Goal: Information Seeking & Learning: Compare options

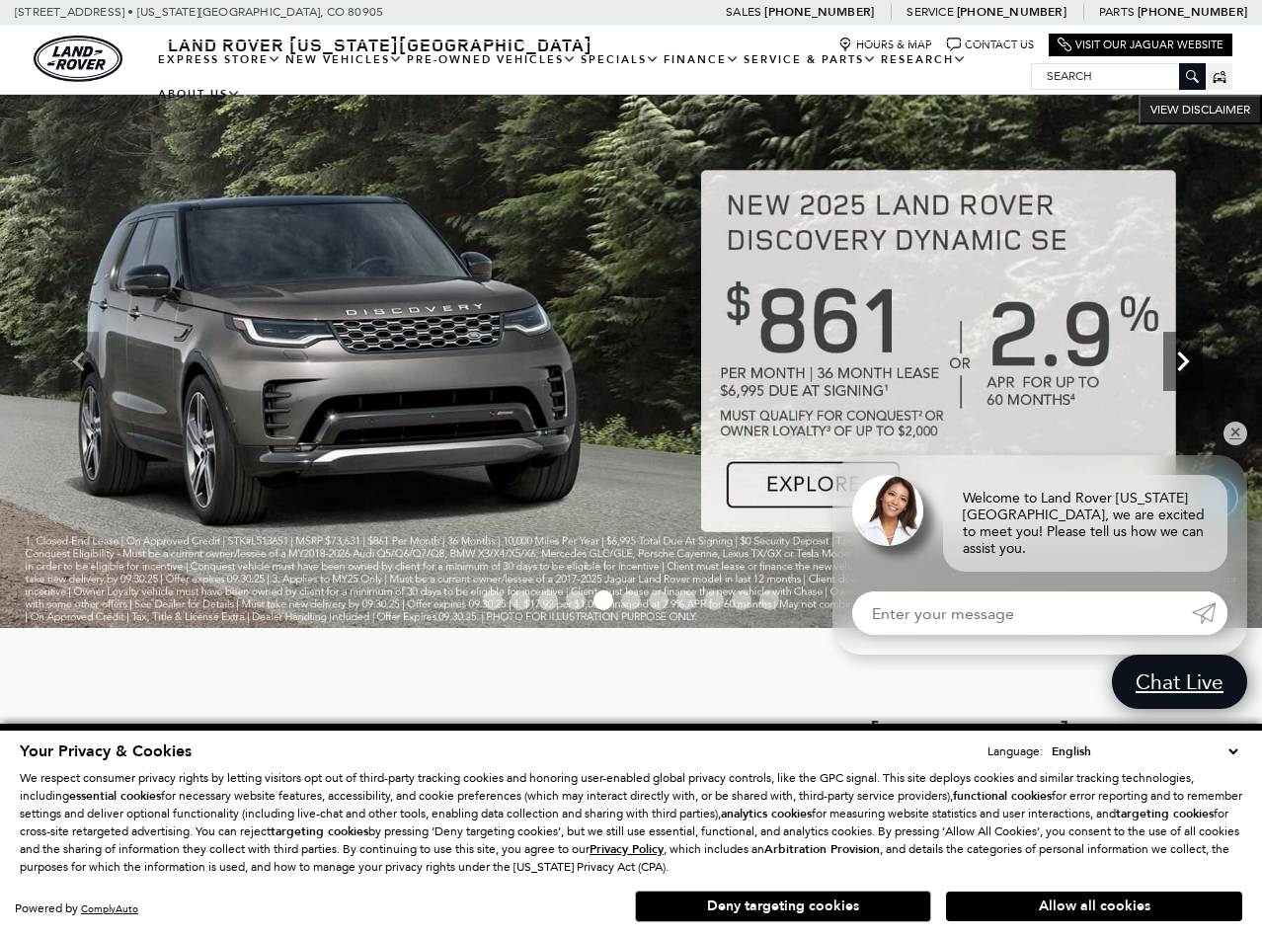
click at [1192, 355] on icon "Next" at bounding box center [1184, 362] width 40 height 40
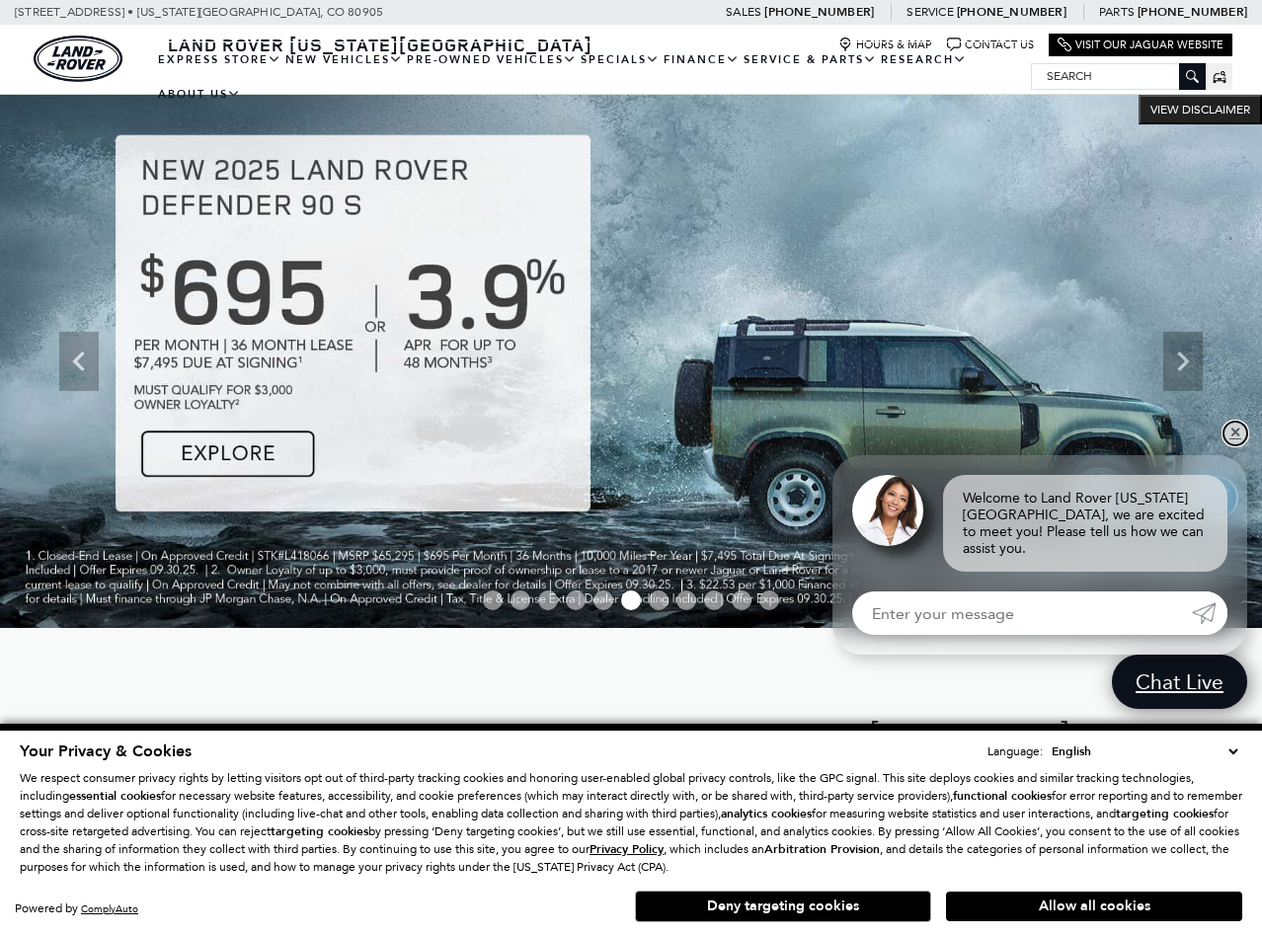
click at [1236, 445] on link "✕" at bounding box center [1236, 434] width 24 height 24
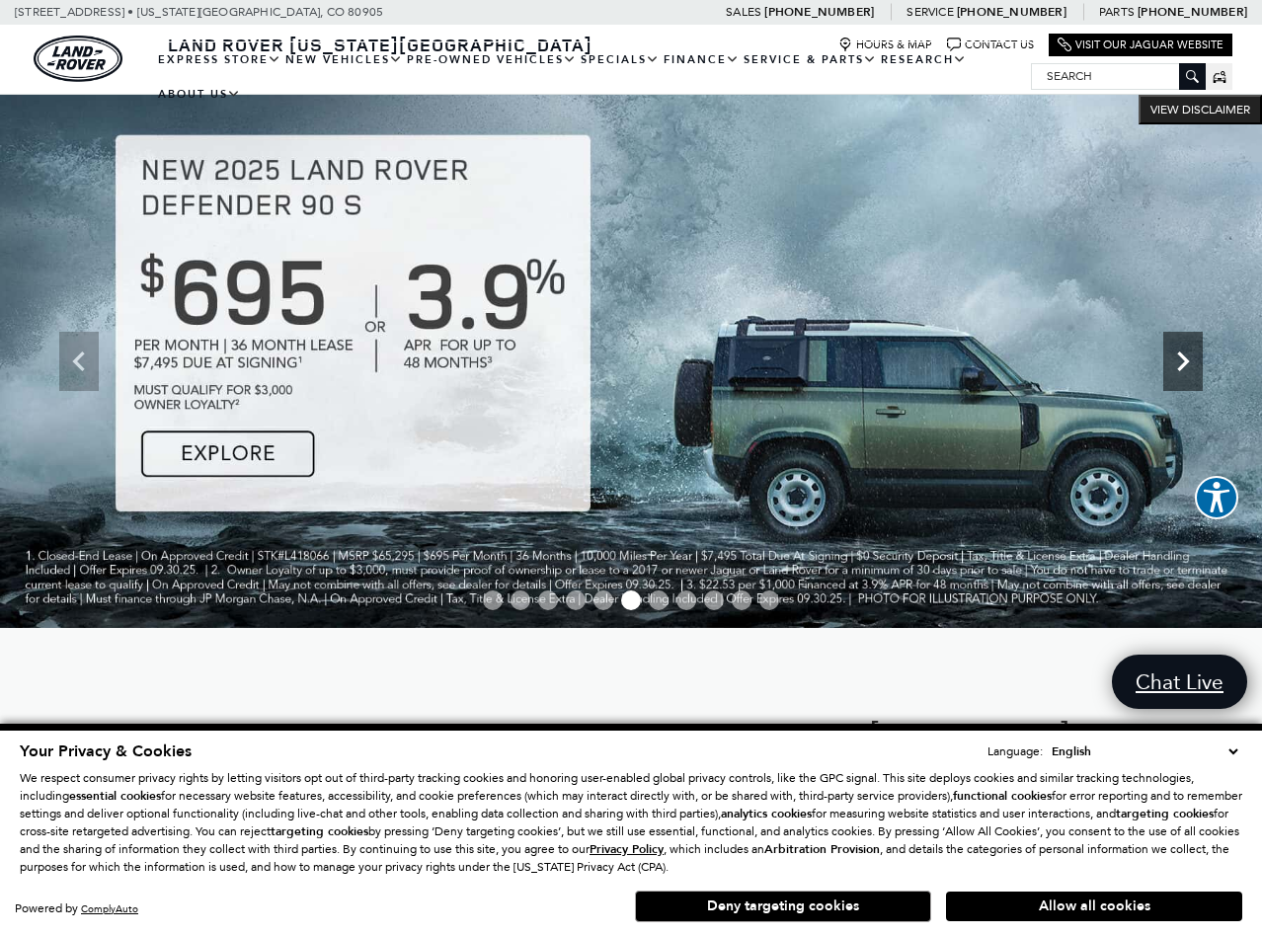
click at [1191, 356] on icon "Next" at bounding box center [1184, 362] width 40 height 40
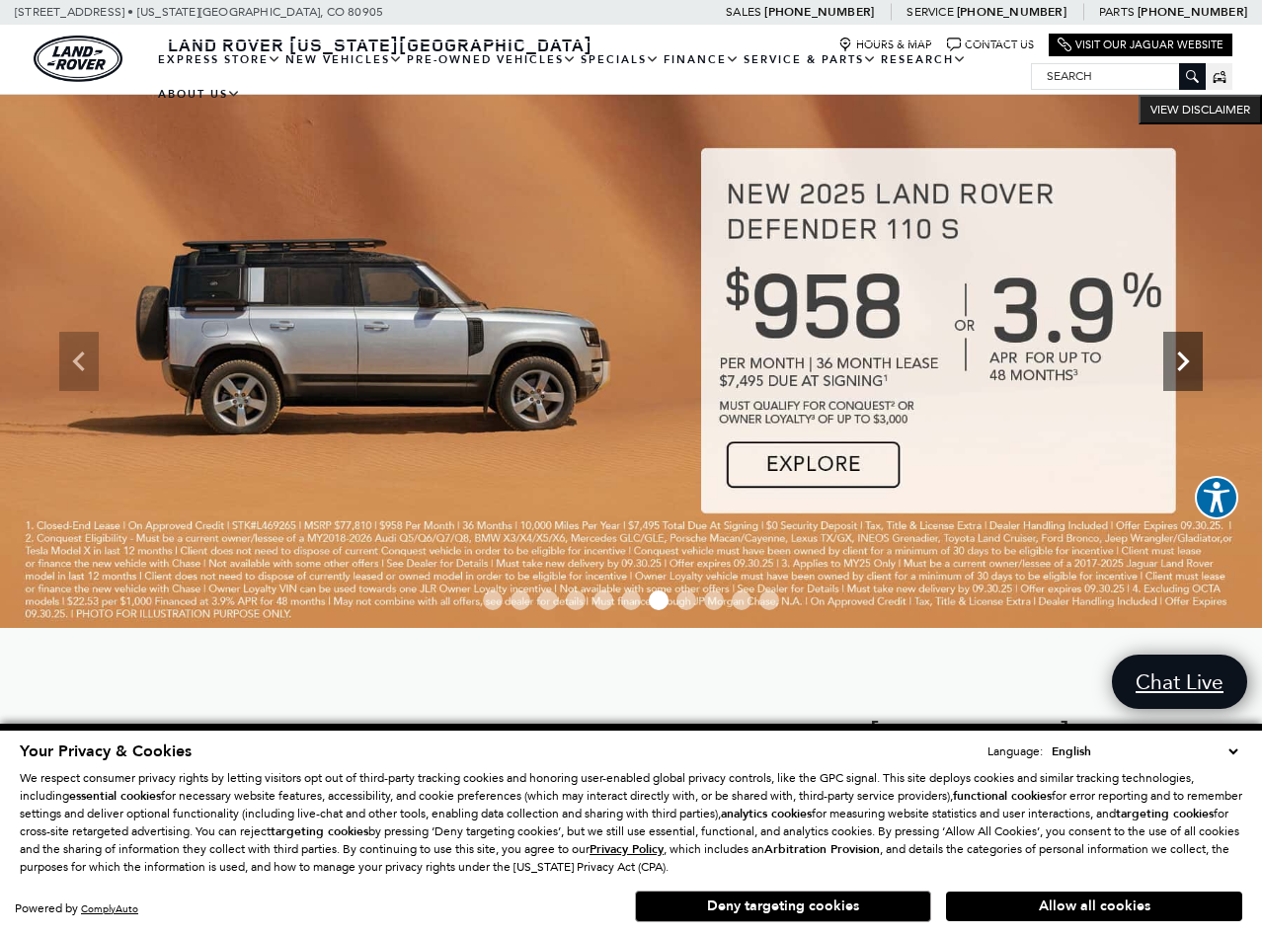
click at [1191, 356] on icon "Next" at bounding box center [1184, 362] width 40 height 40
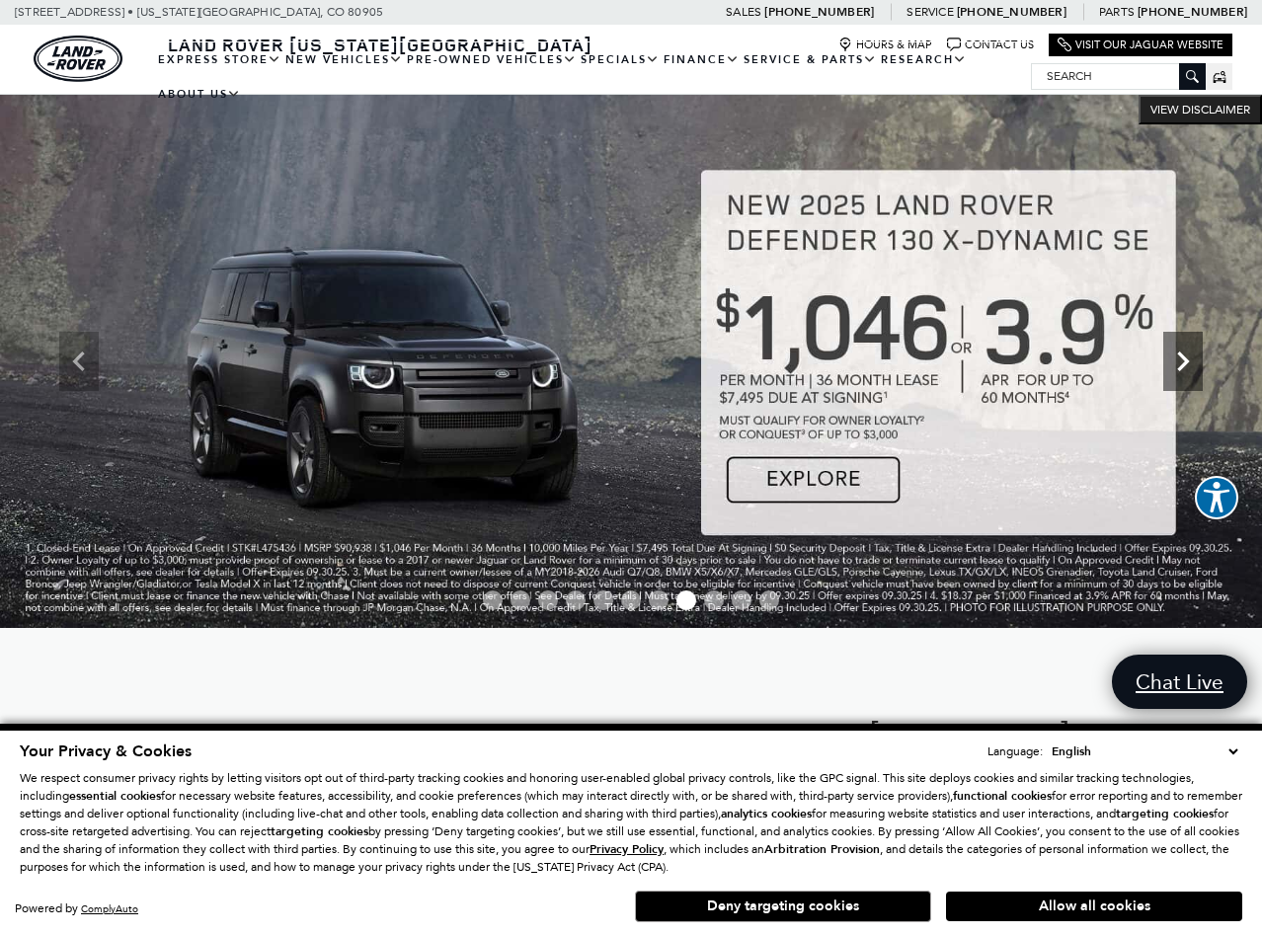
click at [1191, 356] on icon "Next" at bounding box center [1184, 362] width 40 height 40
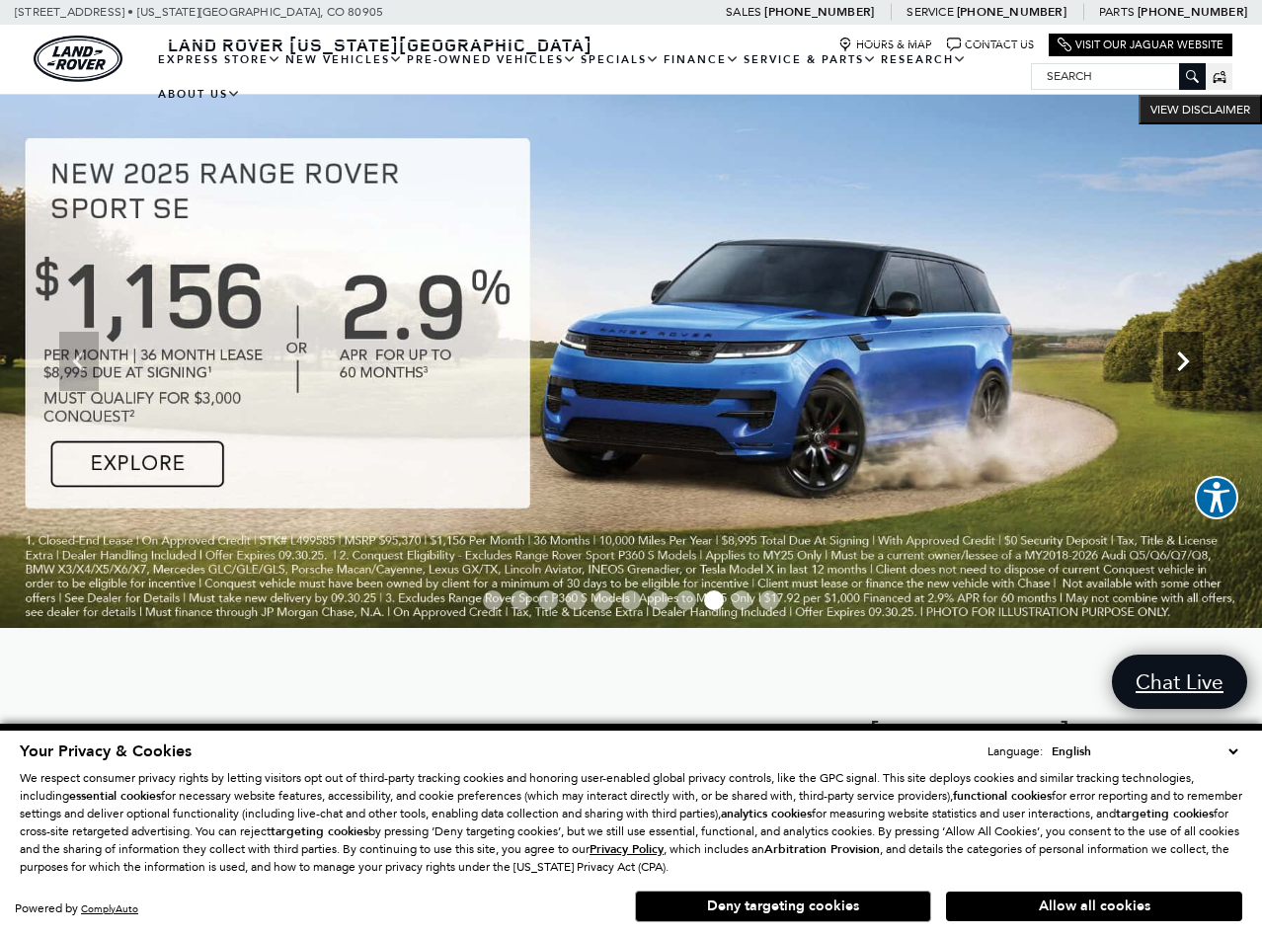
click at [1191, 356] on icon "Next" at bounding box center [1184, 362] width 40 height 40
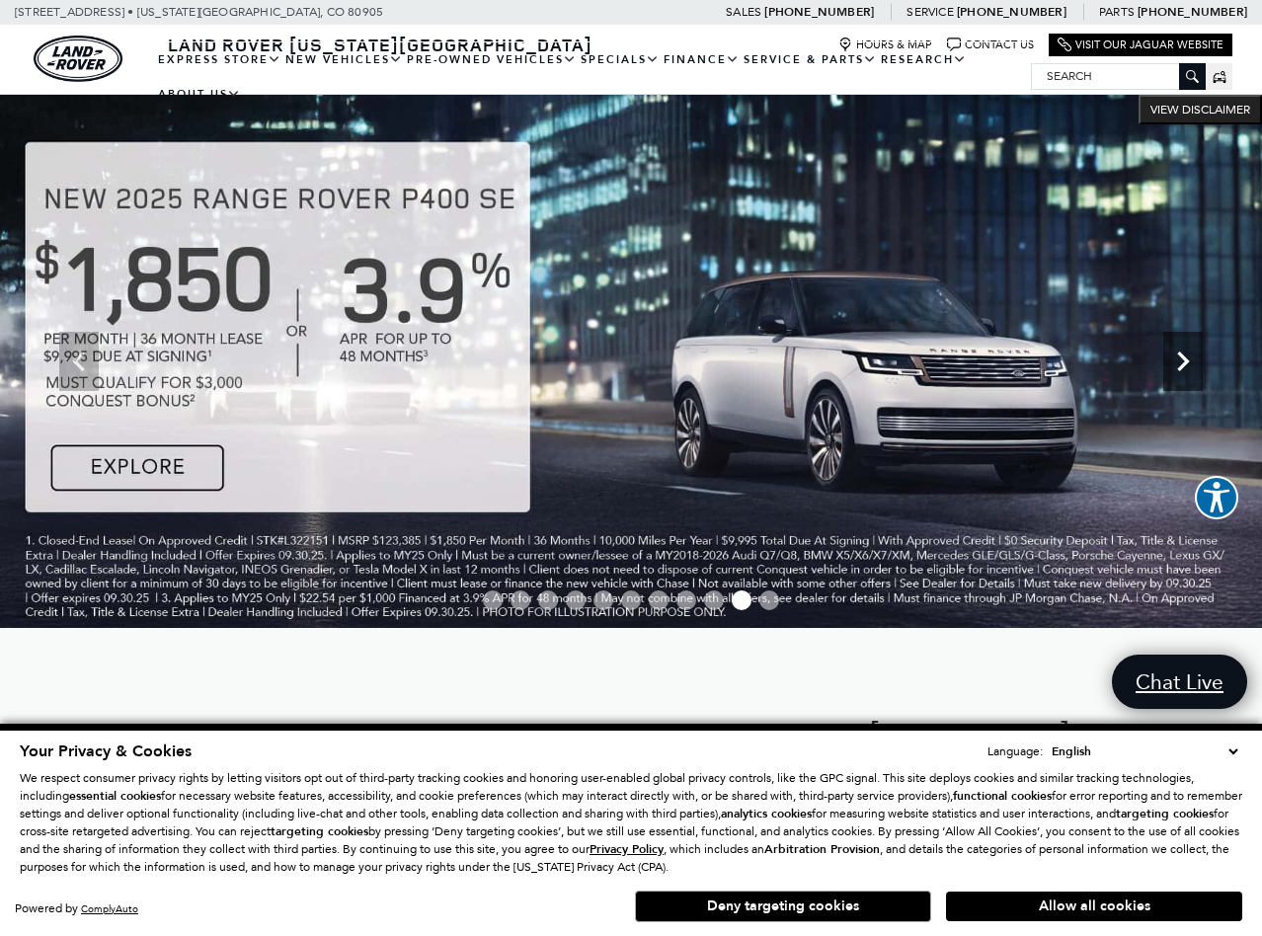
click at [1191, 356] on icon "Next" at bounding box center [1184, 362] width 40 height 40
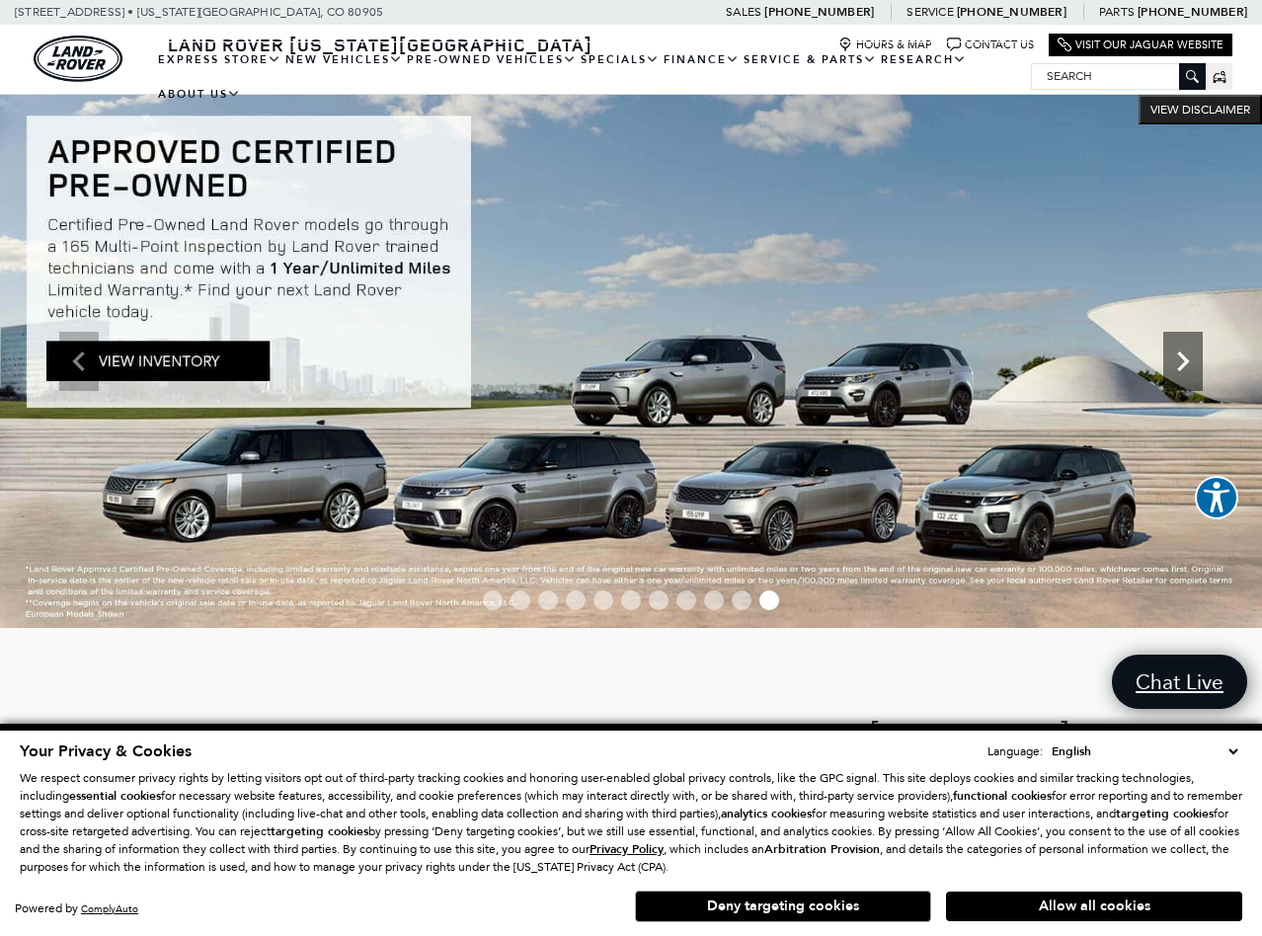
click at [1191, 356] on icon "Next" at bounding box center [1184, 362] width 40 height 40
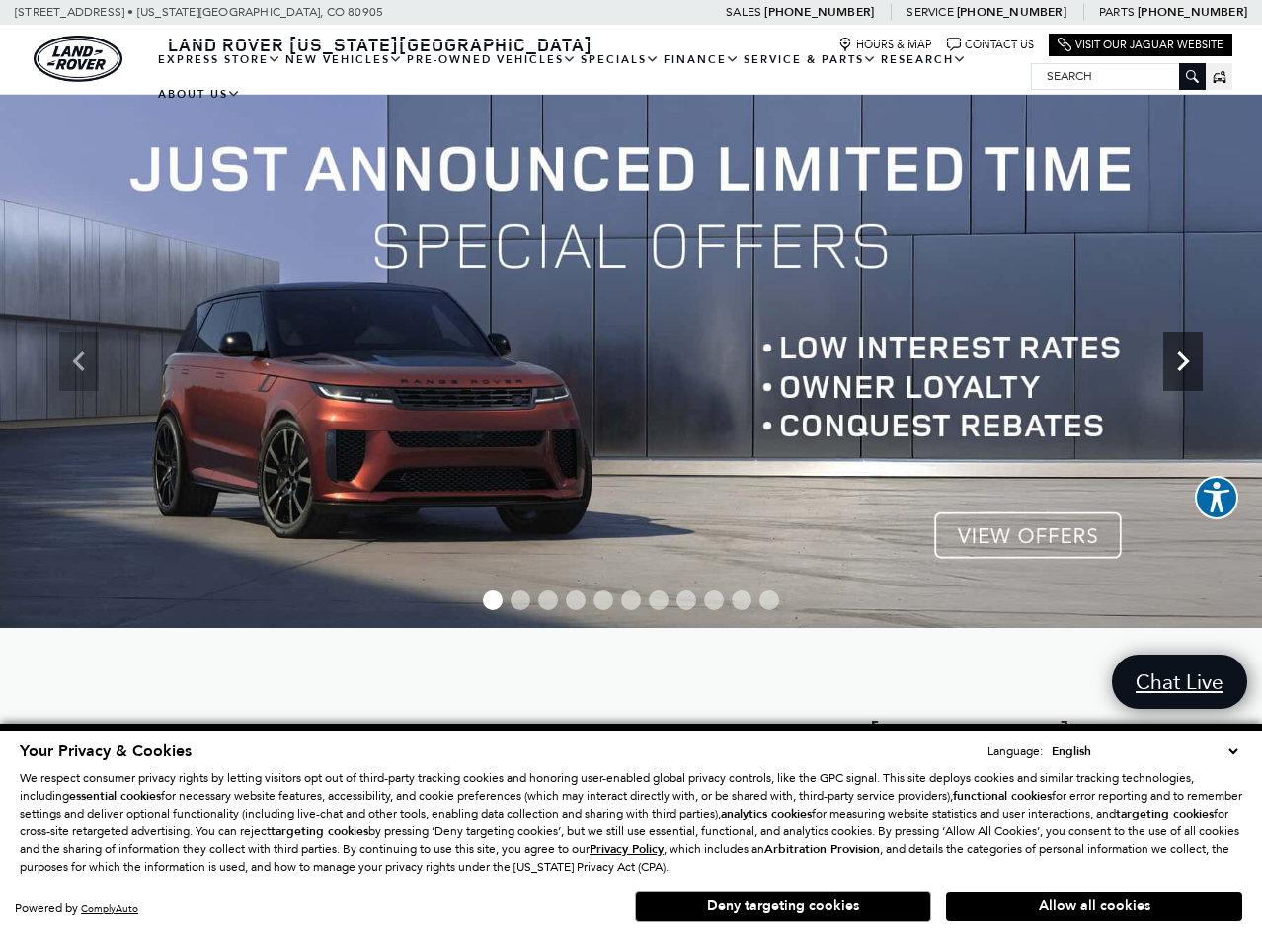
click at [1191, 356] on icon "Next" at bounding box center [1184, 362] width 40 height 40
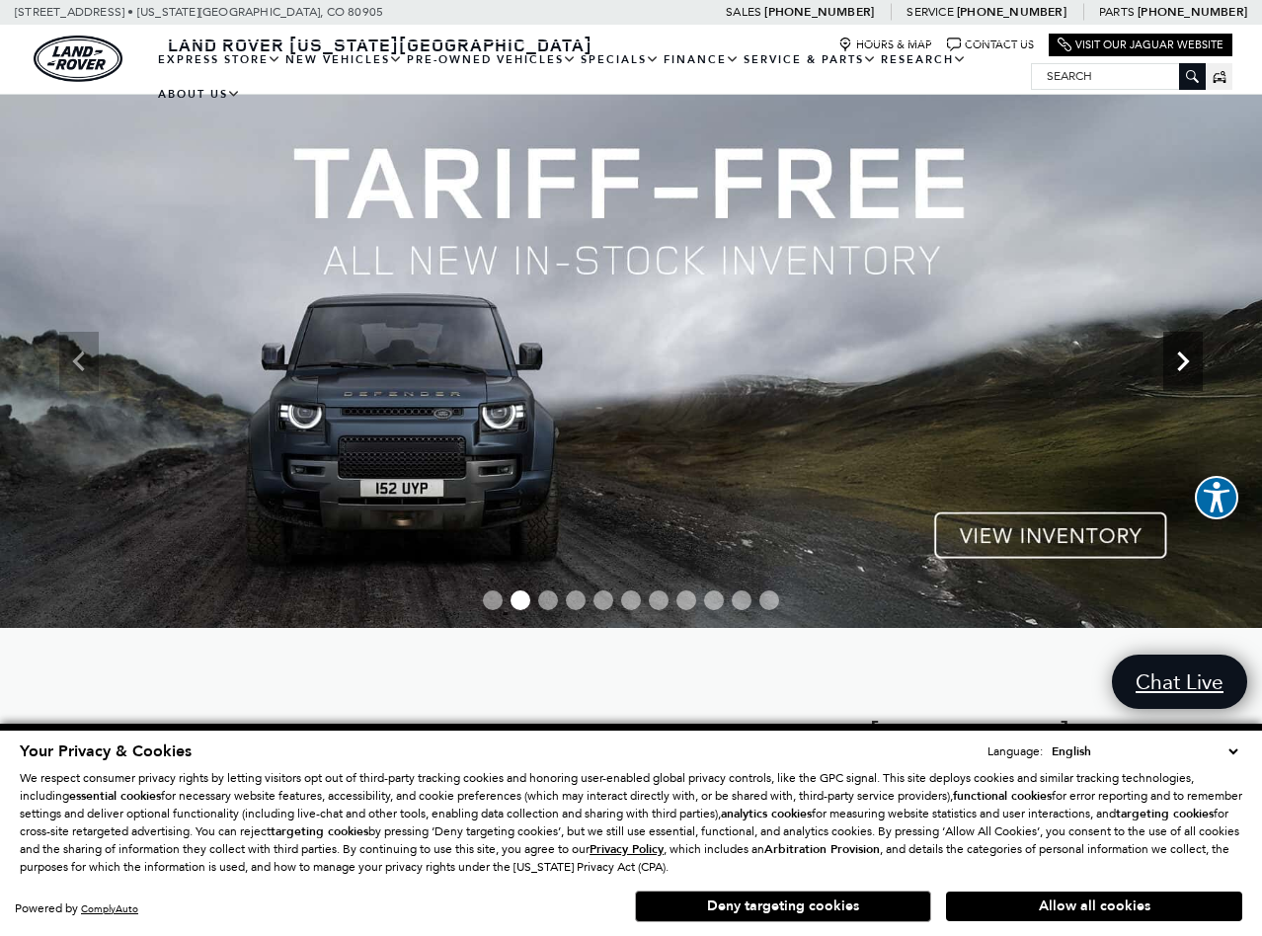
click at [1191, 356] on icon "Next" at bounding box center [1184, 362] width 40 height 40
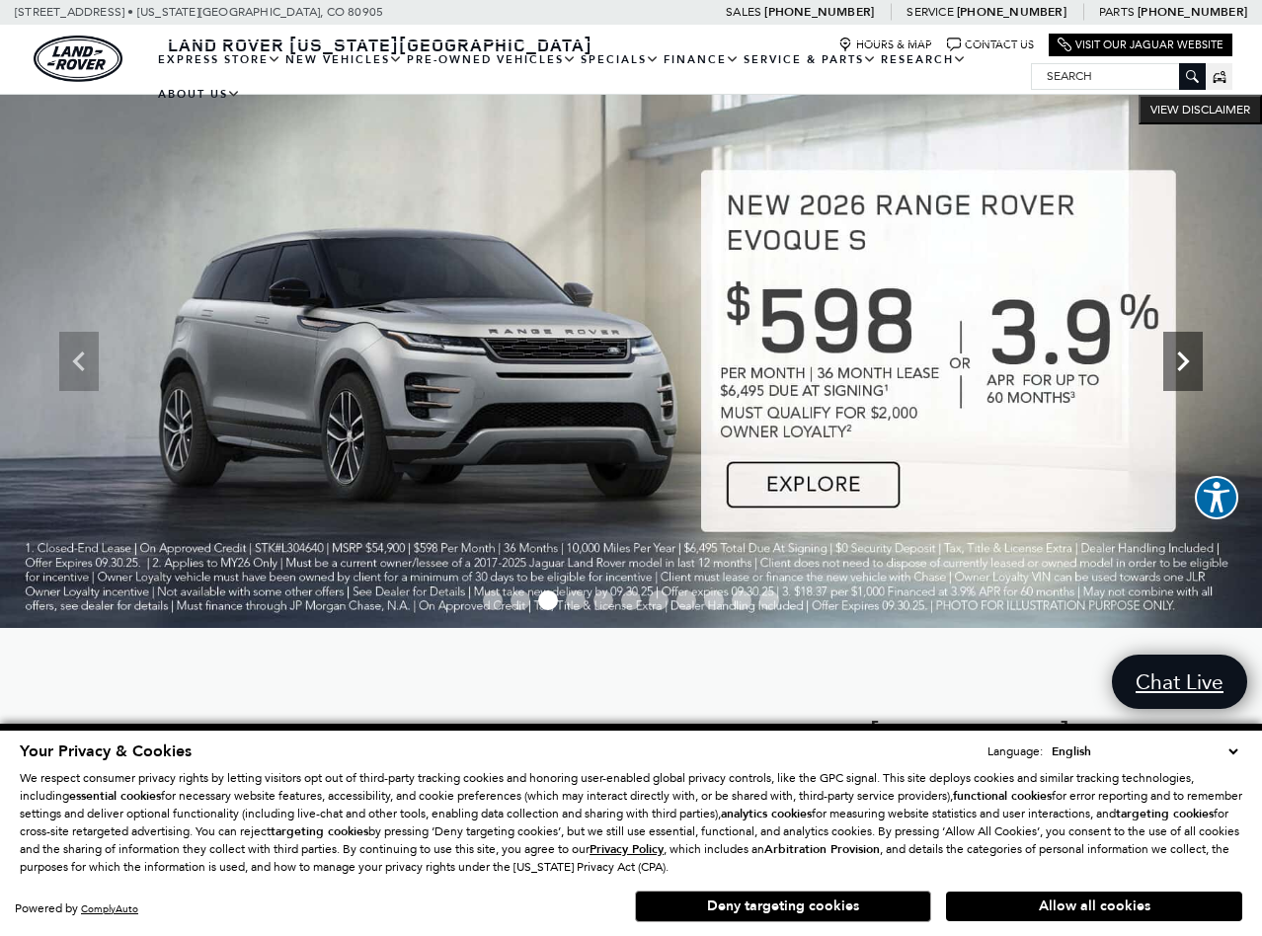
click at [1191, 356] on icon "Next" at bounding box center [1184, 362] width 40 height 40
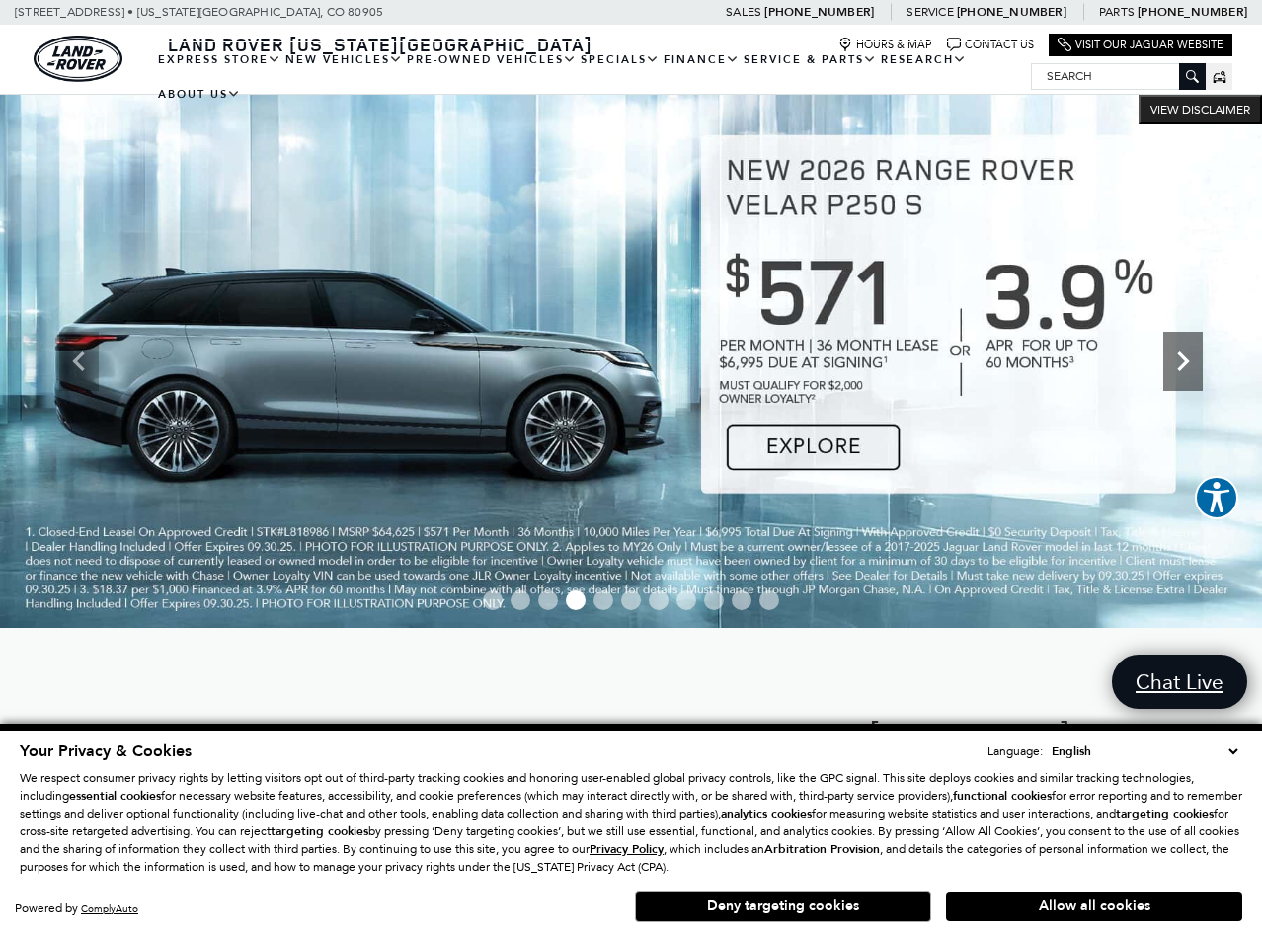
click at [1191, 356] on icon "Next" at bounding box center [1184, 362] width 40 height 40
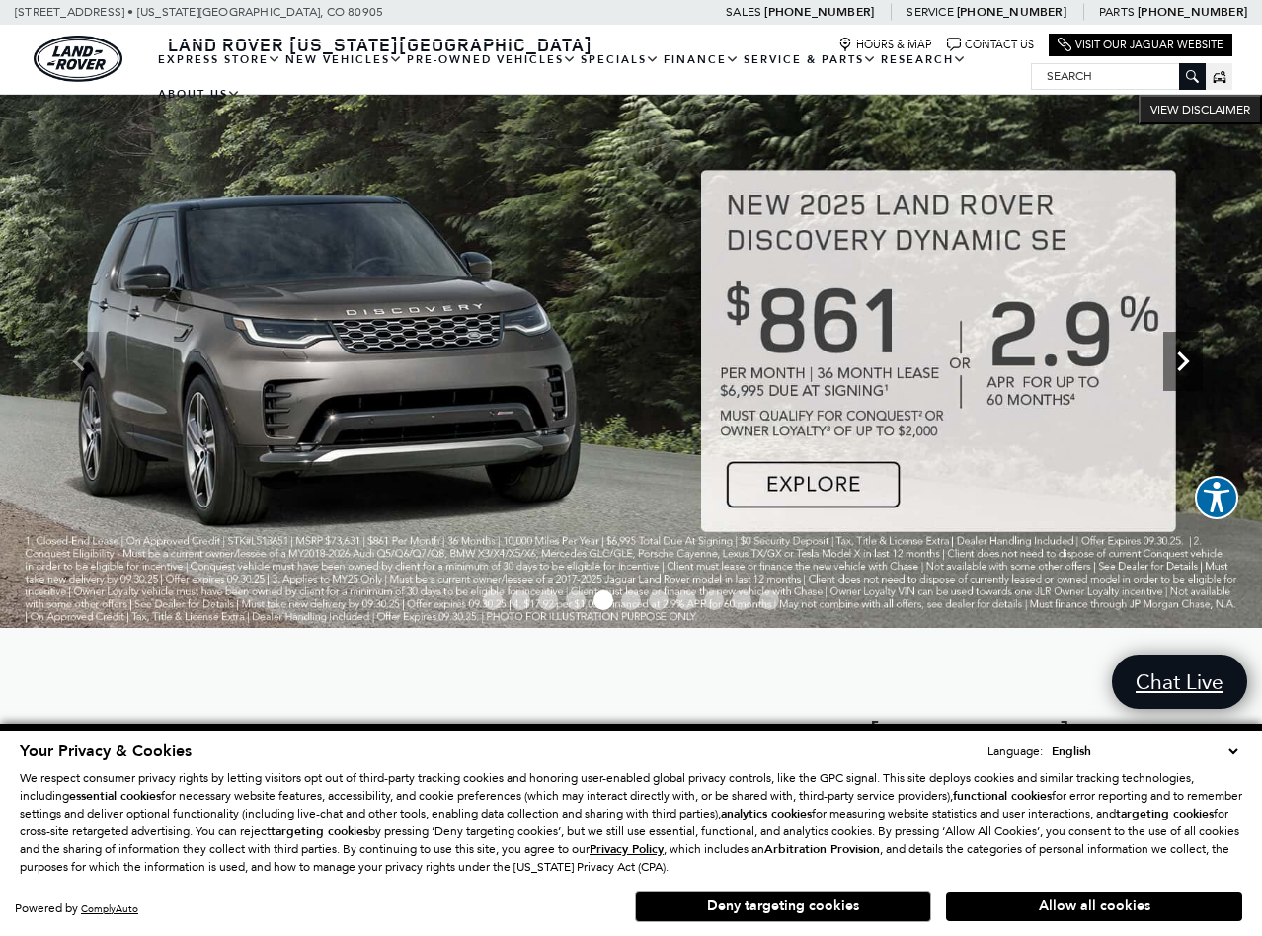
click at [1178, 355] on icon "Next" at bounding box center [1184, 362] width 40 height 40
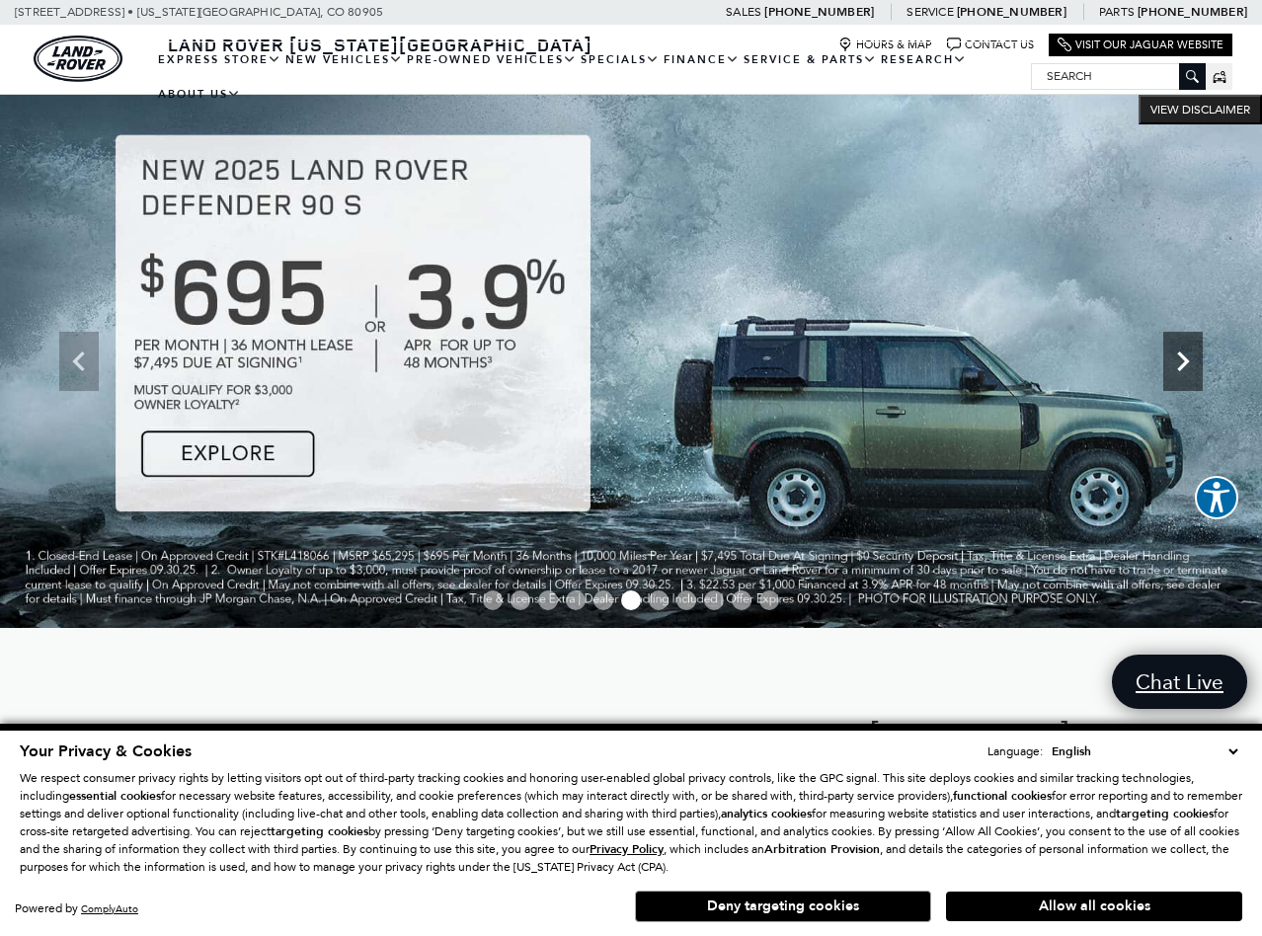
click at [1178, 355] on icon "Next" at bounding box center [1184, 362] width 40 height 40
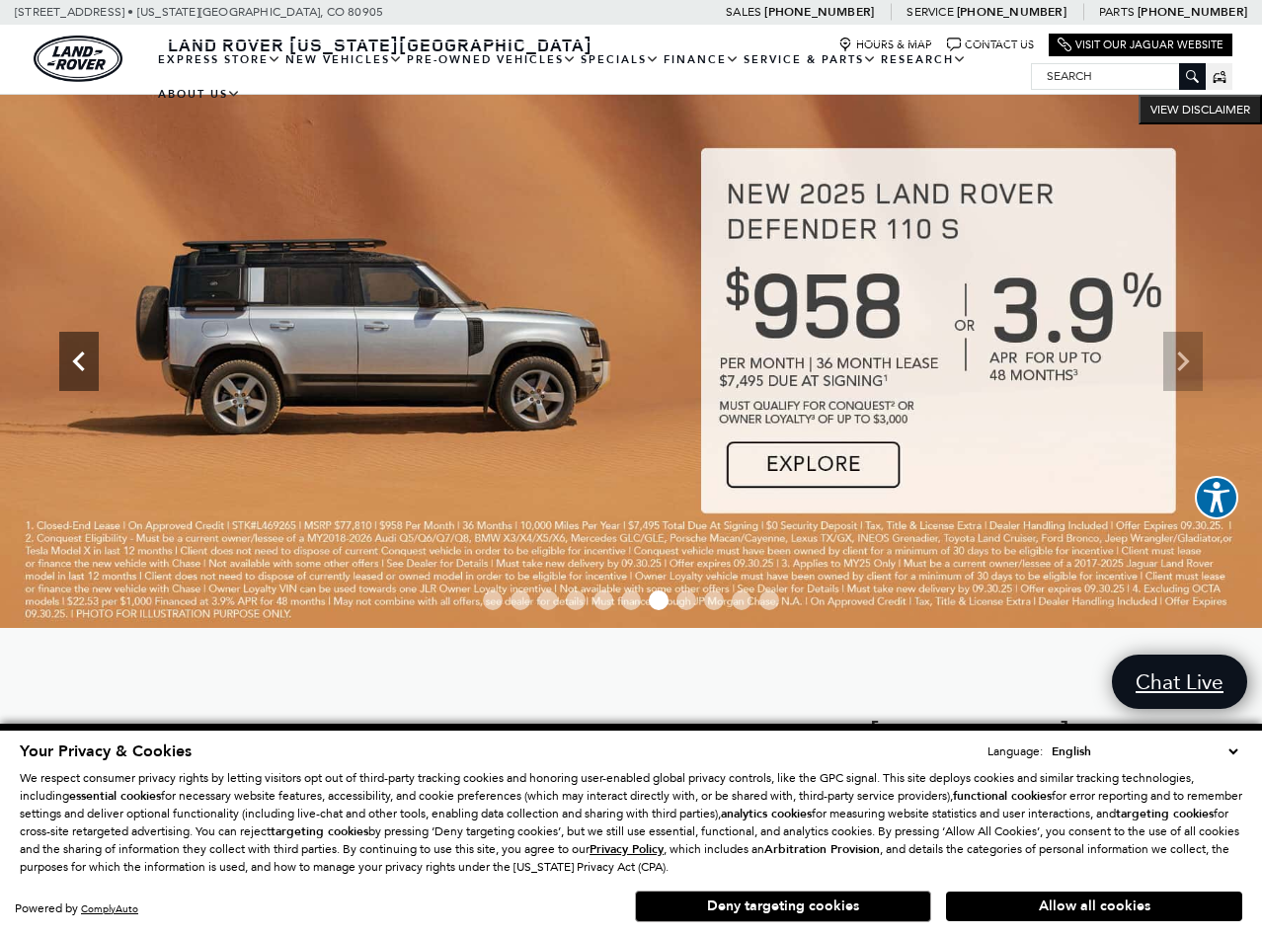
click at [76, 361] on icon "Previous" at bounding box center [78, 362] width 12 height 20
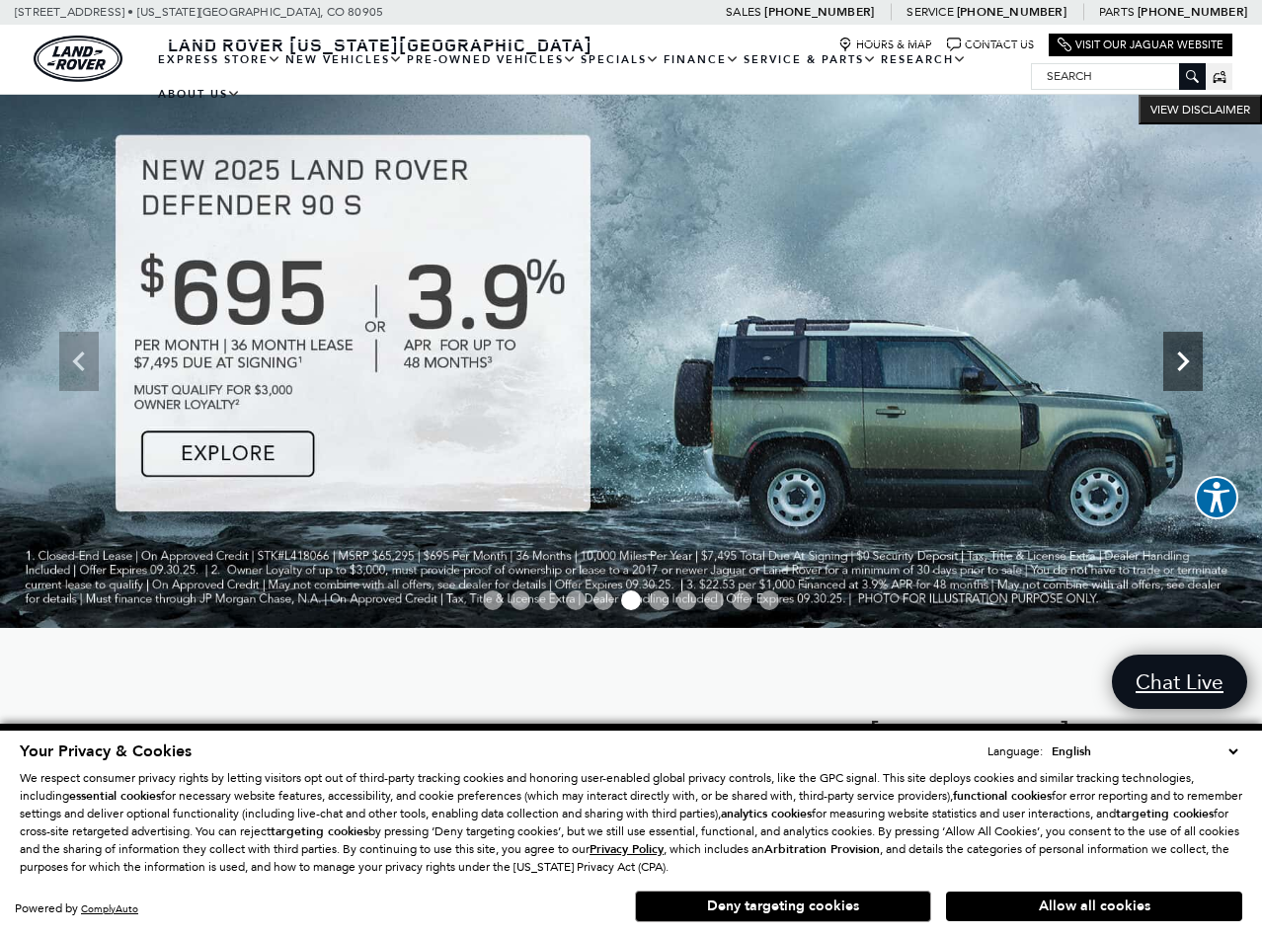
click at [1184, 362] on icon "Next" at bounding box center [1183, 362] width 12 height 20
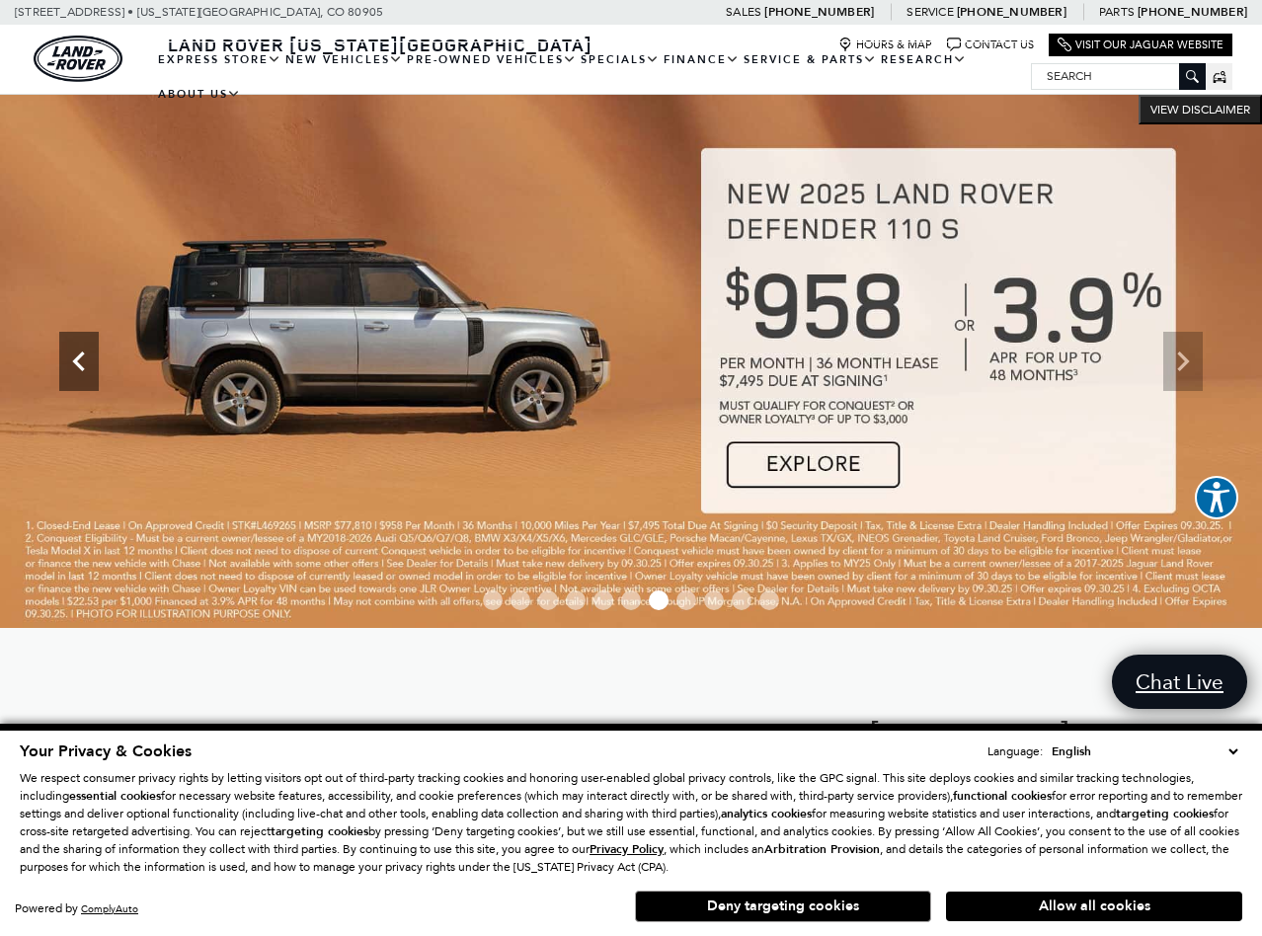
click at [77, 358] on icon "Previous" at bounding box center [78, 362] width 12 height 20
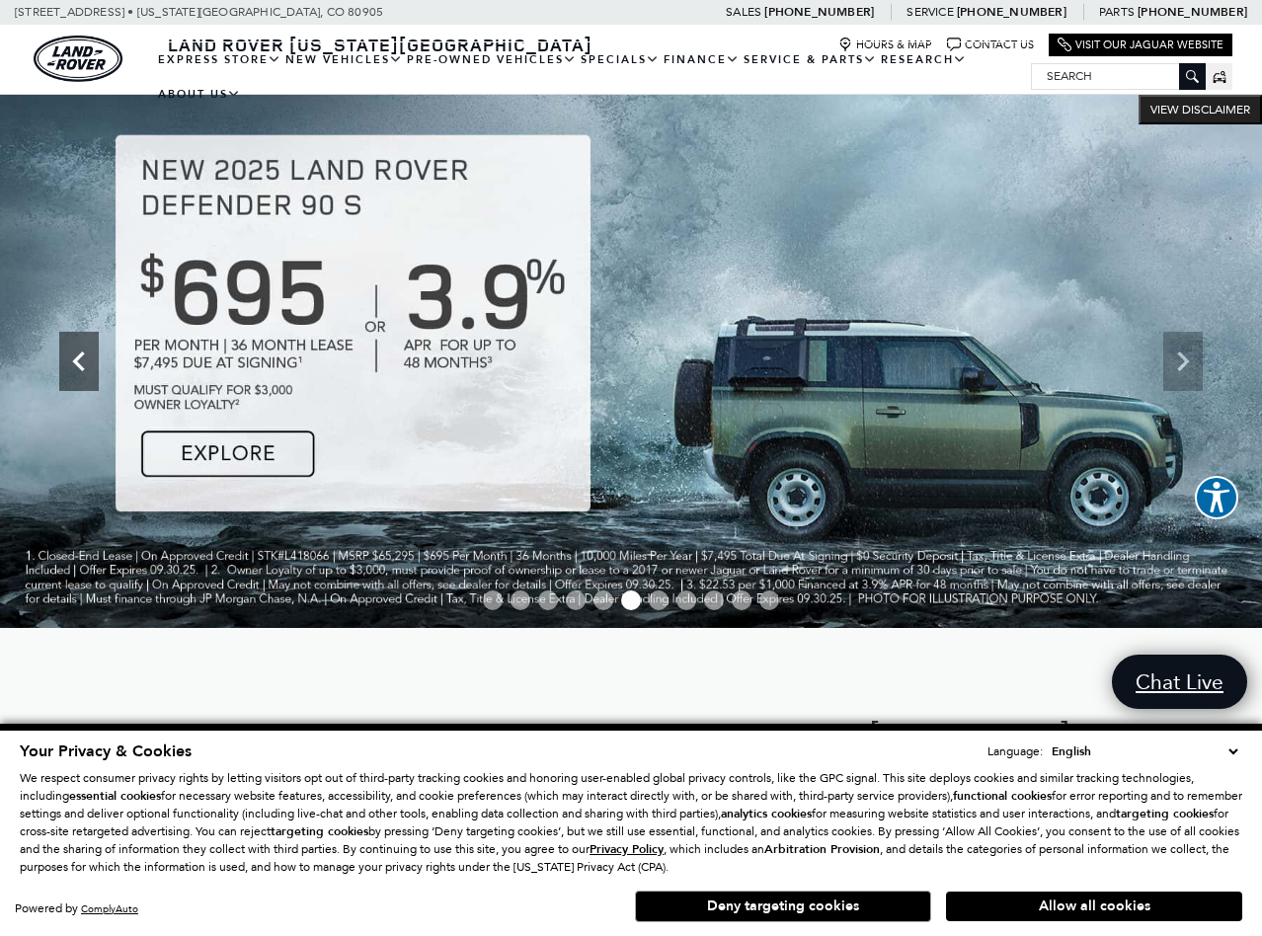
click at [89, 356] on icon "Previous" at bounding box center [79, 362] width 40 height 40
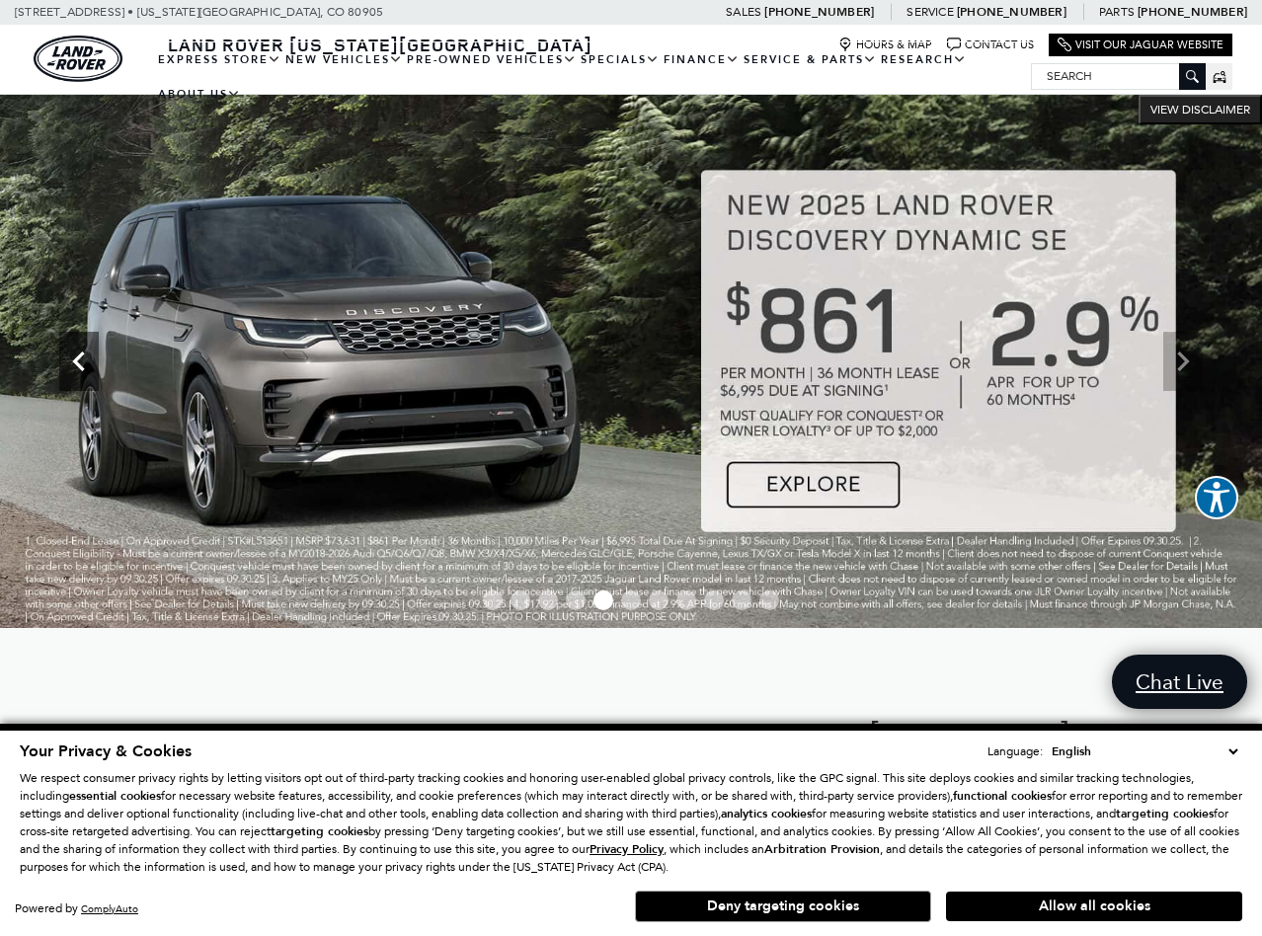
click at [89, 356] on icon "Previous" at bounding box center [79, 362] width 40 height 40
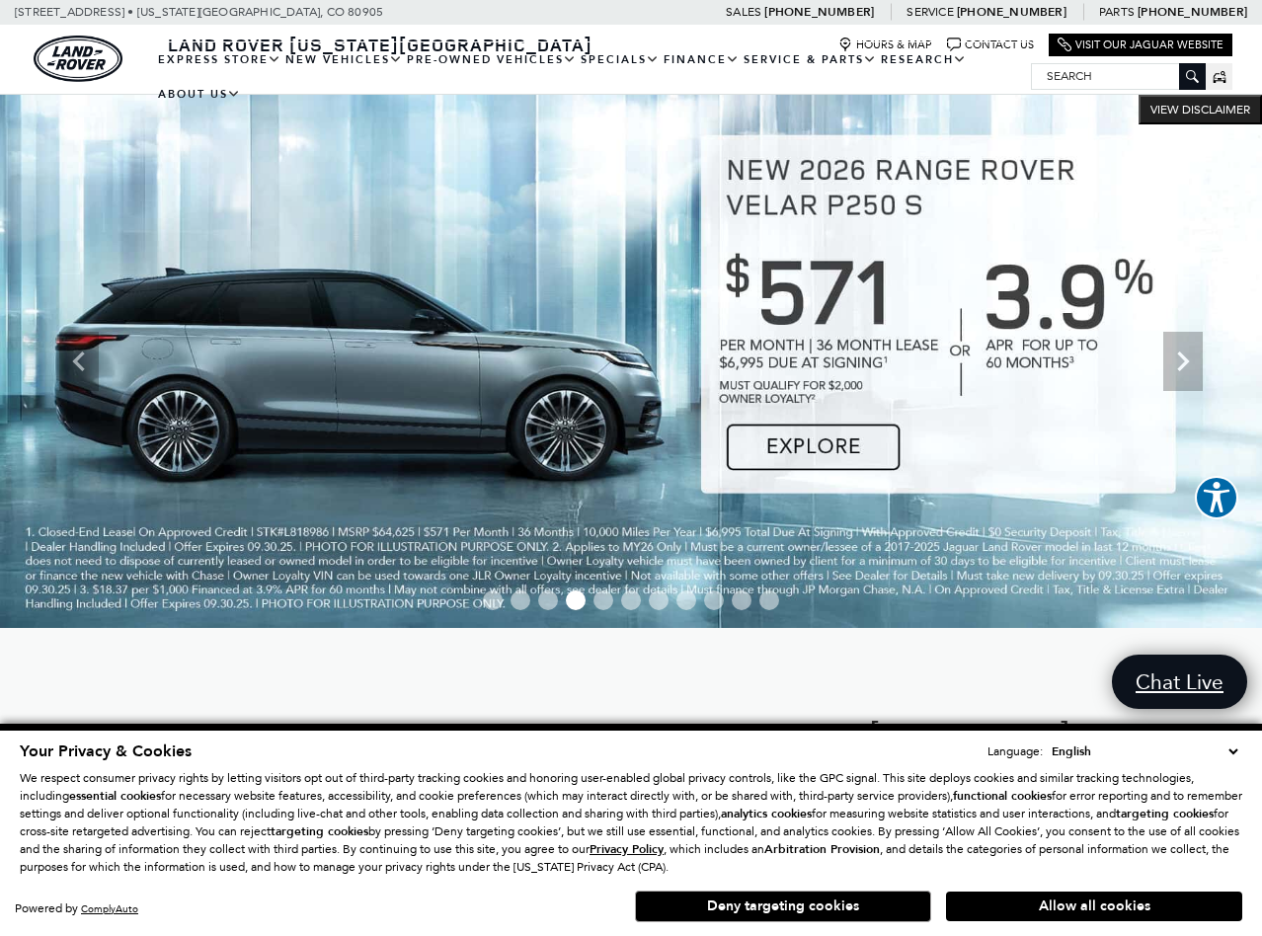
click at [818, 453] on img at bounding box center [631, 361] width 1262 height 533
click at [808, 445] on img at bounding box center [631, 361] width 1262 height 533
click at [524, 357] on img at bounding box center [631, 361] width 1262 height 533
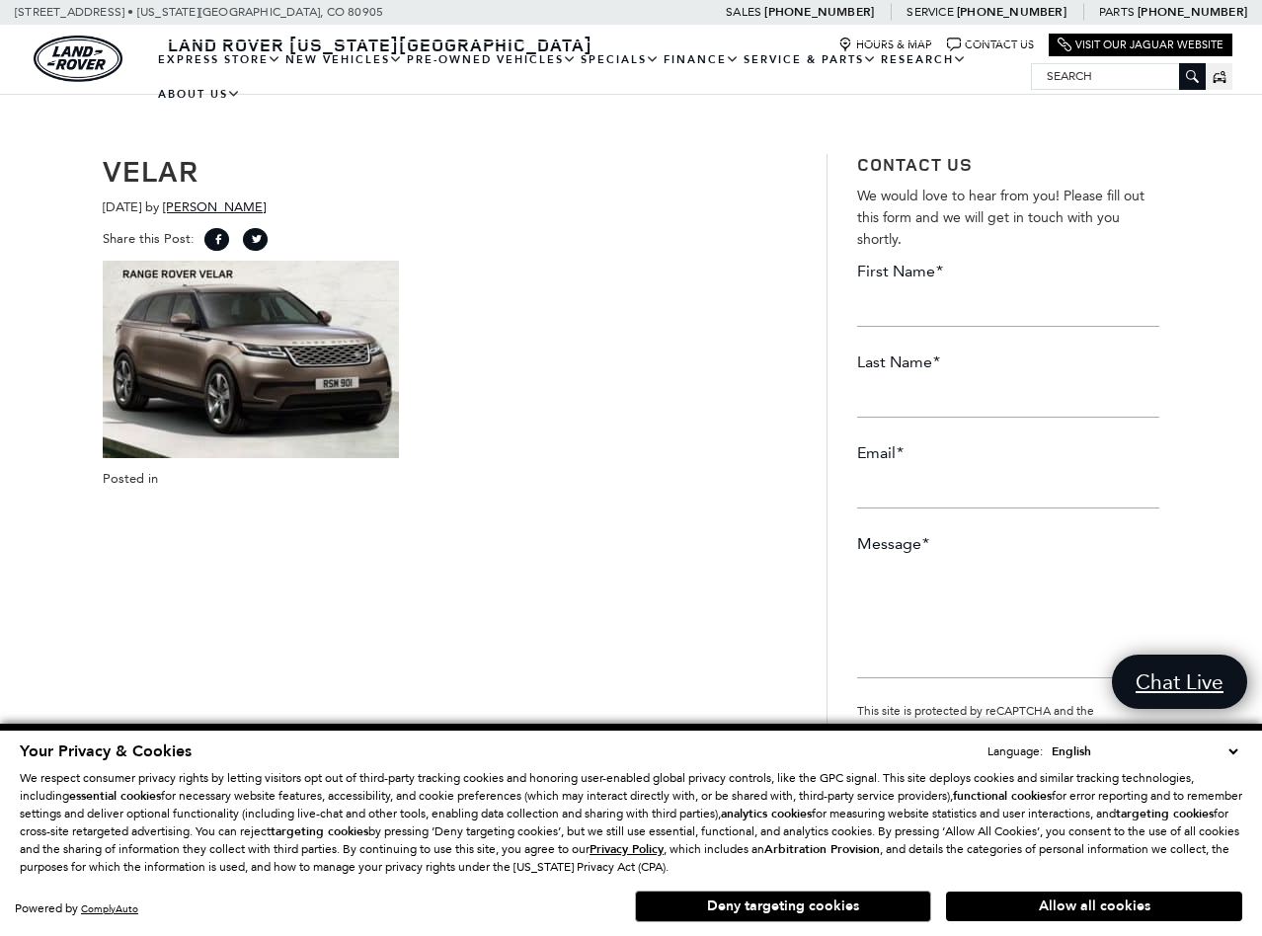
click at [325, 360] on img at bounding box center [251, 360] width 296 height 198
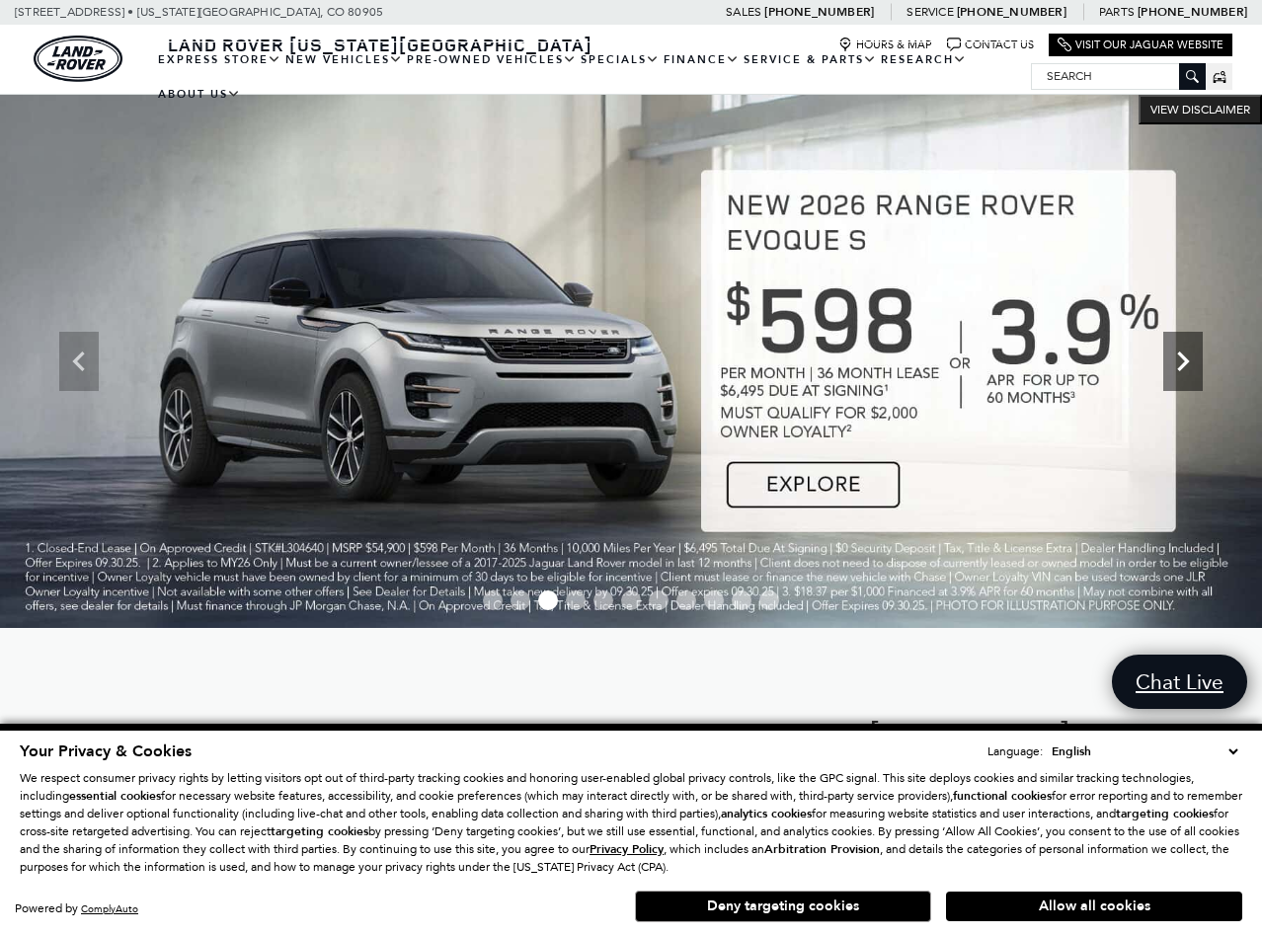
click at [1195, 368] on icon "Next" at bounding box center [1184, 362] width 40 height 40
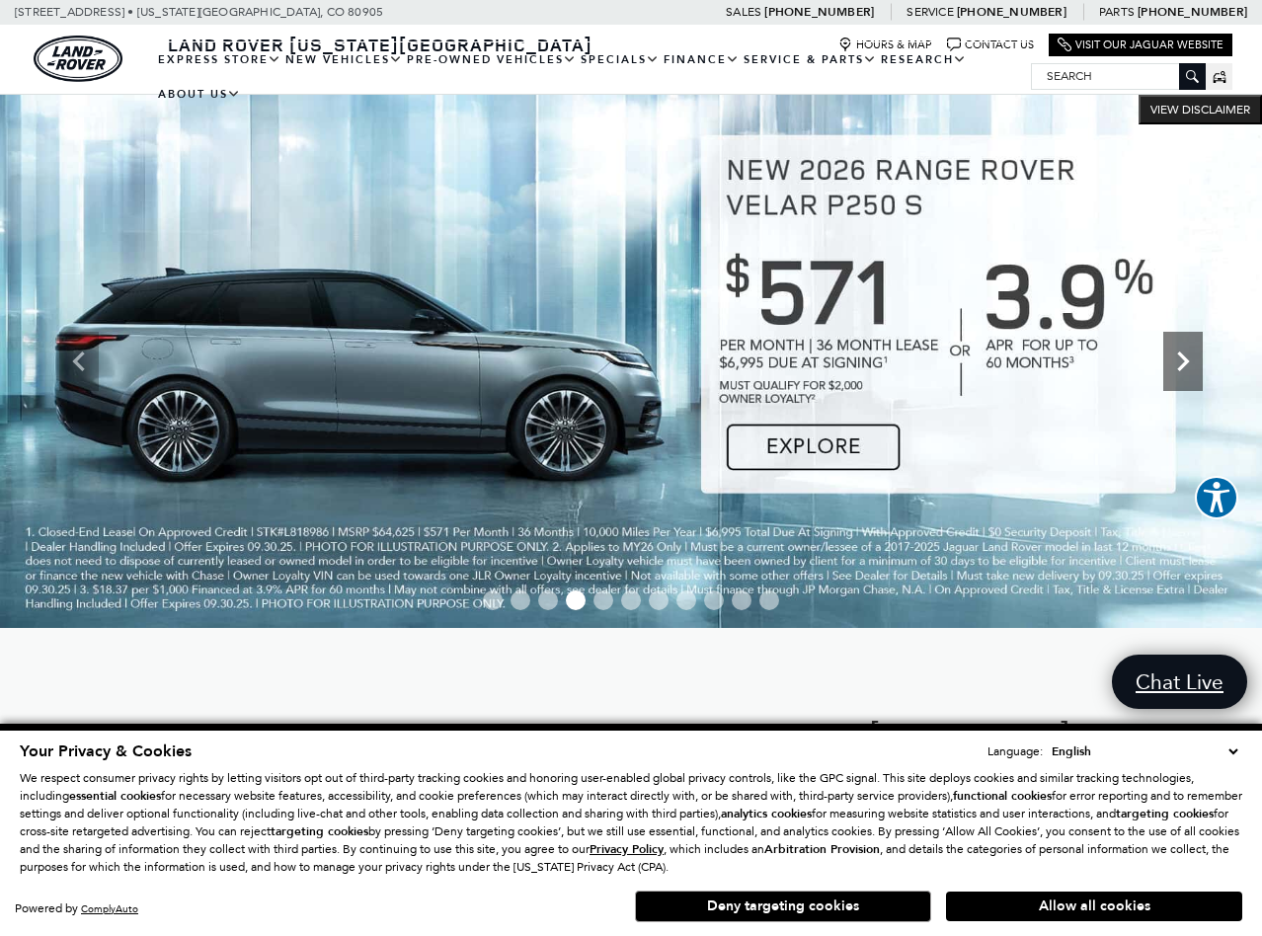
click at [1195, 368] on icon "Next" at bounding box center [1184, 362] width 40 height 40
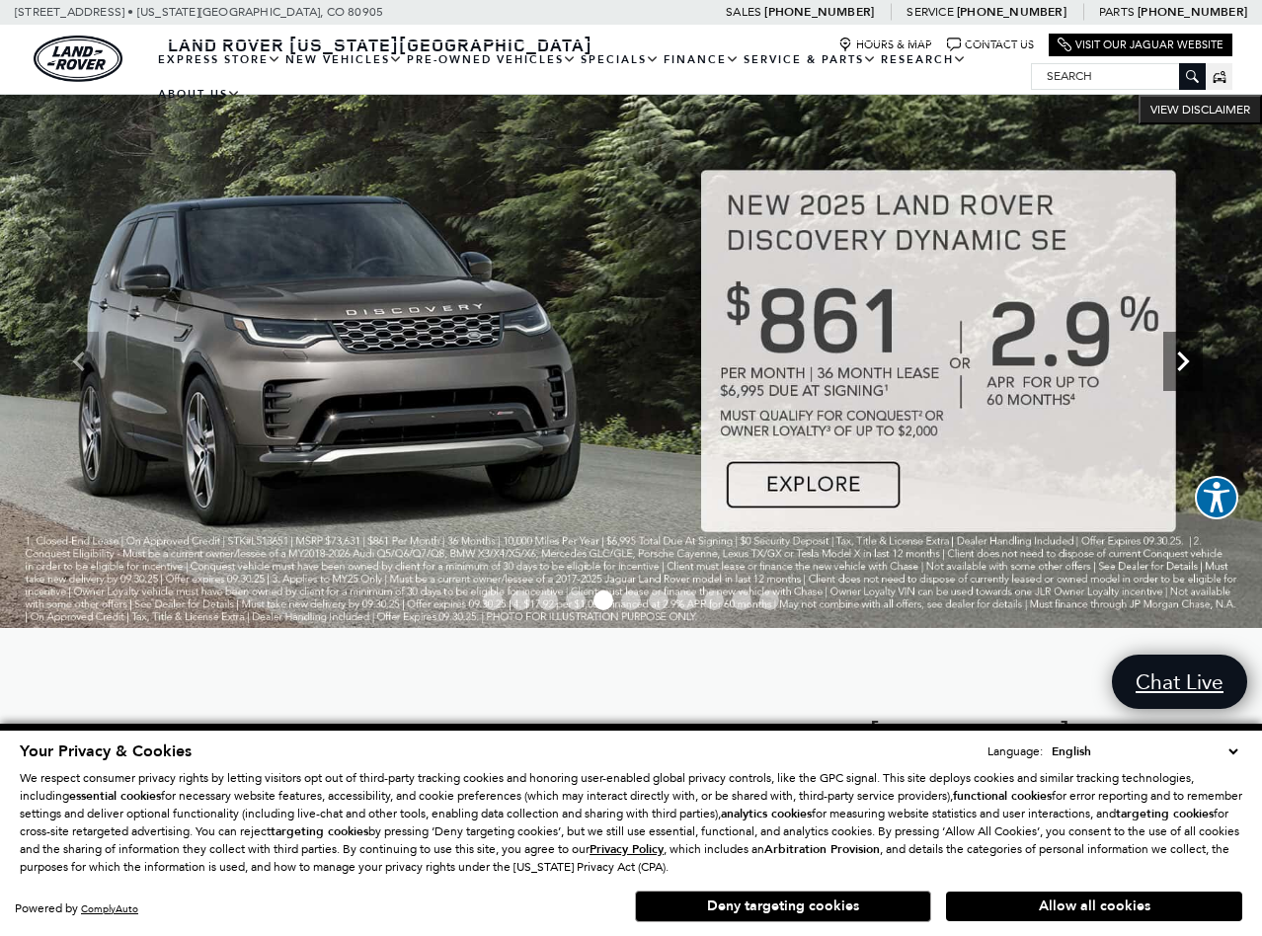
click at [1195, 368] on icon "Next" at bounding box center [1184, 362] width 40 height 40
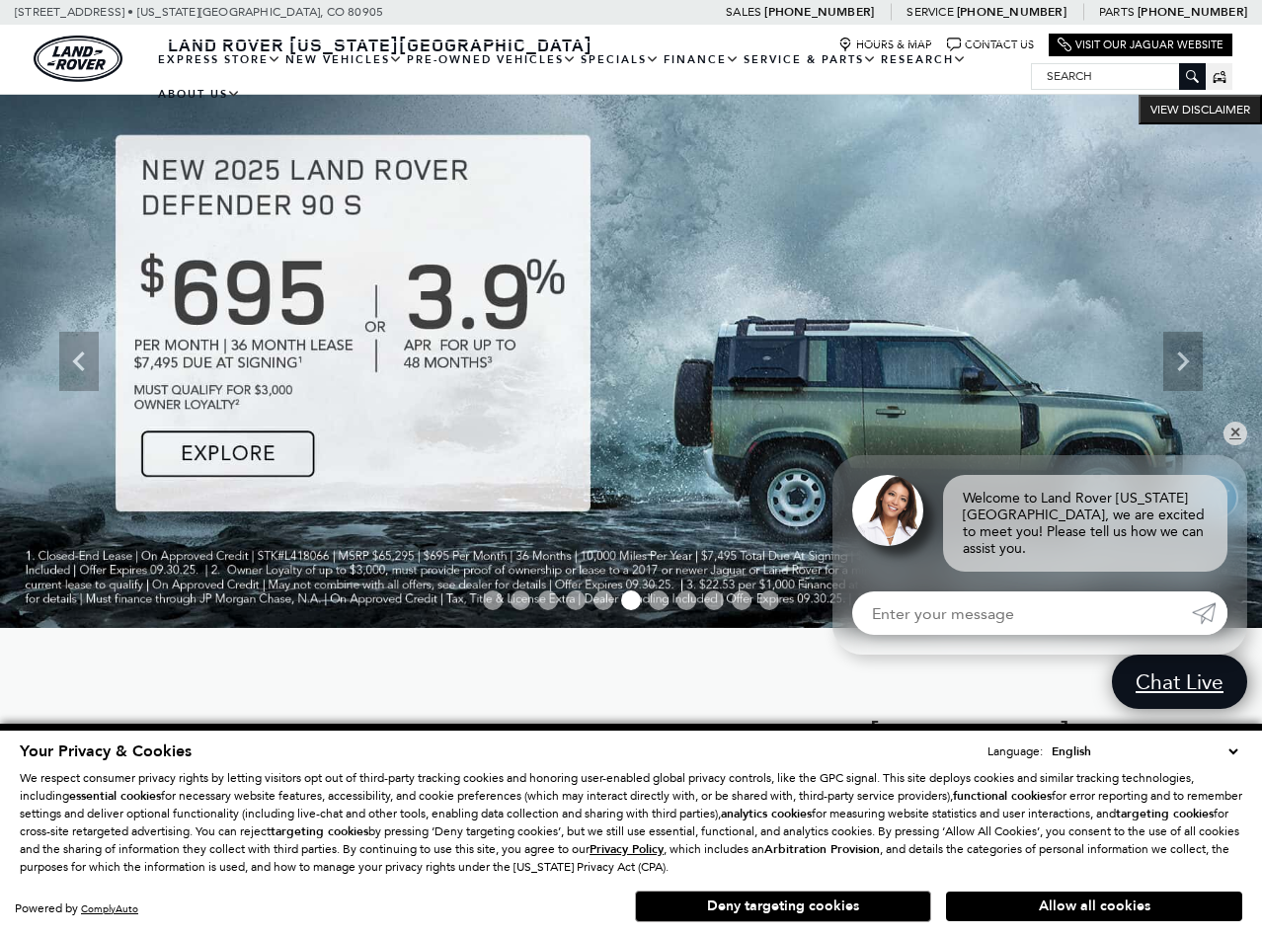
click at [344, 344] on img at bounding box center [631, 361] width 1262 height 533
click at [266, 449] on img at bounding box center [631, 361] width 1262 height 533
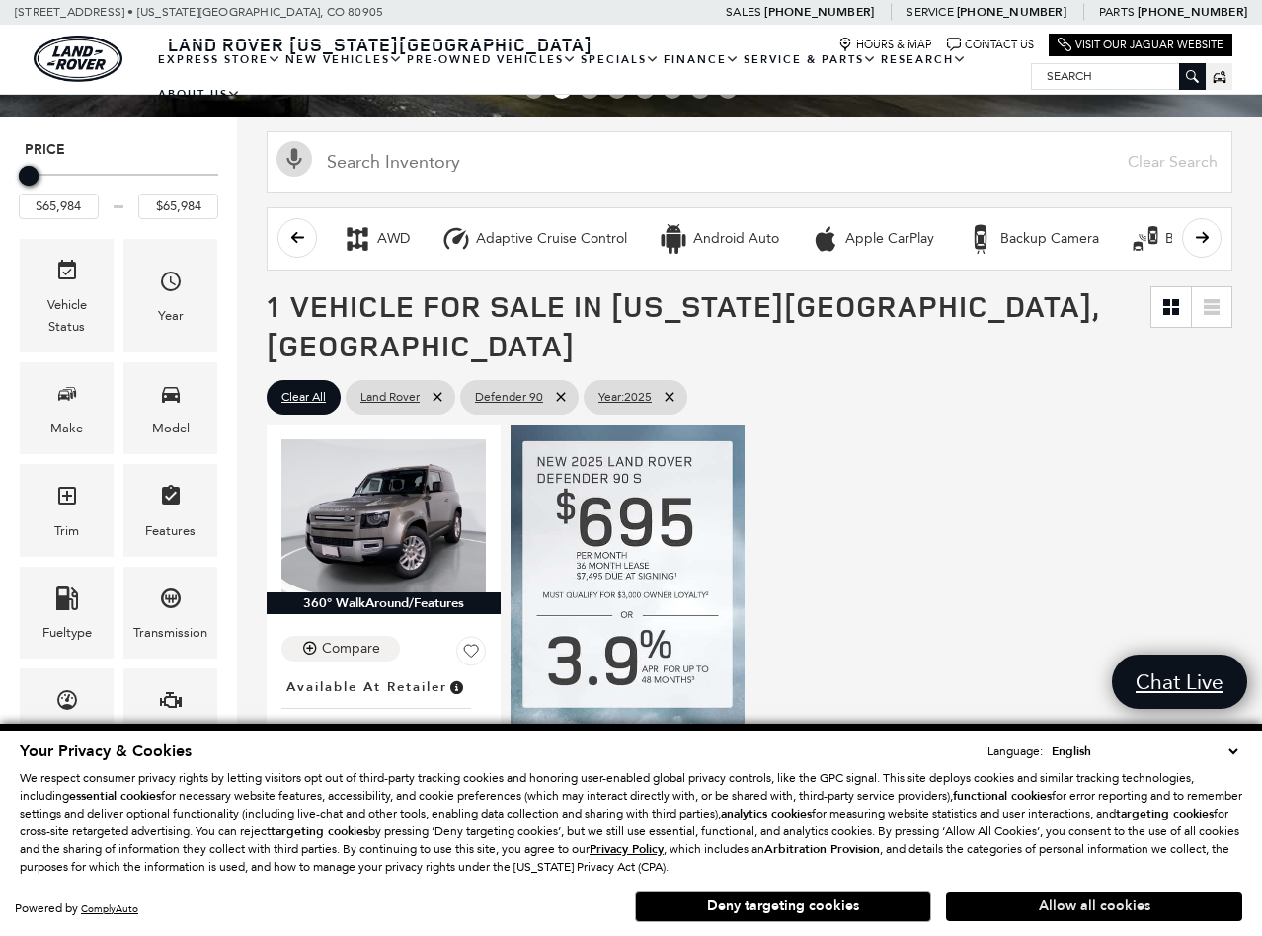
click at [1053, 901] on button "Allow all cookies" at bounding box center [1094, 907] width 296 height 30
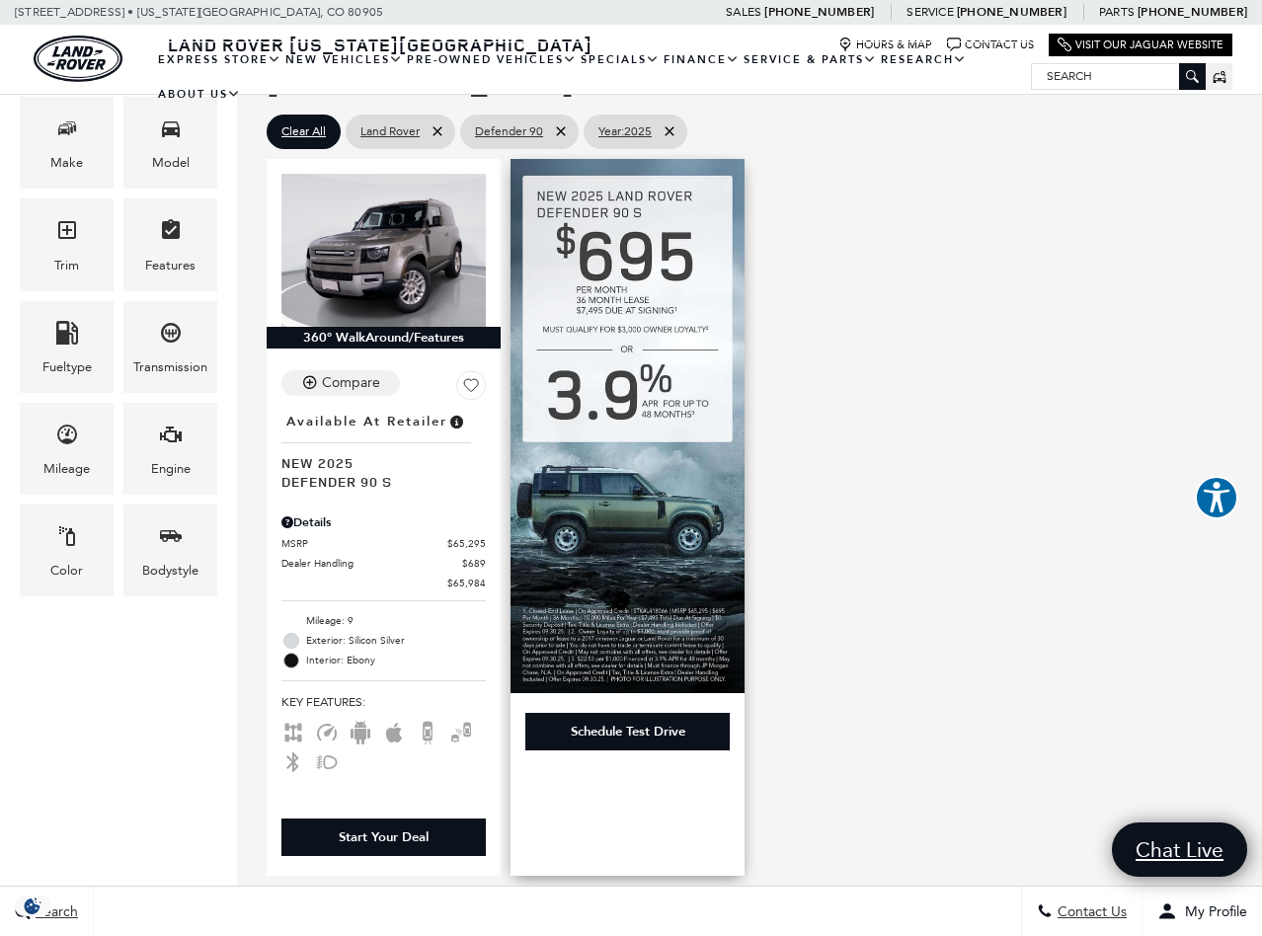
scroll to position [380, 0]
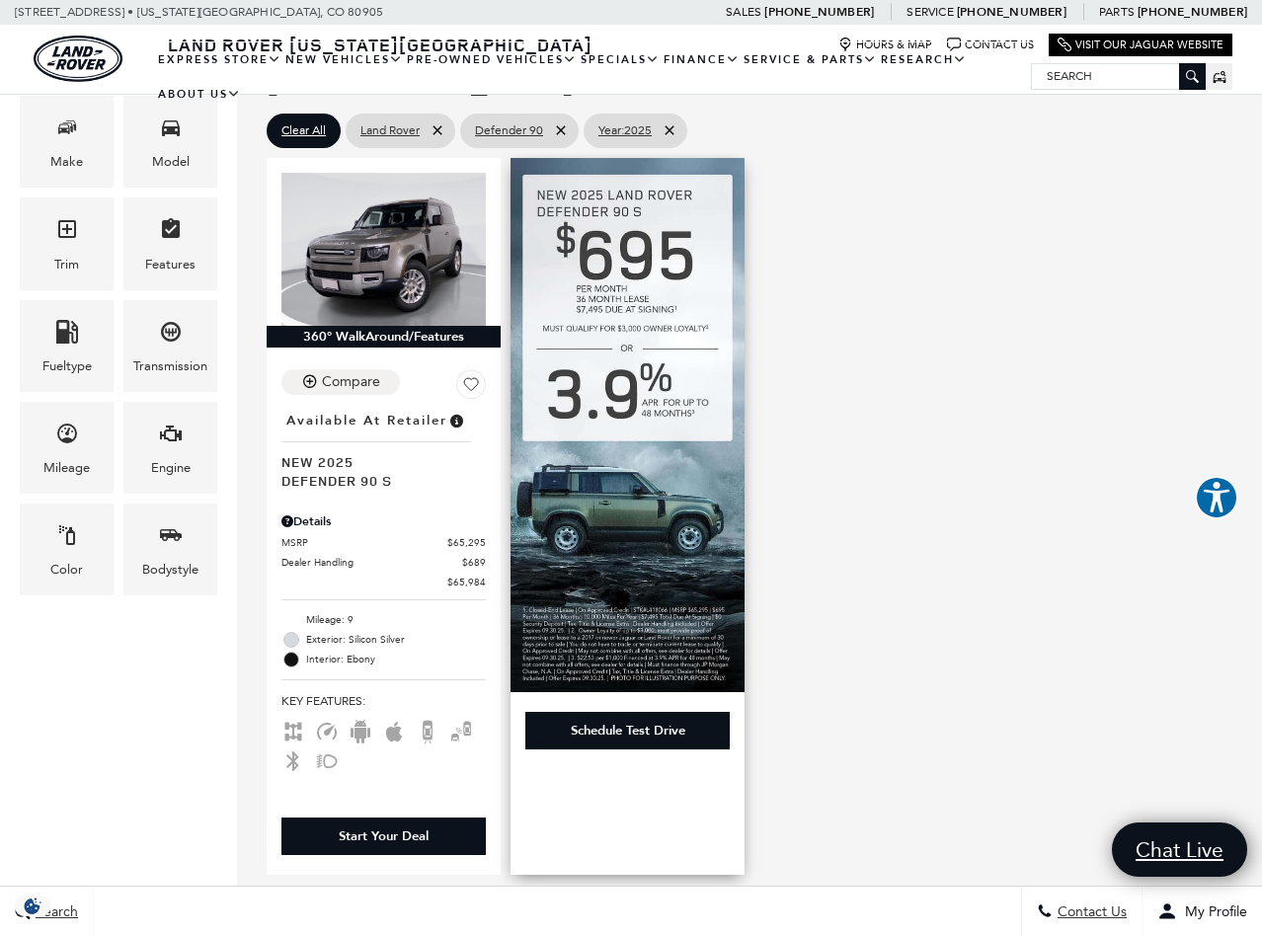
click at [627, 474] on img at bounding box center [628, 425] width 234 height 534
click at [630, 579] on img at bounding box center [628, 425] width 234 height 534
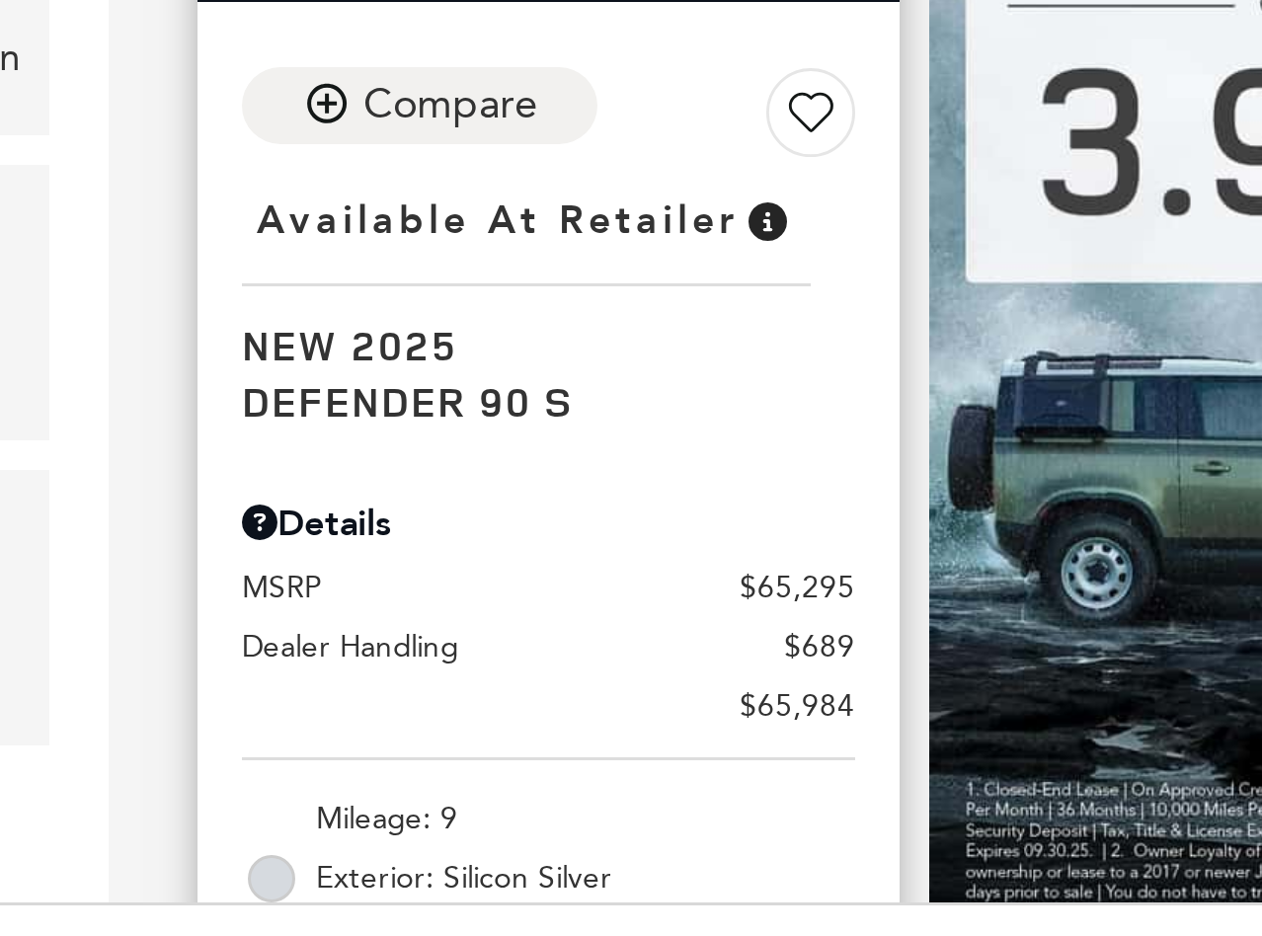
scroll to position [366, 0]
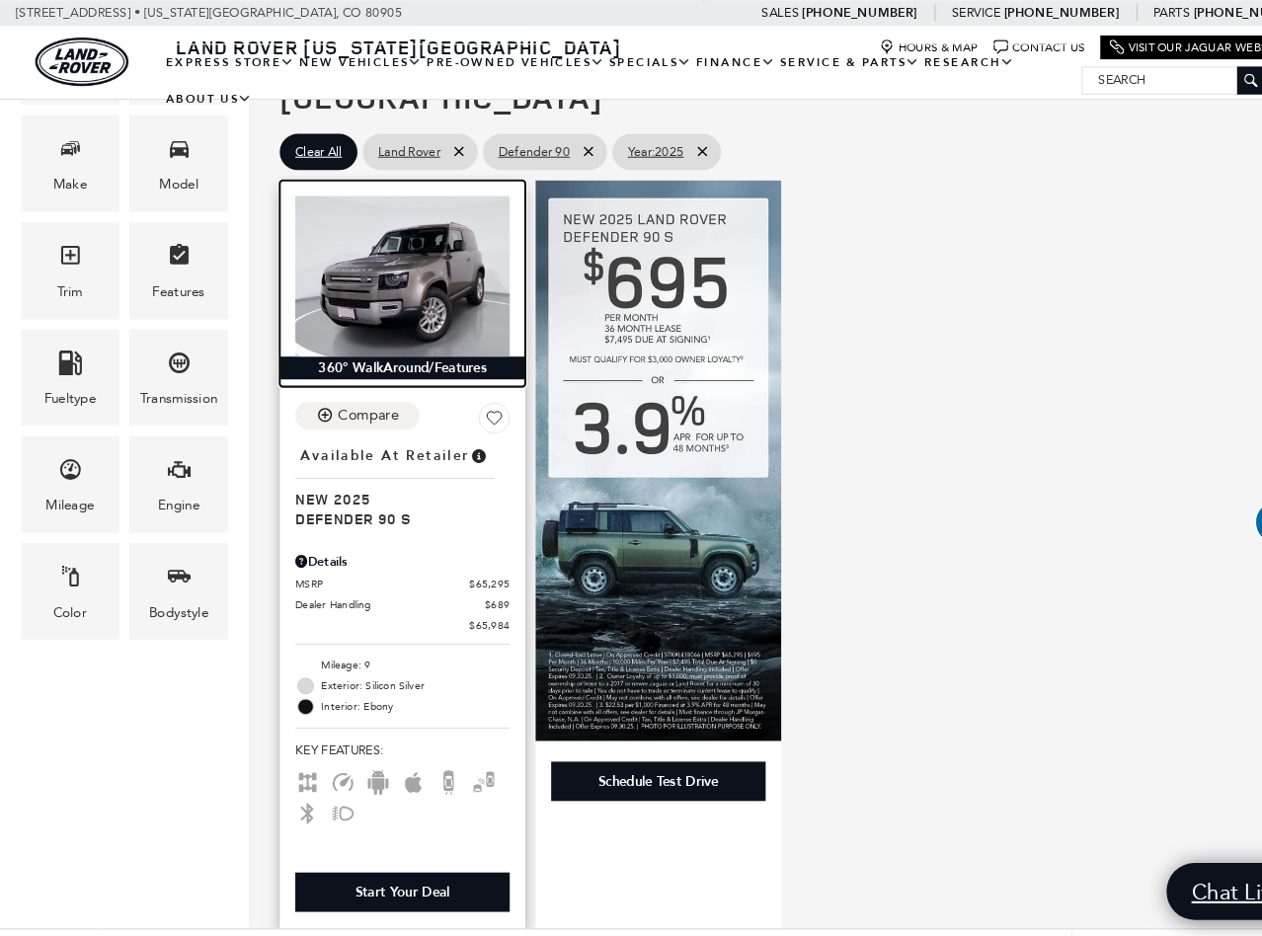
click at [383, 237] on img at bounding box center [383, 263] width 204 height 153
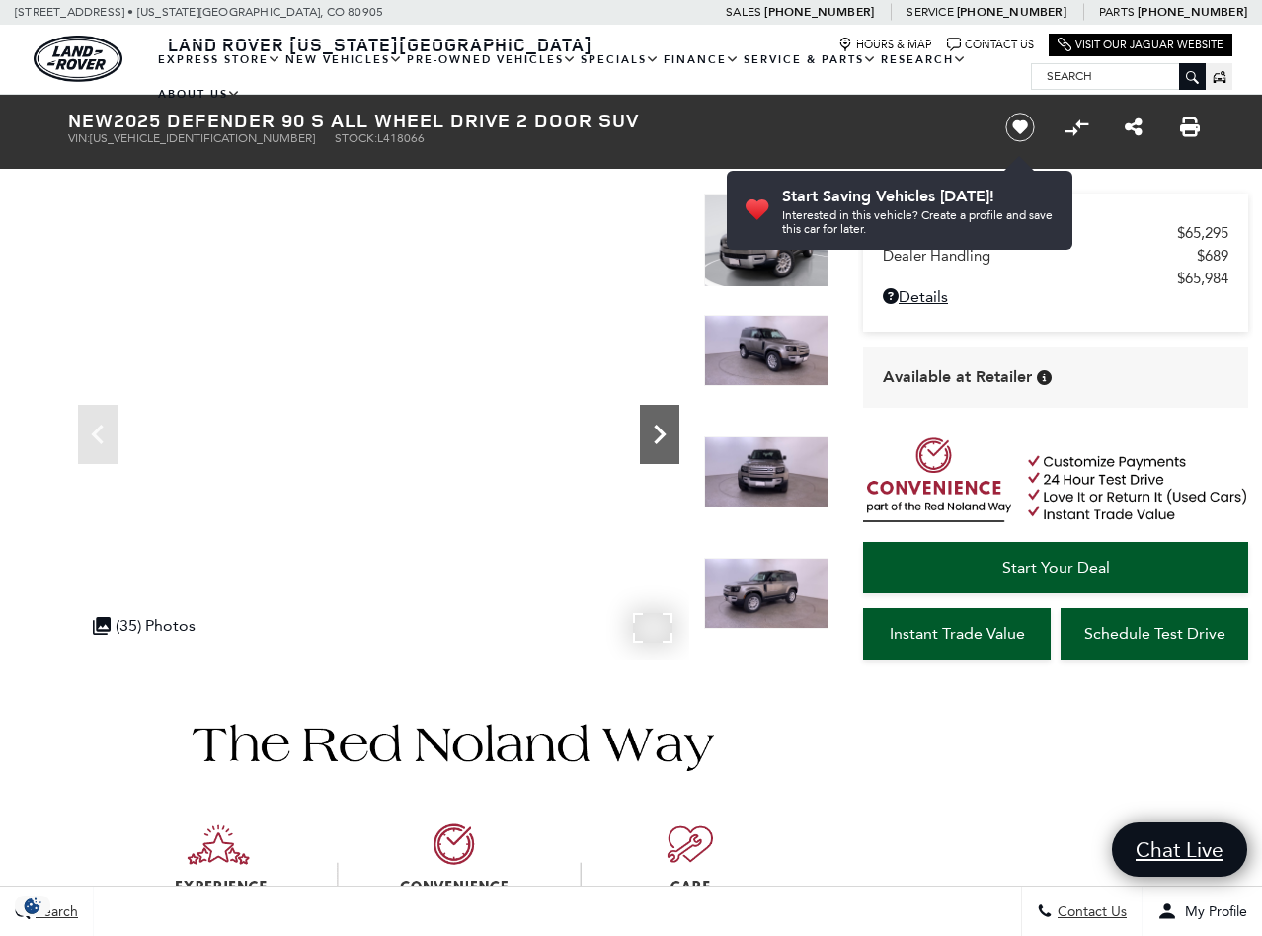
click at [662, 422] on icon "Next" at bounding box center [660, 435] width 40 height 40
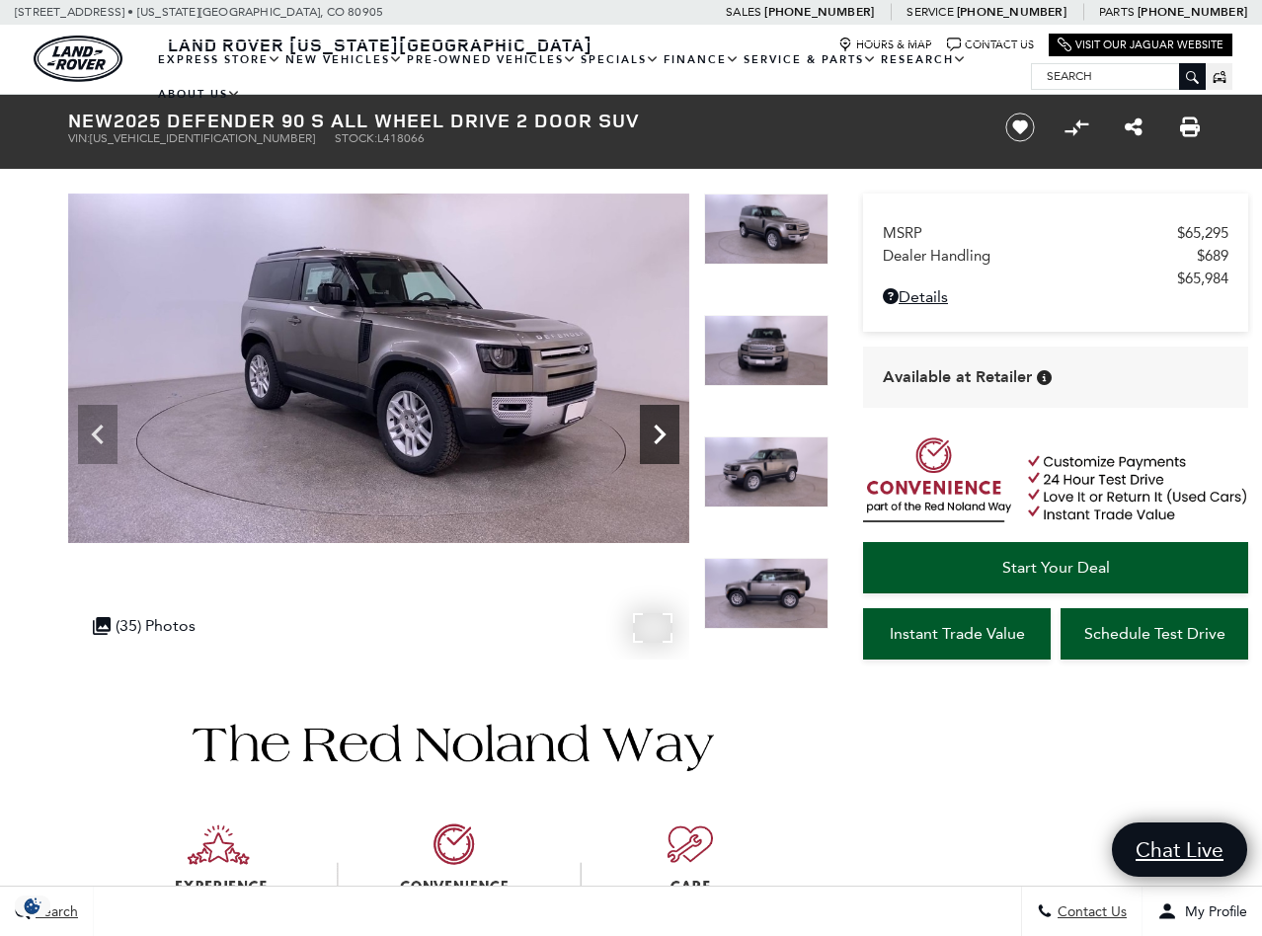
click at [661, 432] on icon "Next" at bounding box center [660, 435] width 12 height 20
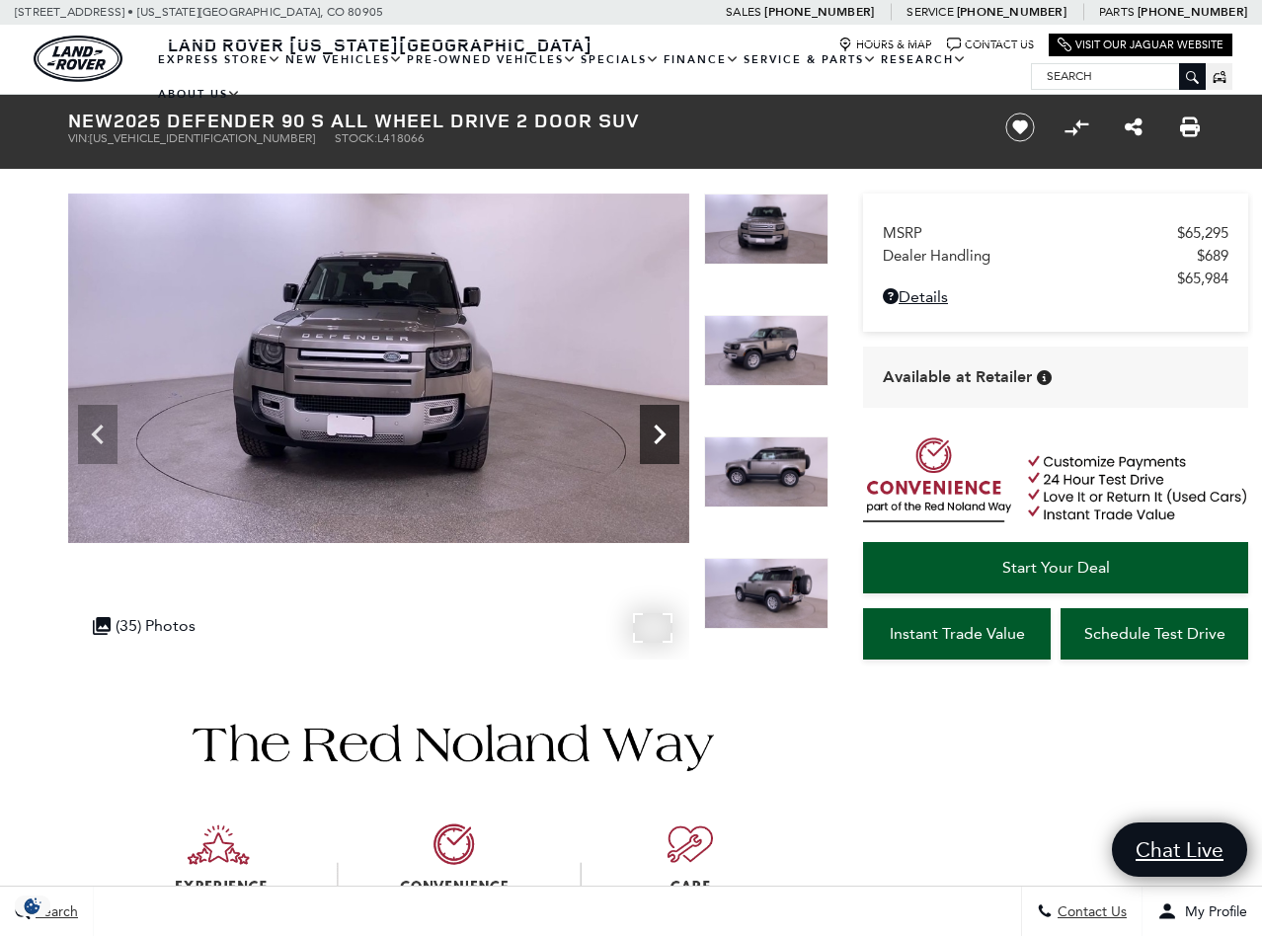
click at [661, 432] on icon "Next" at bounding box center [660, 435] width 12 height 20
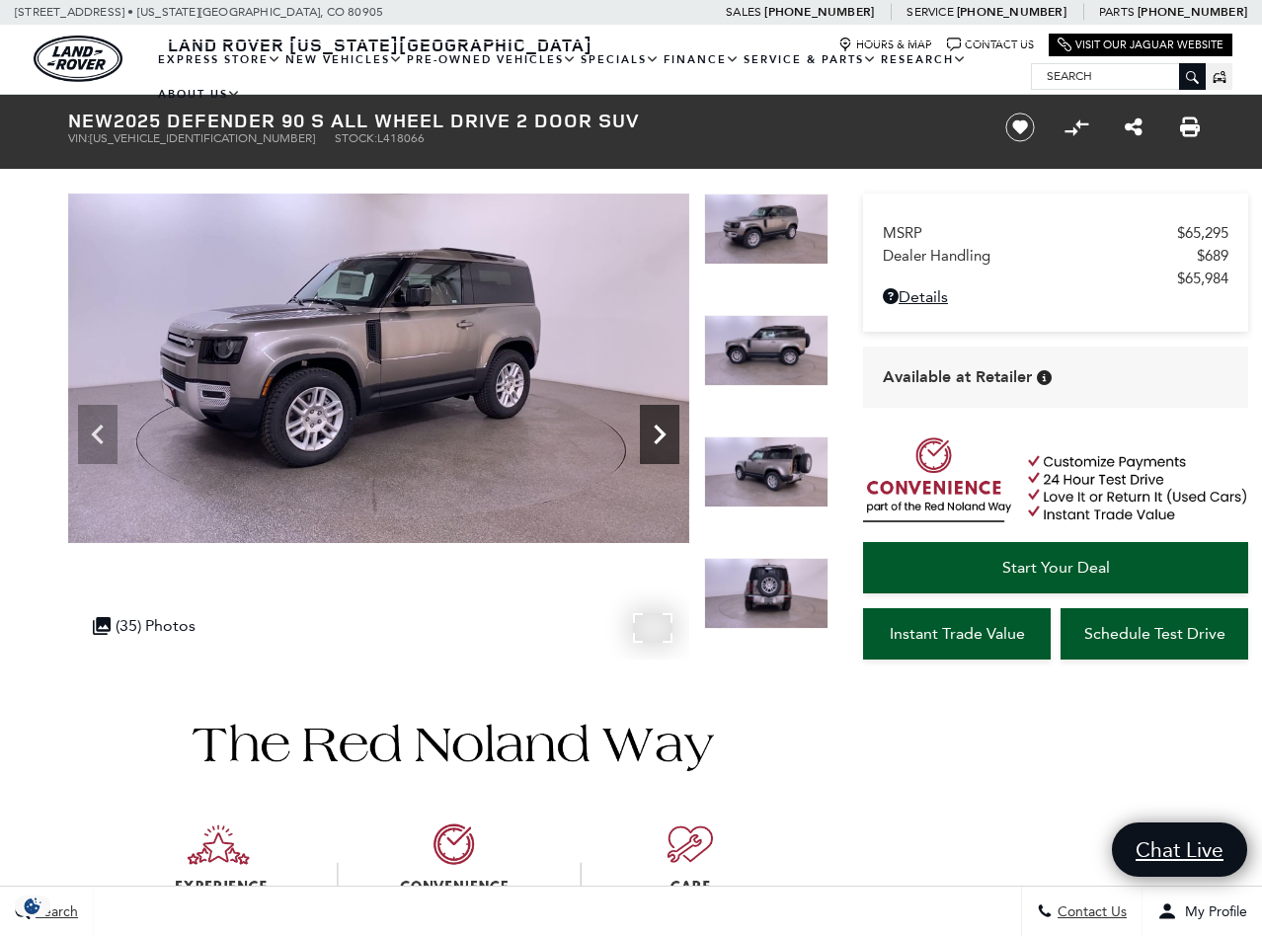
click at [661, 432] on icon "Next" at bounding box center [660, 435] width 12 height 20
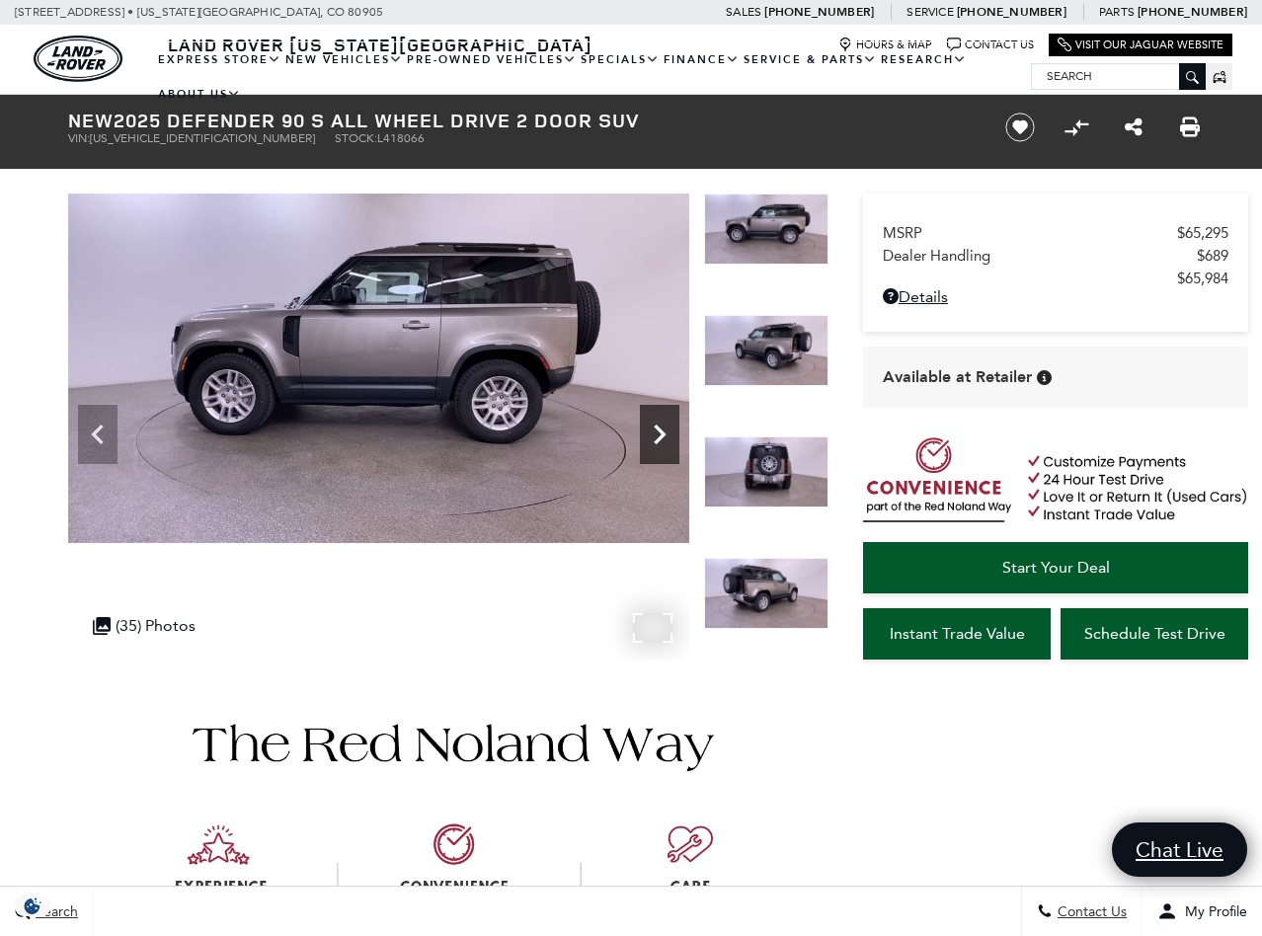
click at [661, 432] on icon "Next" at bounding box center [660, 435] width 12 height 20
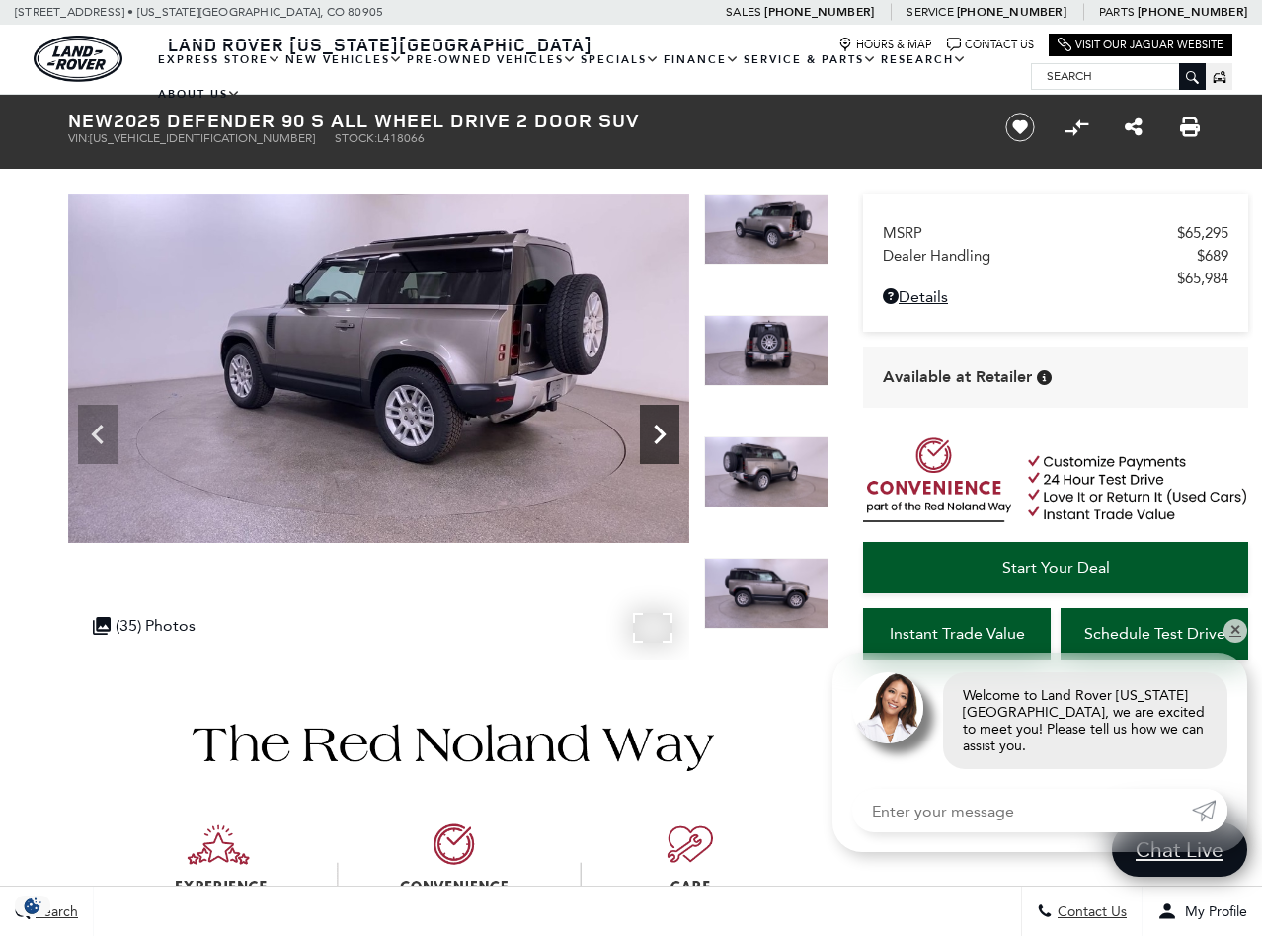
click at [661, 432] on icon "Next" at bounding box center [660, 435] width 12 height 20
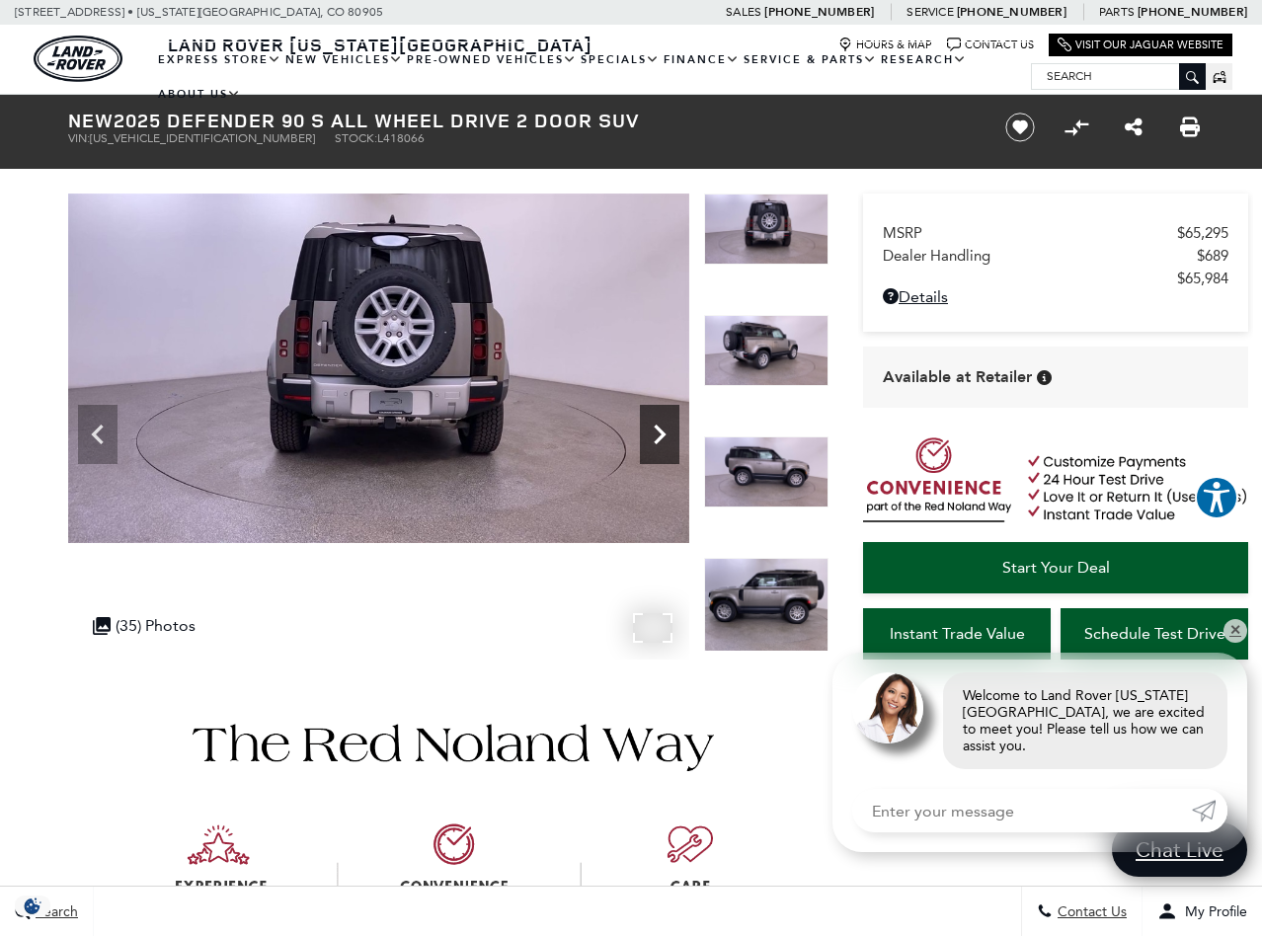
click at [661, 432] on icon "Next" at bounding box center [660, 435] width 12 height 20
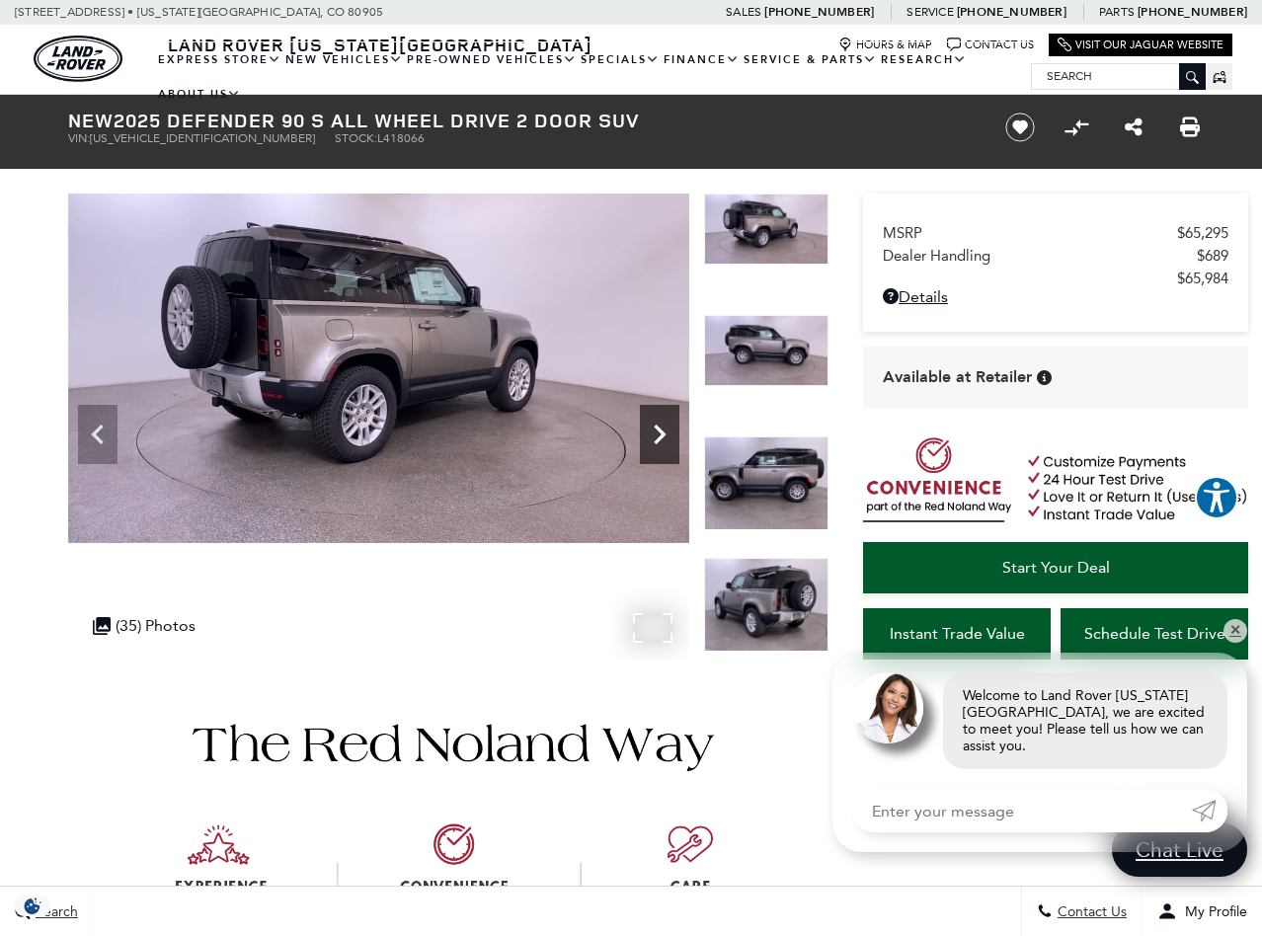
click at [661, 432] on icon "Next" at bounding box center [660, 435] width 12 height 20
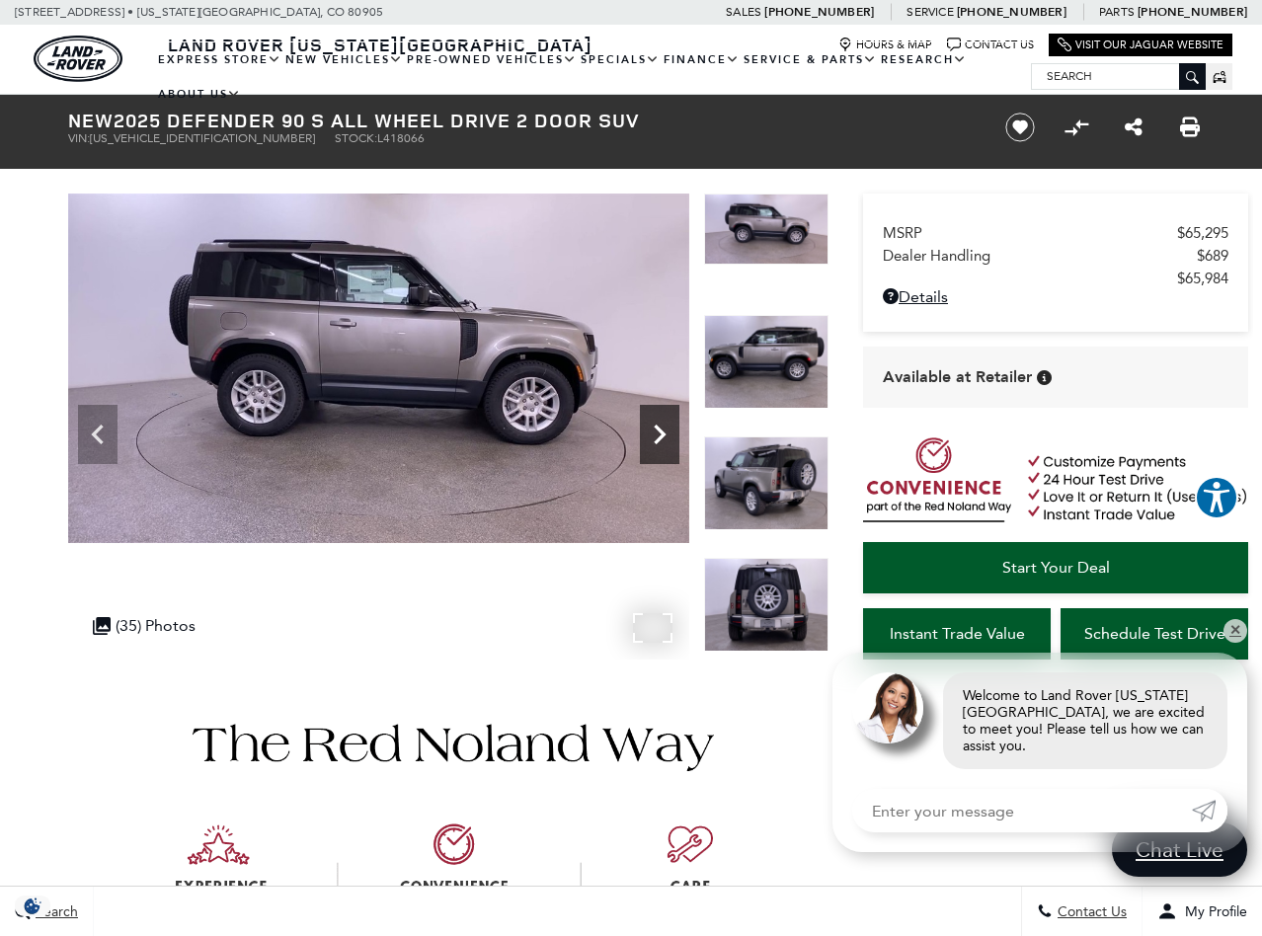
click at [661, 432] on icon "Next" at bounding box center [660, 435] width 12 height 20
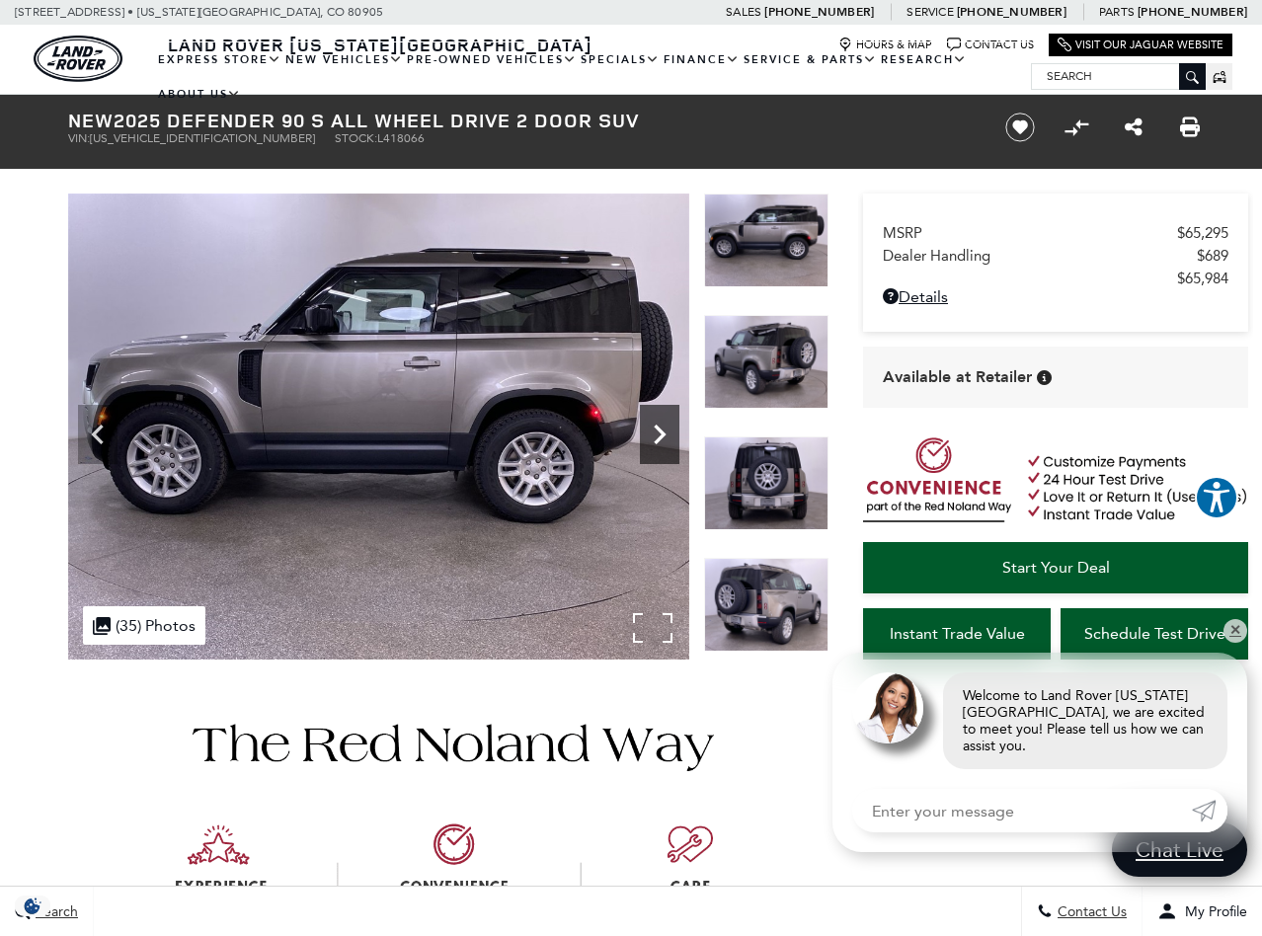
click at [661, 432] on icon "Next" at bounding box center [660, 435] width 12 height 20
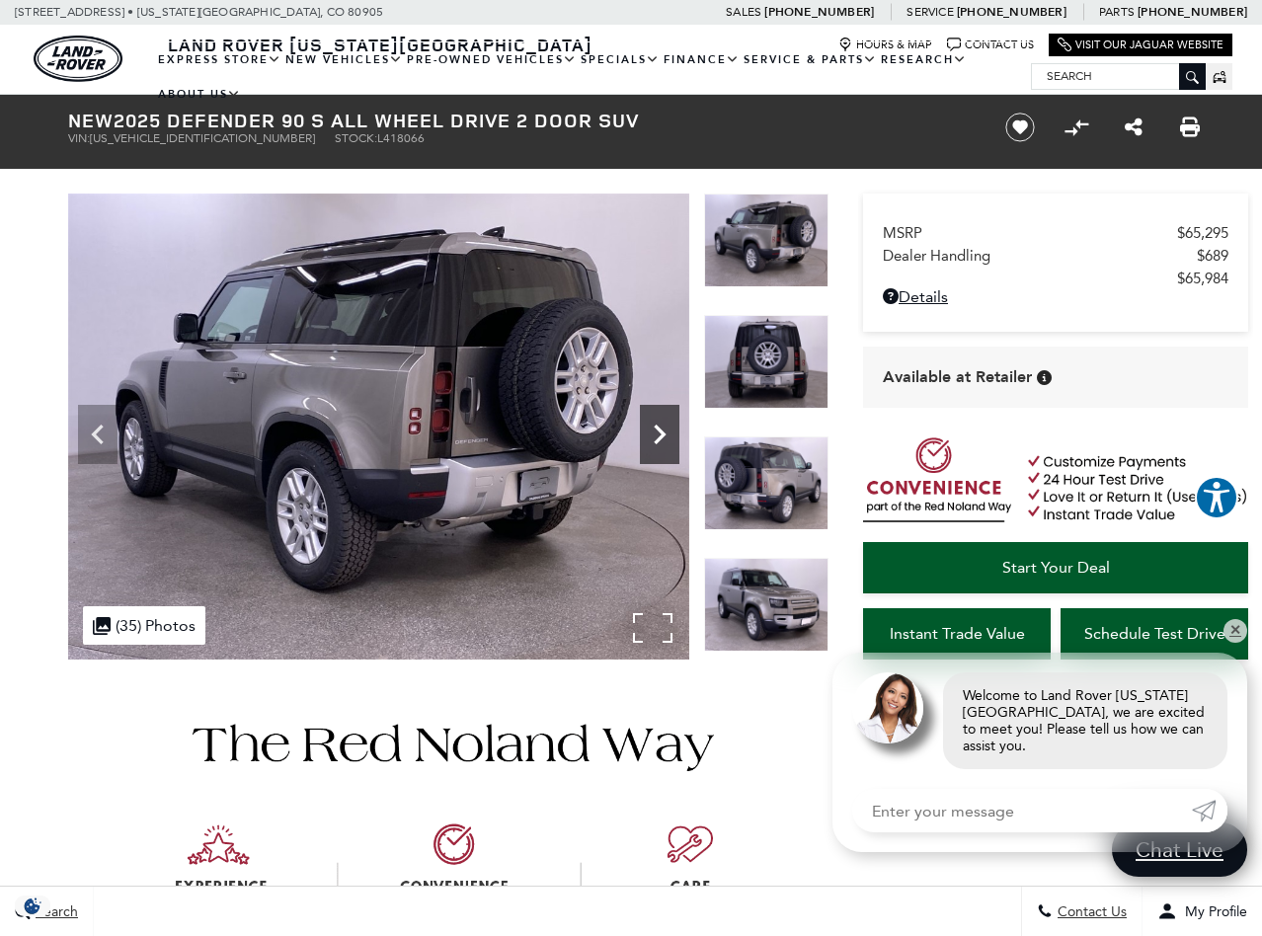
click at [661, 432] on icon "Next" at bounding box center [660, 435] width 12 height 20
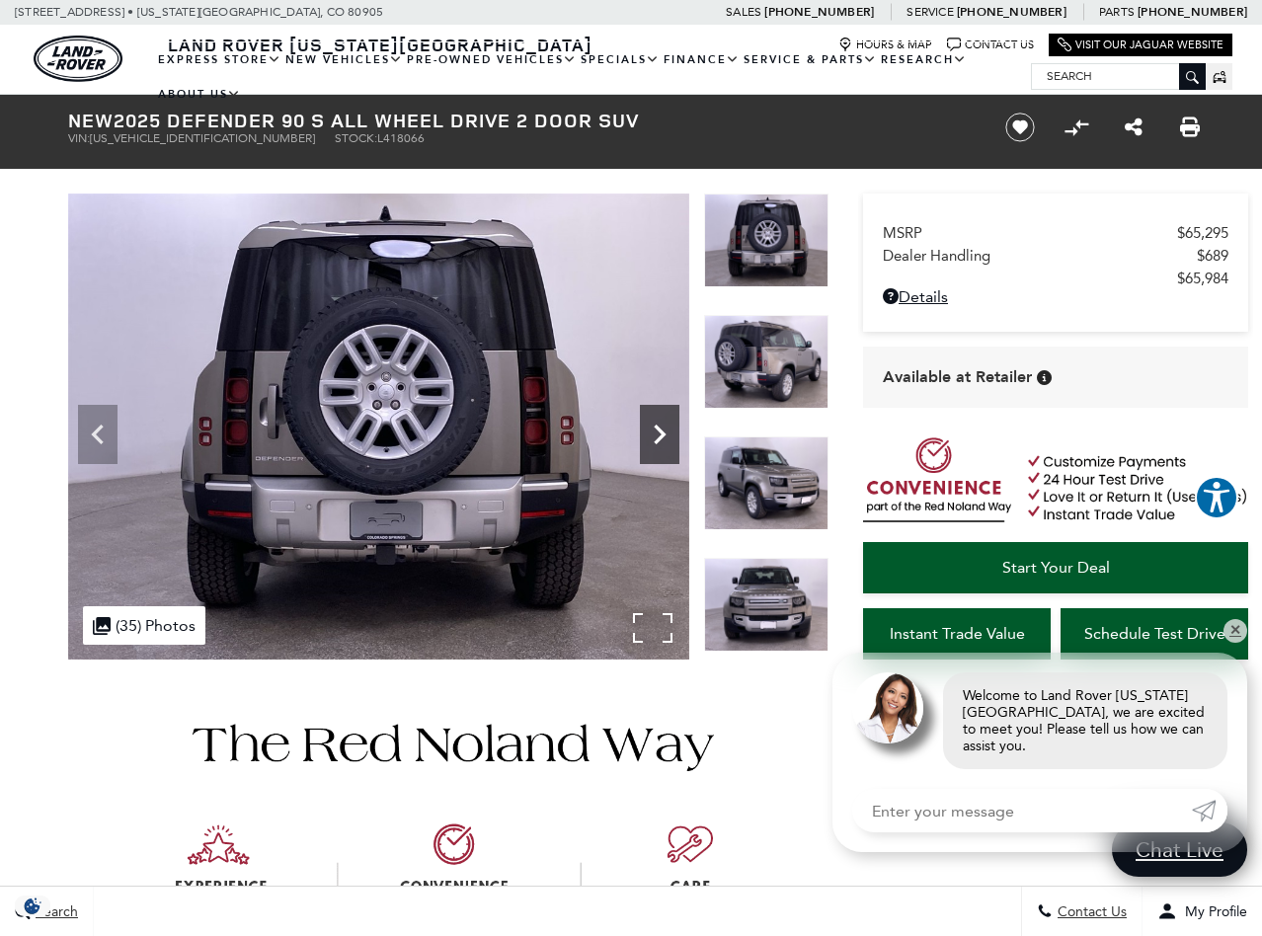
click at [661, 432] on icon "Next" at bounding box center [660, 435] width 12 height 20
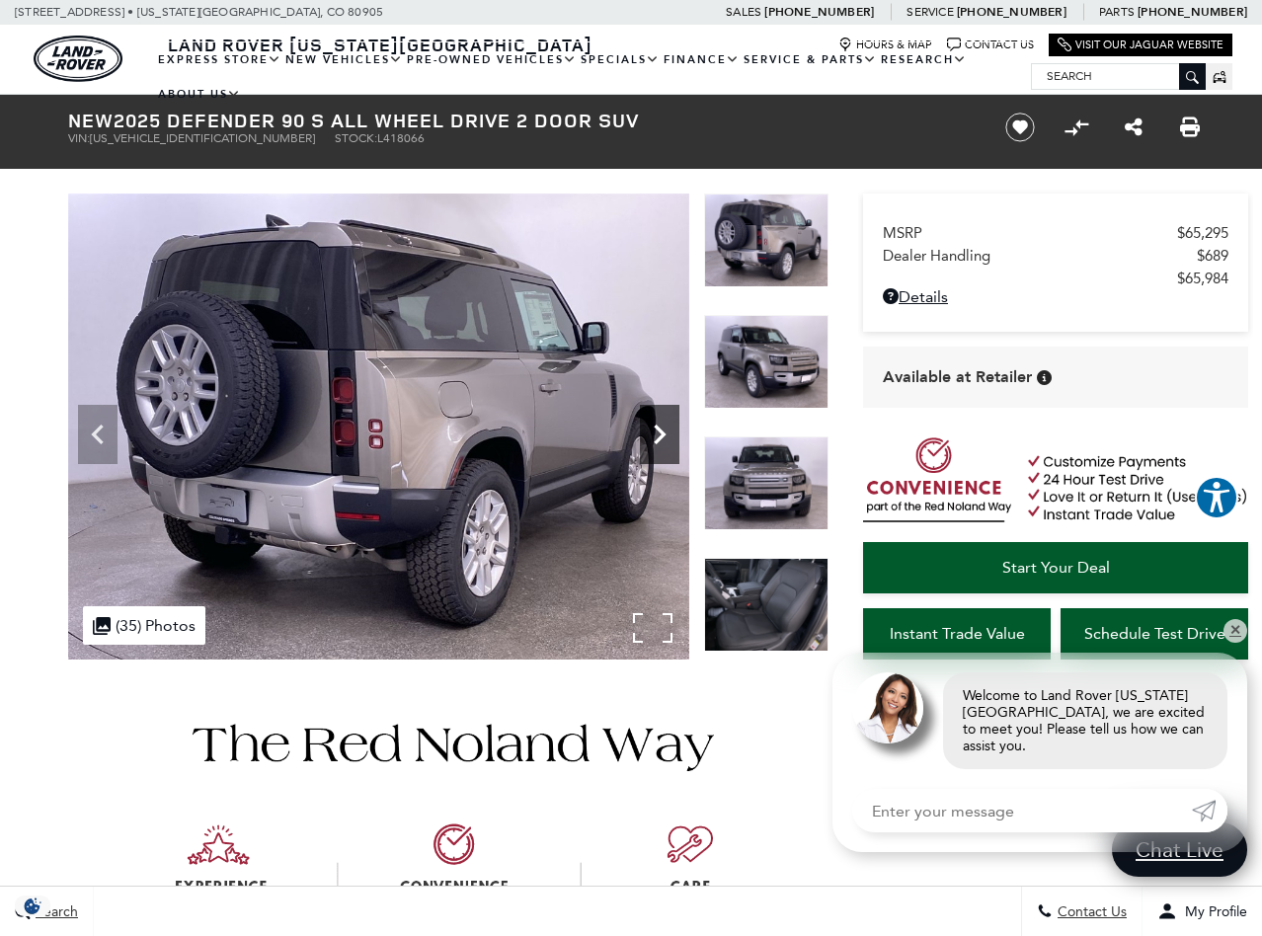
click at [661, 432] on icon "Next" at bounding box center [660, 435] width 12 height 20
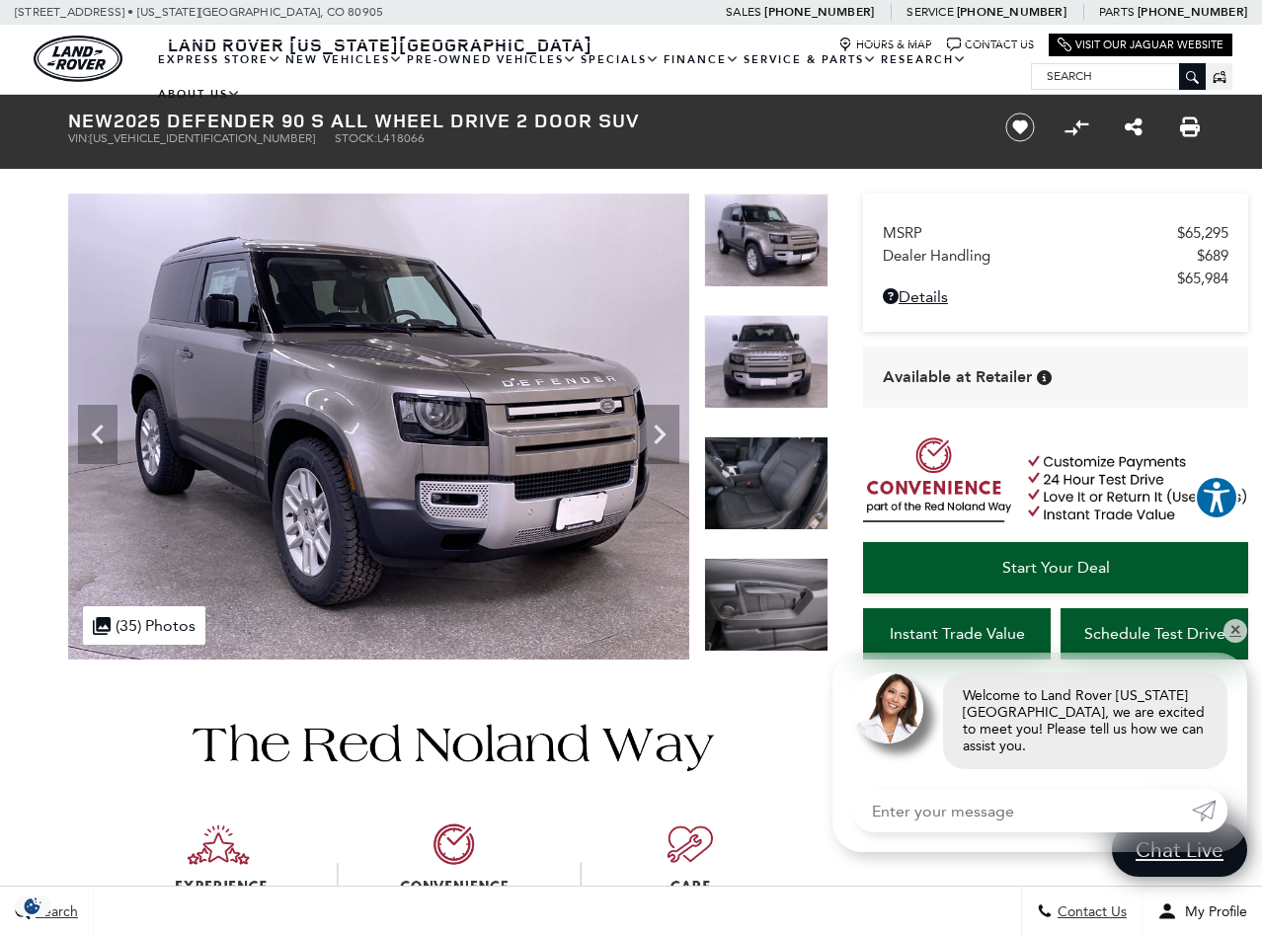
click at [749, 450] on img at bounding box center [766, 484] width 124 height 94
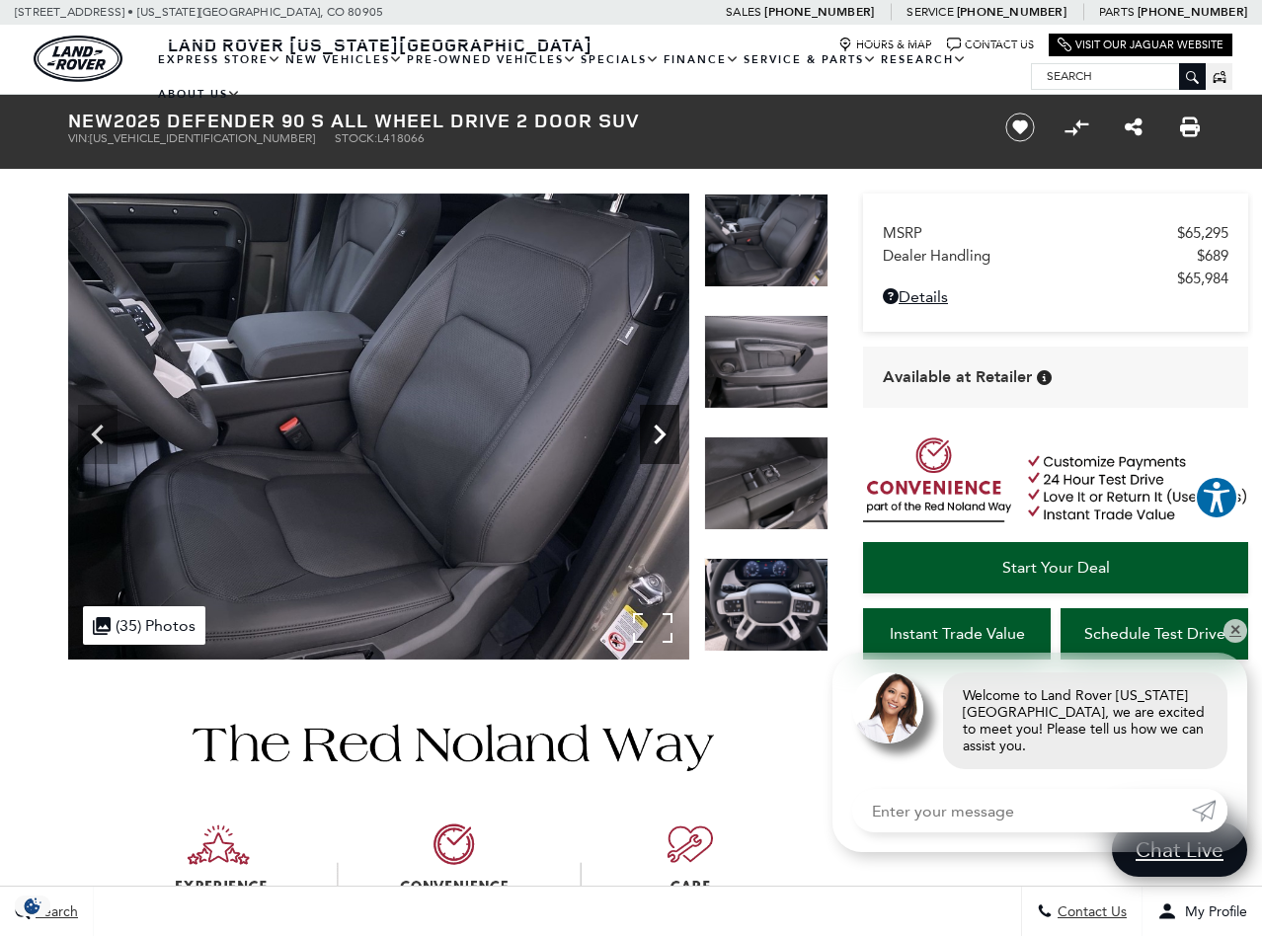
click at [665, 434] on icon "Next" at bounding box center [660, 435] width 12 height 20
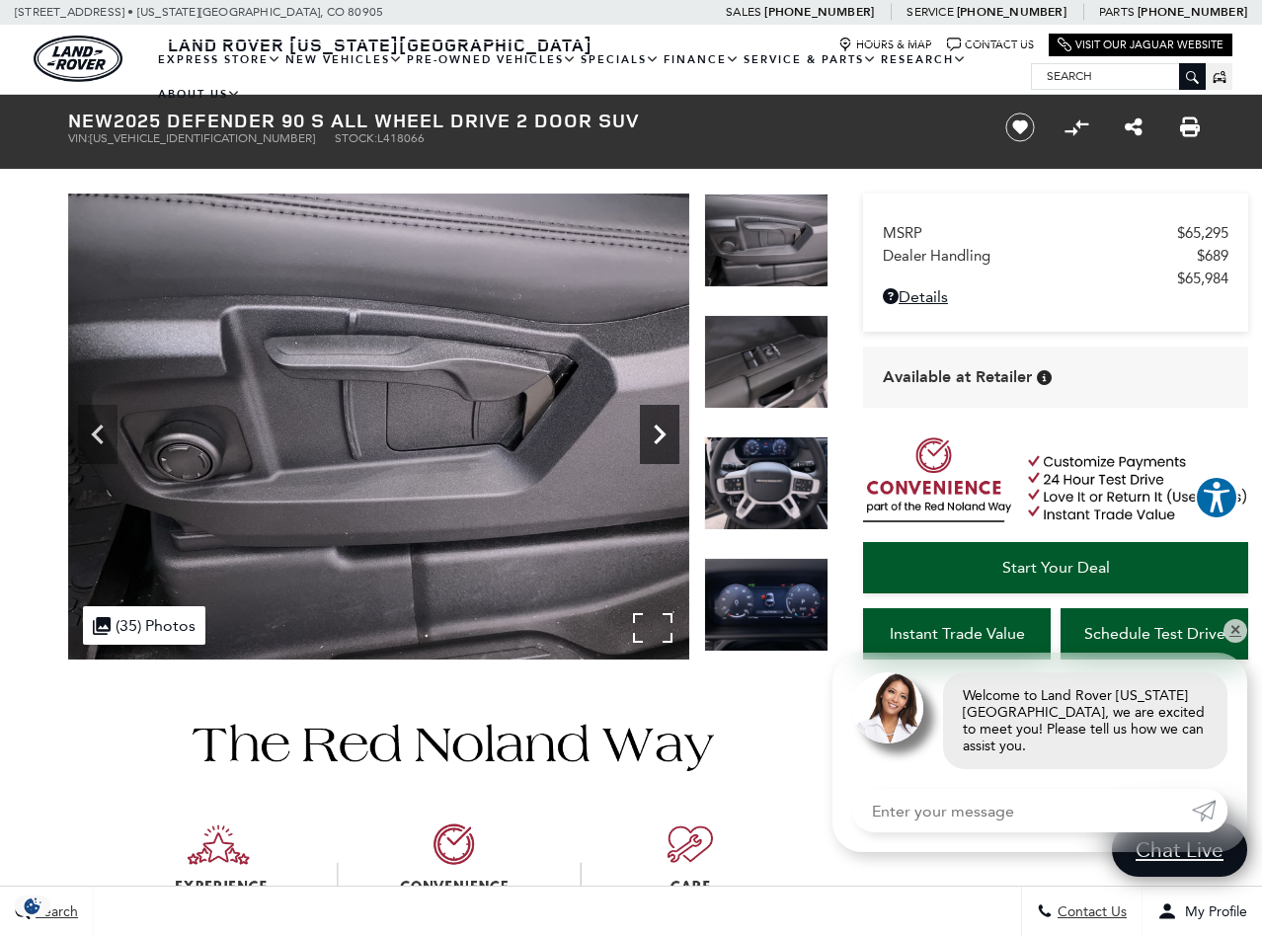
click at [665, 434] on icon "Next" at bounding box center [660, 435] width 12 height 20
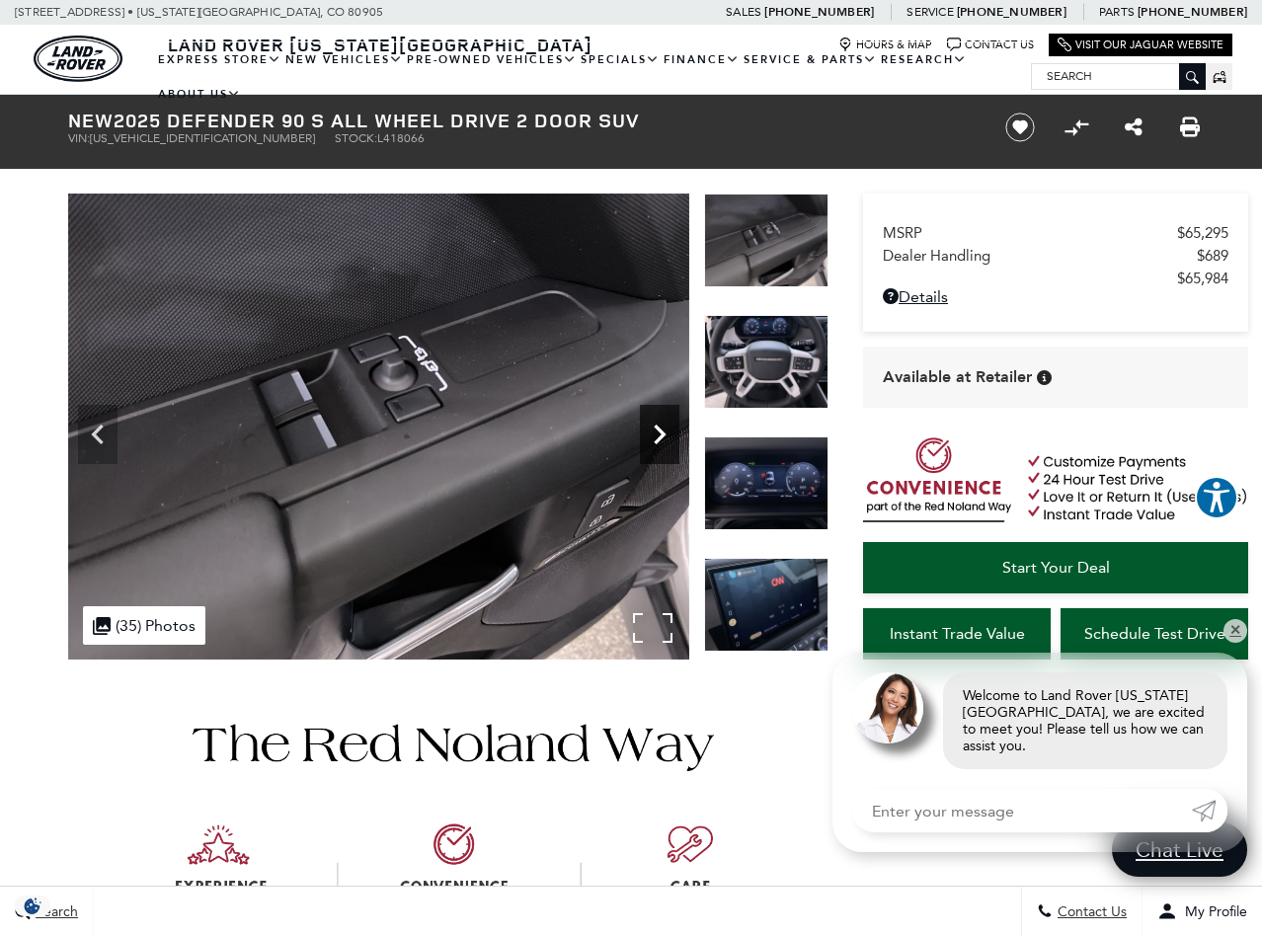
click at [665, 434] on icon "Next" at bounding box center [660, 435] width 12 height 20
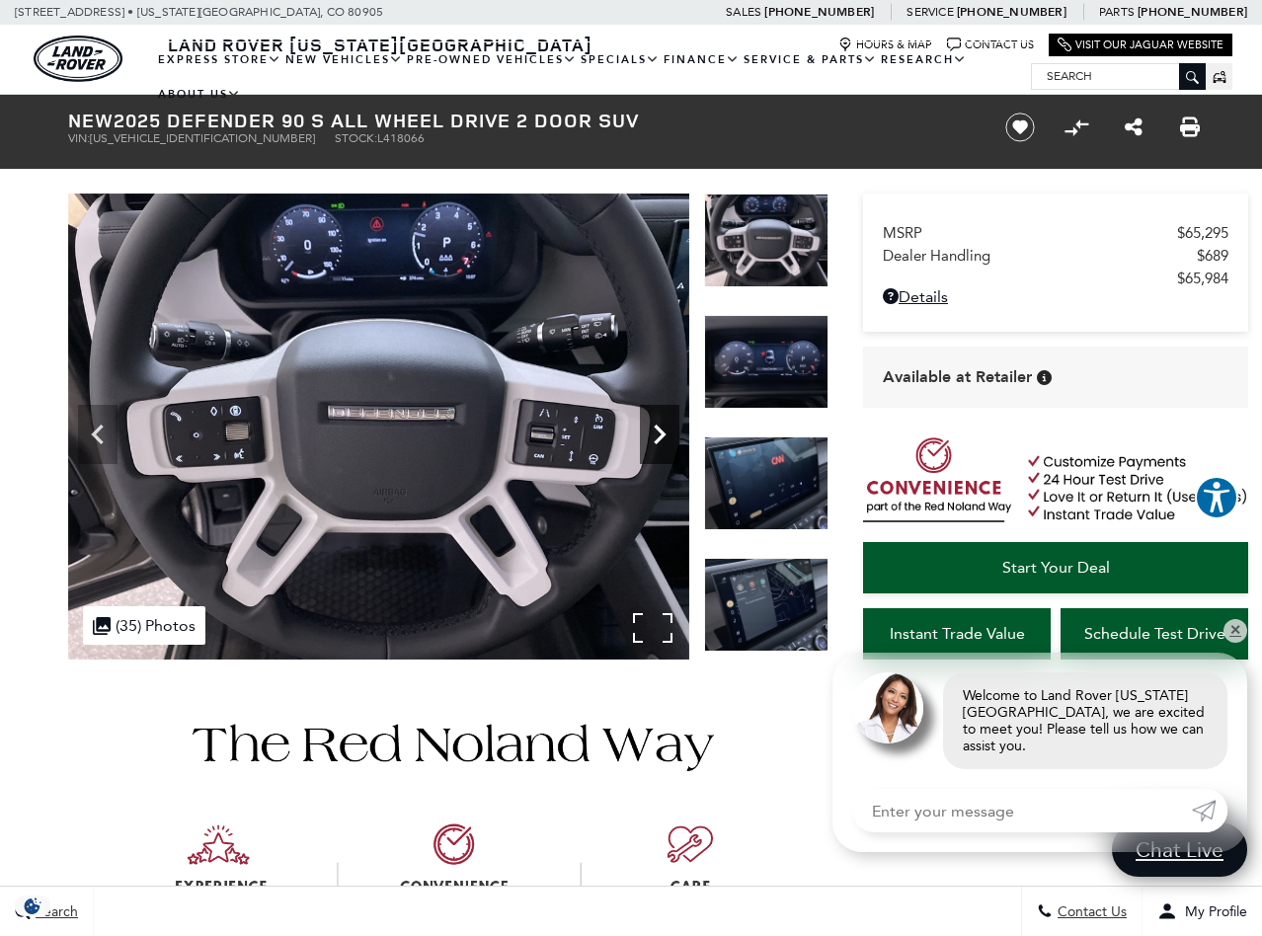
click at [665, 434] on icon "Next" at bounding box center [660, 435] width 12 height 20
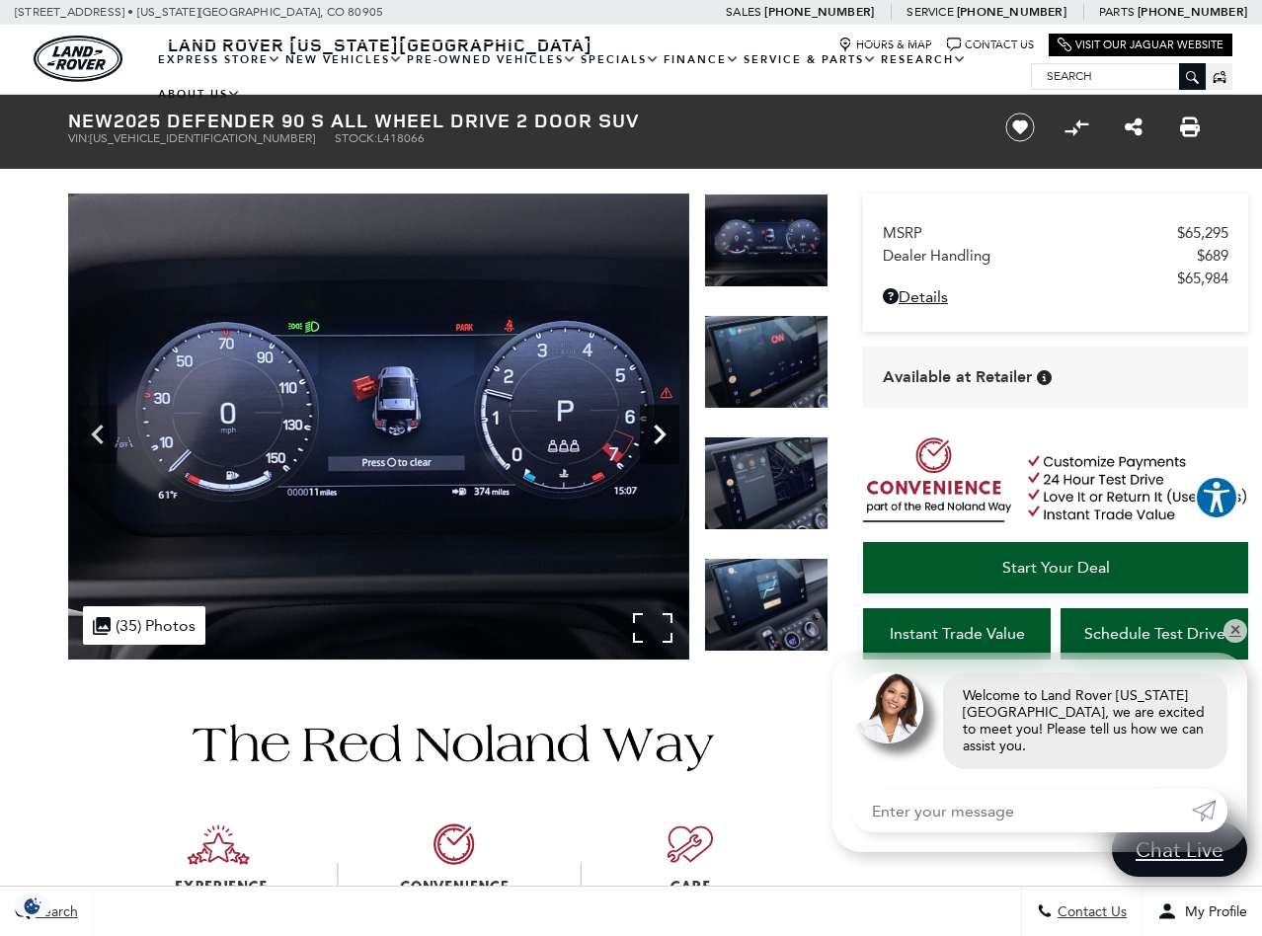
click at [665, 434] on icon "Next" at bounding box center [660, 435] width 12 height 20
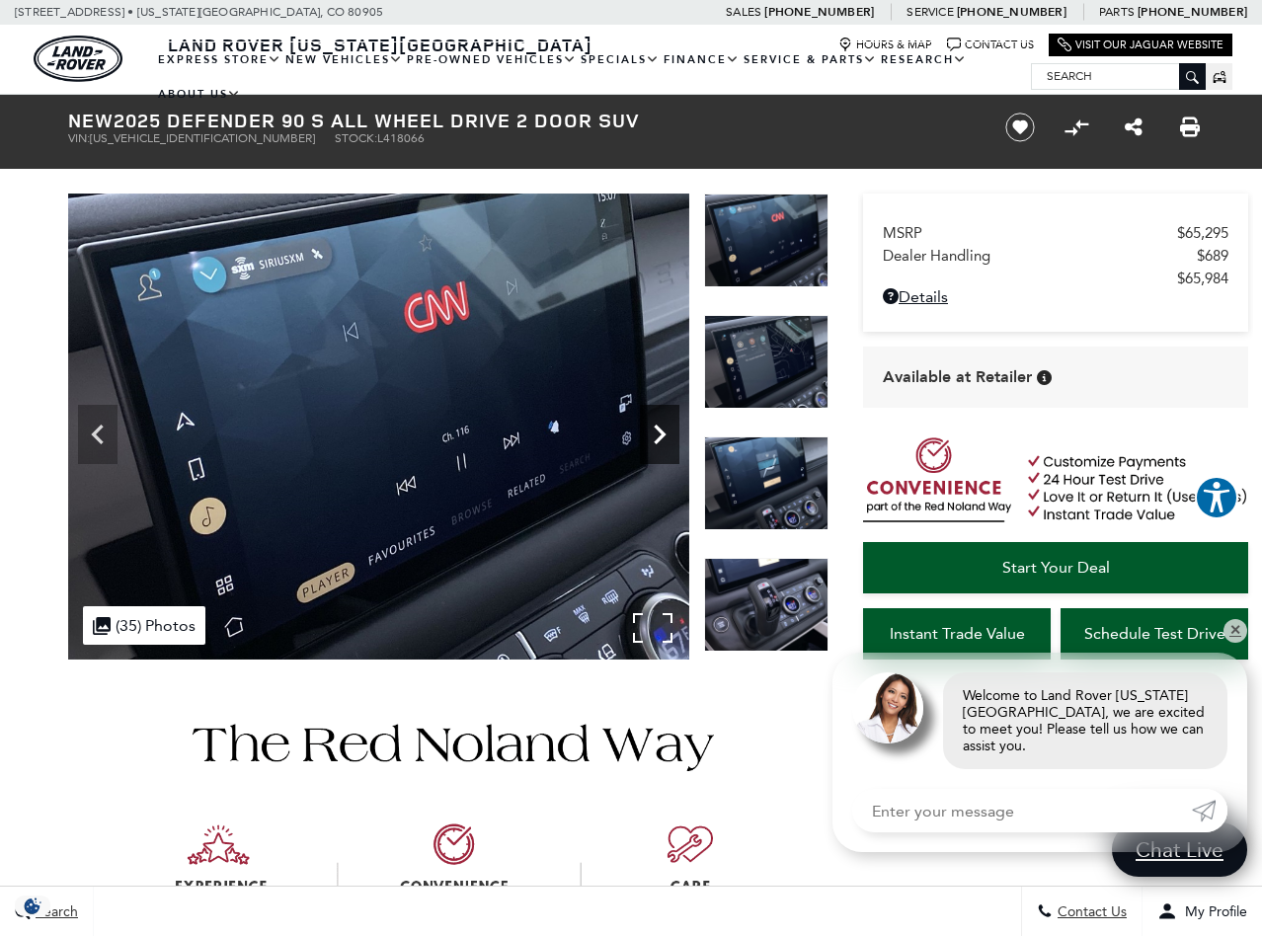
click at [665, 434] on icon "Next" at bounding box center [660, 435] width 12 height 20
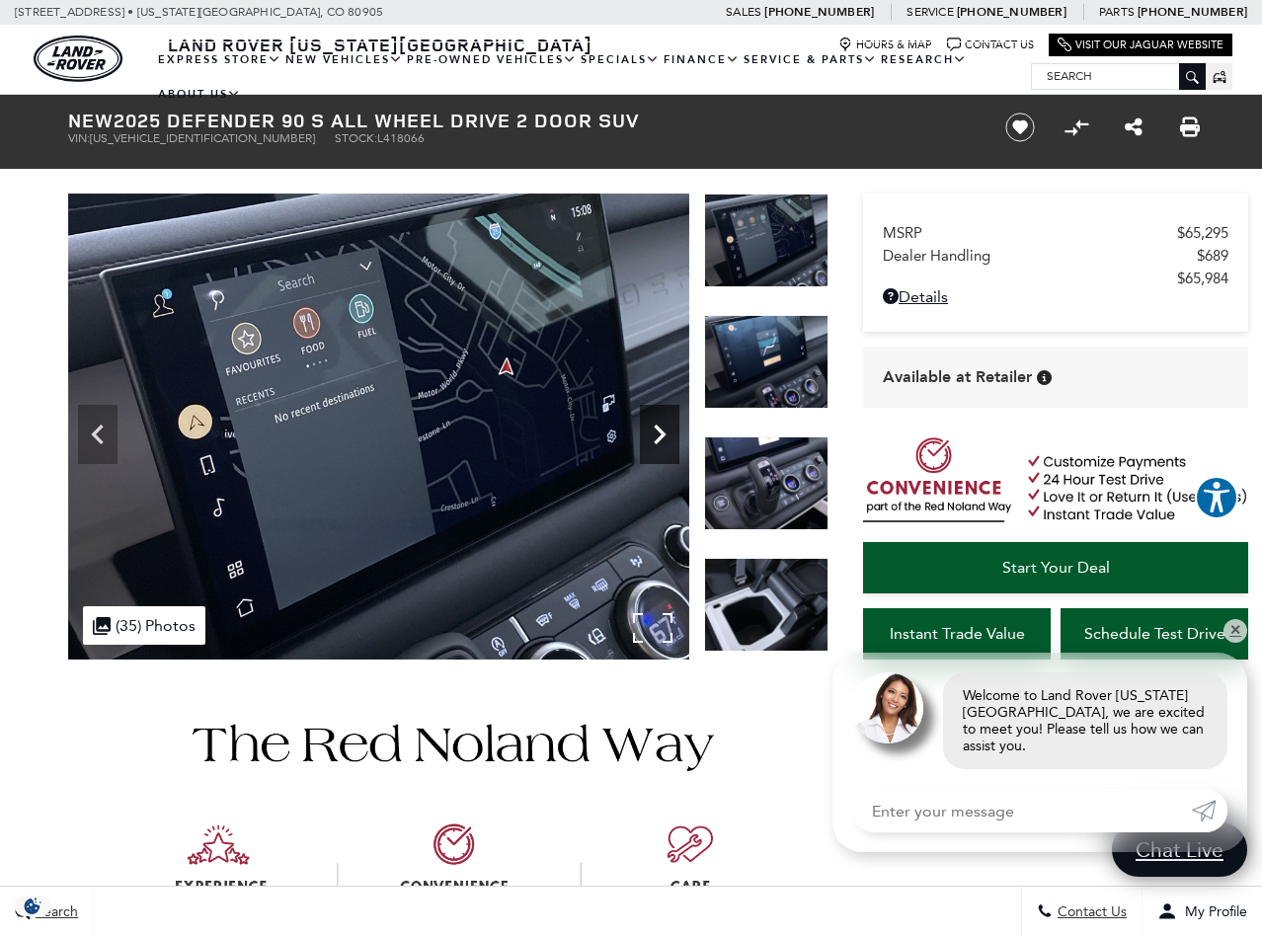
click at [665, 434] on icon "Next" at bounding box center [660, 435] width 12 height 20
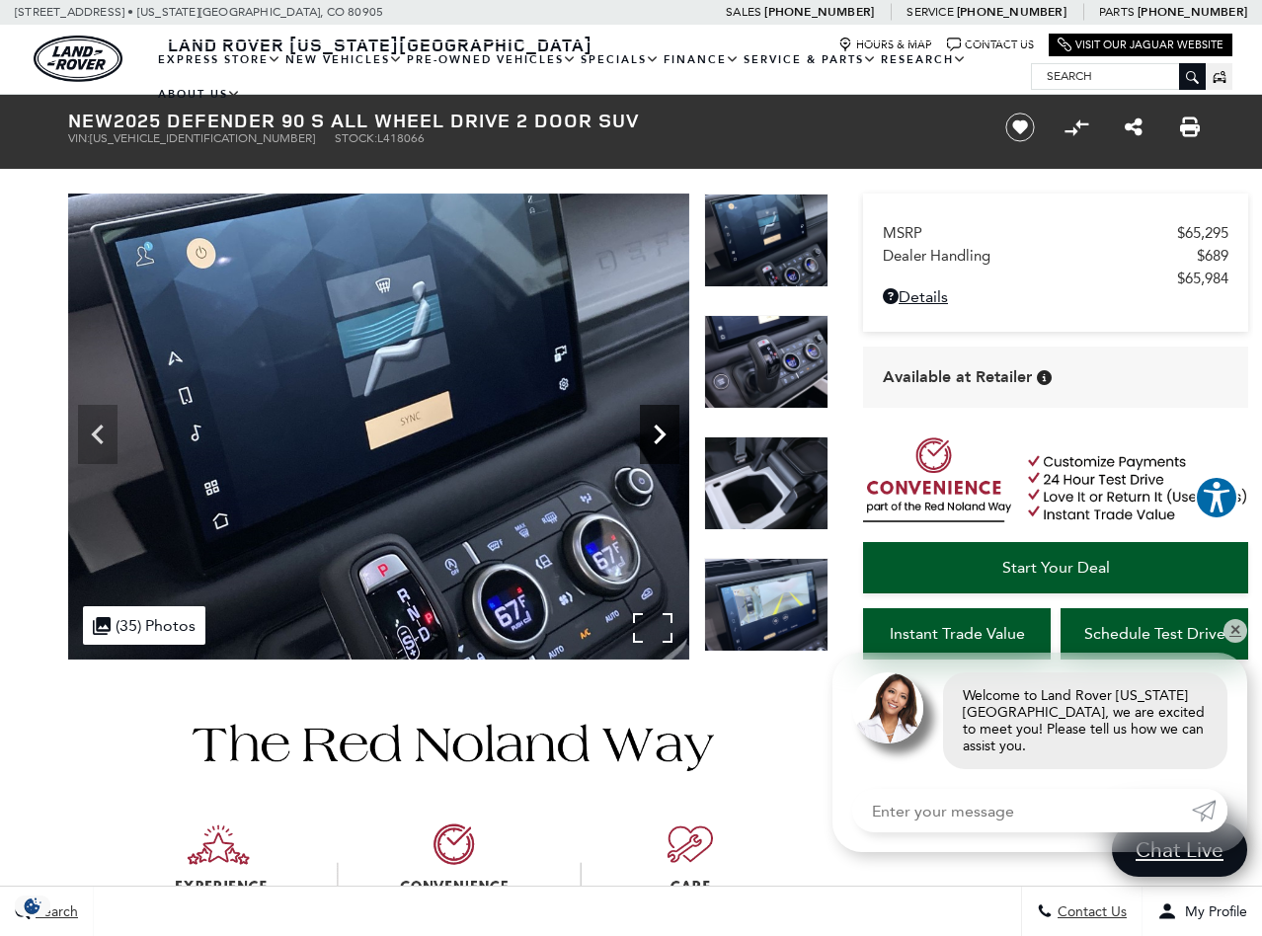
click at [665, 434] on icon "Next" at bounding box center [660, 435] width 12 height 20
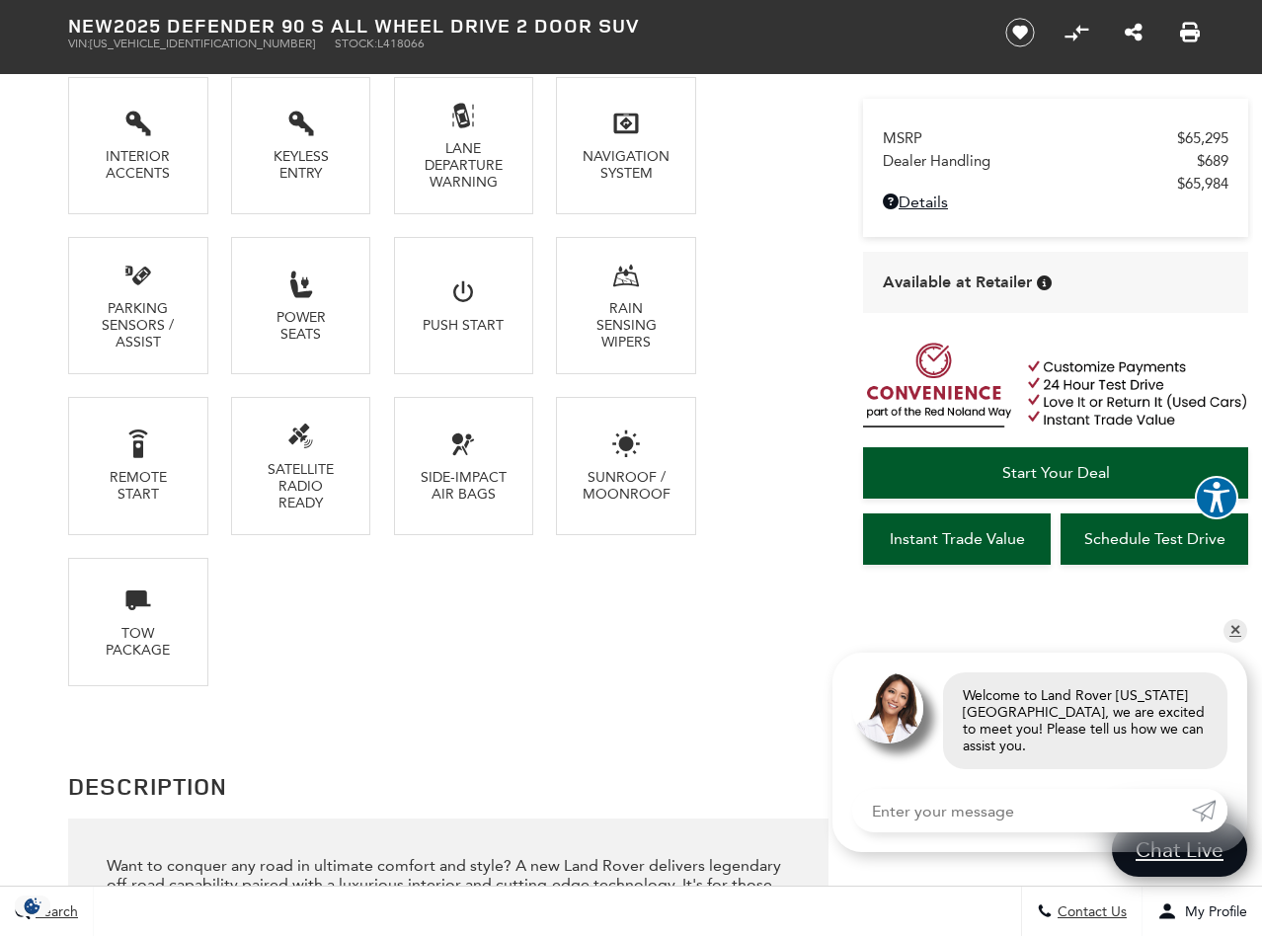
scroll to position [1727, 0]
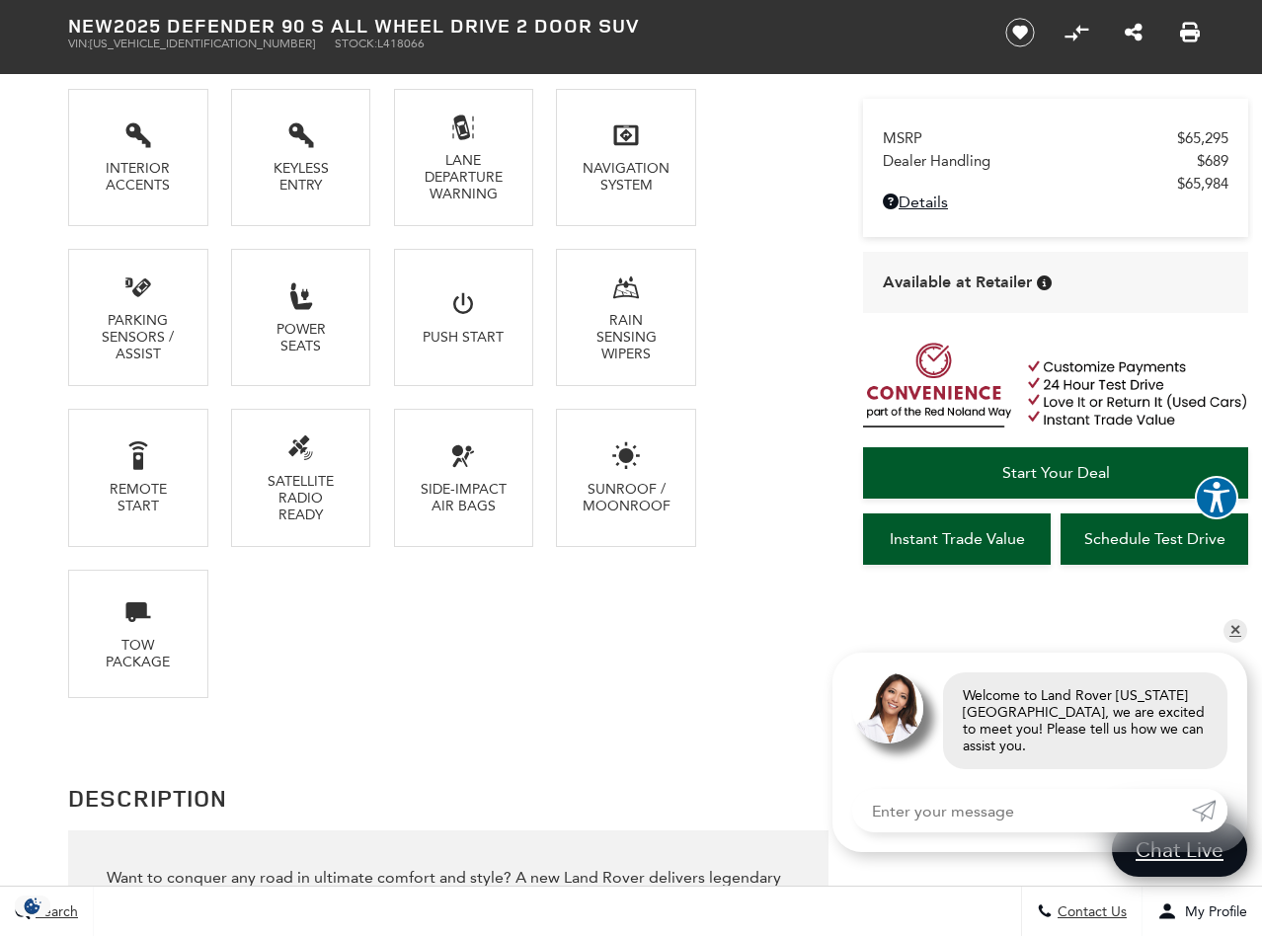
click at [141, 671] on div "Tow Package" at bounding box center [138, 654] width 92 height 34
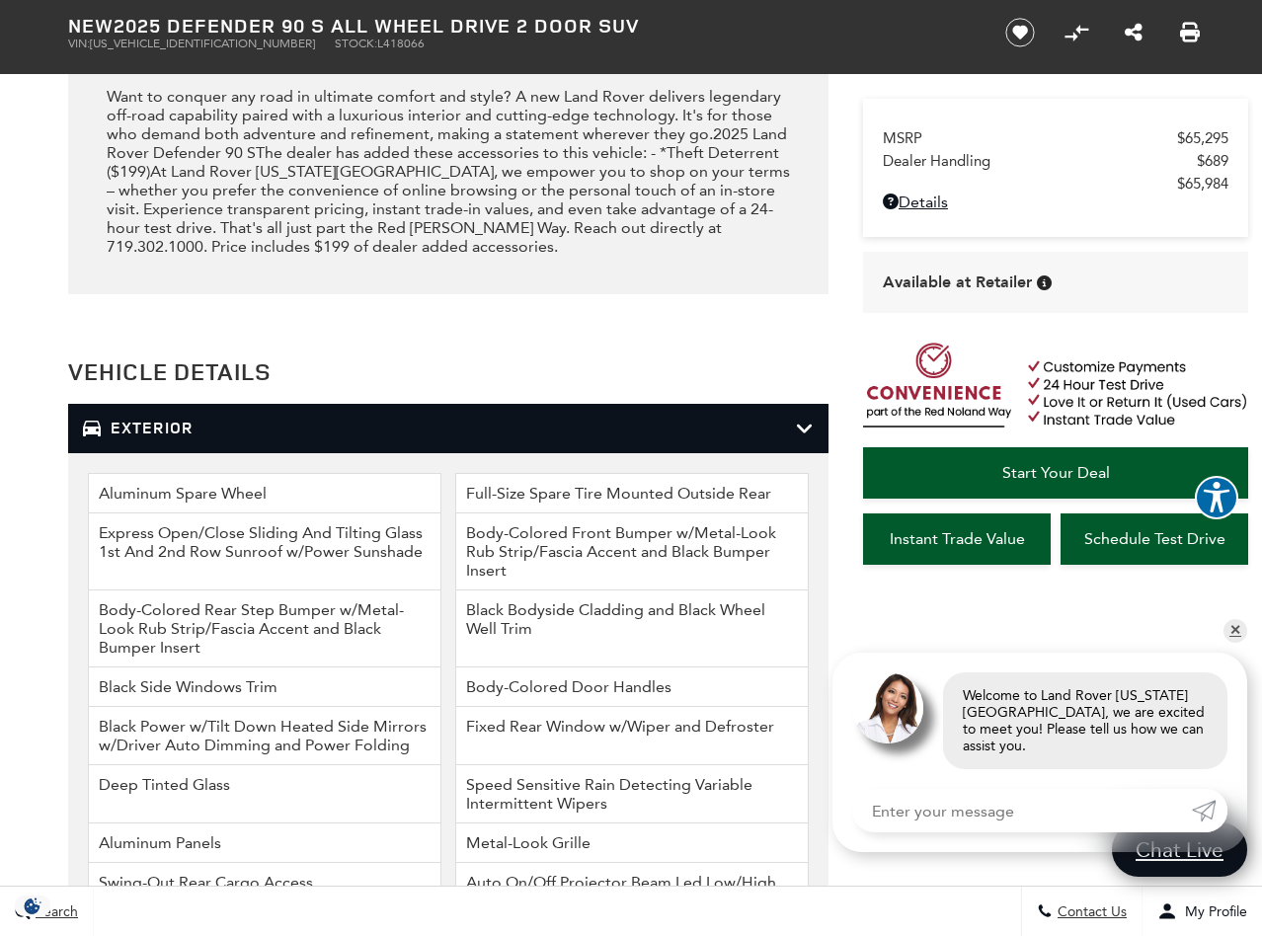
scroll to position [2522, 0]
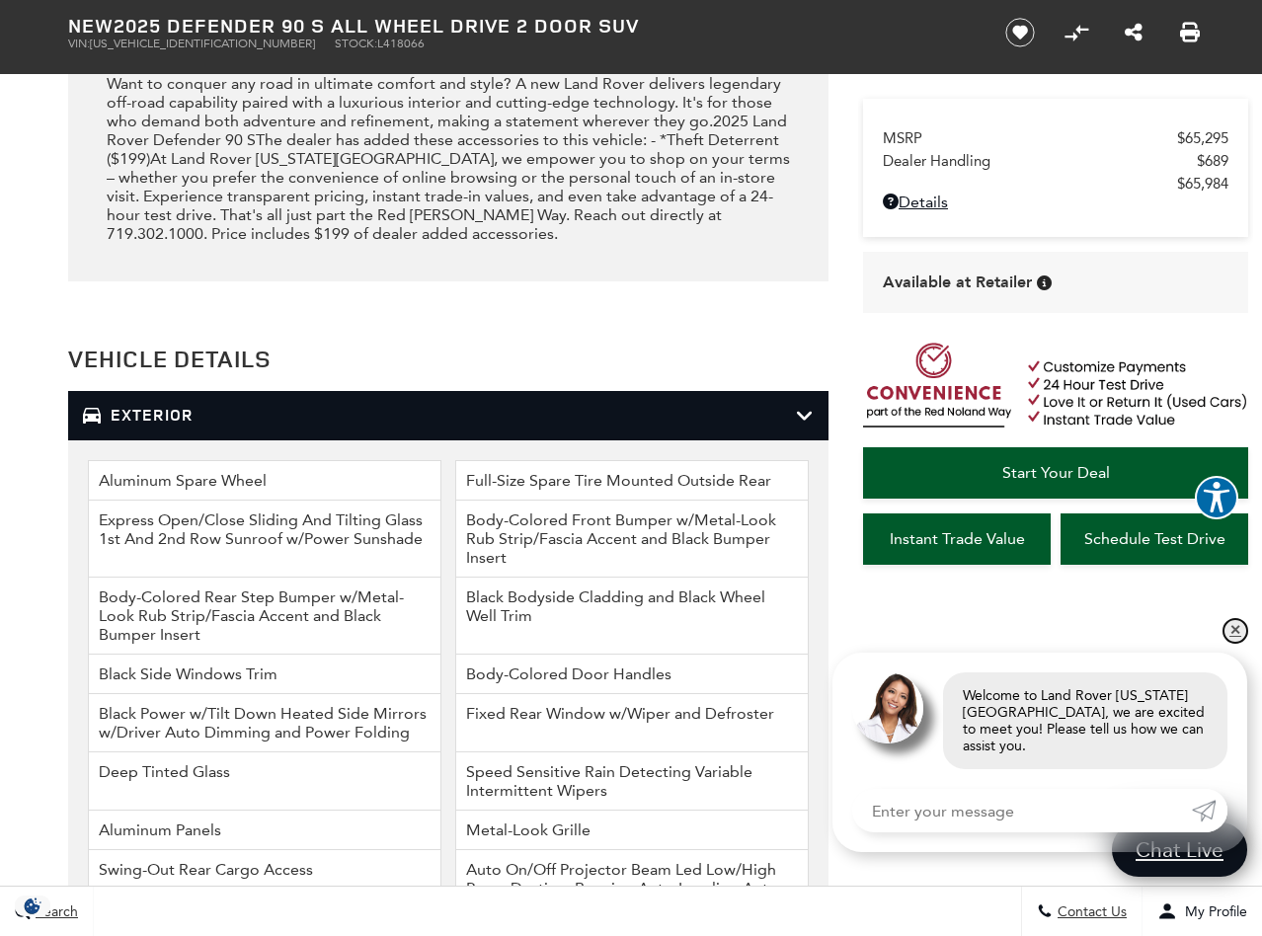
click at [1232, 643] on link "✕" at bounding box center [1236, 631] width 24 height 24
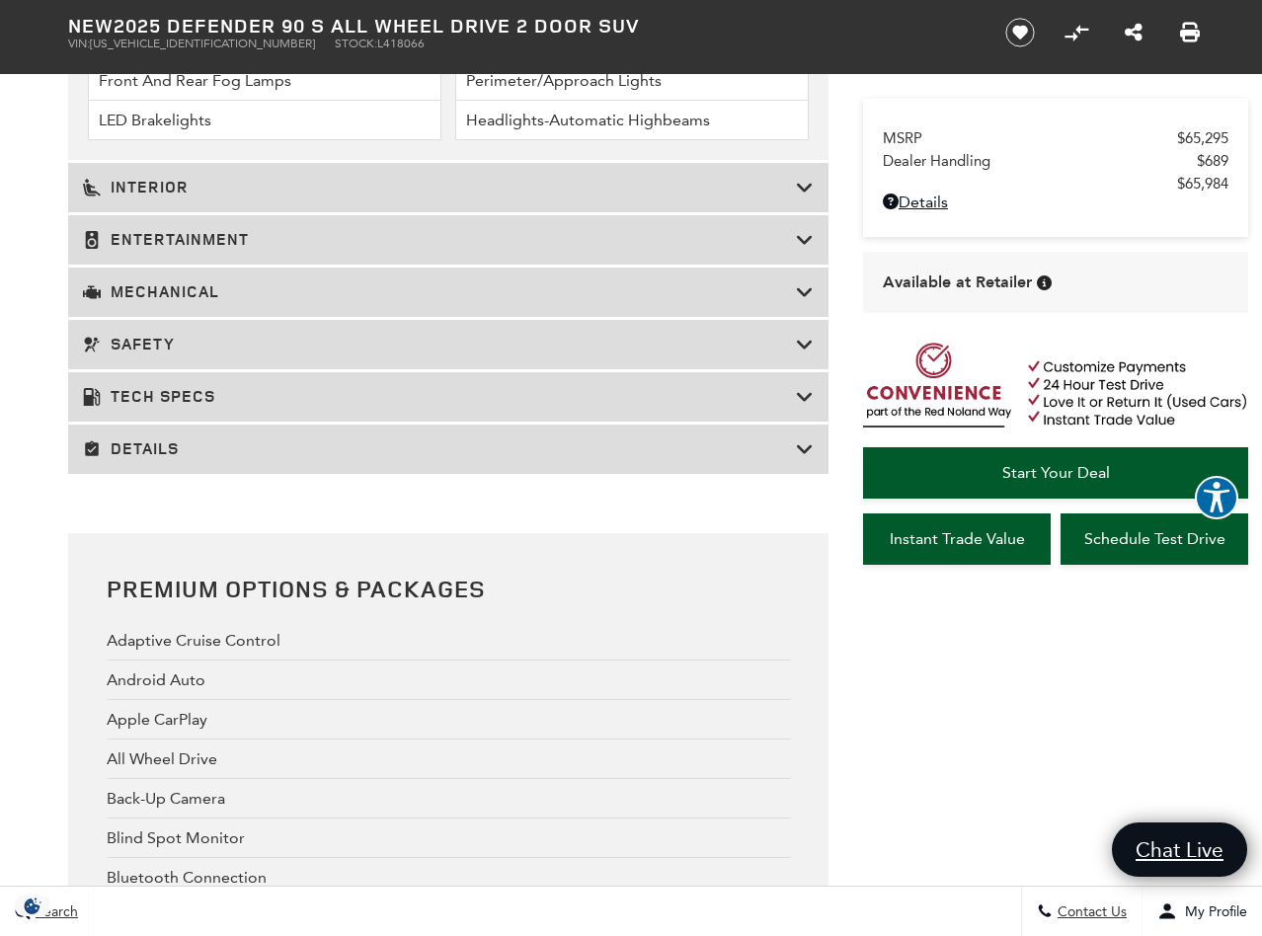
scroll to position [3392, 0]
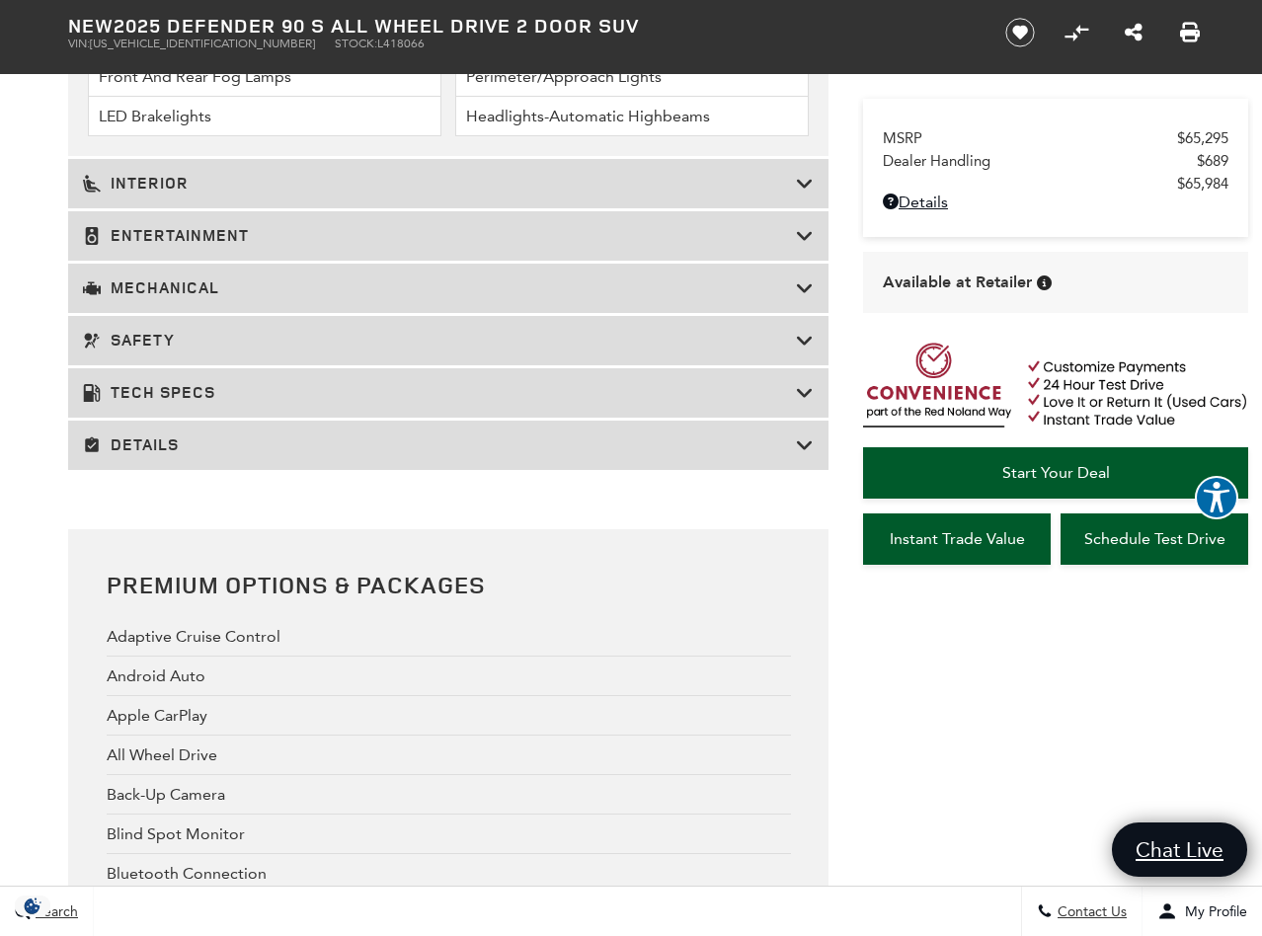
click at [702, 403] on h3 "Tech Specs" at bounding box center [439, 393] width 713 height 20
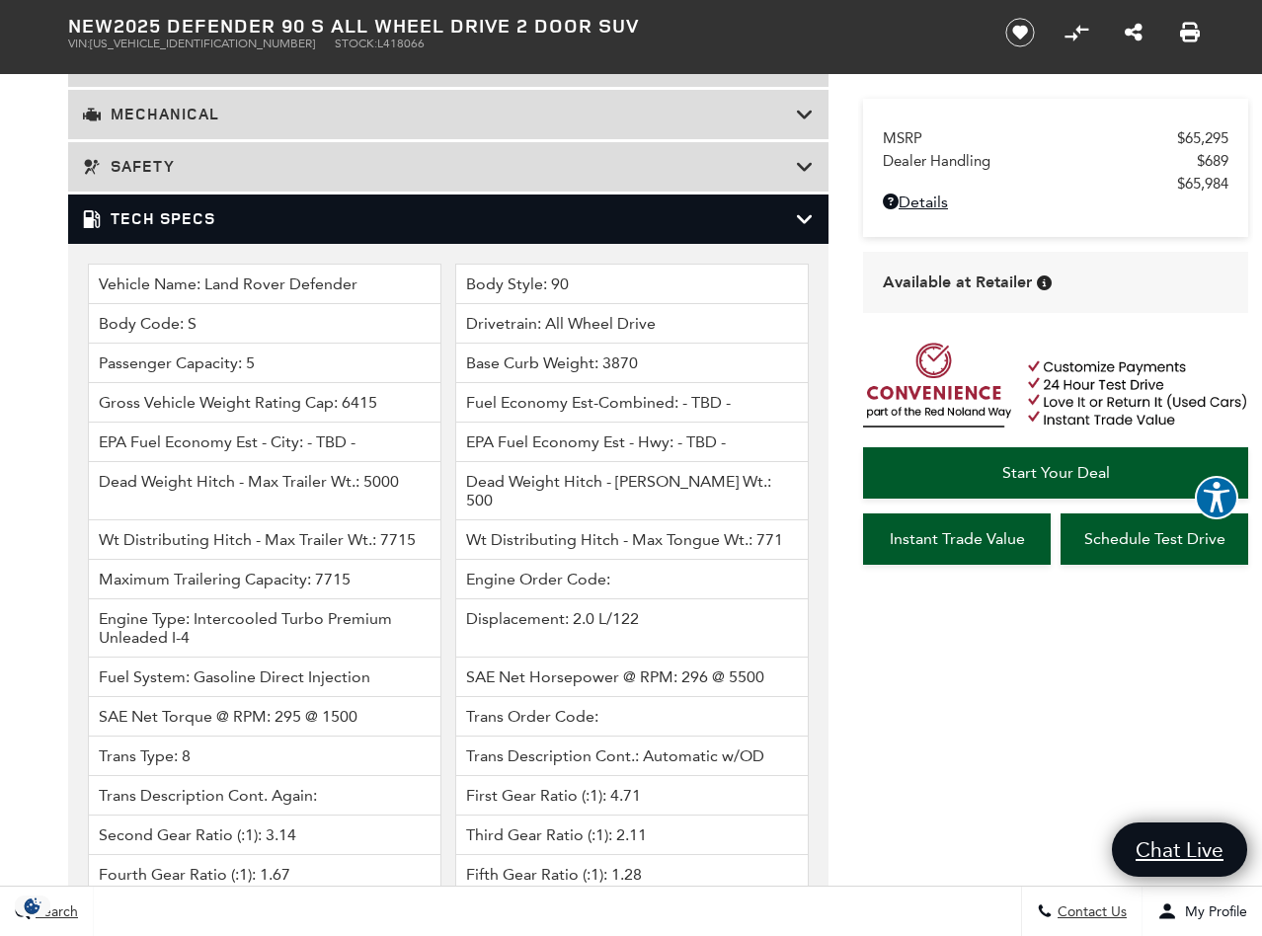
scroll to position [2960, 0]
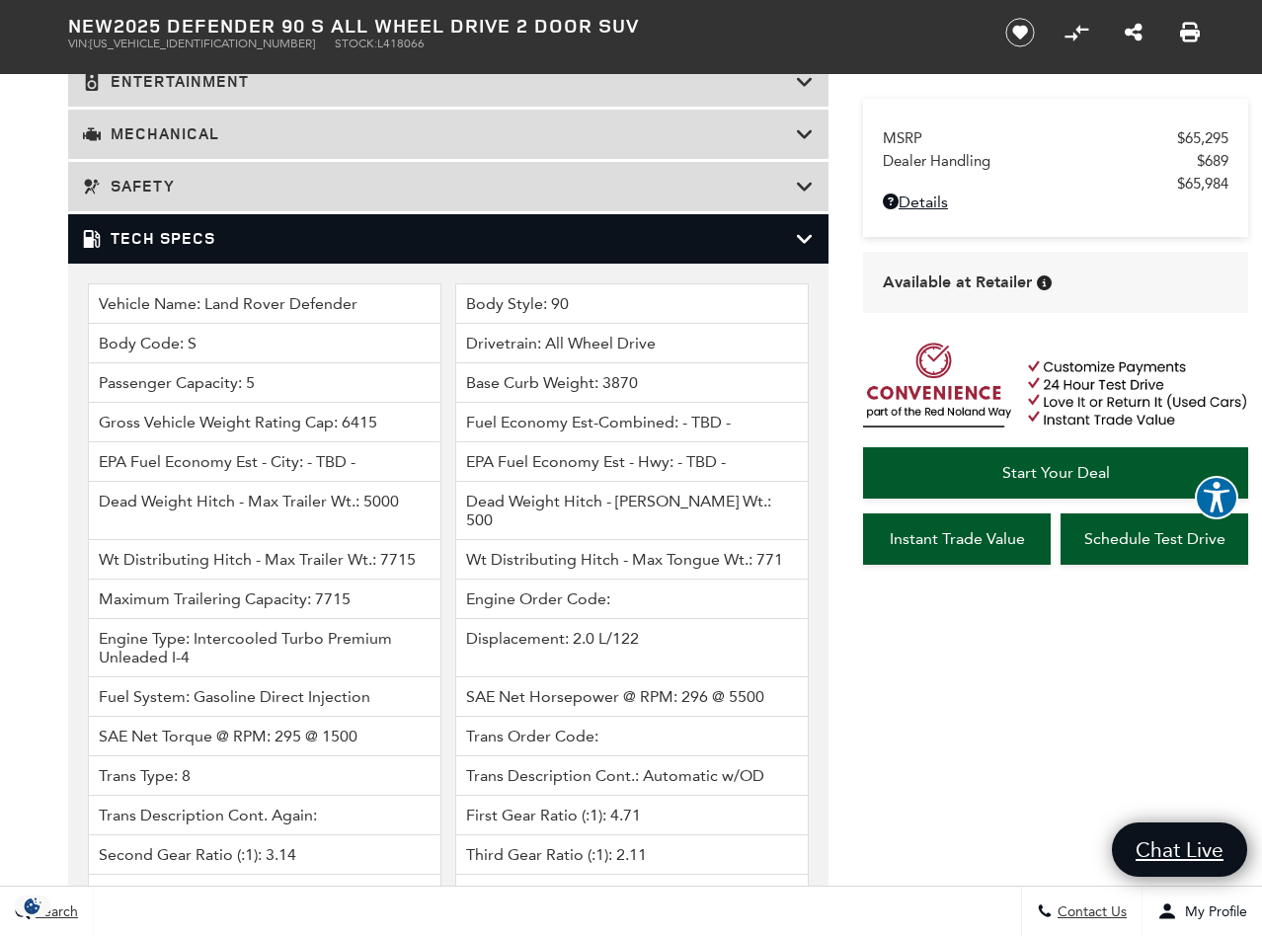
click at [797, 249] on icon at bounding box center [805, 239] width 18 height 20
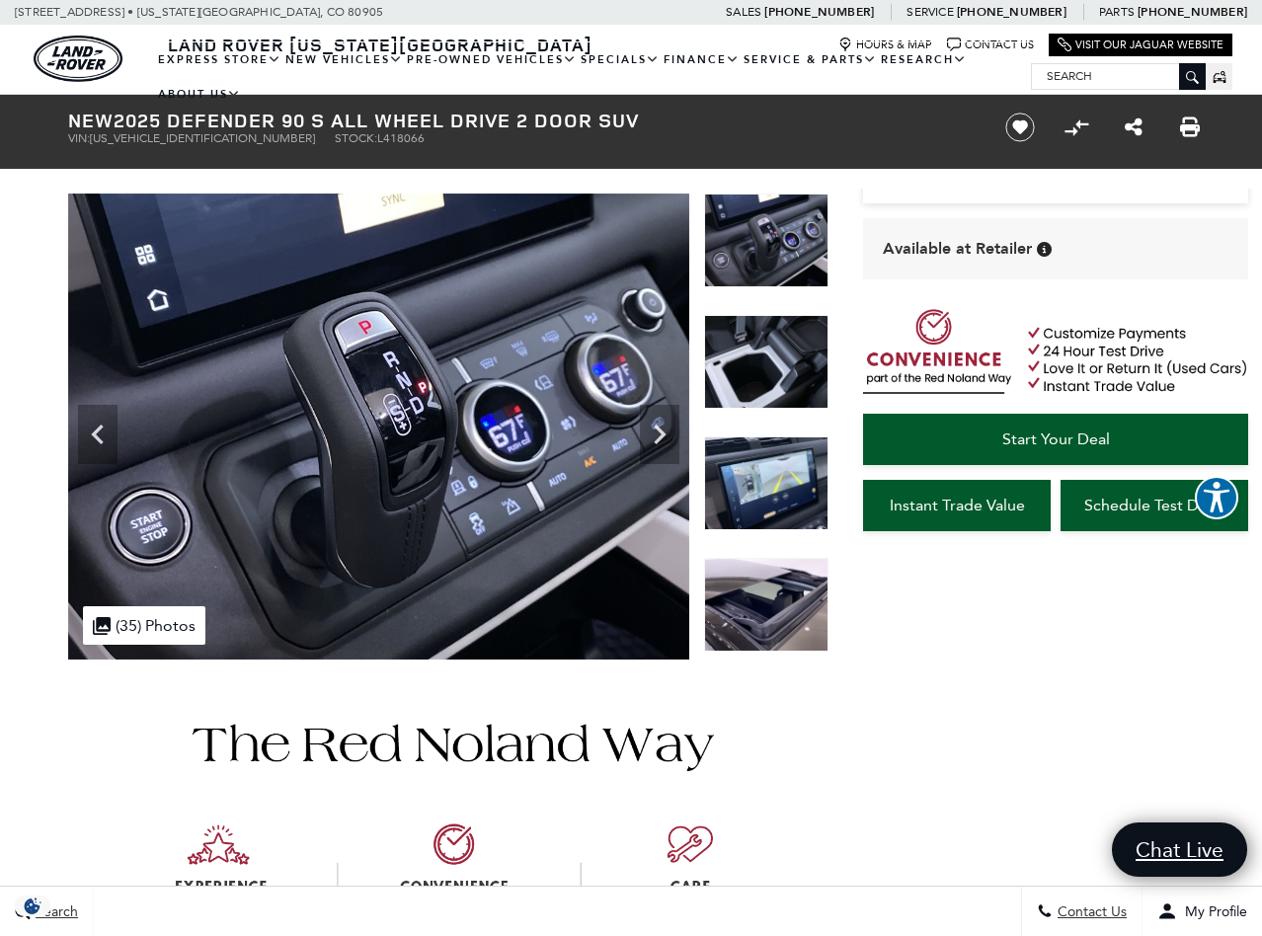
scroll to position [0, 0]
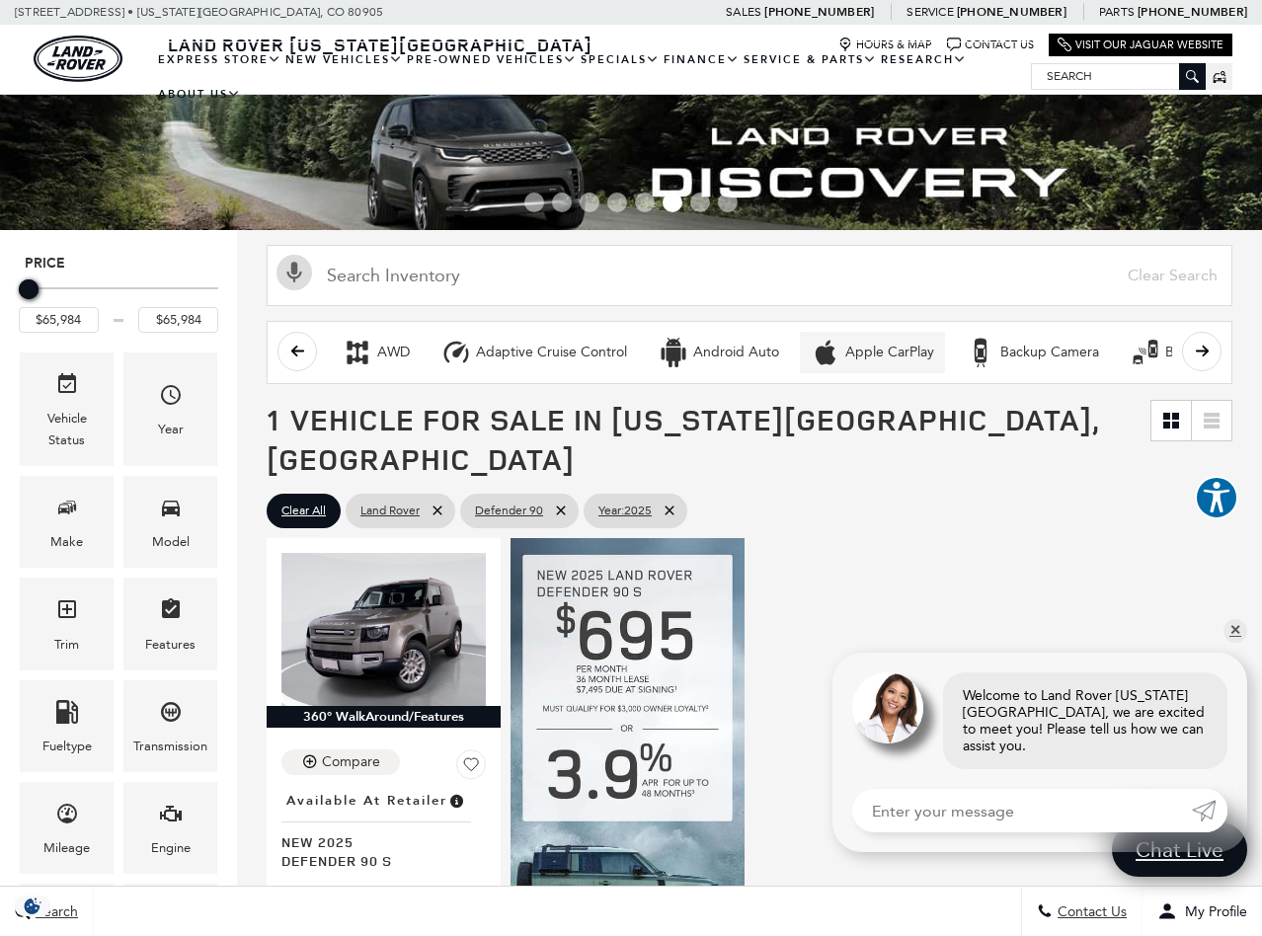
click at [816, 357] on icon "Apple CarPlay" at bounding box center [826, 352] width 20 height 25
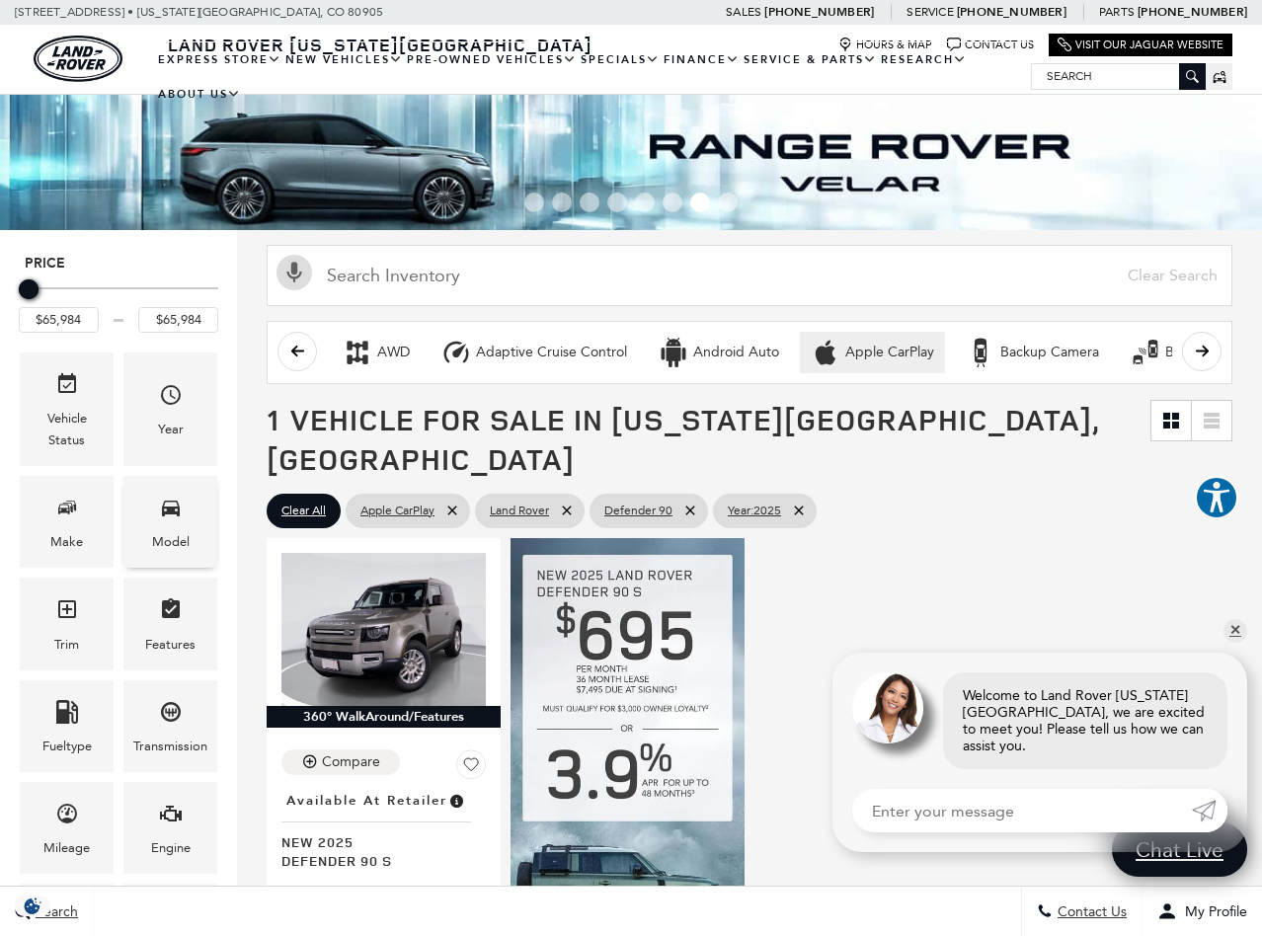
click at [174, 504] on icon "Model" at bounding box center [171, 508] width 24 height 24
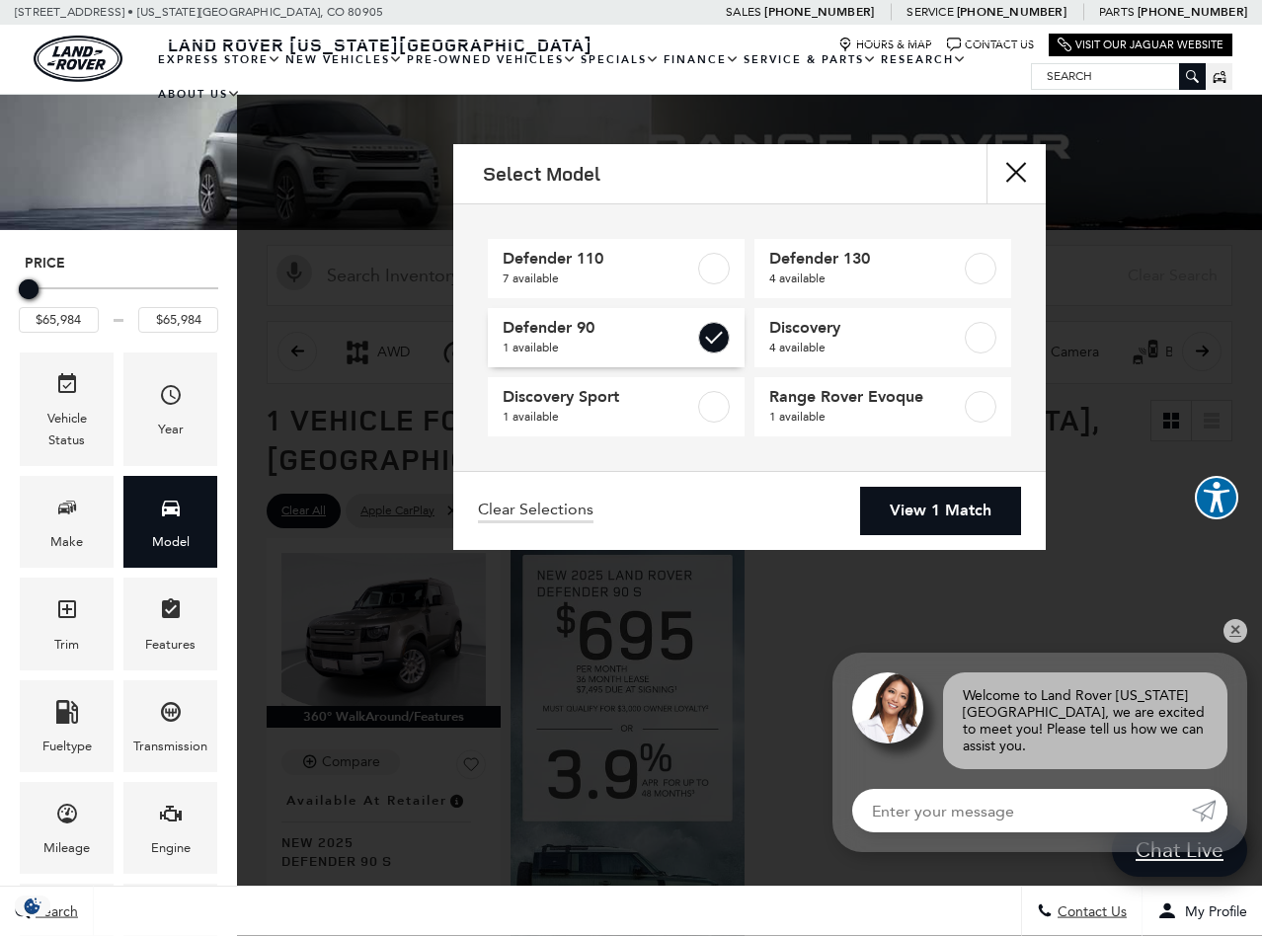
click at [715, 335] on label at bounding box center [714, 338] width 32 height 32
type input "$58,149"
type input "$134,749"
checkbox input "false"
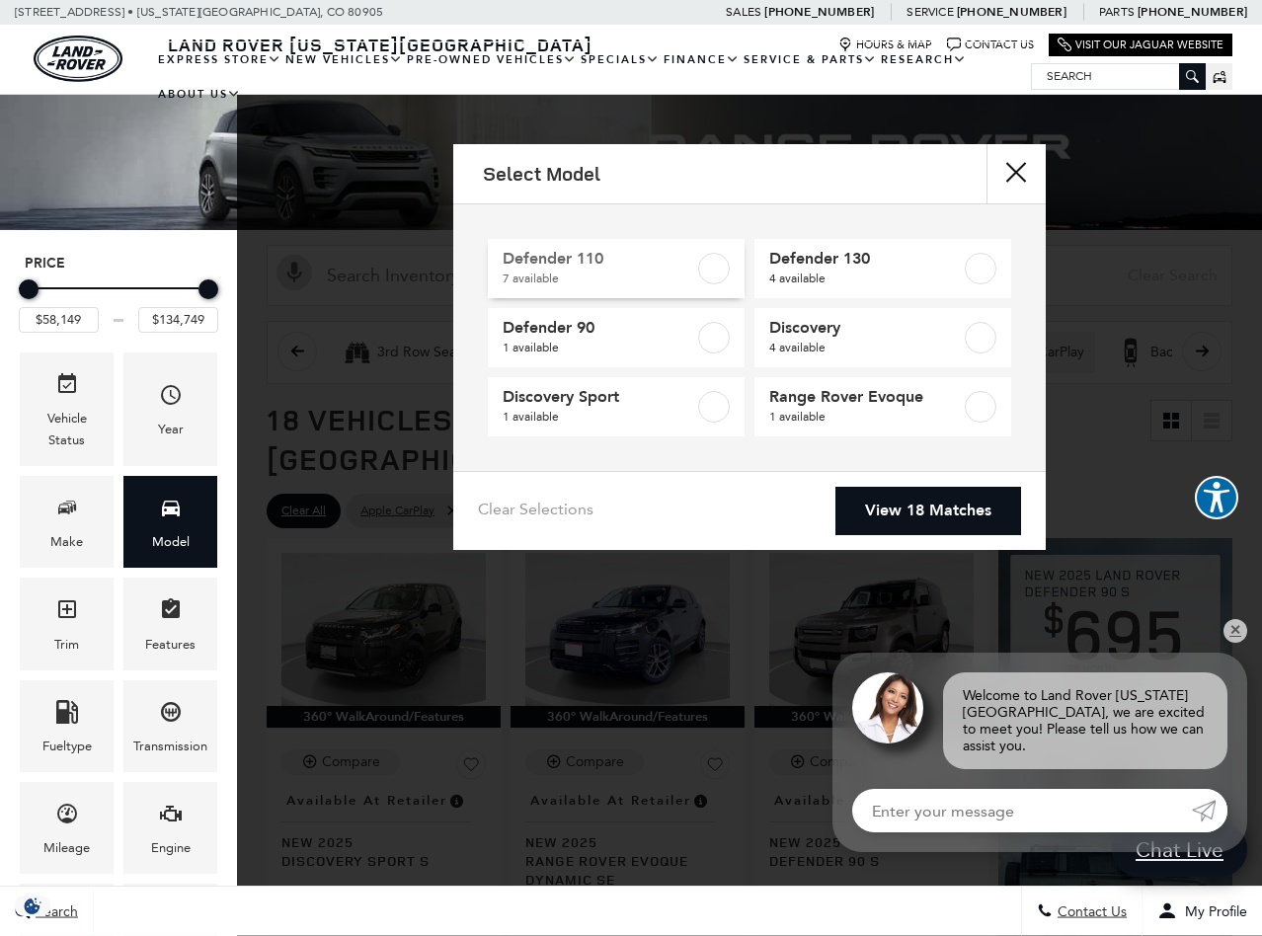
click at [715, 276] on label at bounding box center [714, 269] width 32 height 32
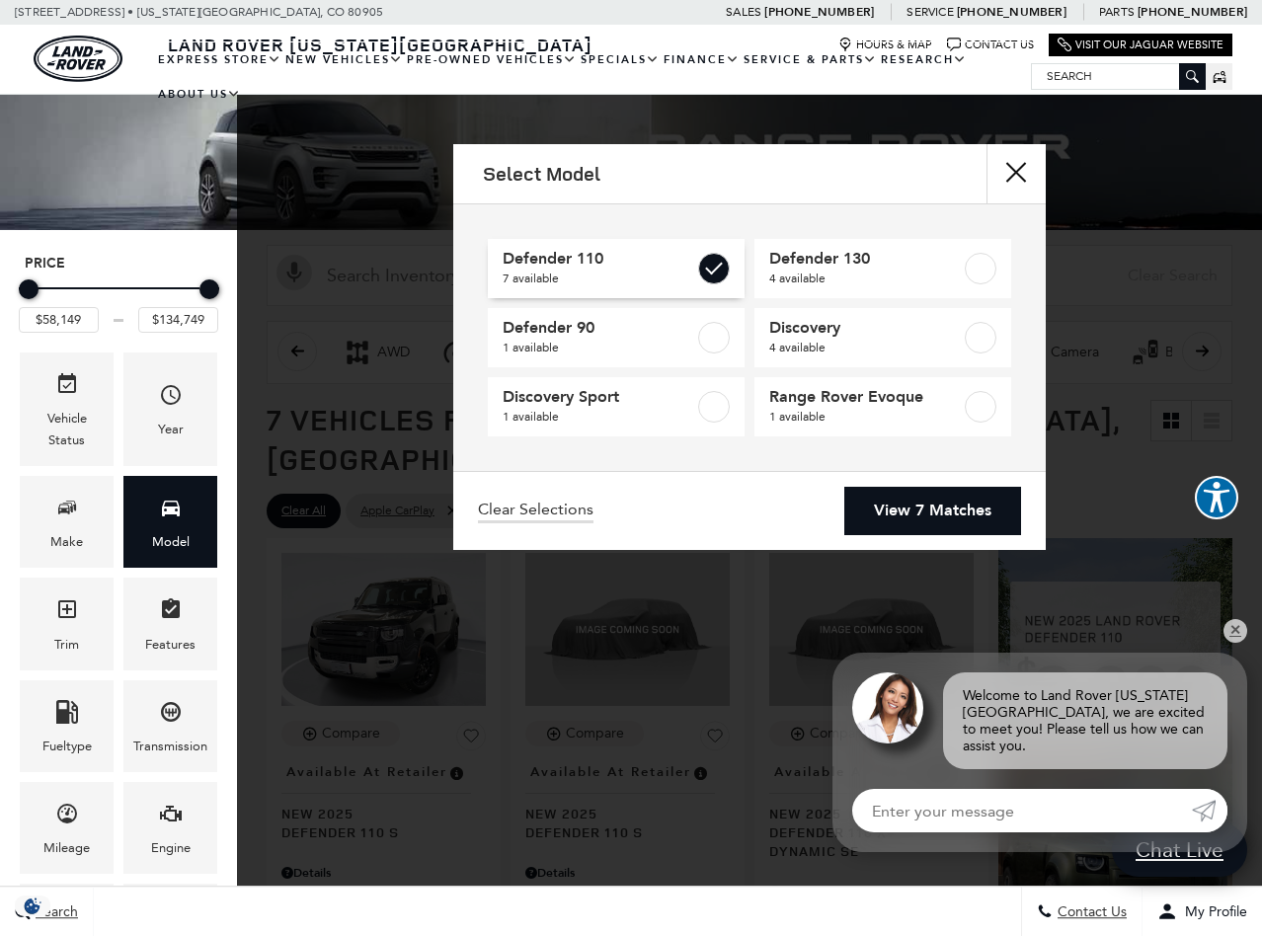
type input "$81,974"
type input "$125,234"
checkbox input "true"
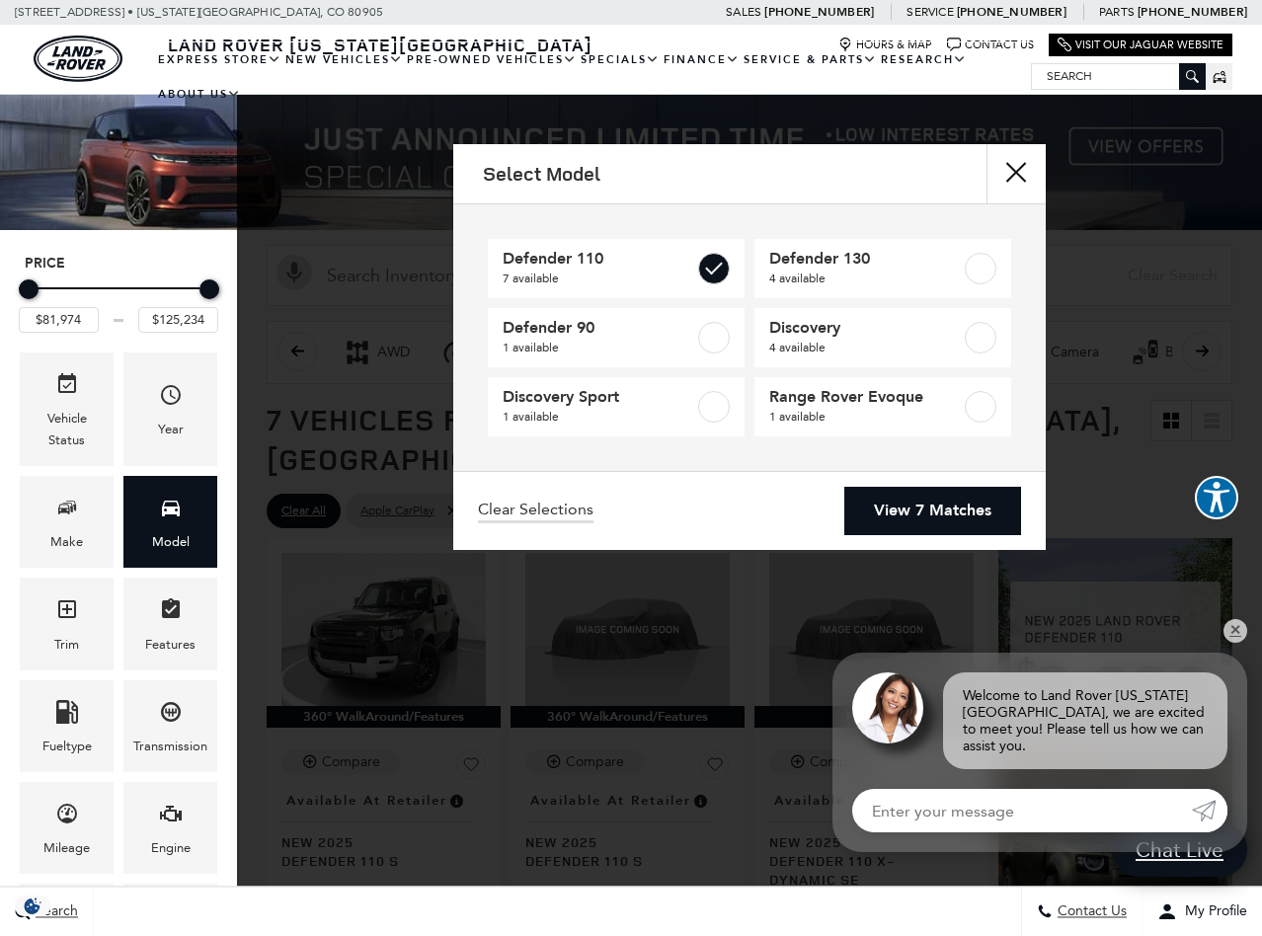
click at [904, 503] on link "View 7 Matches" at bounding box center [932, 511] width 177 height 48
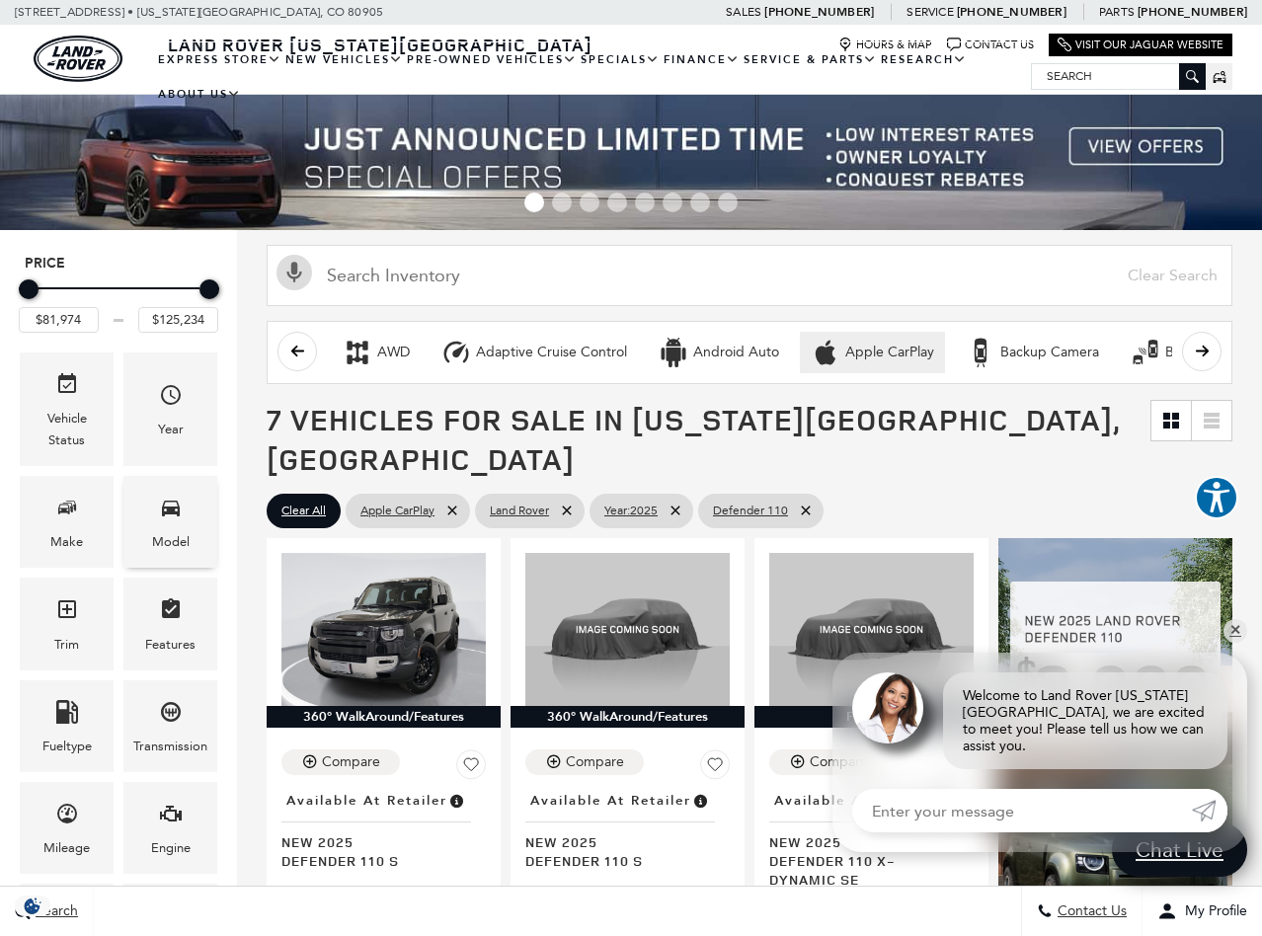
click at [164, 522] on span "Model" at bounding box center [171, 511] width 24 height 40
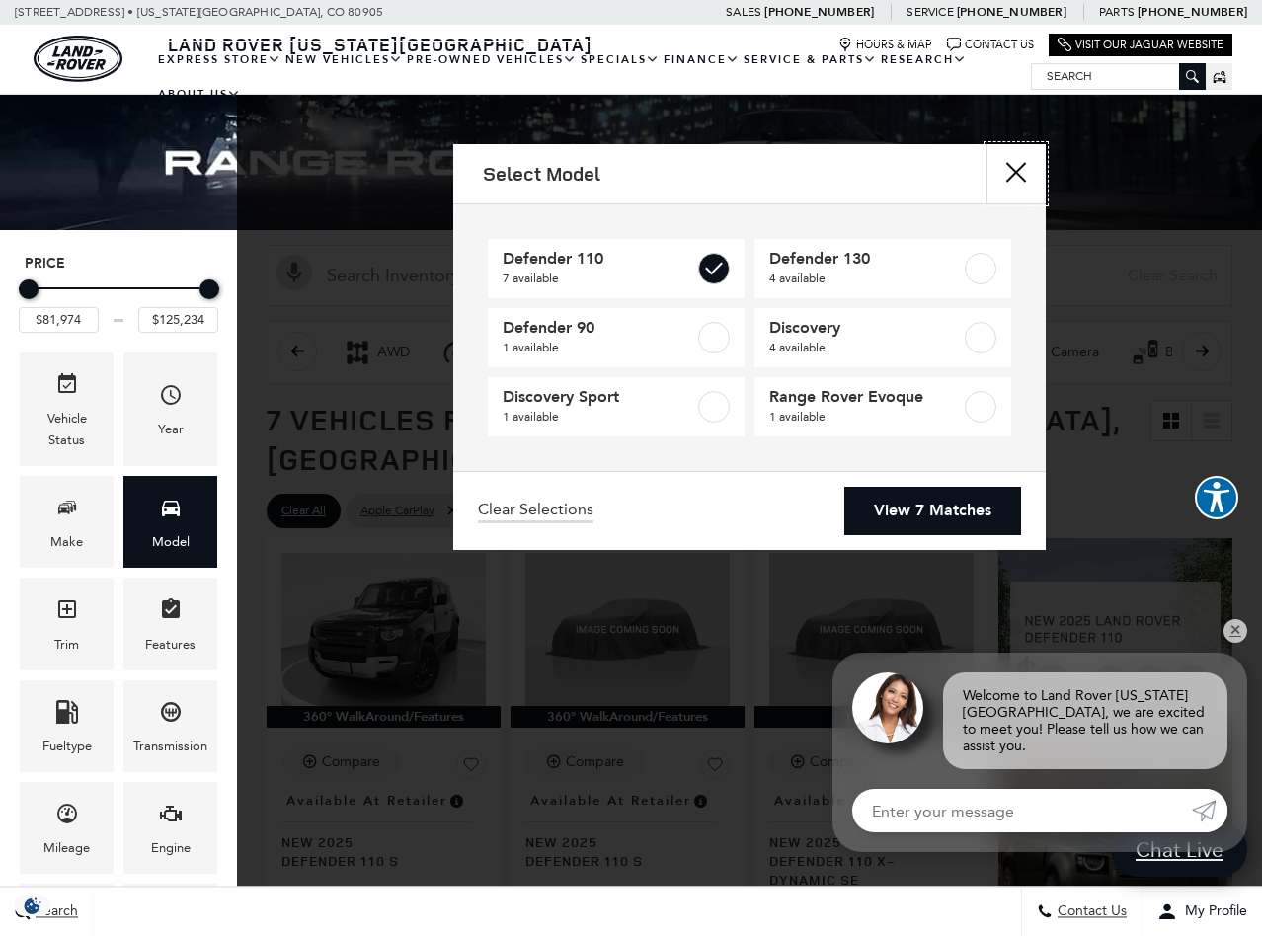
click at [1018, 170] on button "Close" at bounding box center [1016, 173] width 59 height 59
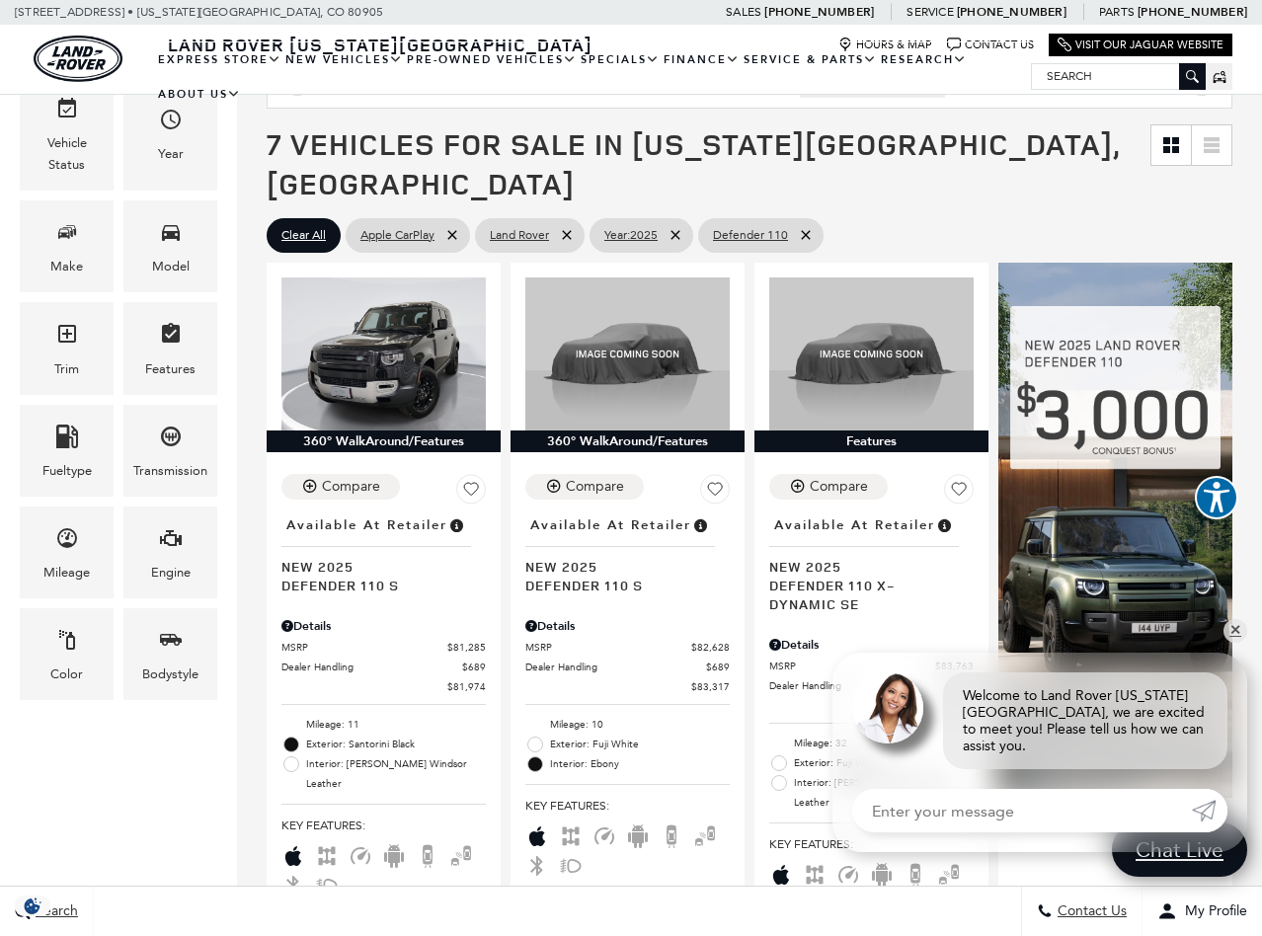
scroll to position [282, 0]
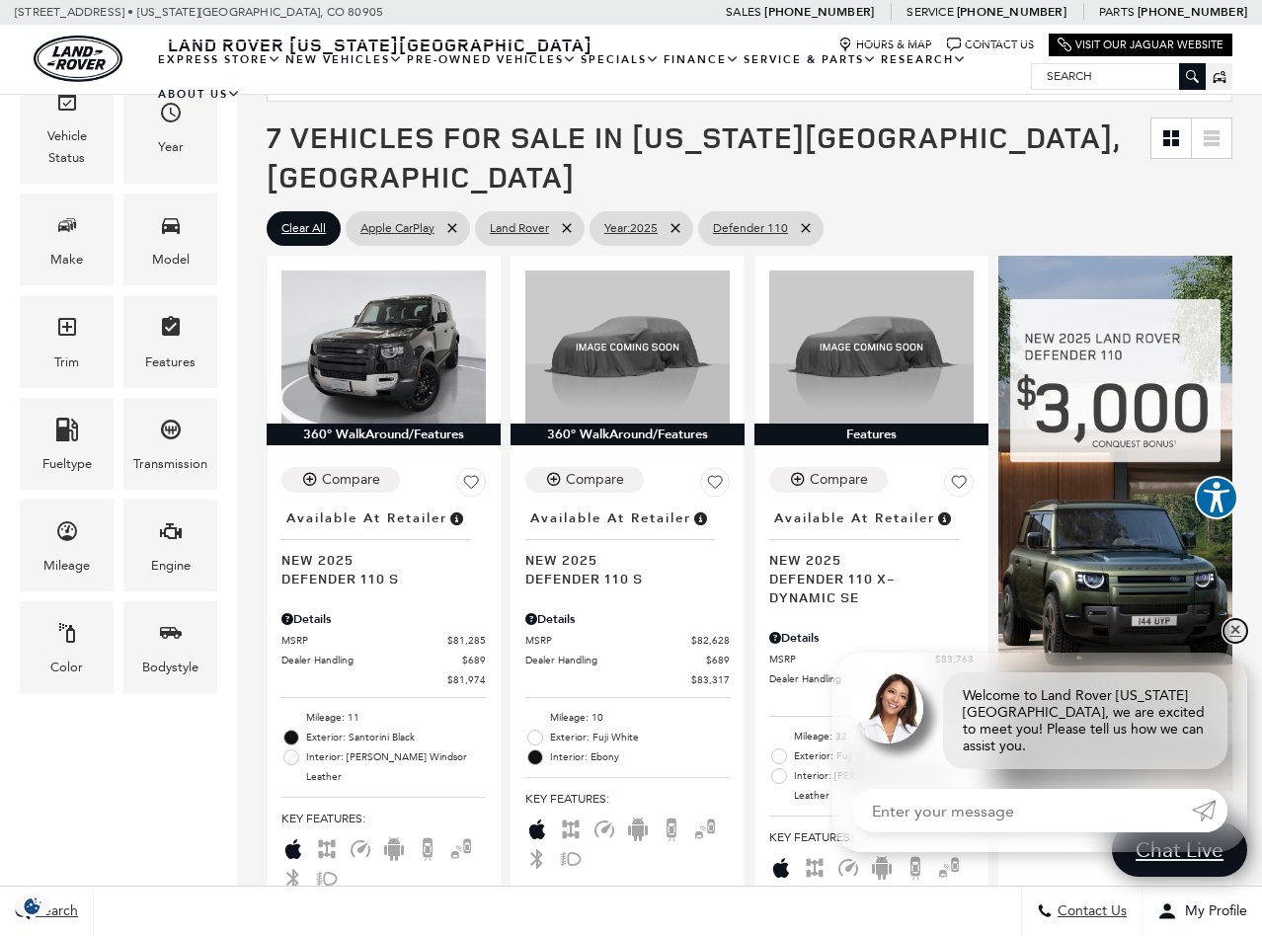
click at [1234, 643] on link "✕" at bounding box center [1236, 631] width 24 height 24
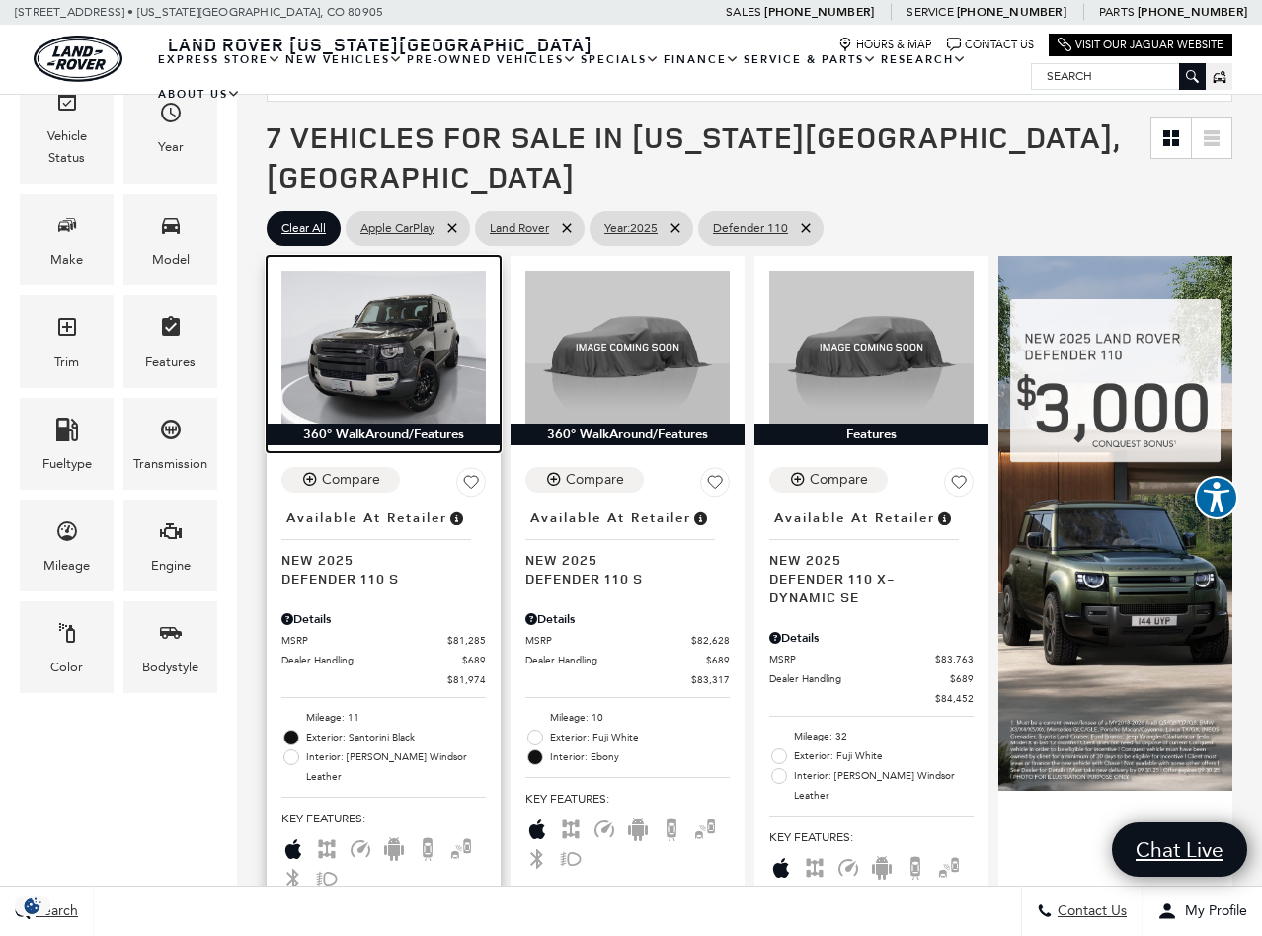
click at [414, 321] on img at bounding box center [383, 347] width 204 height 153
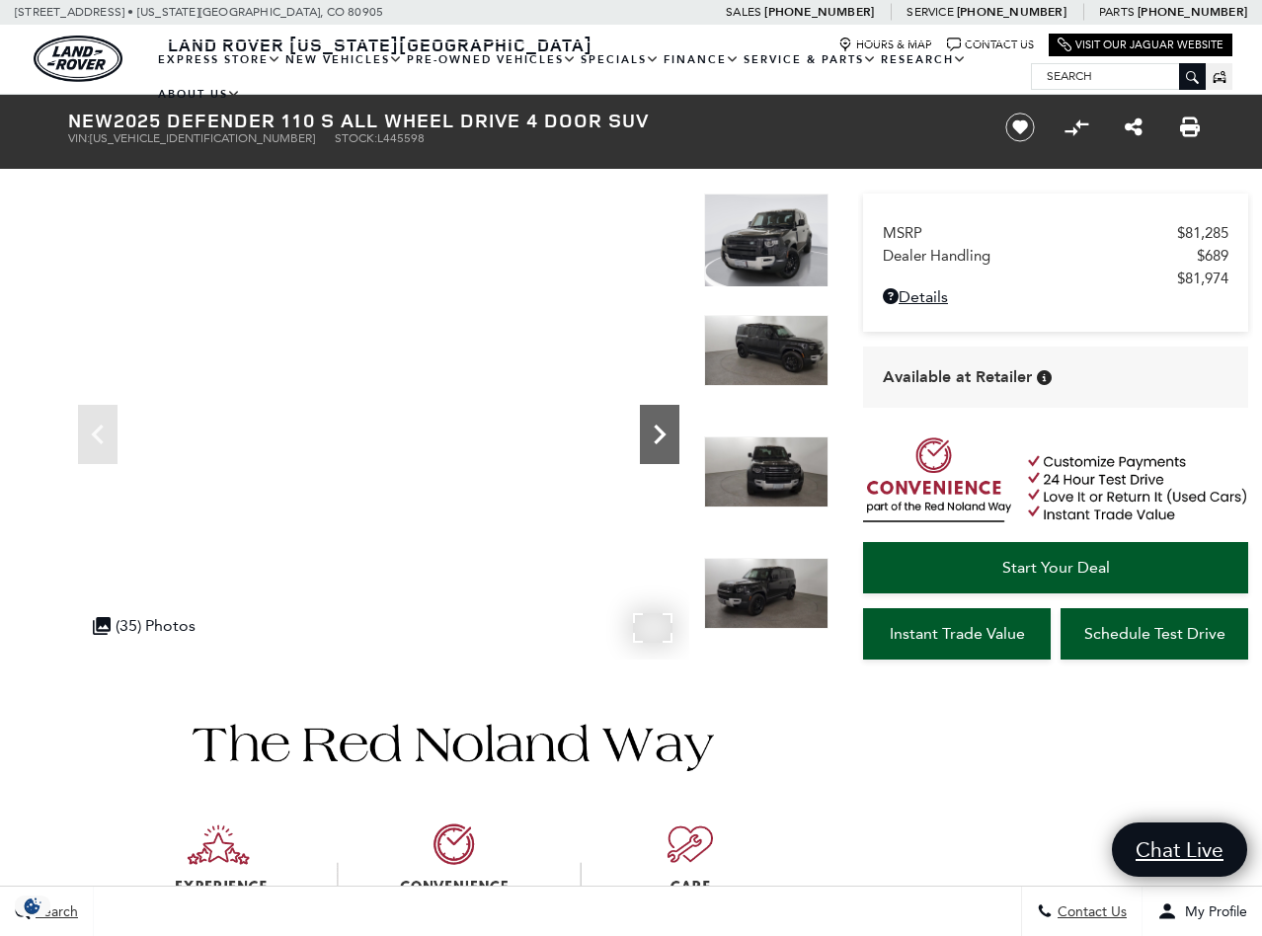
click at [657, 425] on icon "Next" at bounding box center [660, 435] width 40 height 40
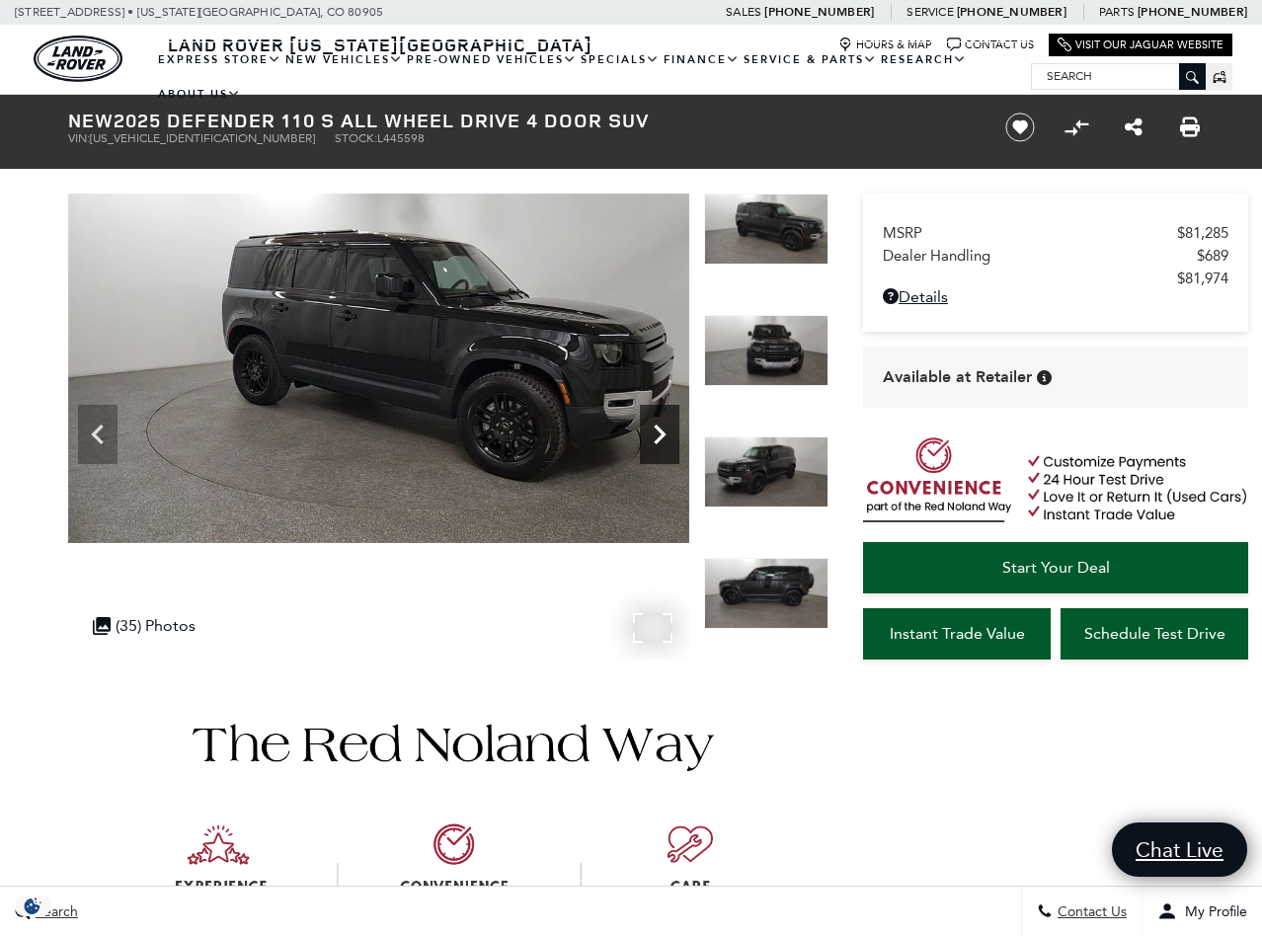
click at [657, 425] on icon "Next" at bounding box center [660, 435] width 40 height 40
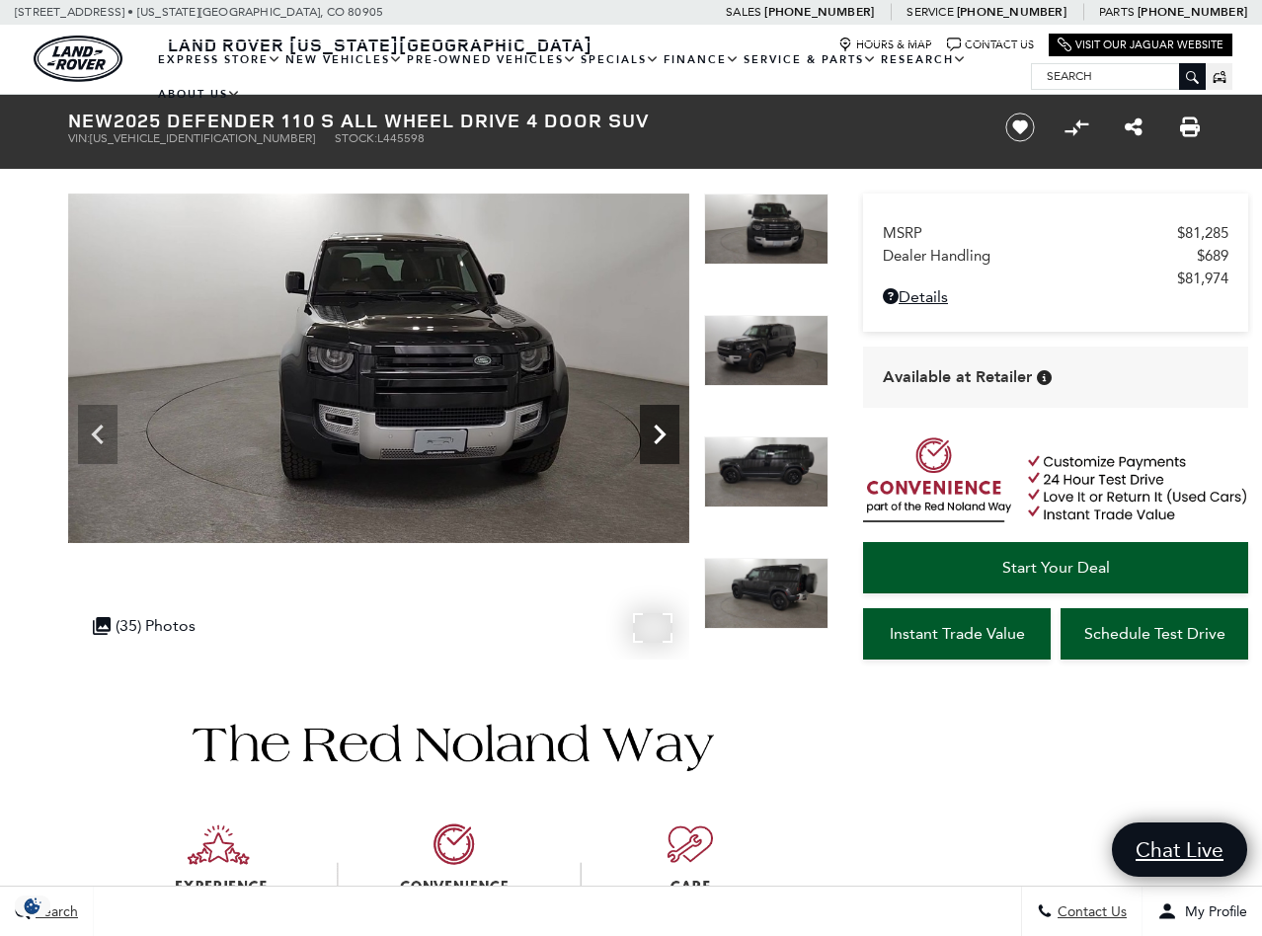
click at [657, 425] on icon "Next" at bounding box center [660, 435] width 40 height 40
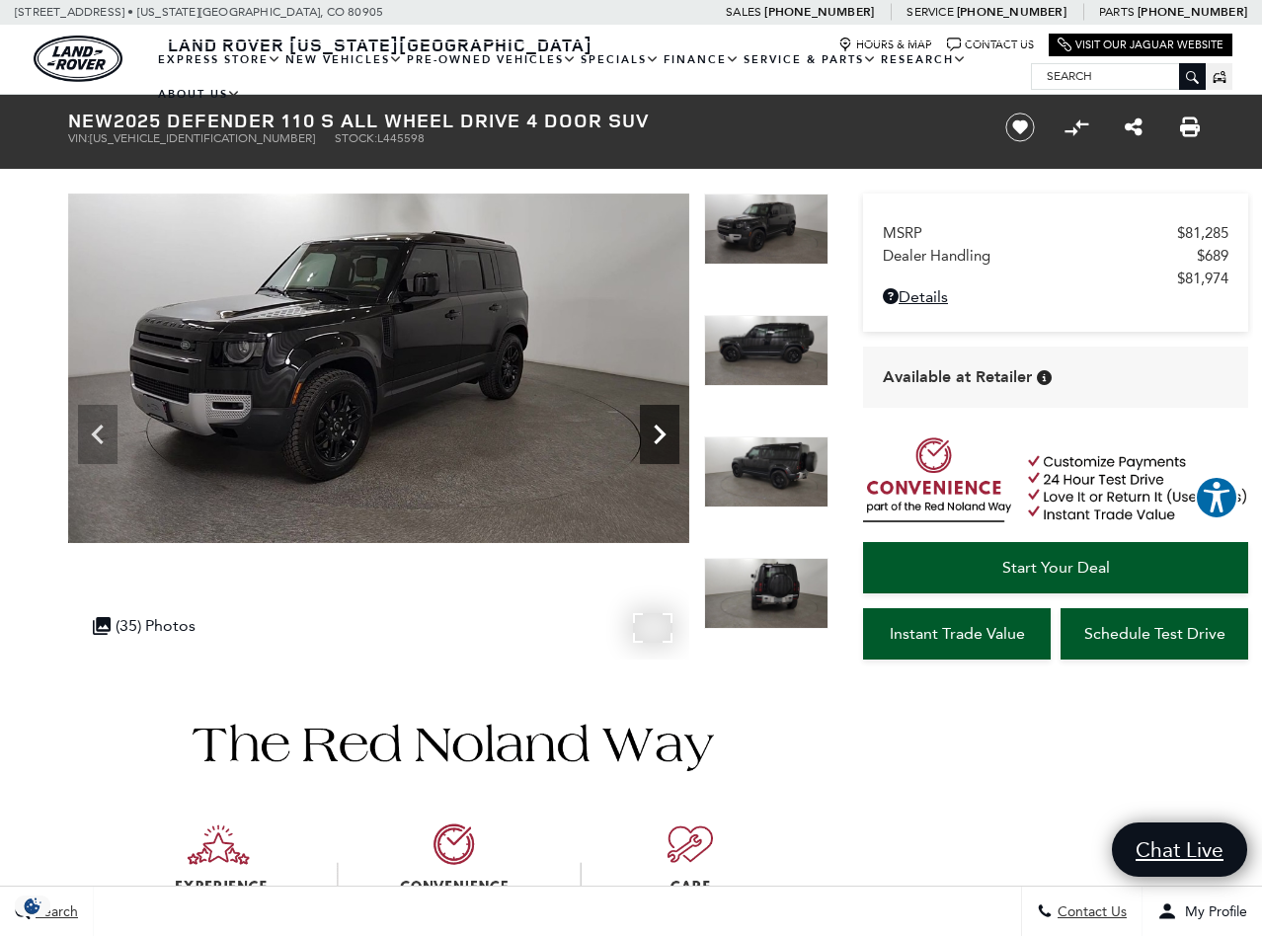
click at [657, 425] on icon "Next" at bounding box center [660, 435] width 40 height 40
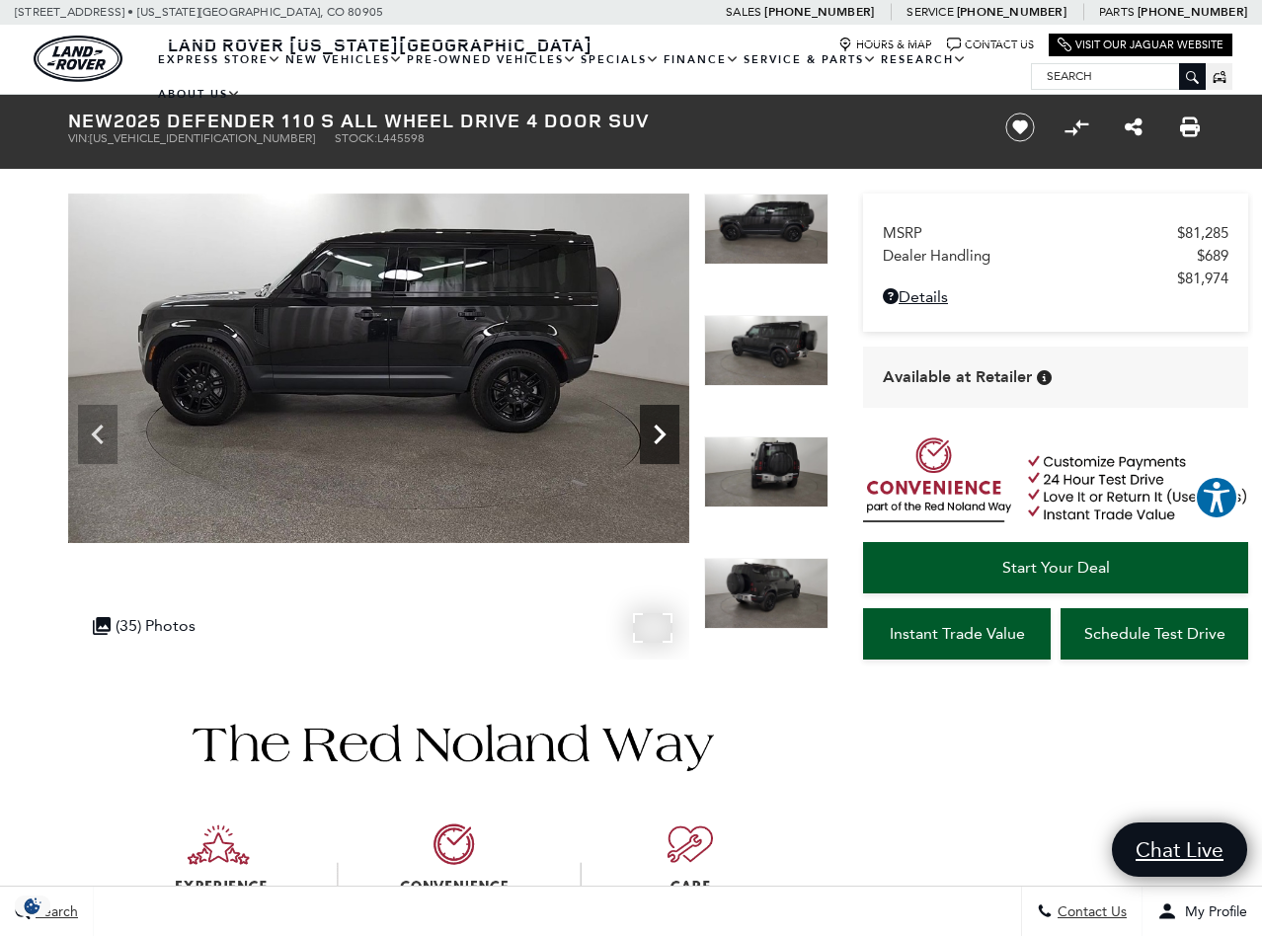
click at [657, 425] on icon "Next" at bounding box center [660, 435] width 40 height 40
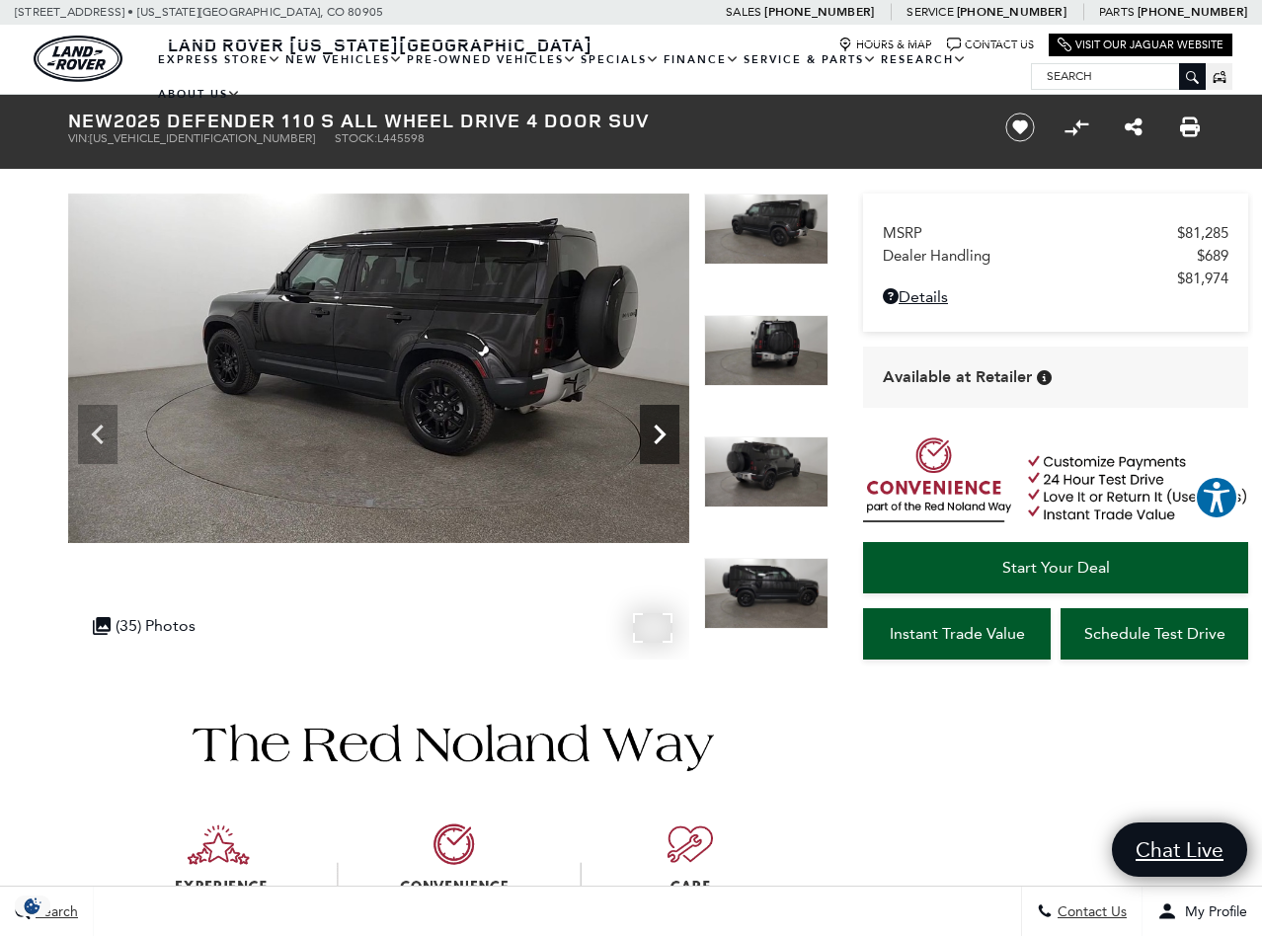
click at [657, 425] on icon "Next" at bounding box center [660, 435] width 40 height 40
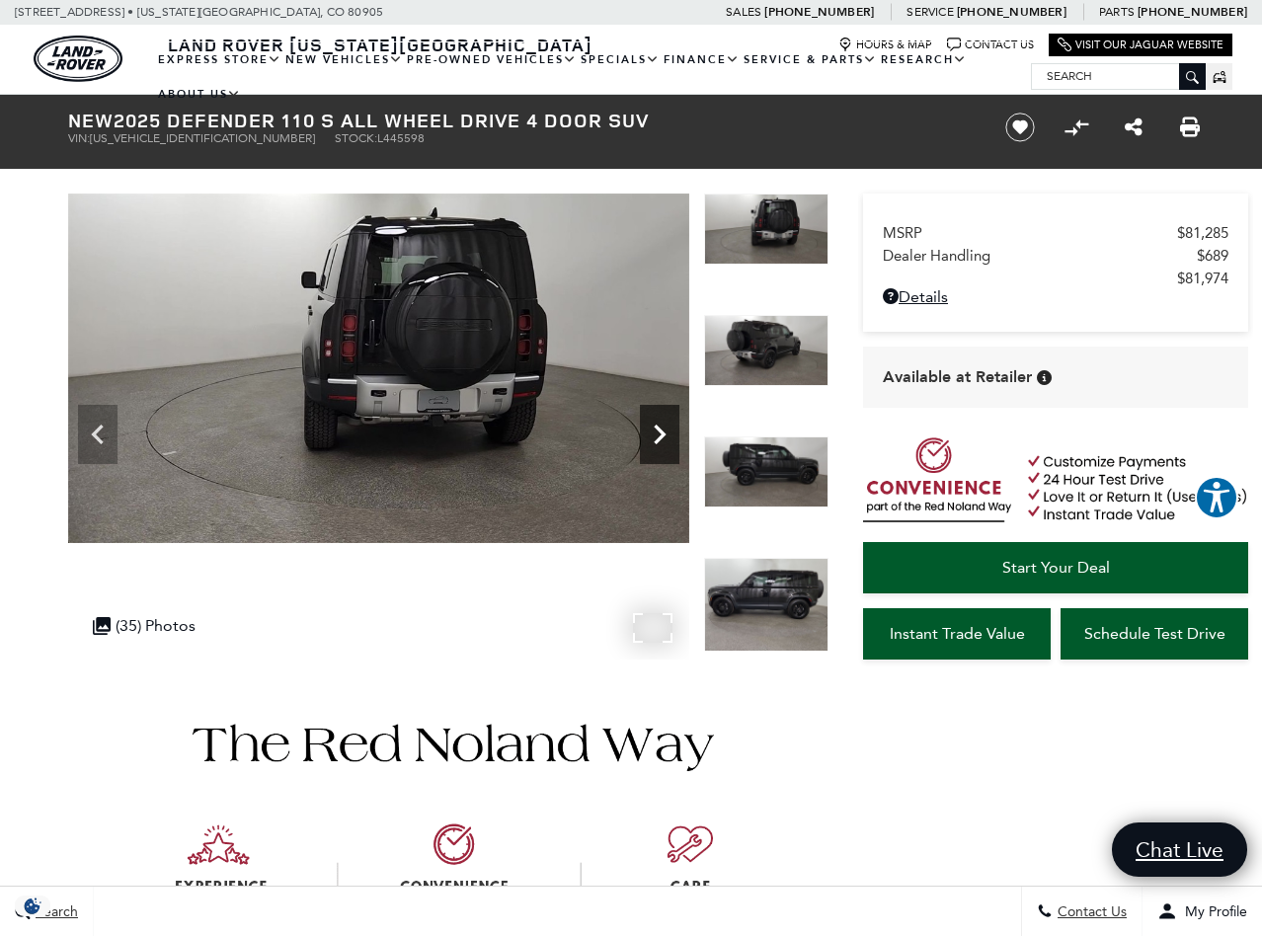
click at [657, 425] on icon "Next" at bounding box center [660, 435] width 40 height 40
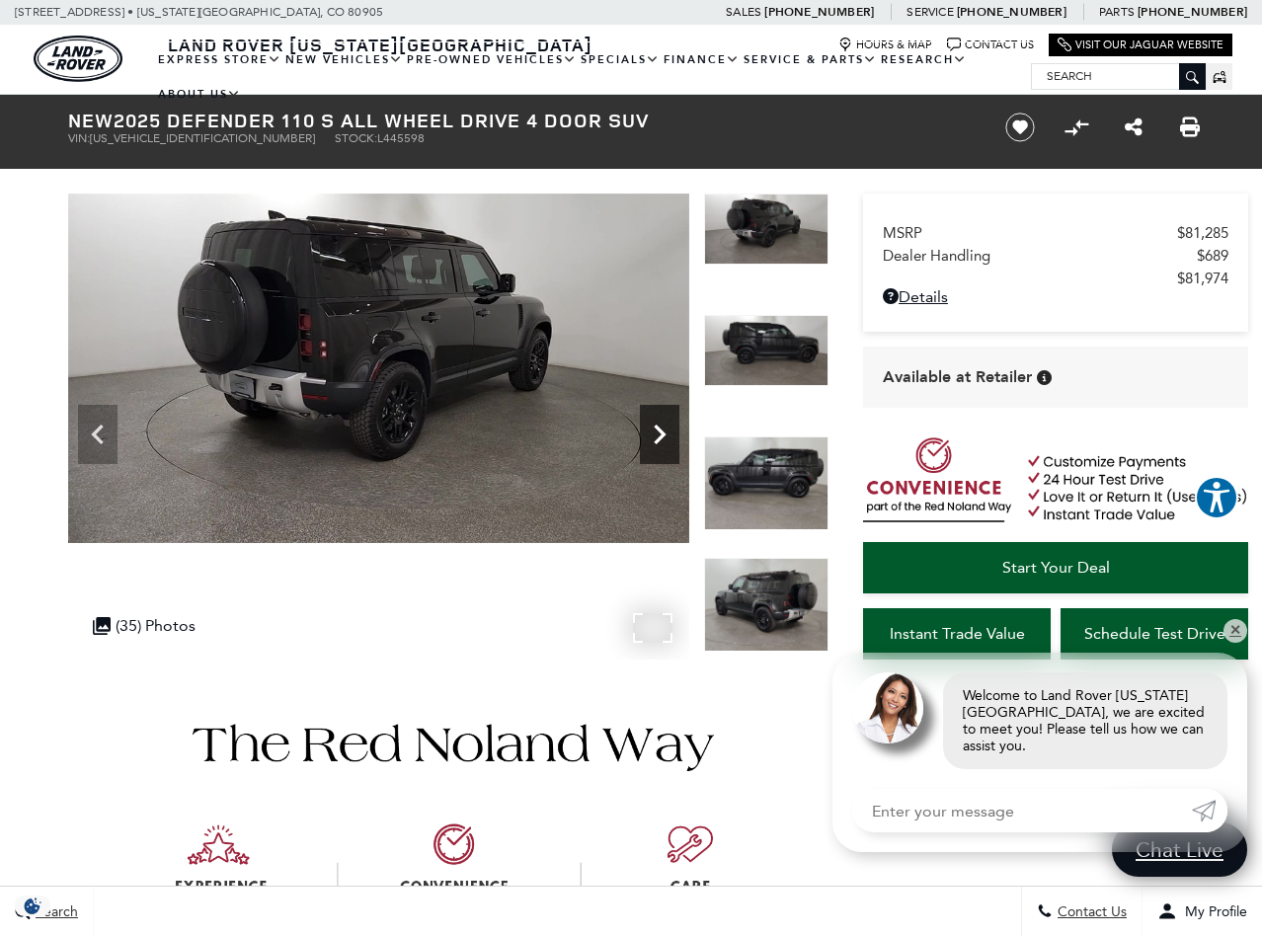
click at [657, 425] on icon "Next" at bounding box center [660, 435] width 40 height 40
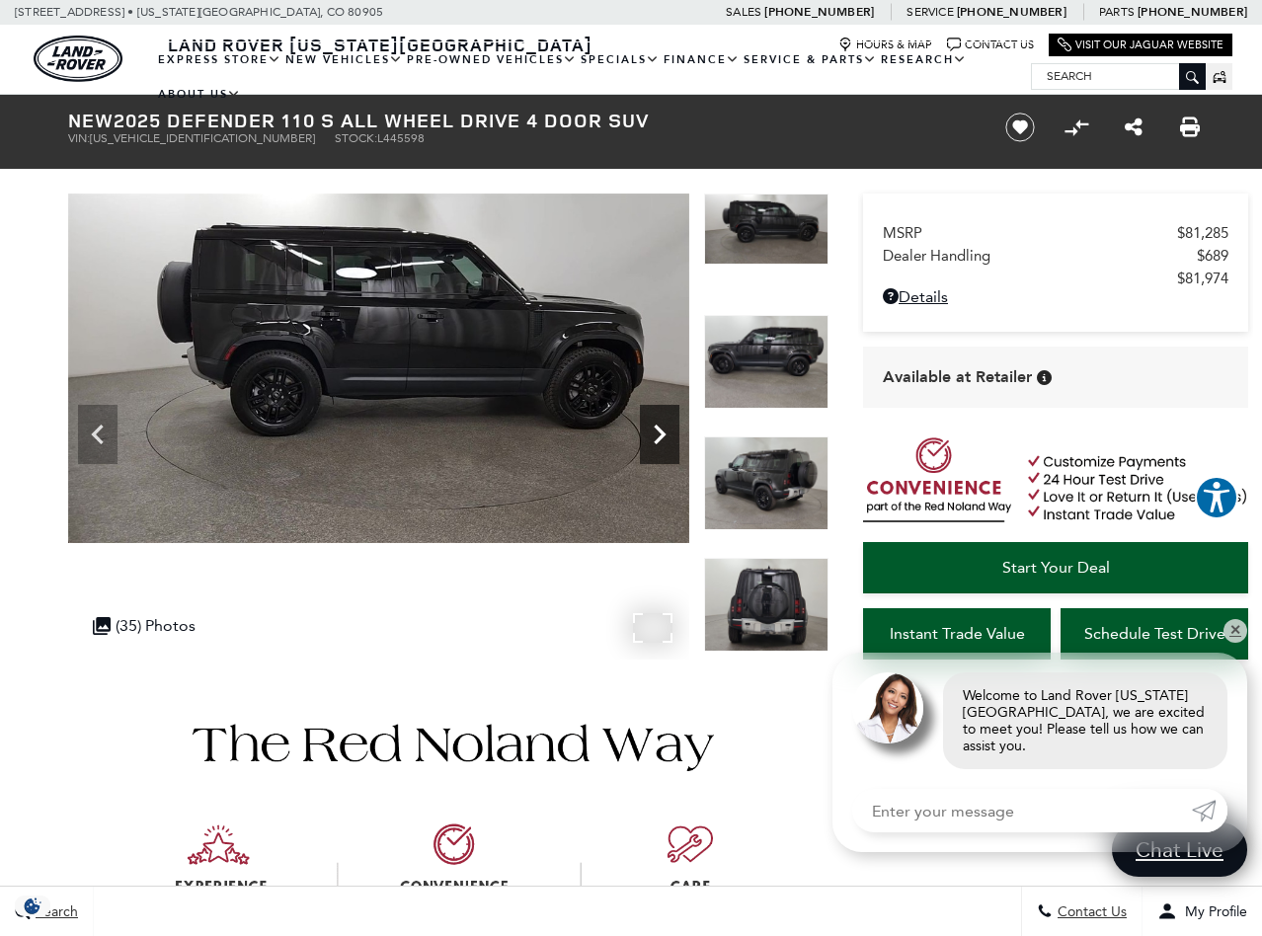
click at [657, 425] on icon "Next" at bounding box center [660, 435] width 40 height 40
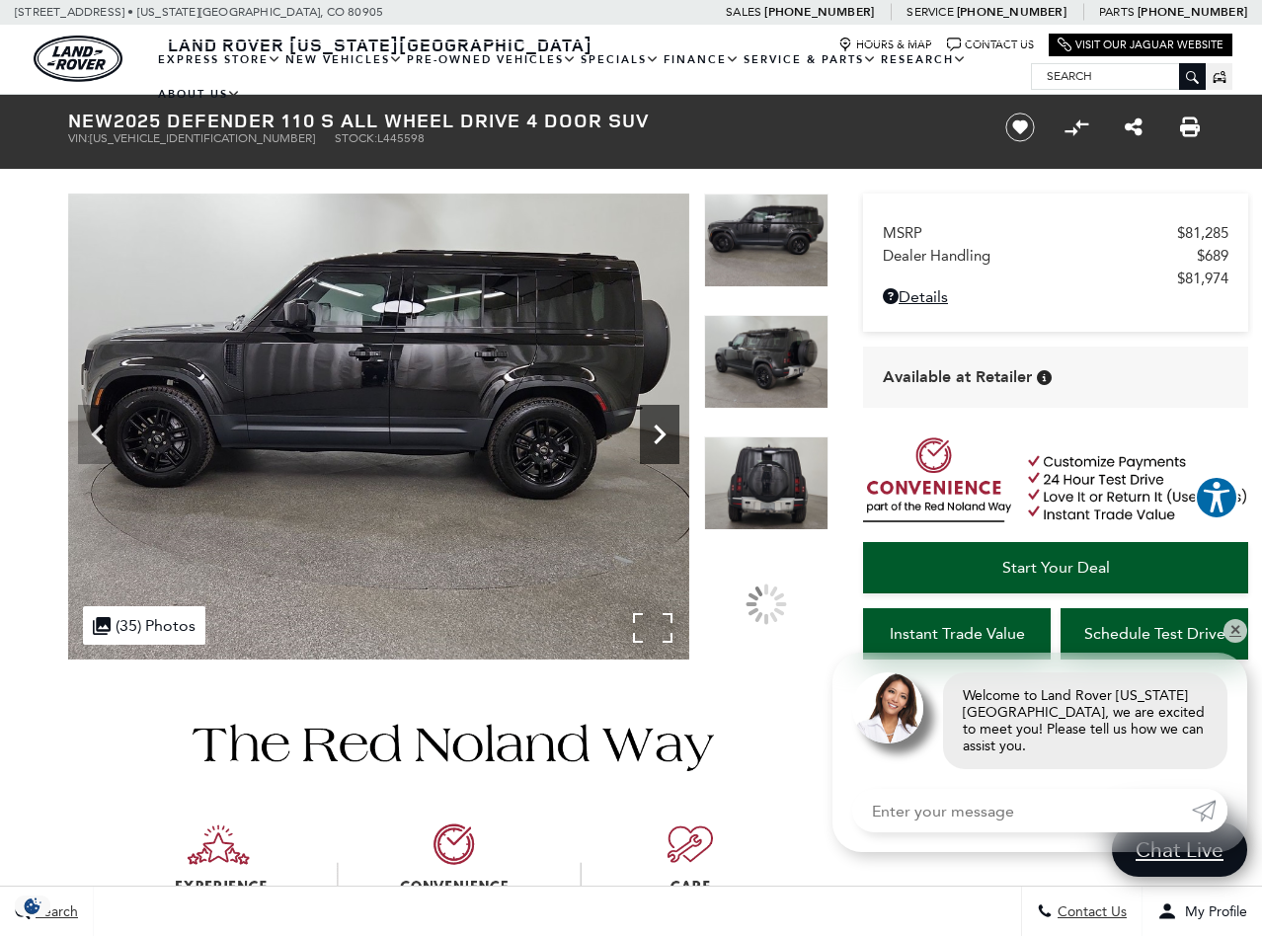
click at [657, 425] on icon "Next" at bounding box center [660, 435] width 40 height 40
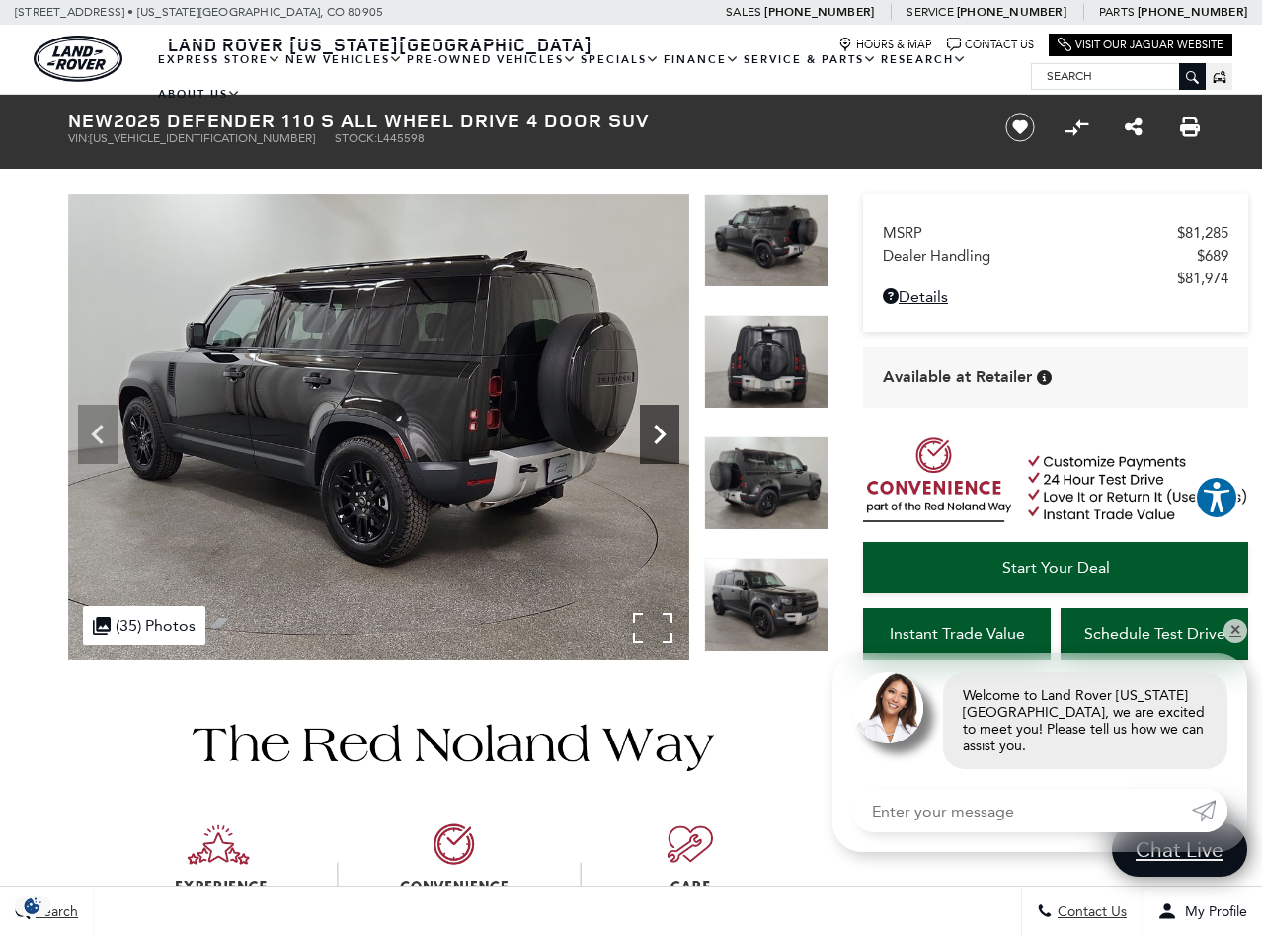
click at [657, 425] on icon "Next" at bounding box center [660, 435] width 40 height 40
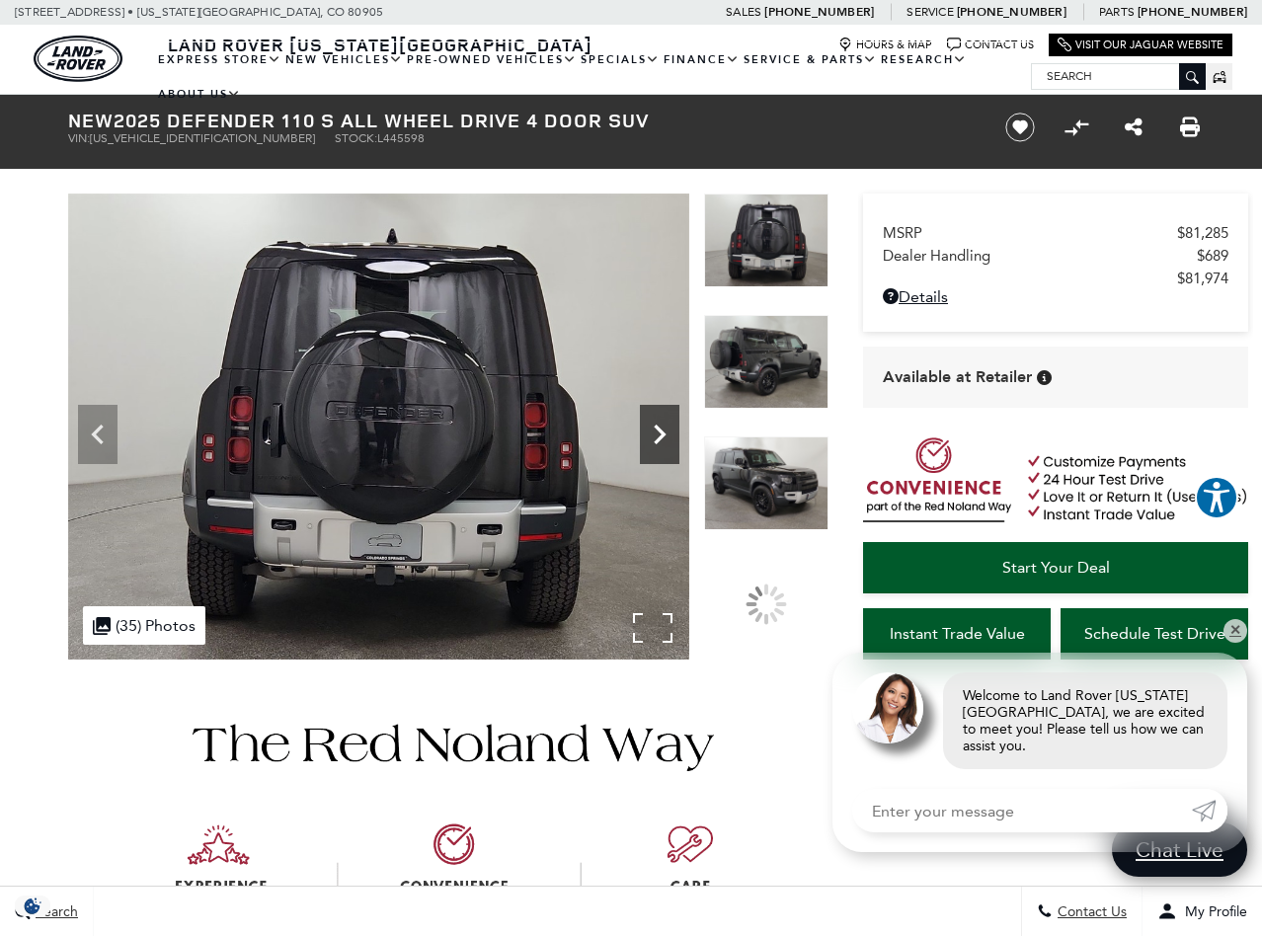
click at [657, 425] on icon "Next" at bounding box center [660, 435] width 40 height 40
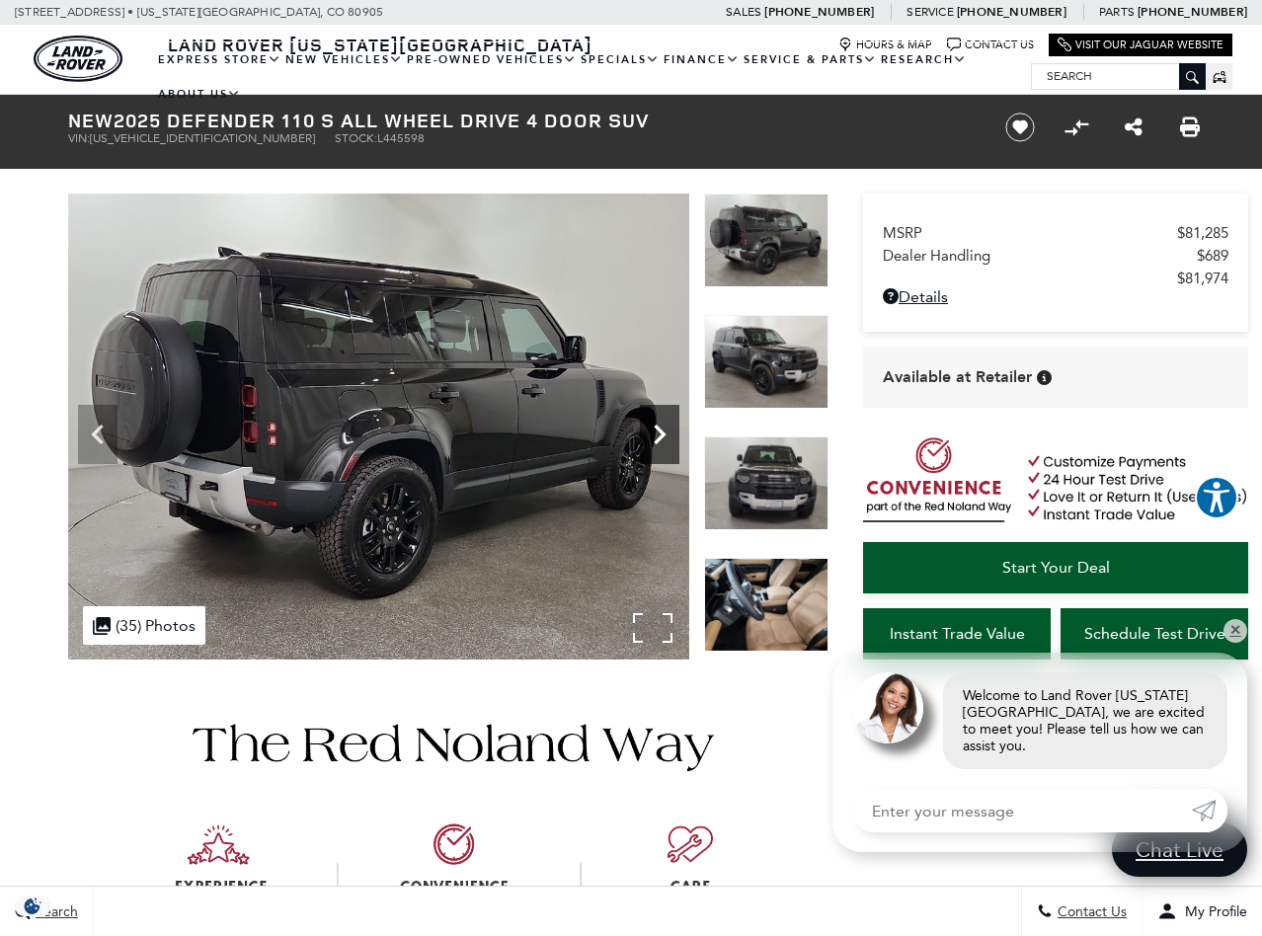
click at [657, 425] on icon "Next" at bounding box center [660, 435] width 40 height 40
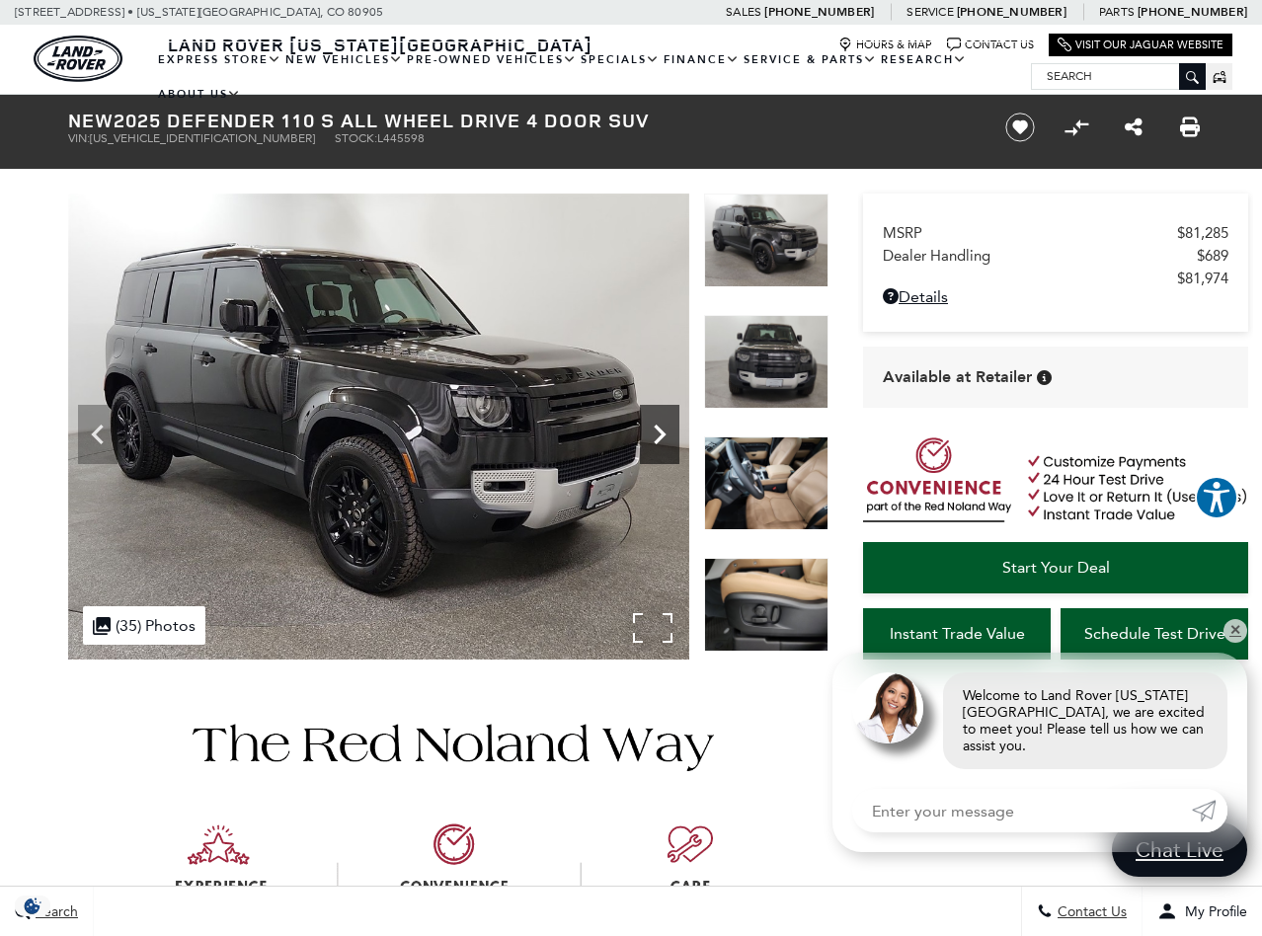
click at [657, 425] on icon "Next" at bounding box center [660, 435] width 40 height 40
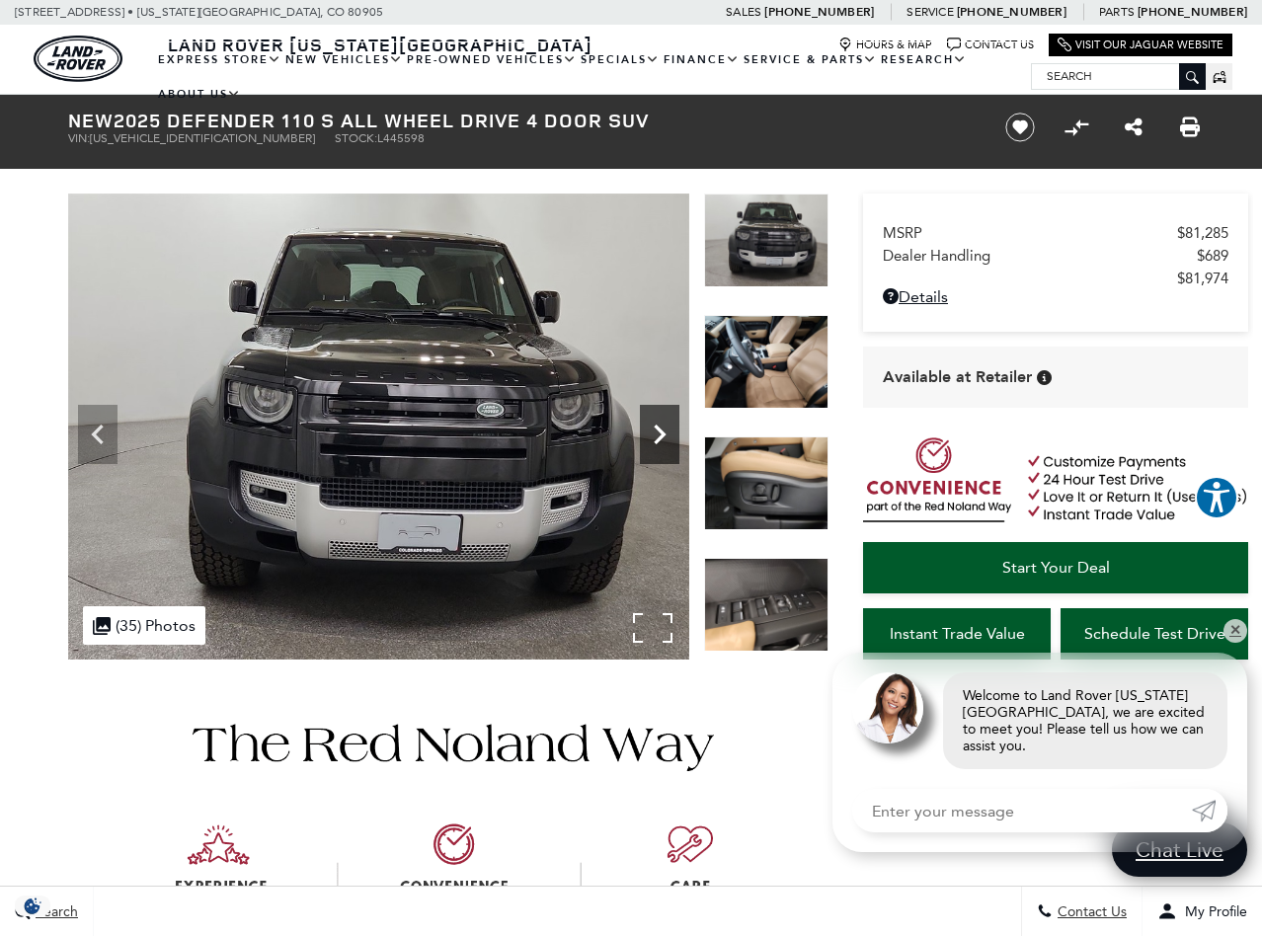
click at [657, 425] on icon "Next" at bounding box center [660, 435] width 40 height 40
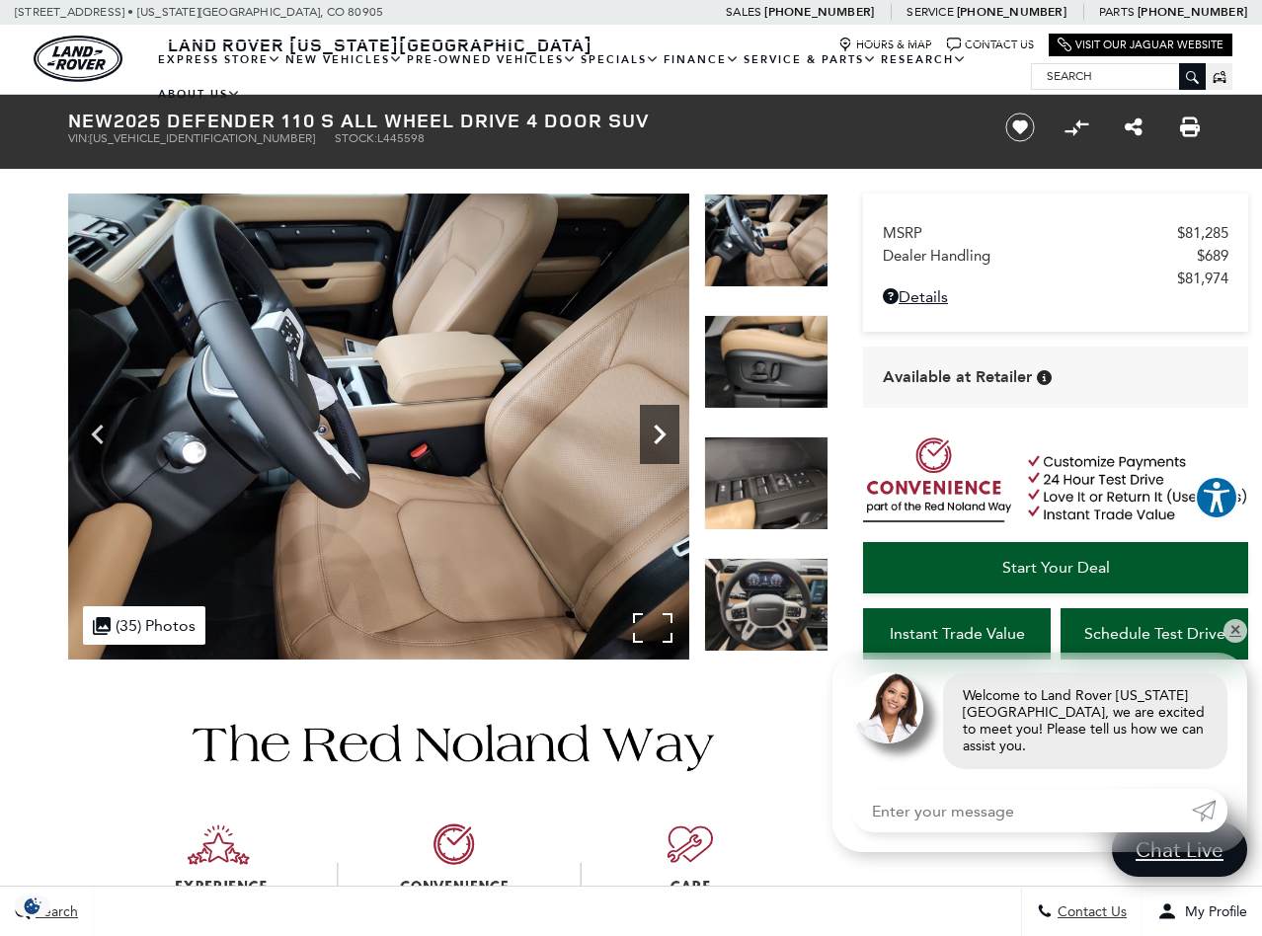
click at [657, 425] on icon "Next" at bounding box center [660, 435] width 40 height 40
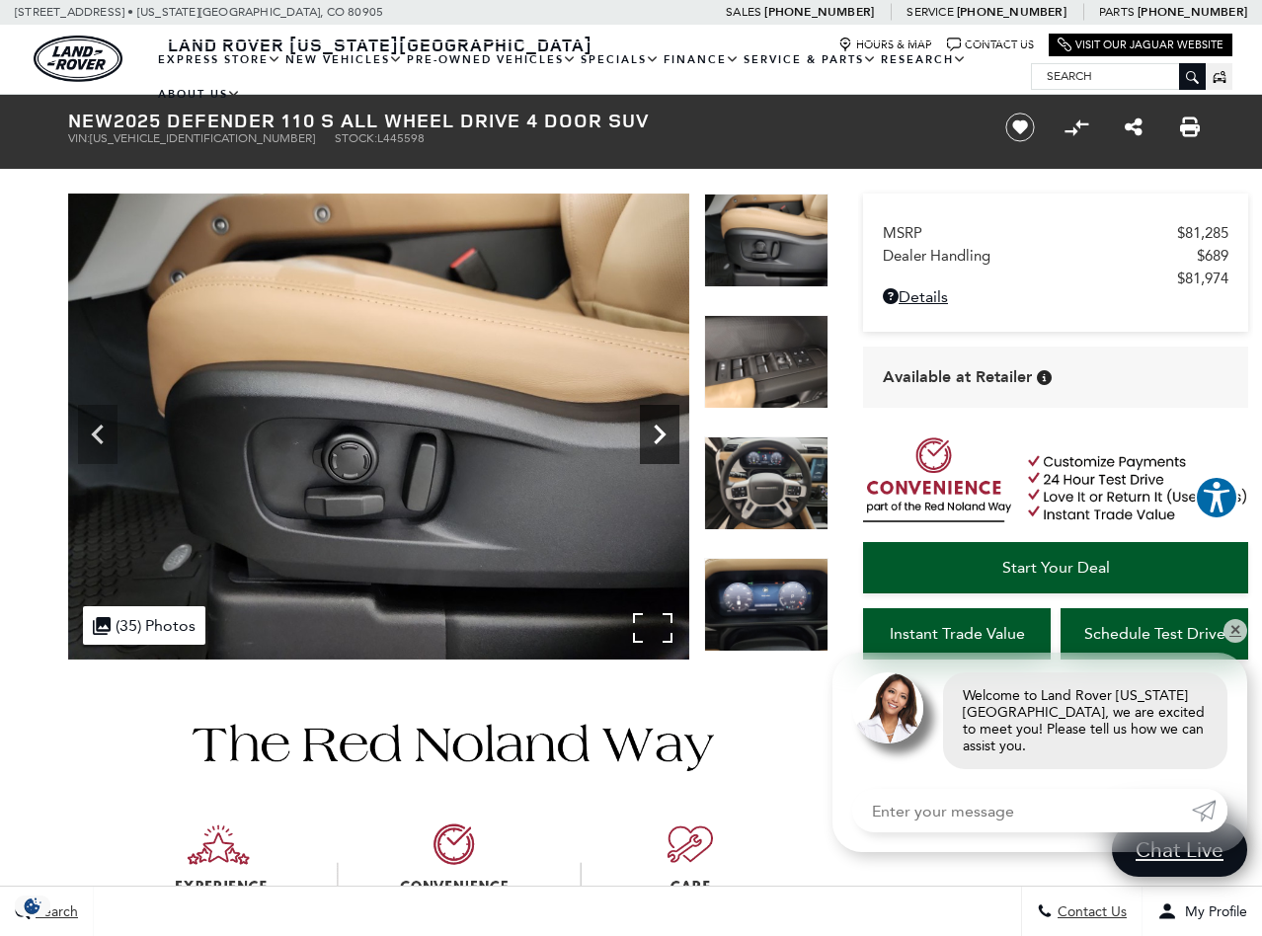
click at [657, 425] on icon "Next" at bounding box center [660, 435] width 40 height 40
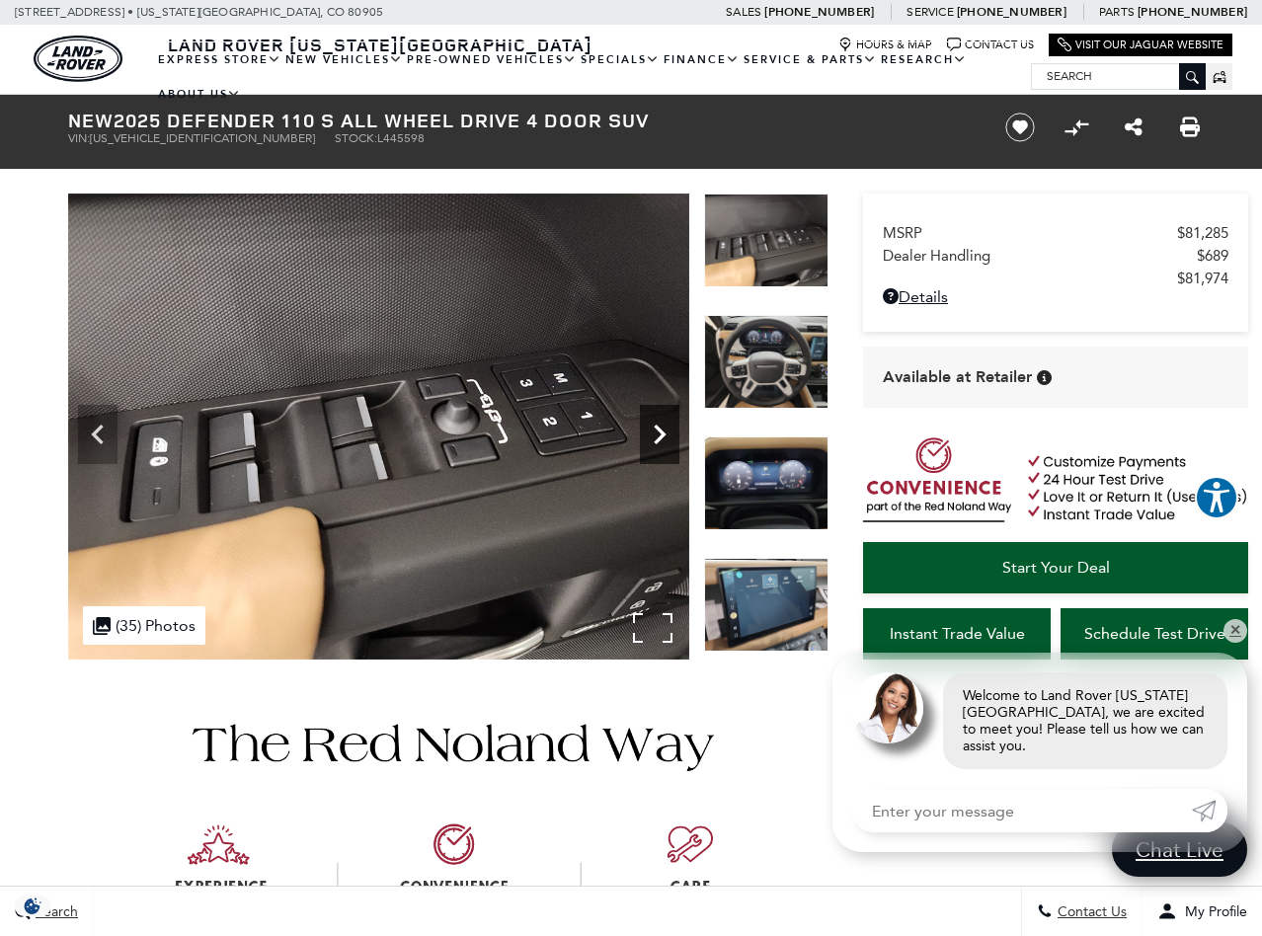
click at [657, 425] on icon "Next" at bounding box center [660, 435] width 40 height 40
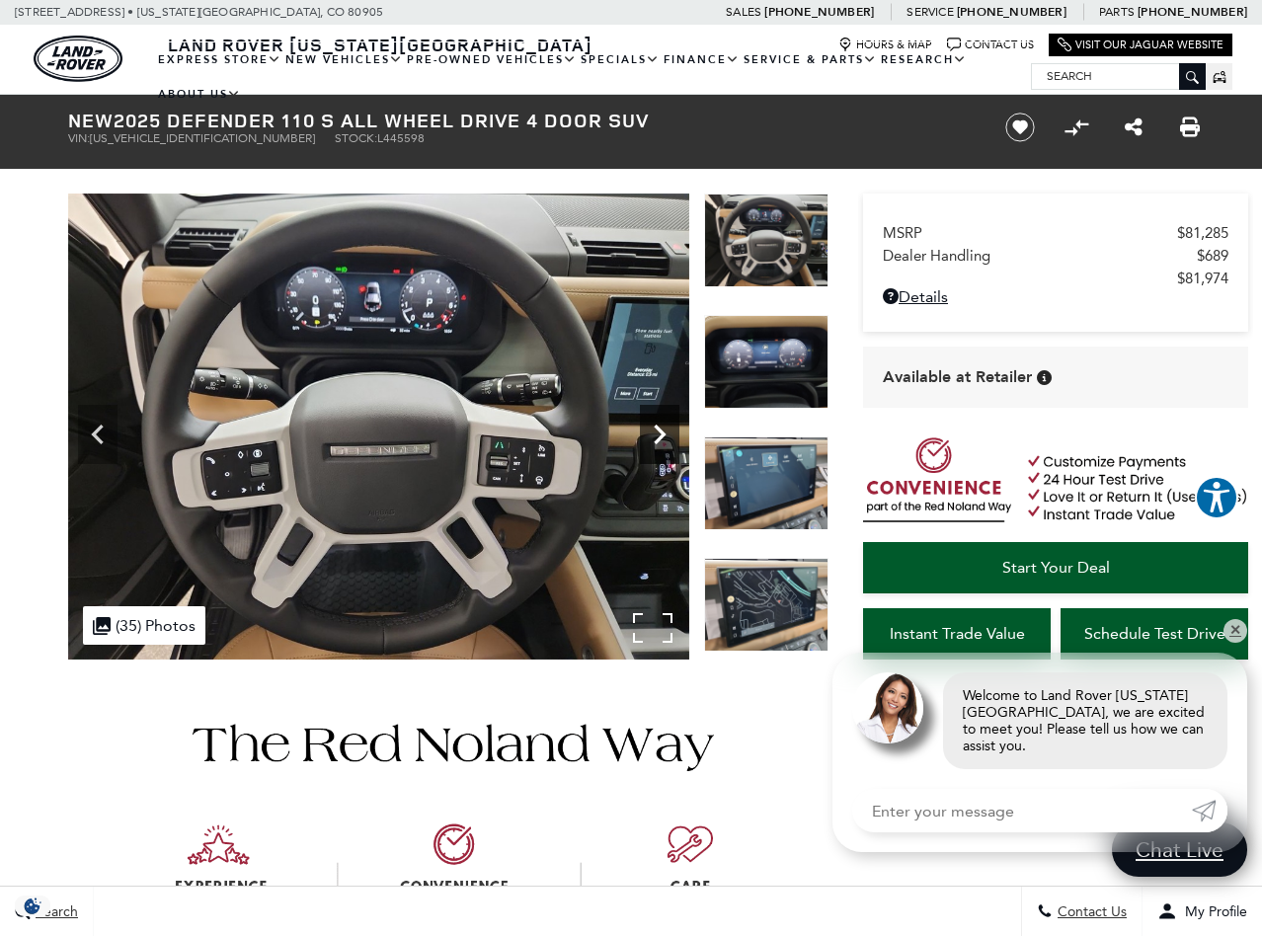
click at [657, 425] on icon "Next" at bounding box center [660, 435] width 40 height 40
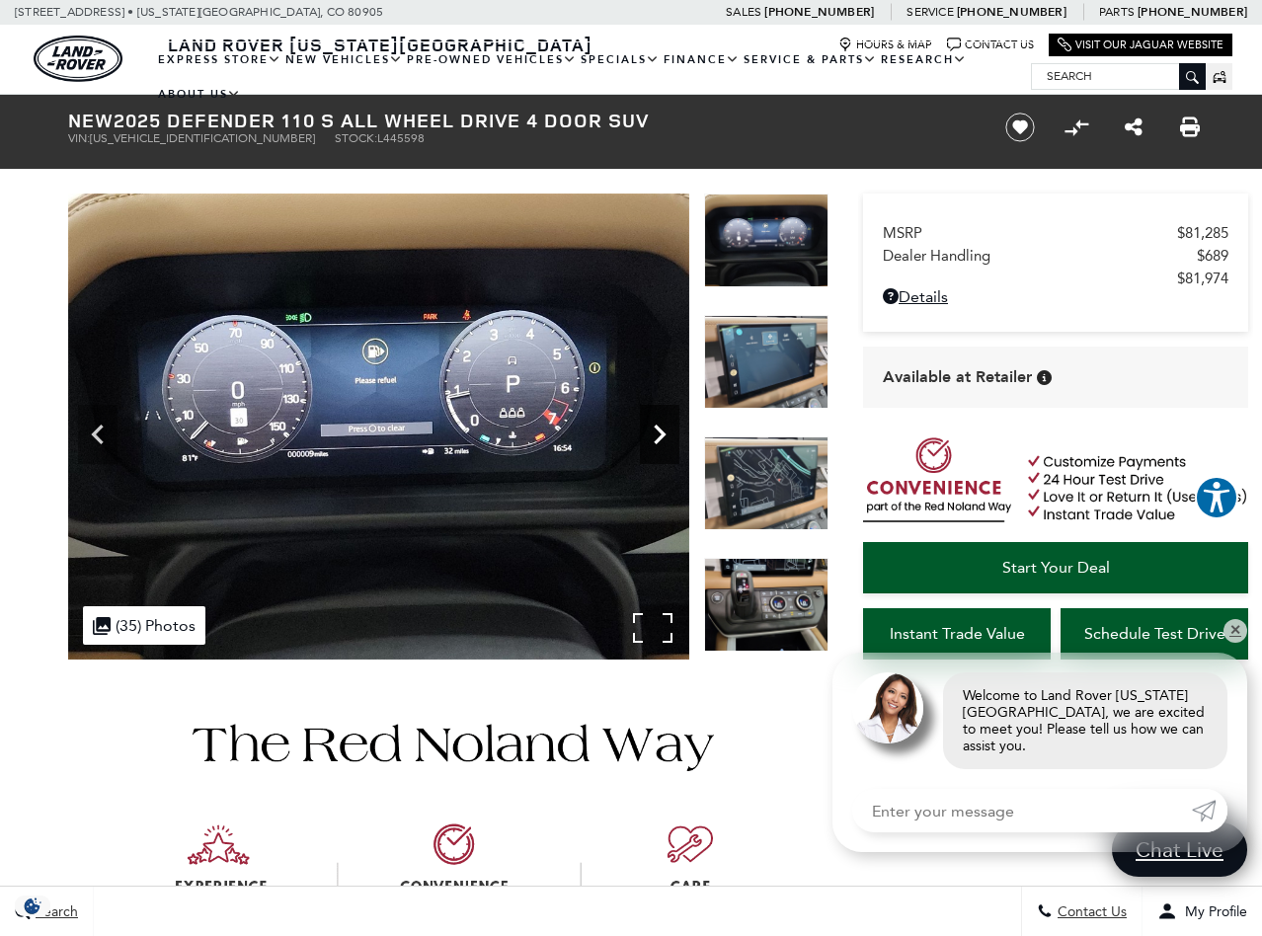
click at [657, 425] on icon "Next" at bounding box center [660, 435] width 40 height 40
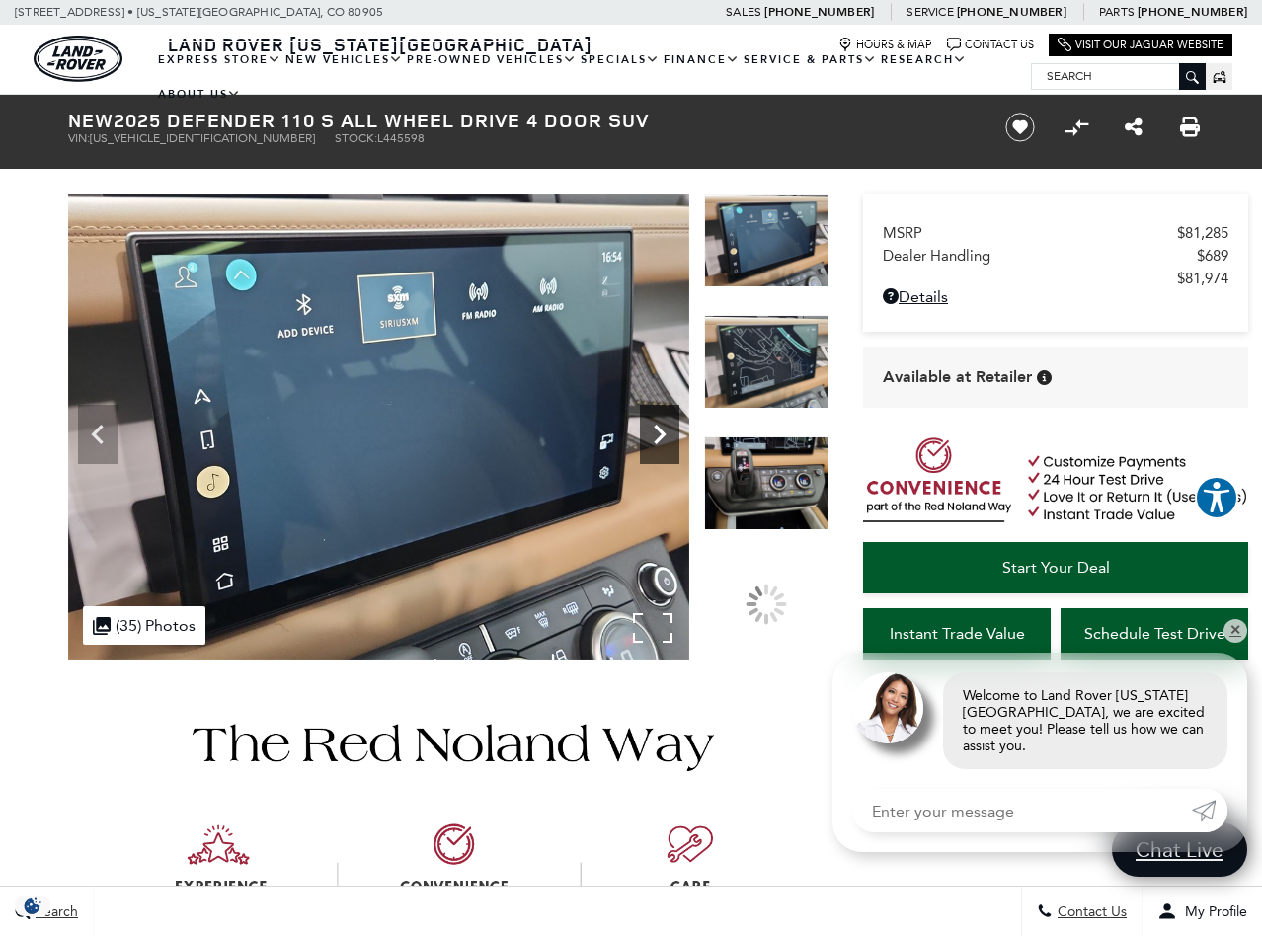
click at [657, 425] on icon "Next" at bounding box center [660, 435] width 40 height 40
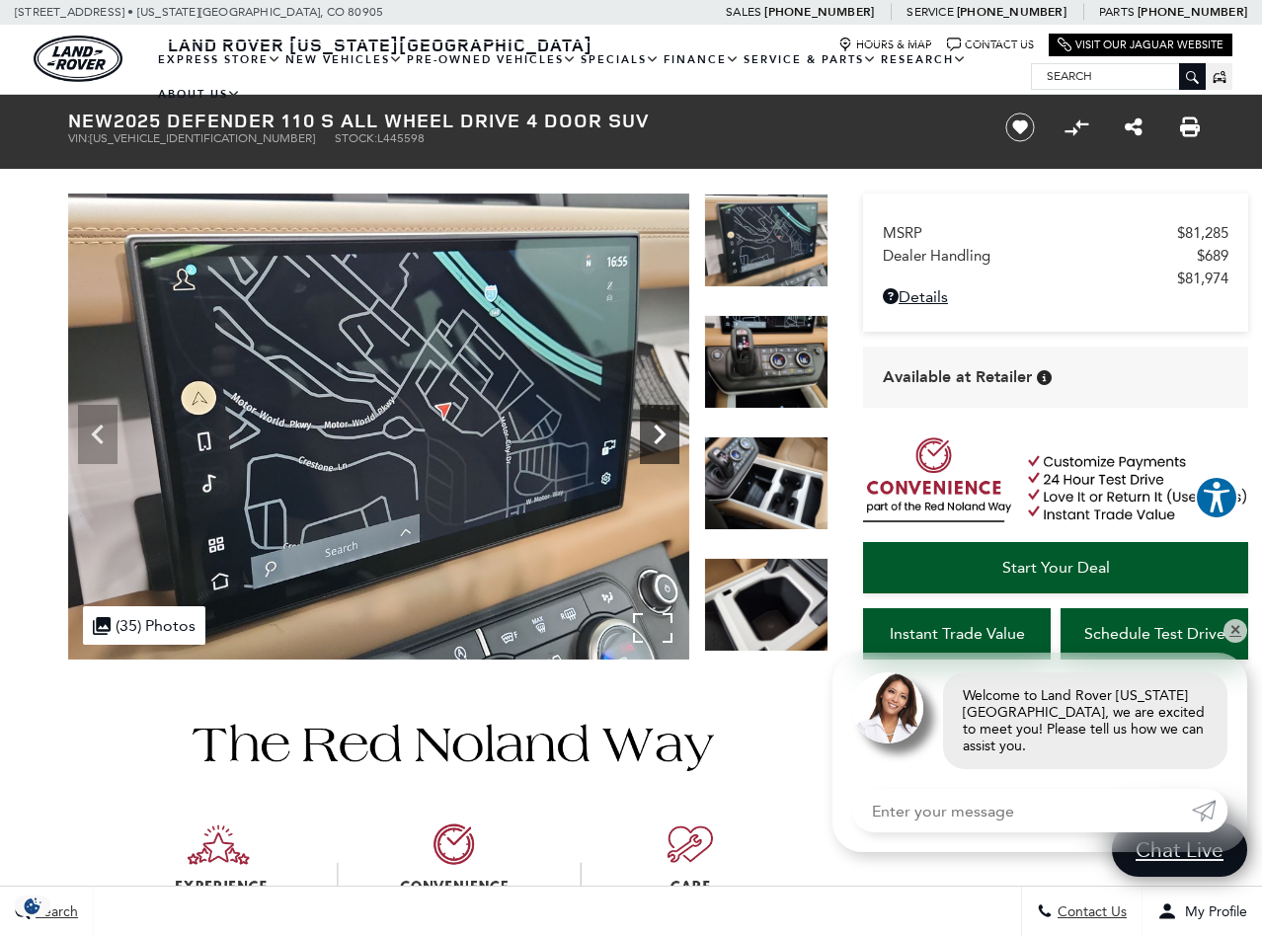
click at [657, 425] on icon "Next" at bounding box center [660, 435] width 40 height 40
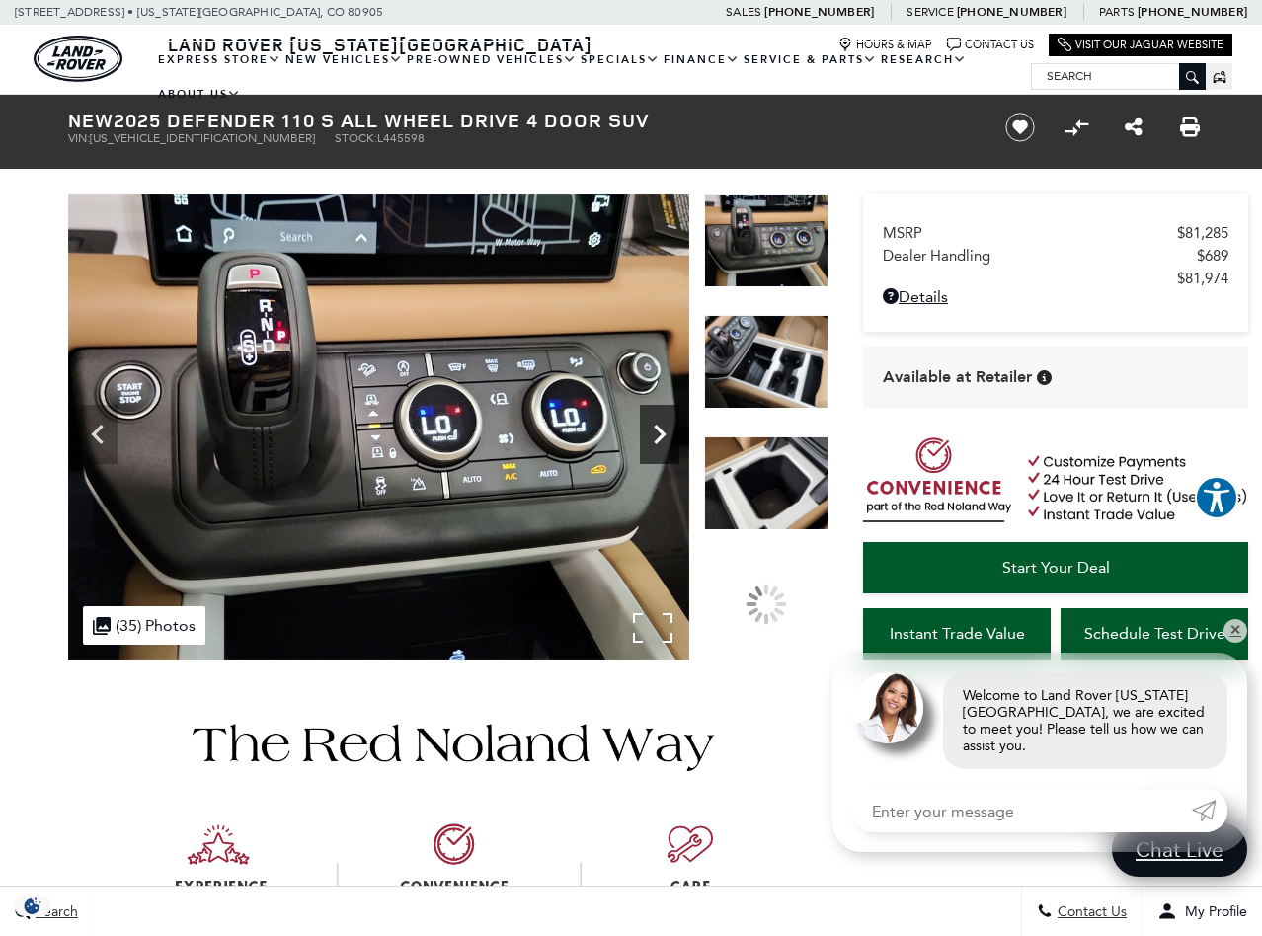
click at [657, 425] on icon "Next" at bounding box center [660, 435] width 40 height 40
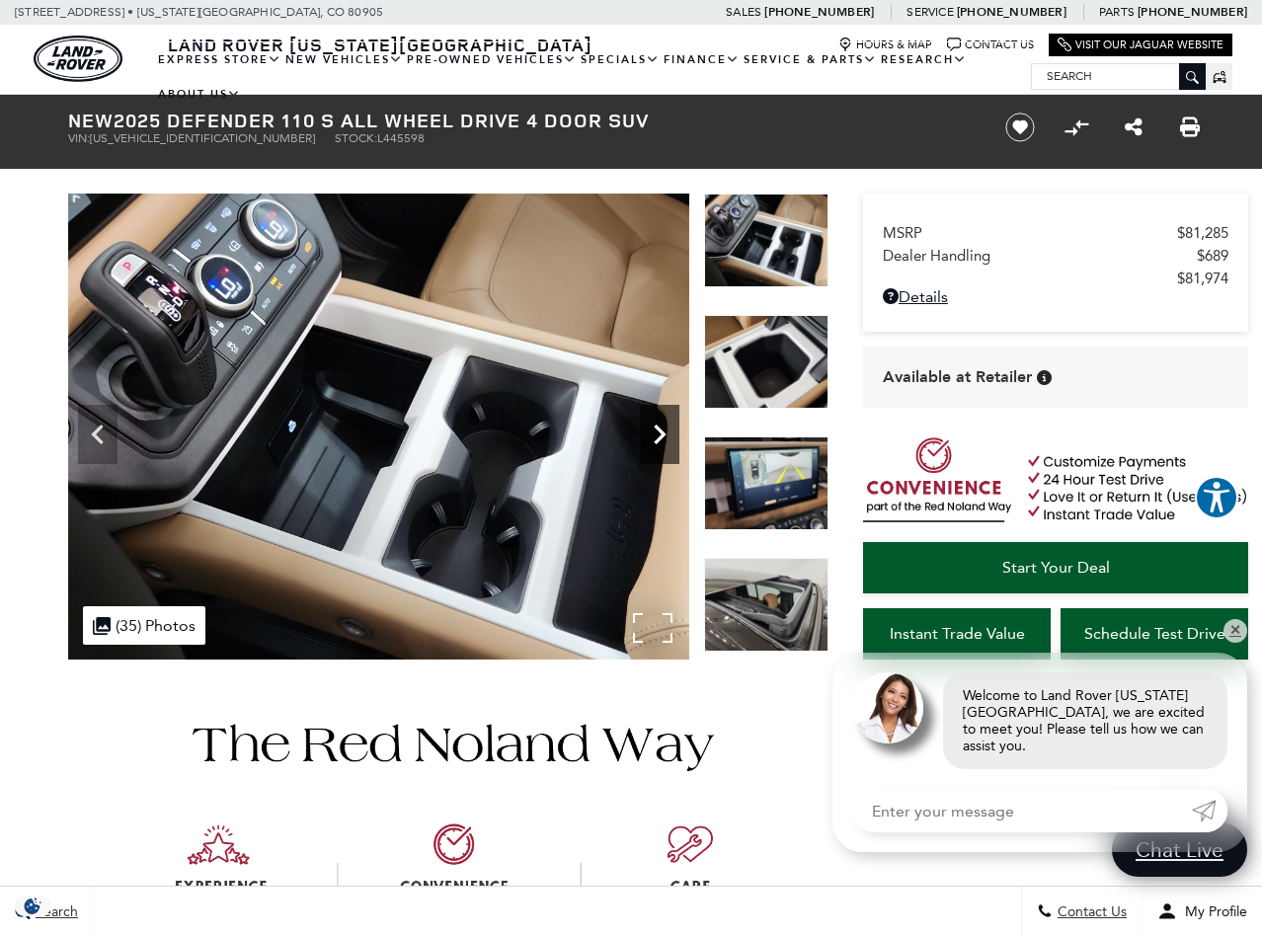
click at [657, 425] on icon "Next" at bounding box center [660, 435] width 40 height 40
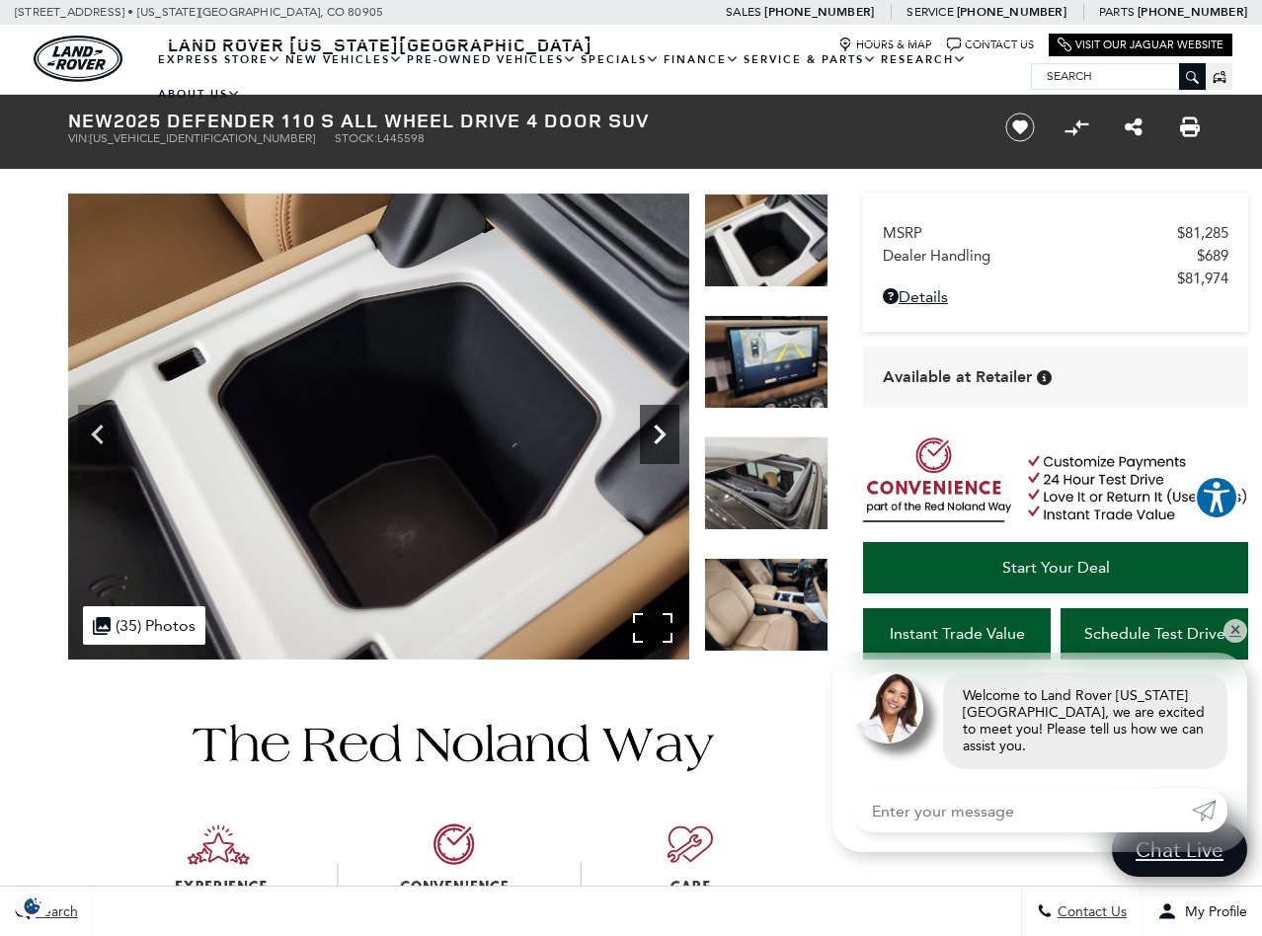
click at [657, 425] on icon "Next" at bounding box center [660, 435] width 40 height 40
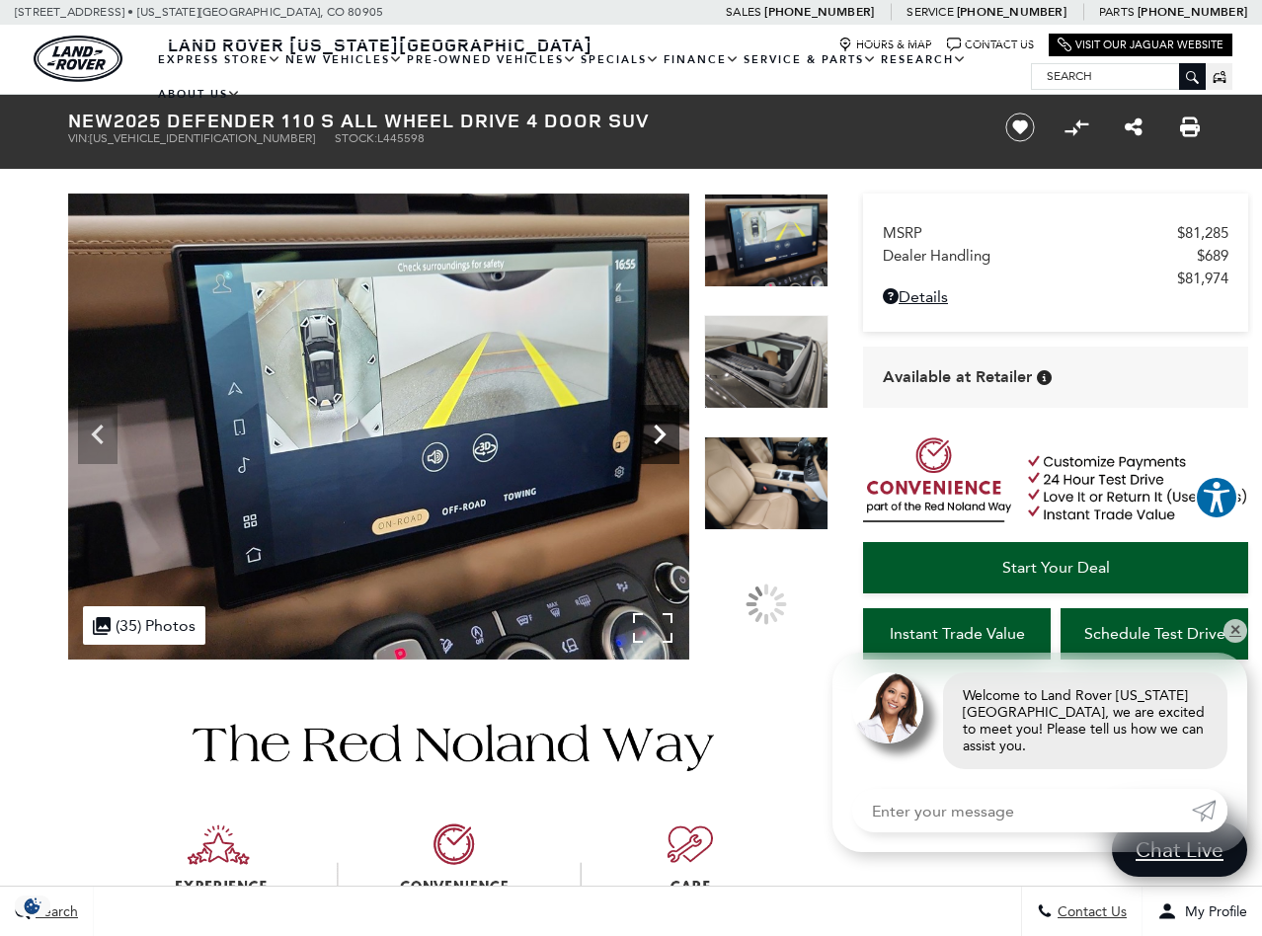
click at [657, 425] on icon "Next" at bounding box center [660, 435] width 40 height 40
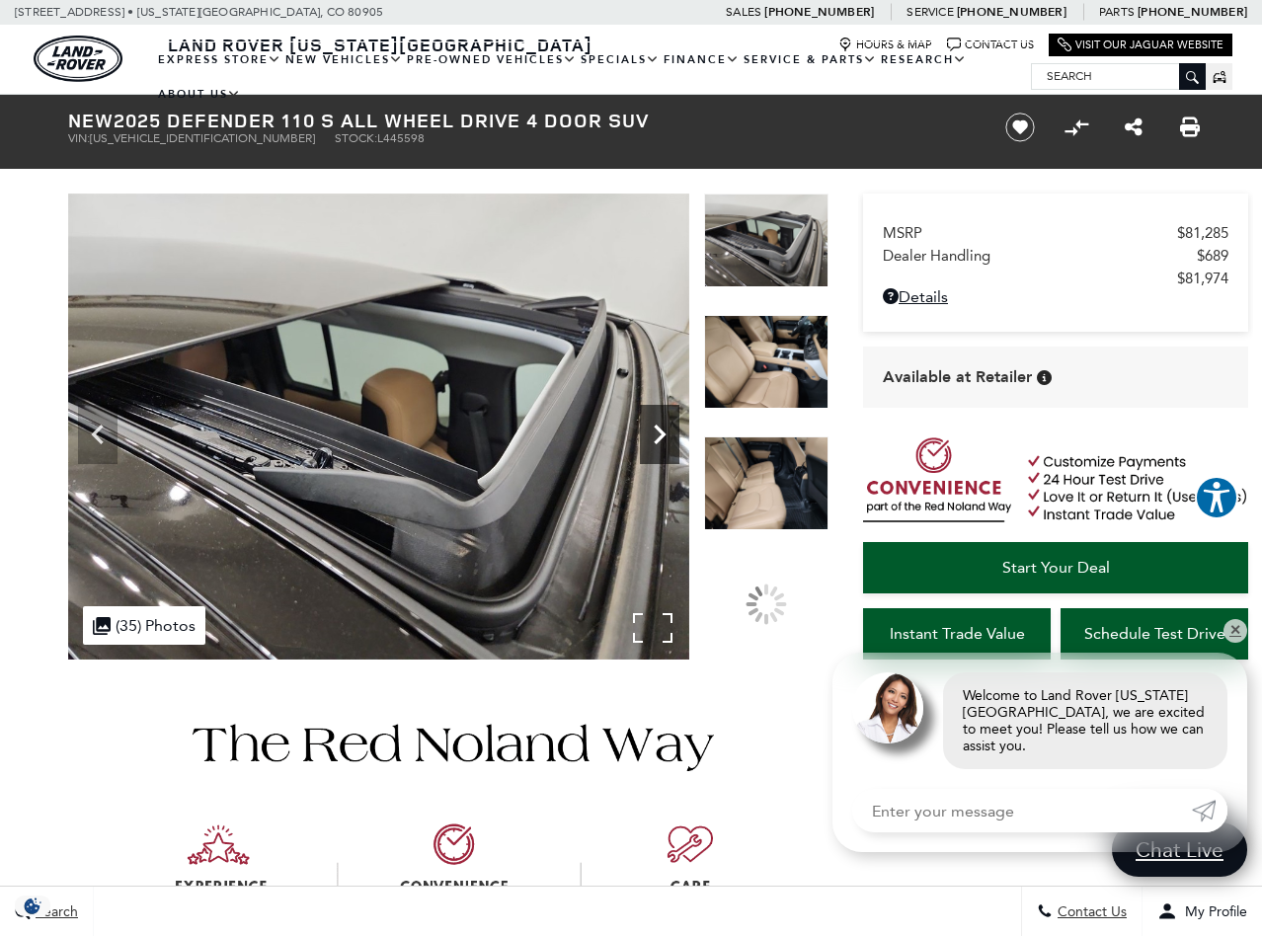
click at [657, 425] on icon "Next" at bounding box center [660, 435] width 40 height 40
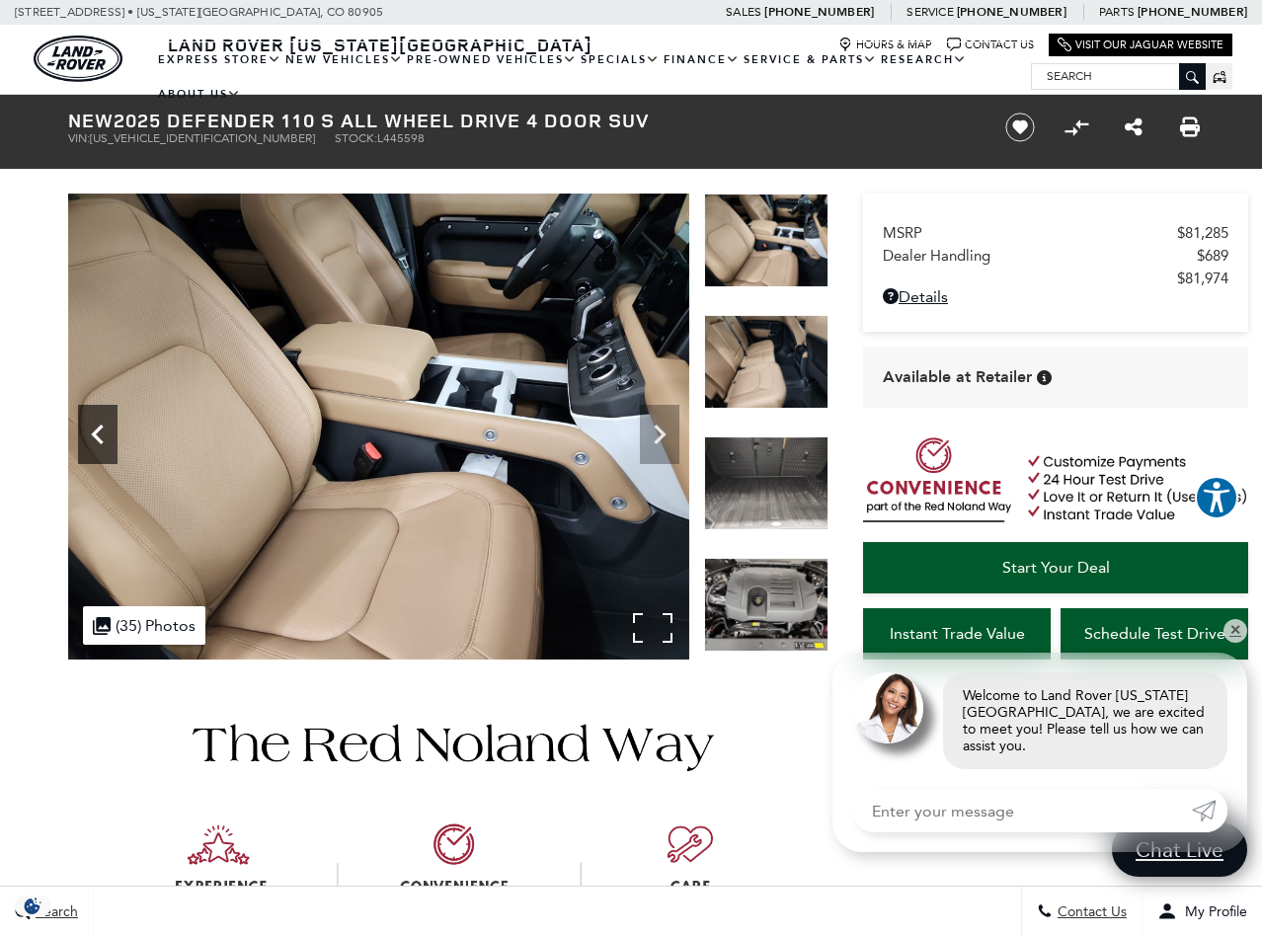
click at [107, 413] on div "Previous" at bounding box center [98, 434] width 40 height 59
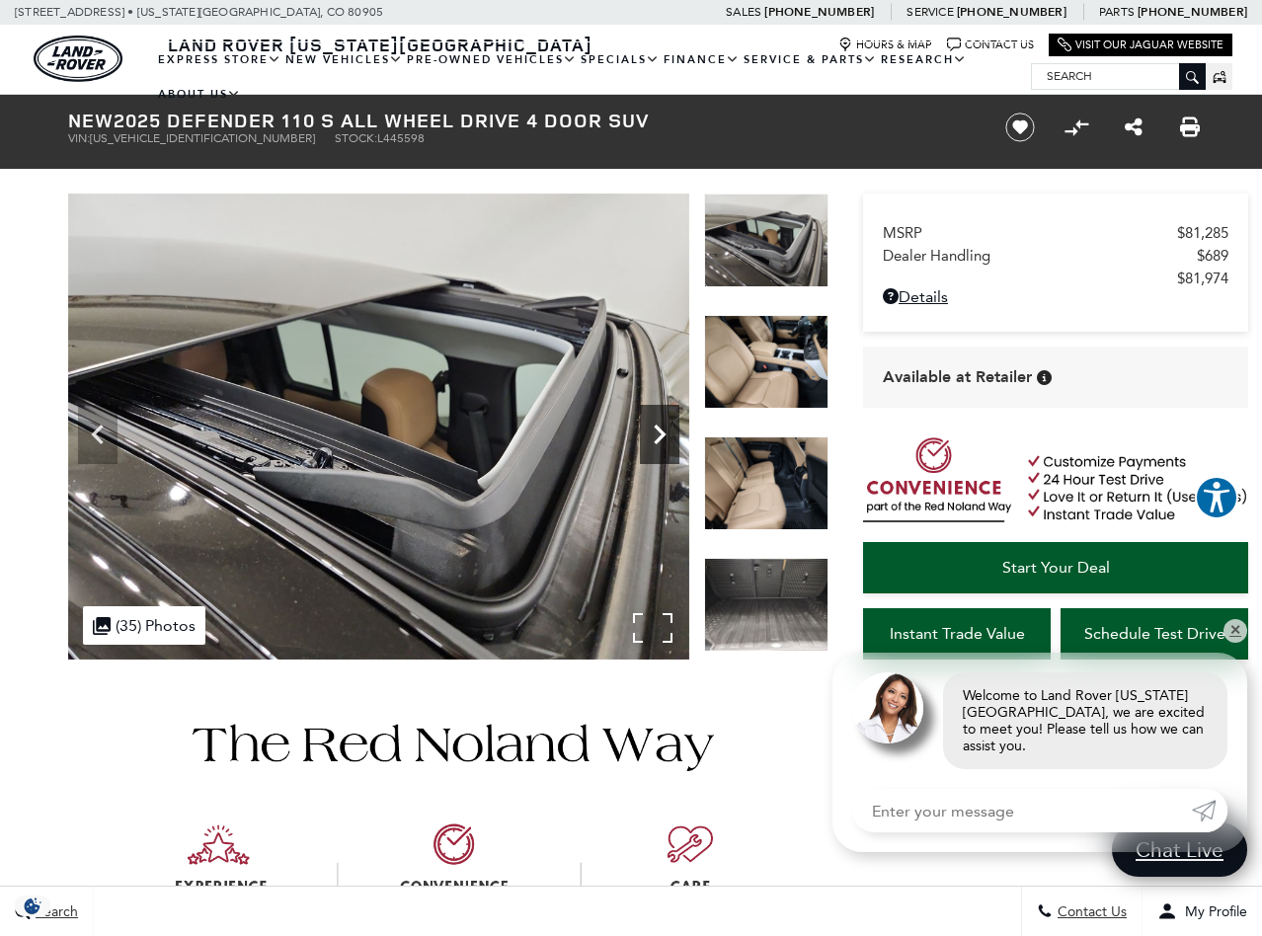
click at [661, 420] on icon "Next" at bounding box center [660, 435] width 40 height 40
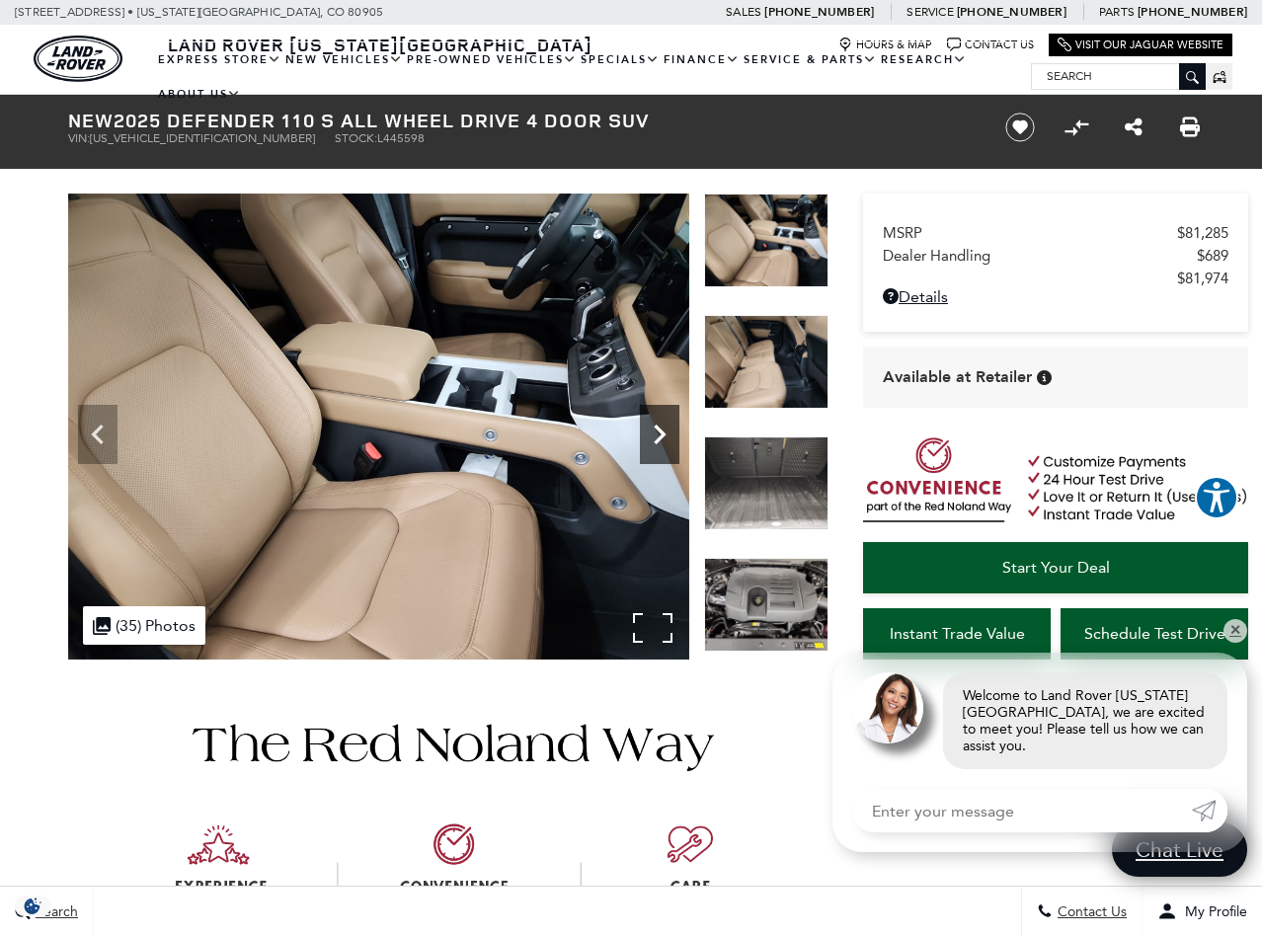
click at [661, 420] on icon "Next" at bounding box center [660, 435] width 40 height 40
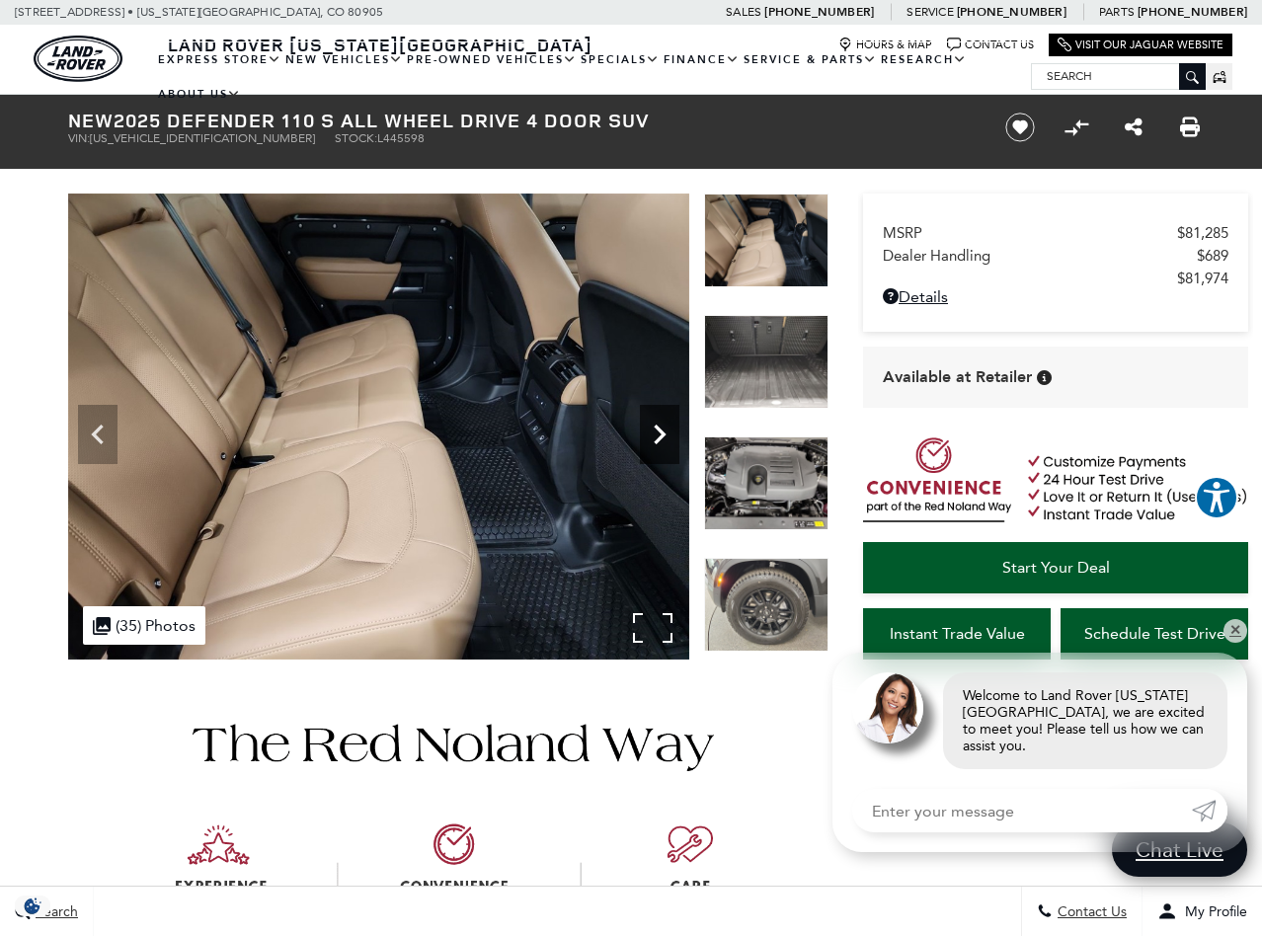
click at [661, 420] on icon "Next" at bounding box center [660, 435] width 40 height 40
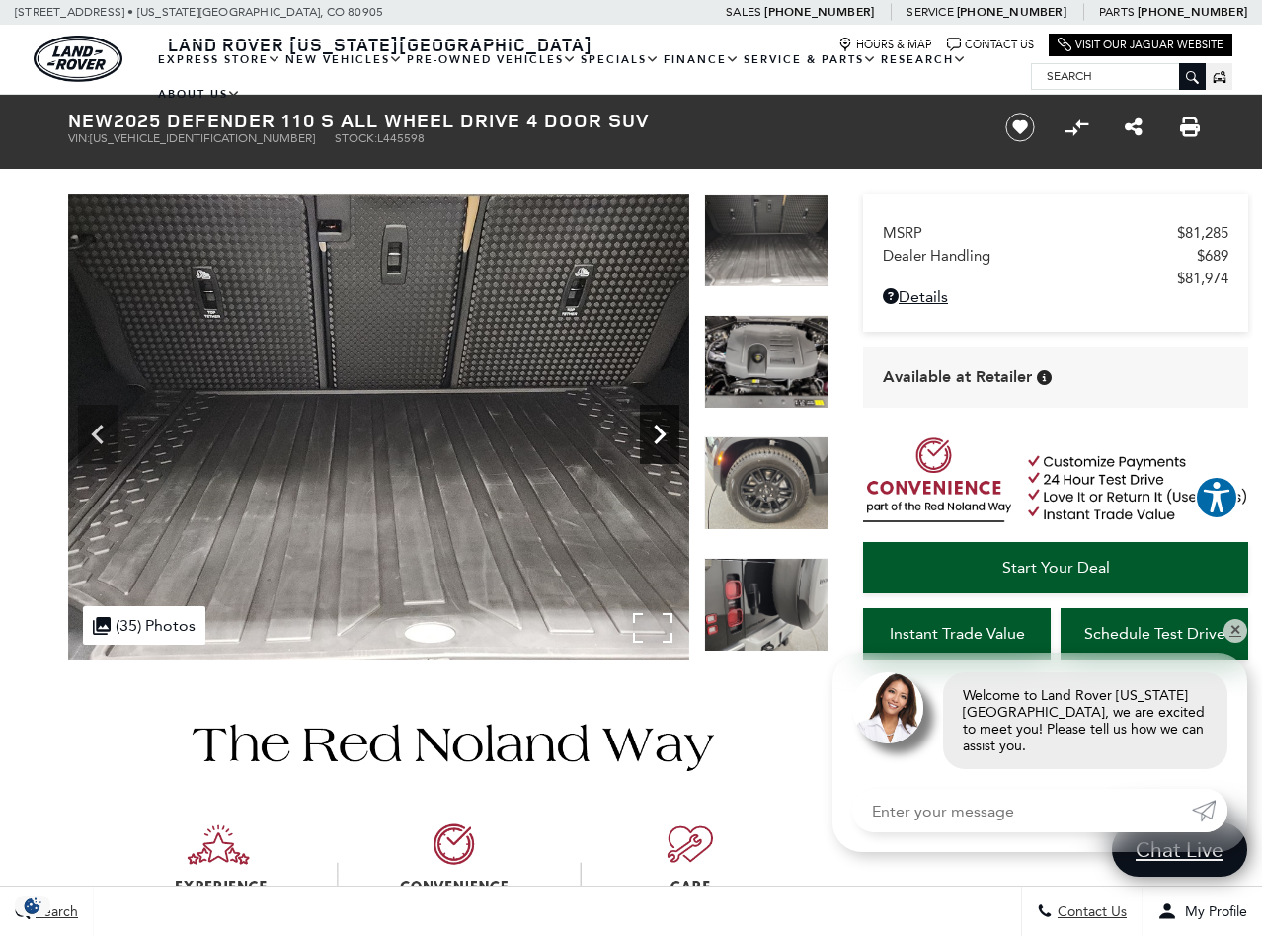
click at [661, 420] on icon "Next" at bounding box center [660, 435] width 40 height 40
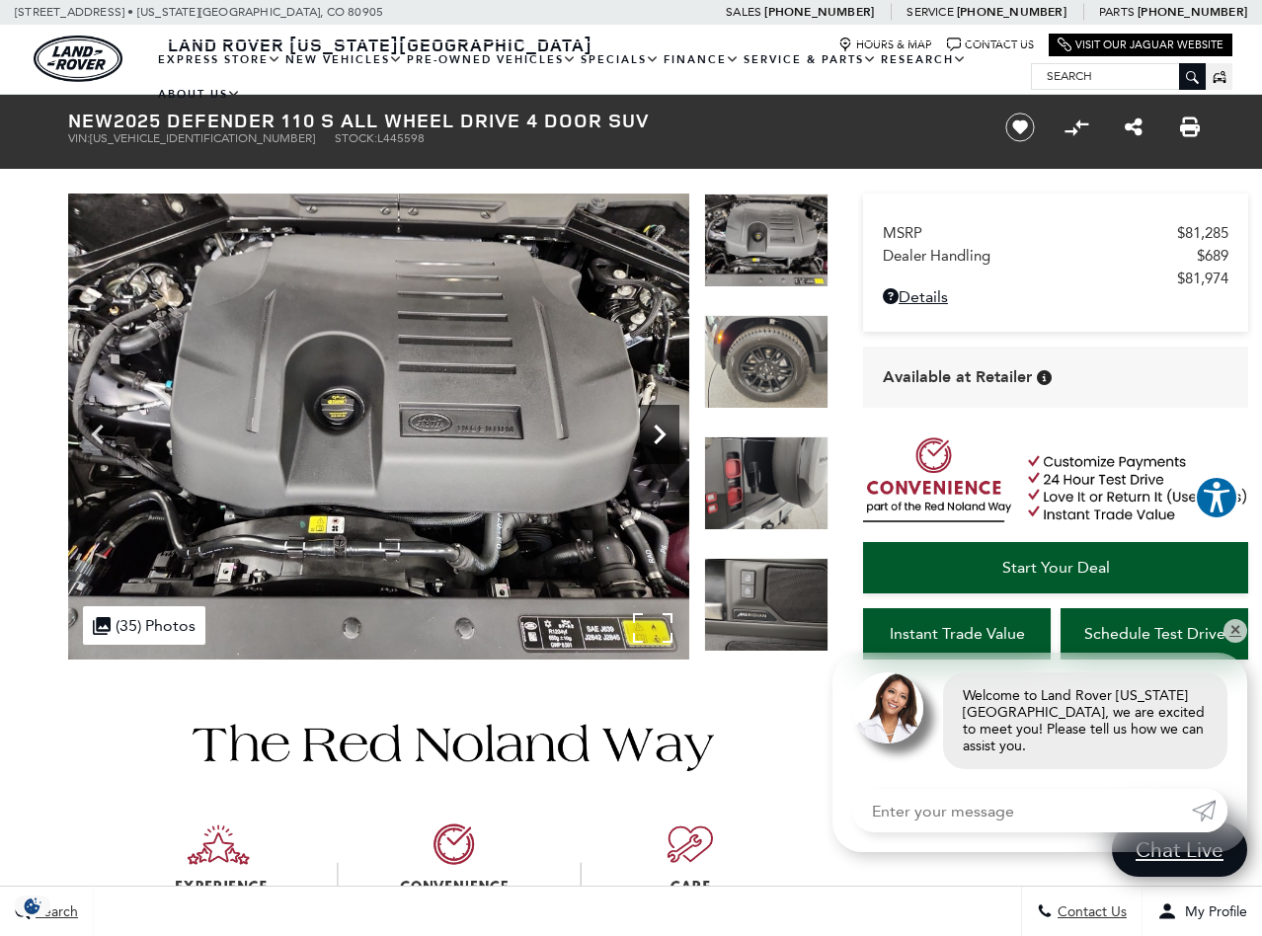
click at [661, 420] on icon "Next" at bounding box center [660, 435] width 40 height 40
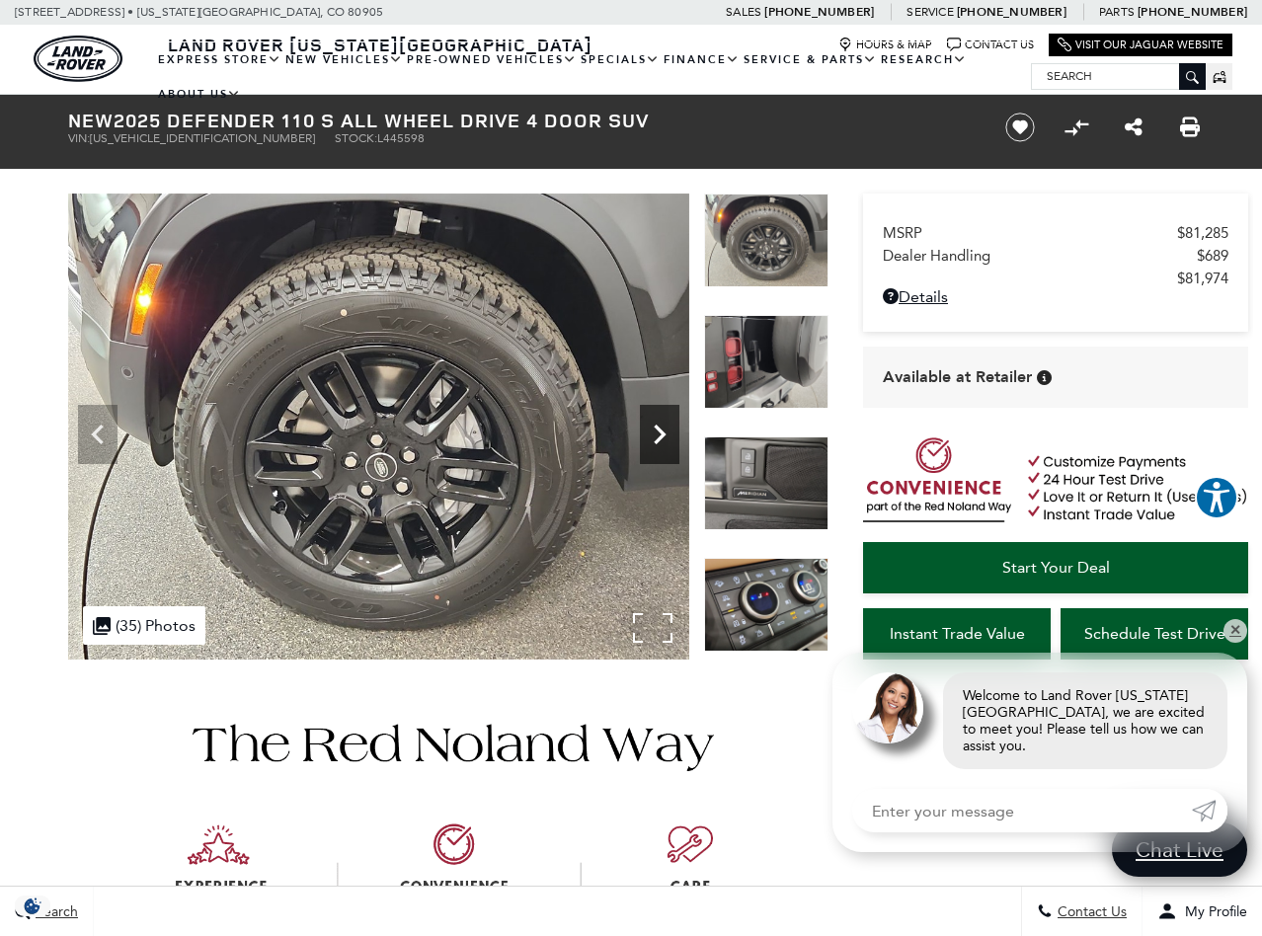
click at [661, 420] on icon "Next" at bounding box center [660, 435] width 40 height 40
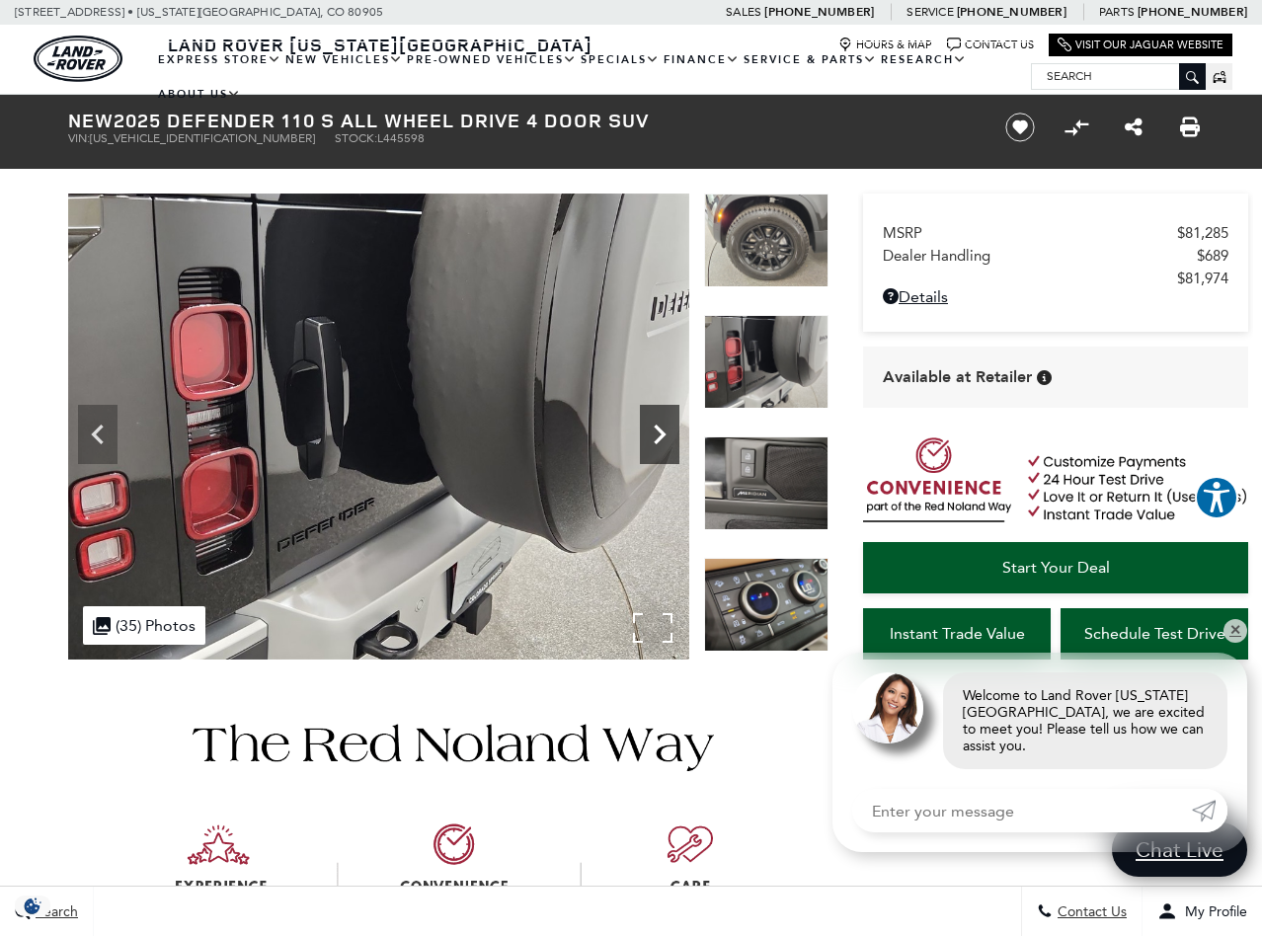
click at [661, 420] on icon "Next" at bounding box center [660, 435] width 40 height 40
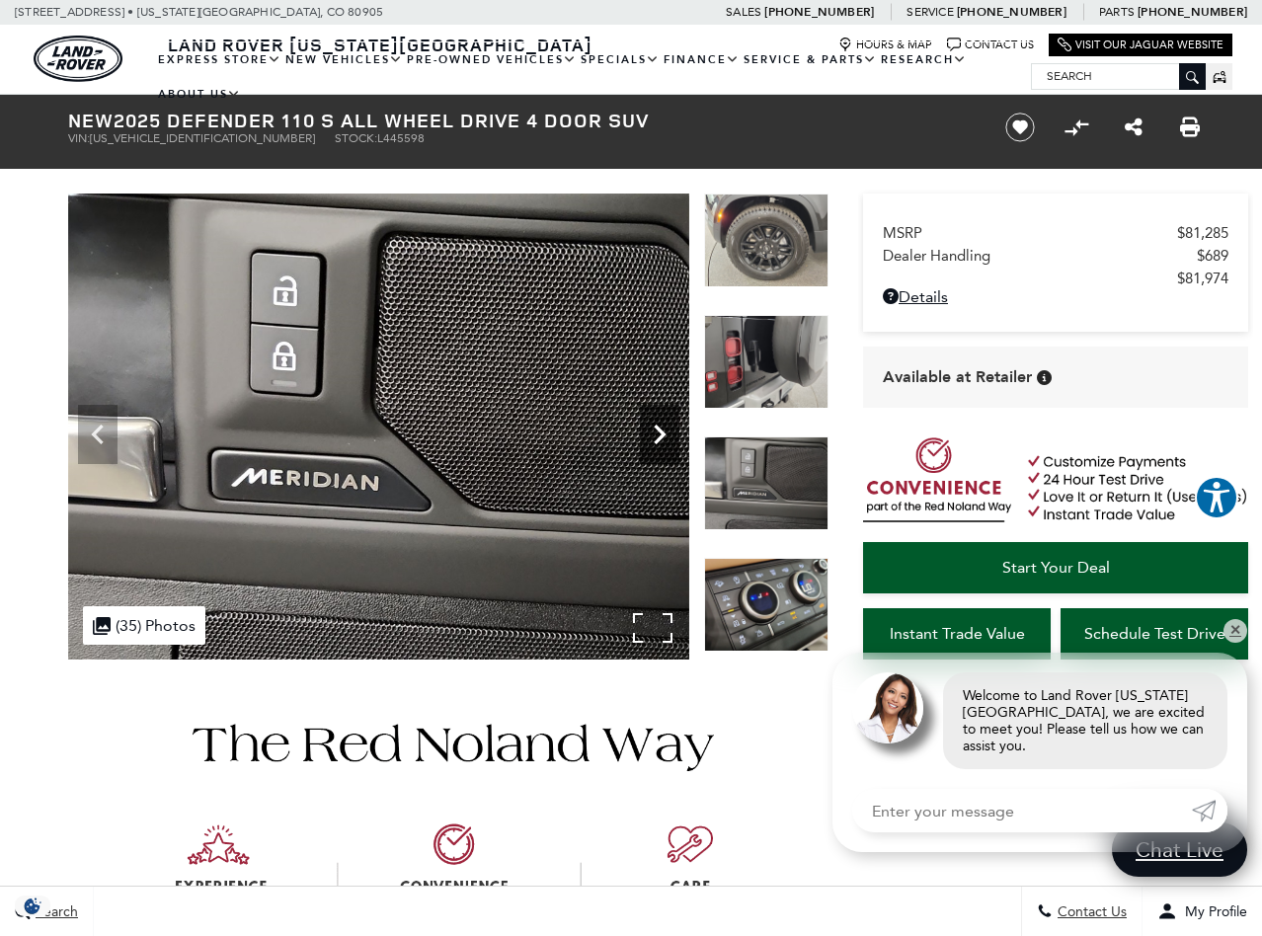
click at [661, 420] on icon "Next" at bounding box center [660, 435] width 40 height 40
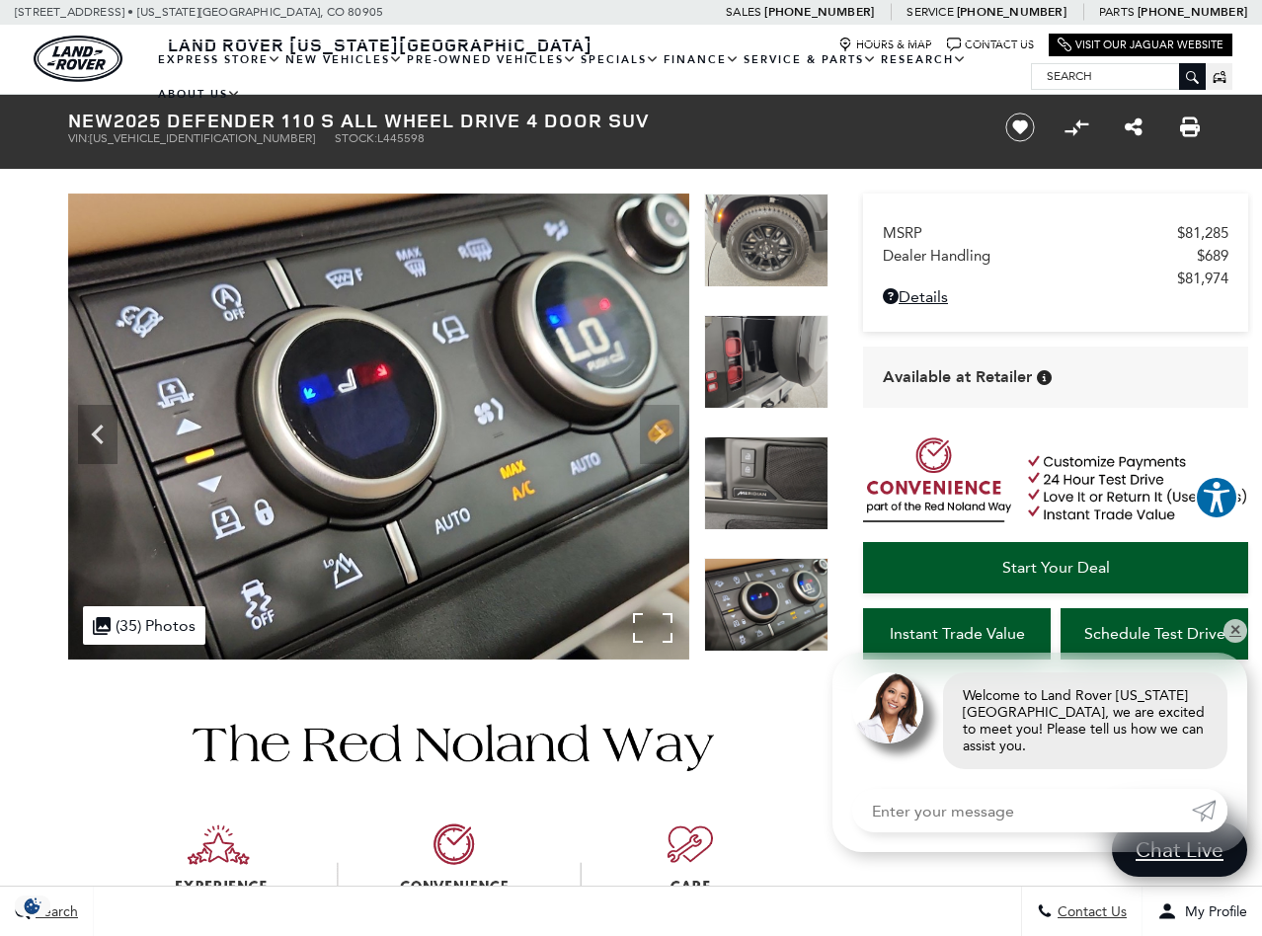
click at [661, 420] on img at bounding box center [378, 427] width 621 height 466
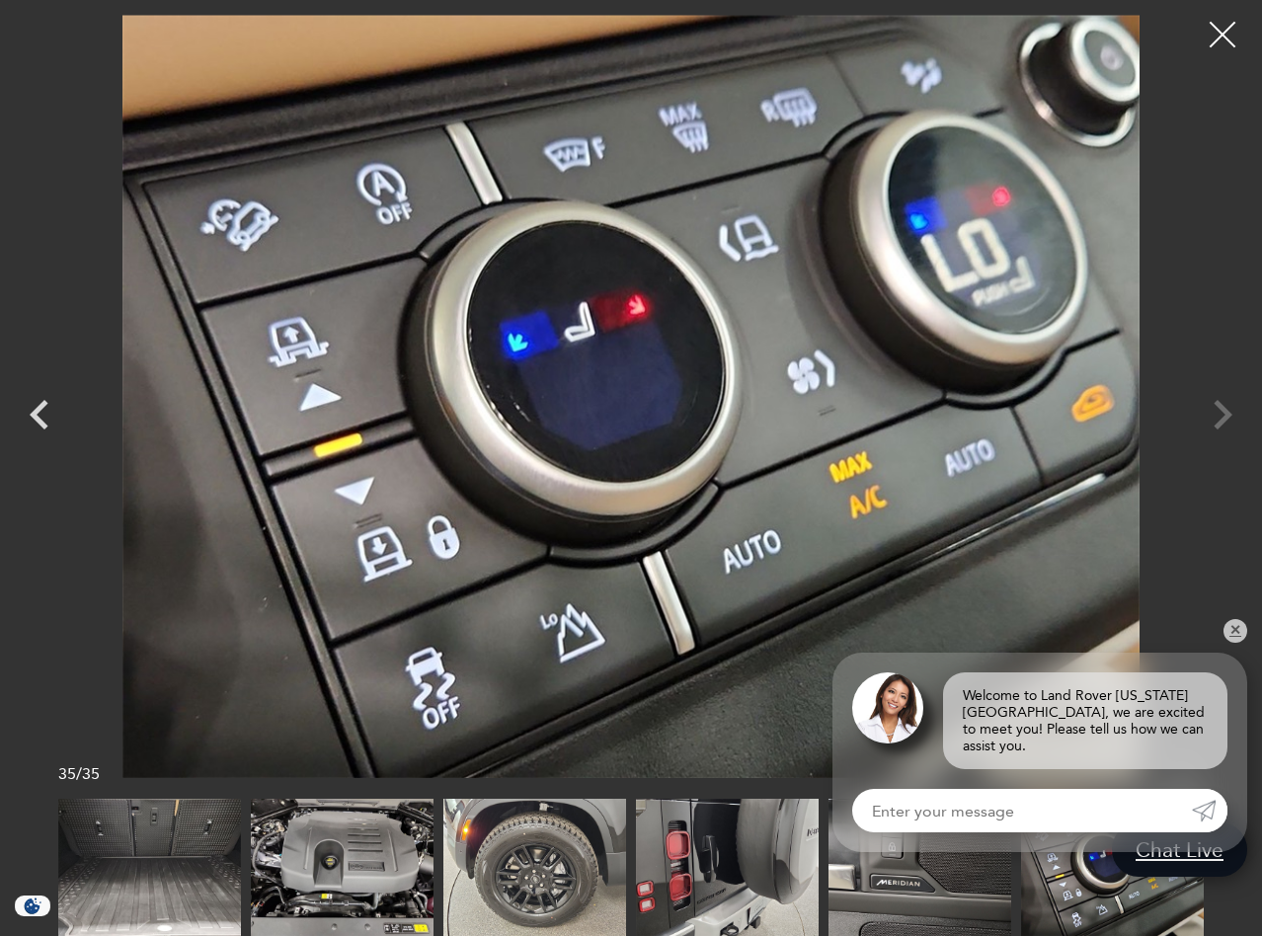
click at [1213, 36] on div at bounding box center [1223, 35] width 52 height 52
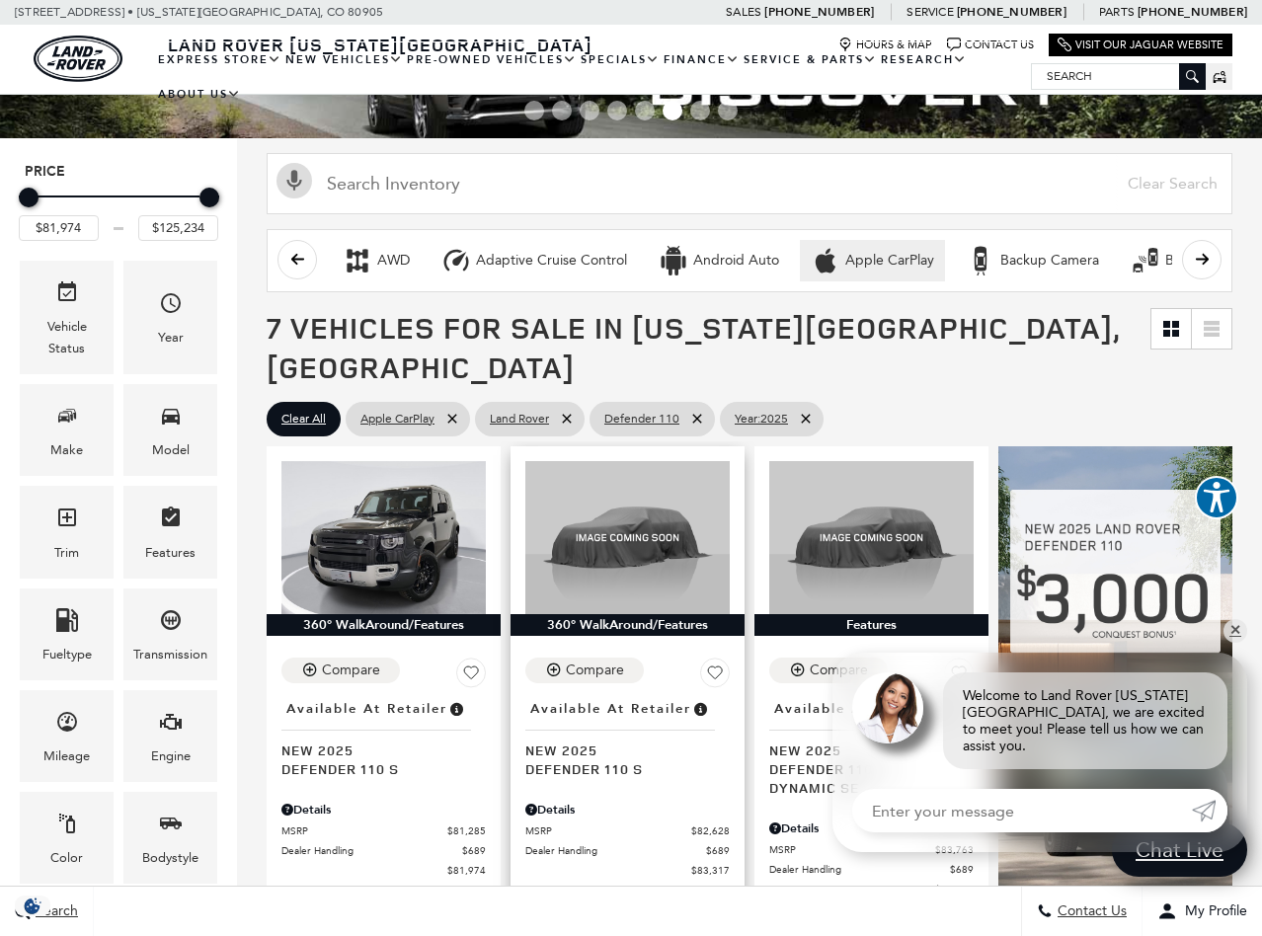
scroll to position [90, 0]
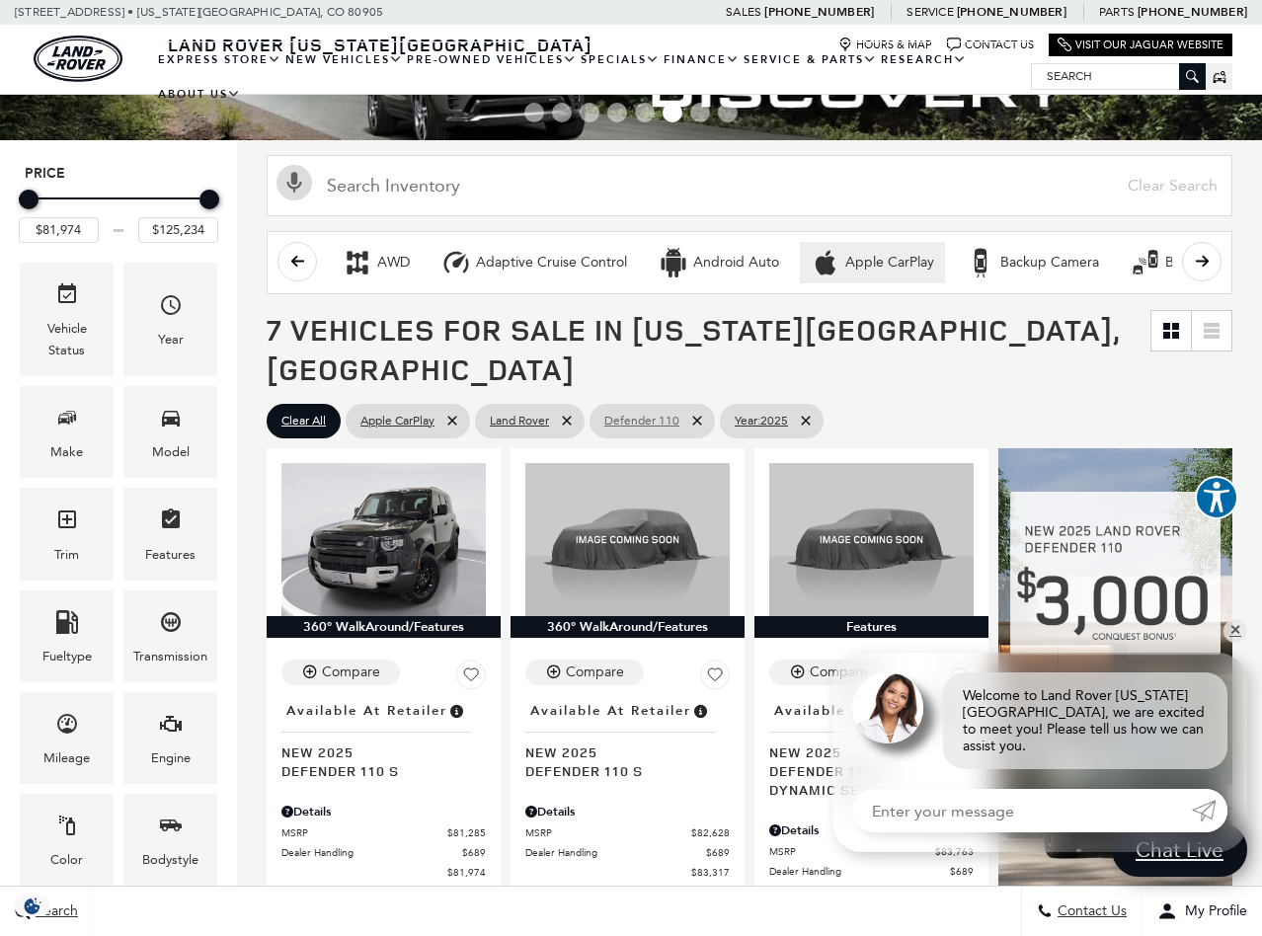
click at [701, 413] on icon at bounding box center [697, 421] width 16 height 16
type input "$58,149"
type input "$134,749"
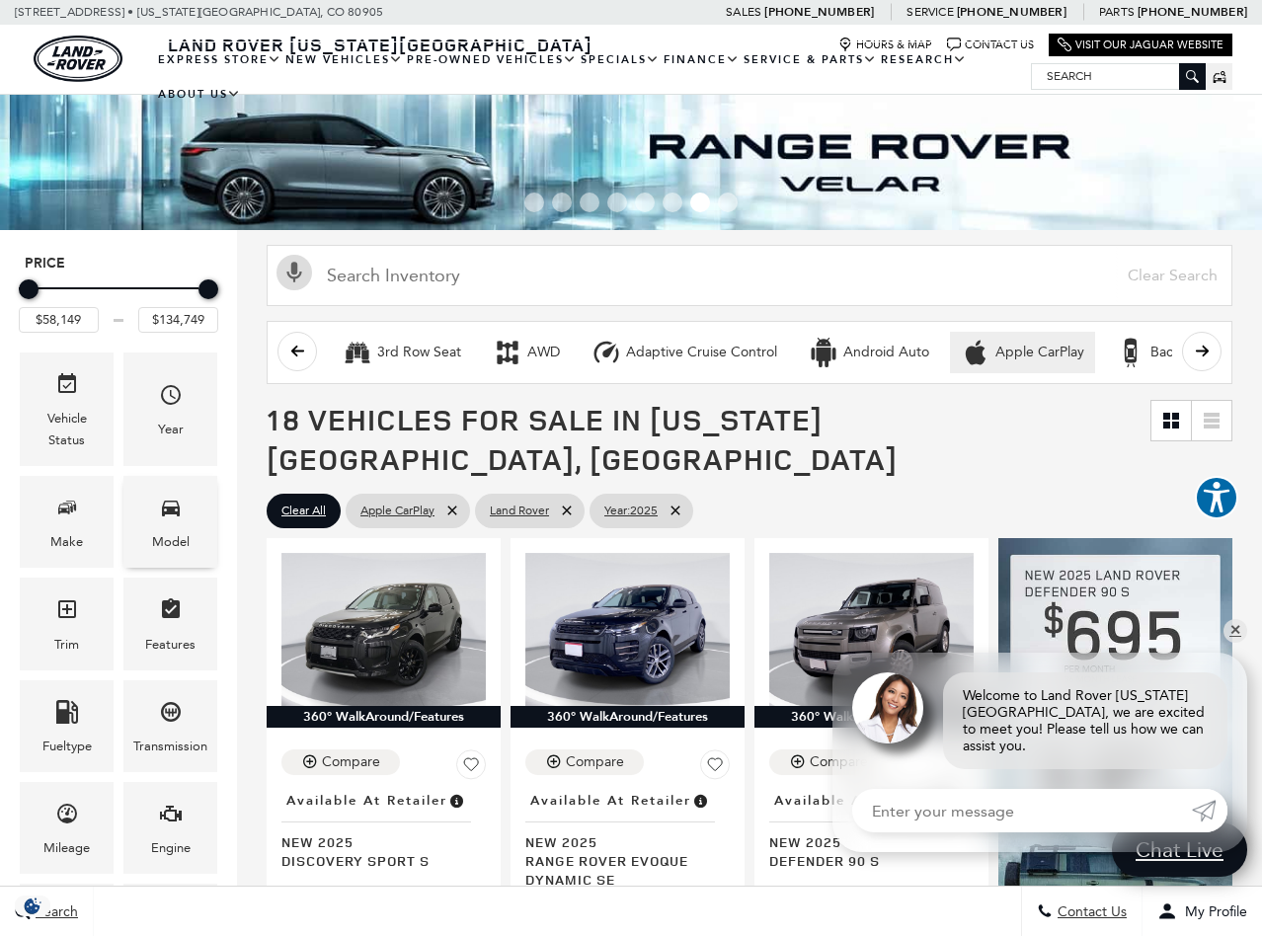
click at [156, 565] on div "Model" at bounding box center [170, 522] width 94 height 92
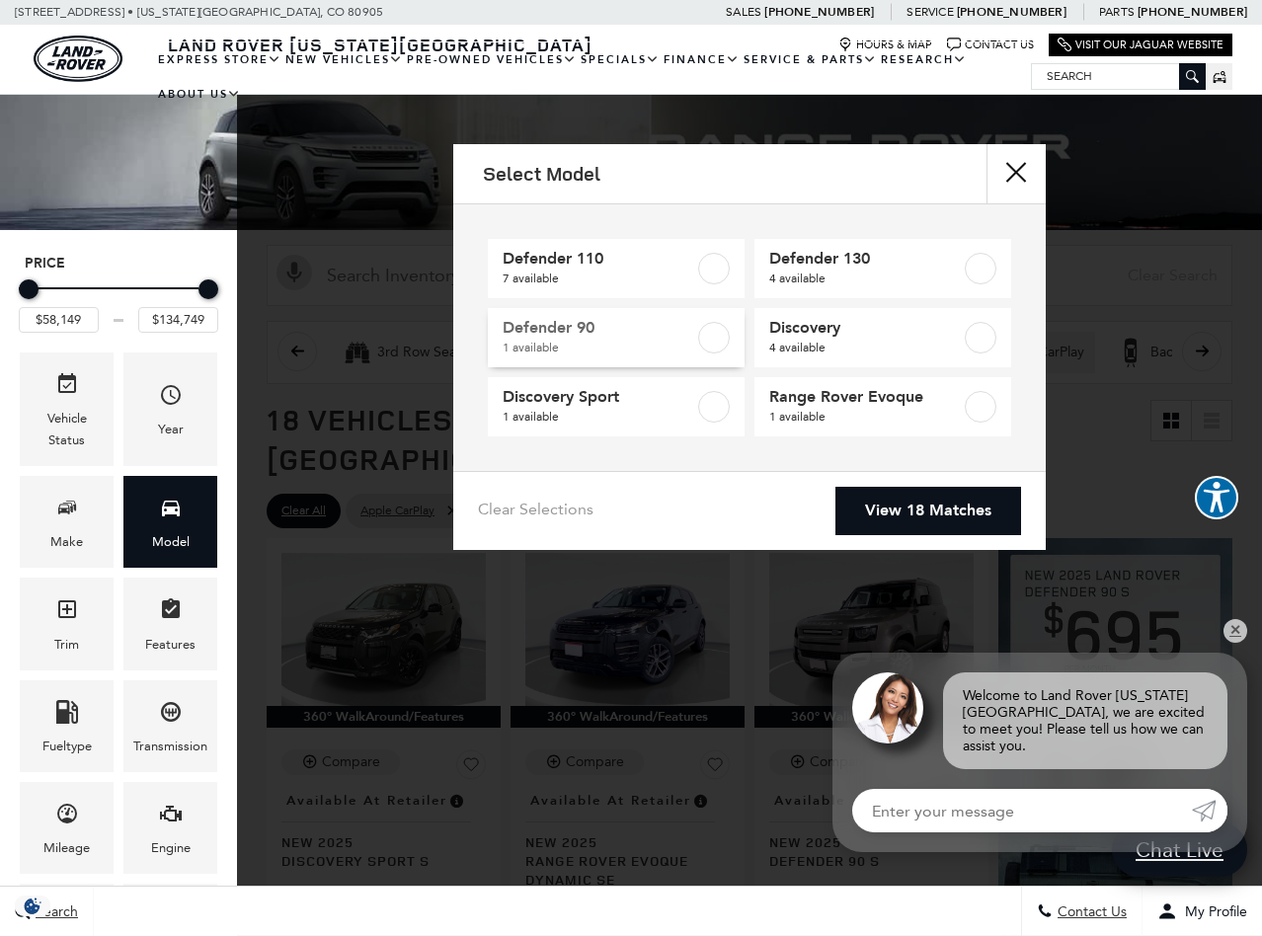
click at [715, 339] on label at bounding box center [714, 338] width 32 height 32
type input "$65,984"
checkbox input "true"
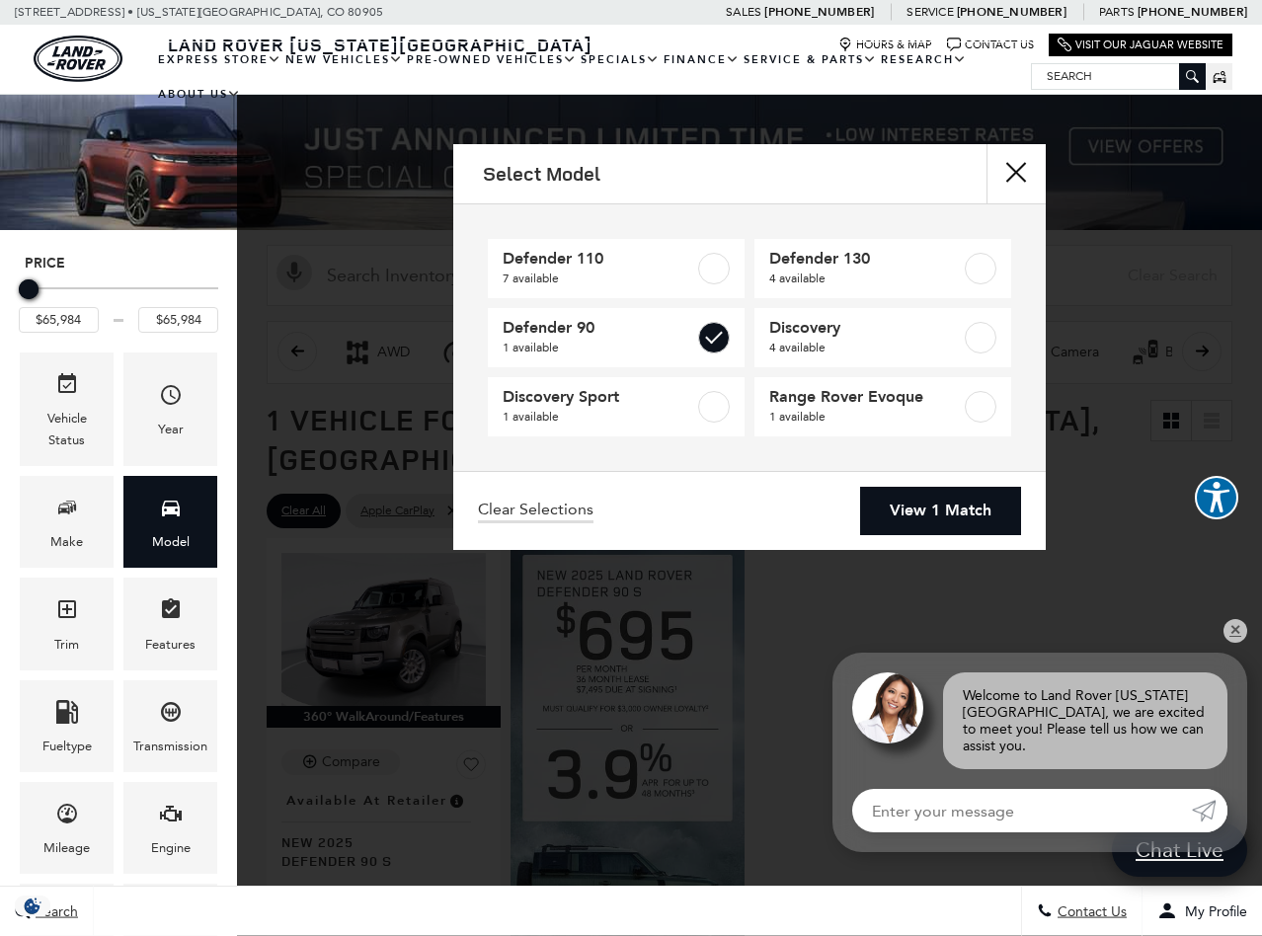
click at [937, 500] on link "View 1 Match" at bounding box center [940, 511] width 161 height 48
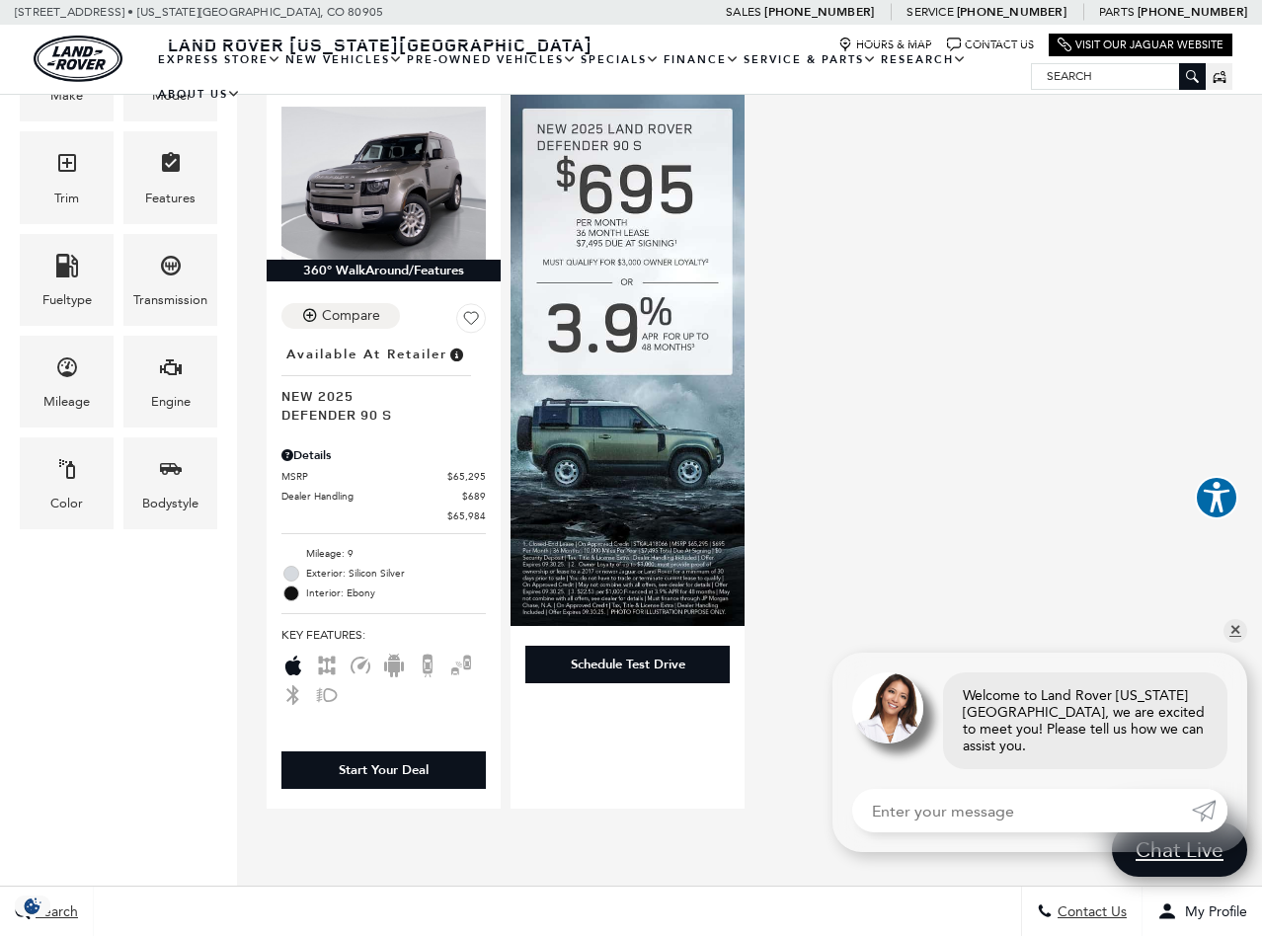
scroll to position [472, 0]
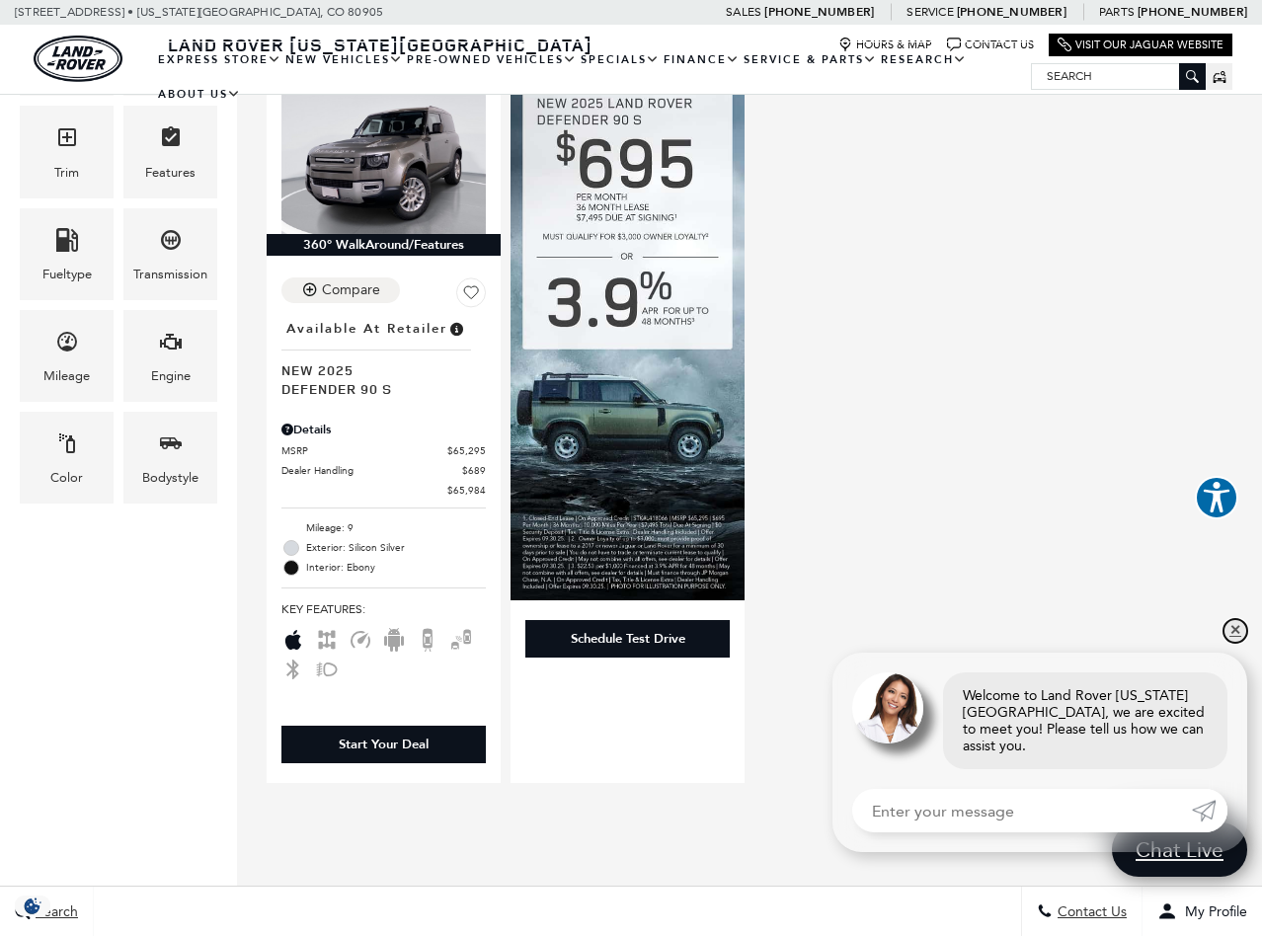
click at [1237, 641] on link "✕" at bounding box center [1236, 631] width 24 height 24
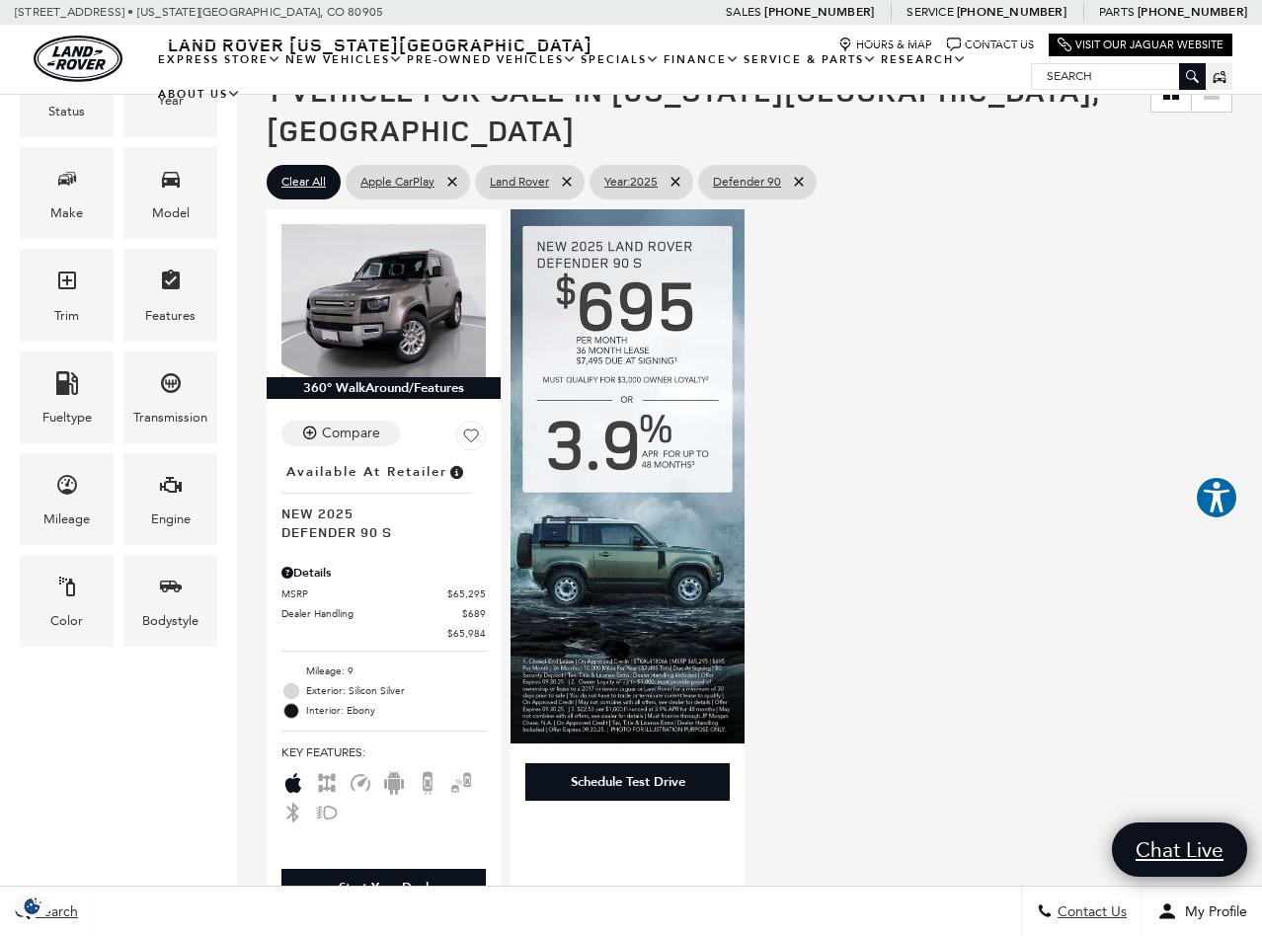
scroll to position [328, 0]
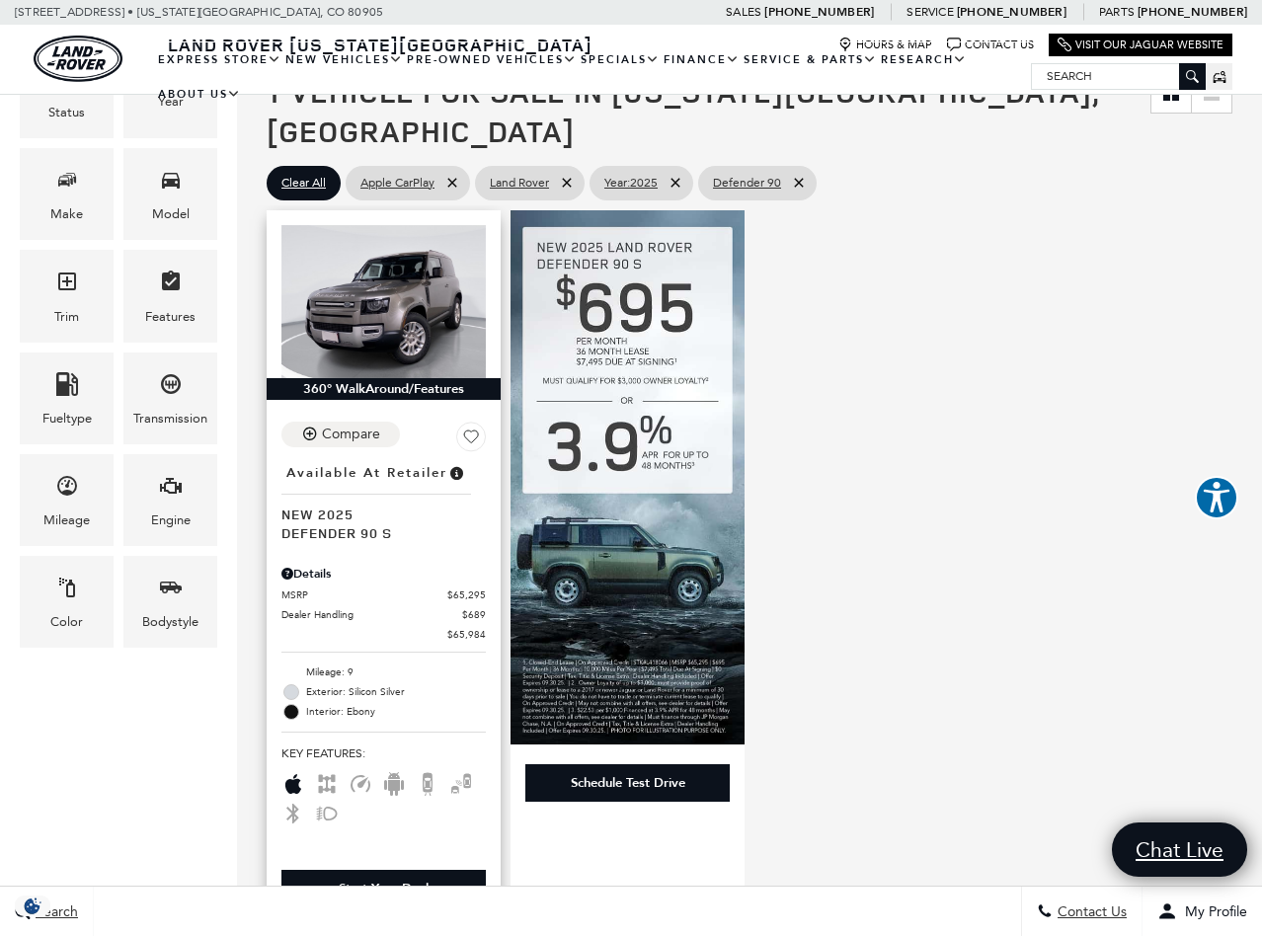
click at [470, 431] on icon at bounding box center [471, 437] width 14 height 13
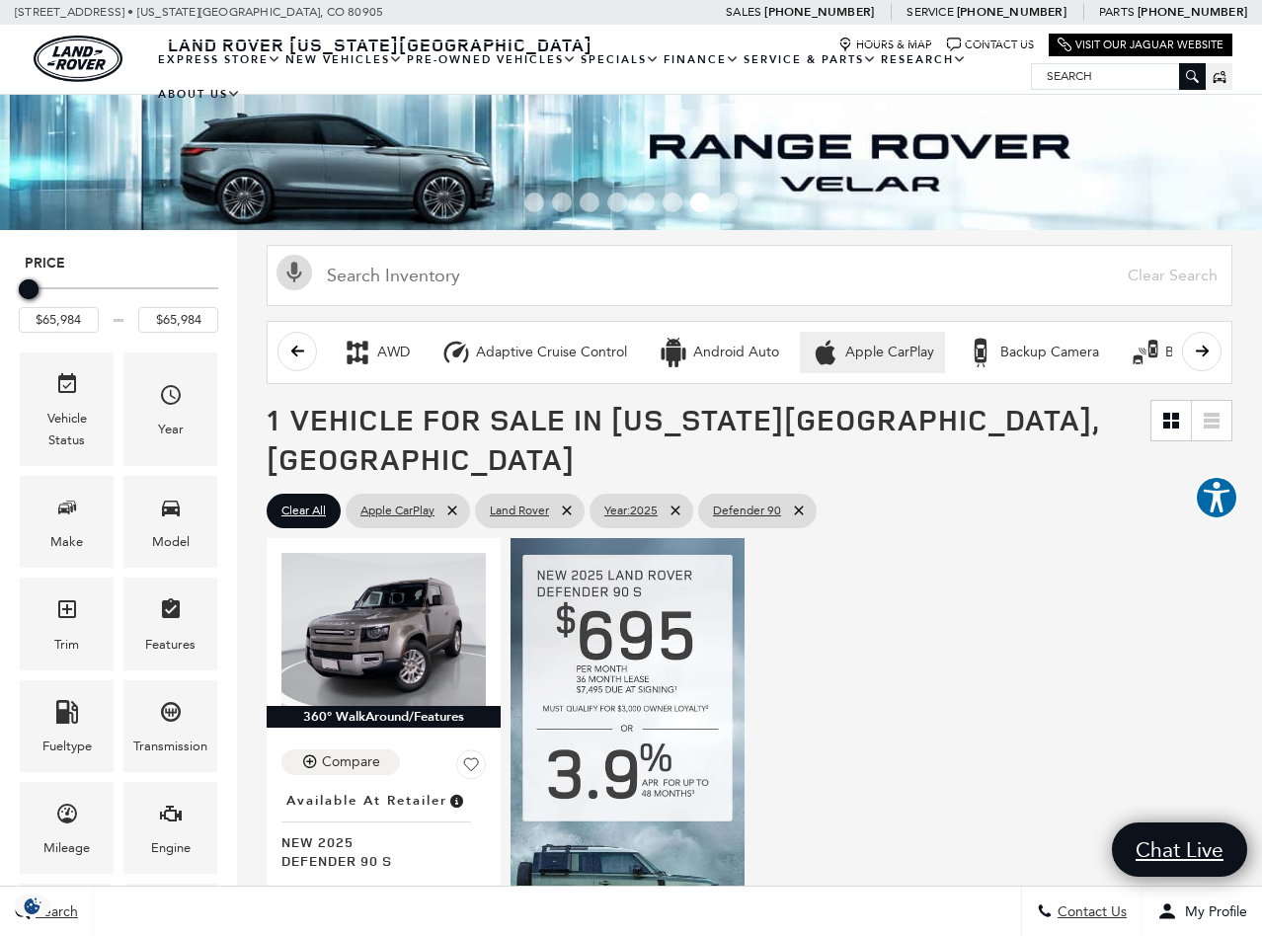
scroll to position [0, 0]
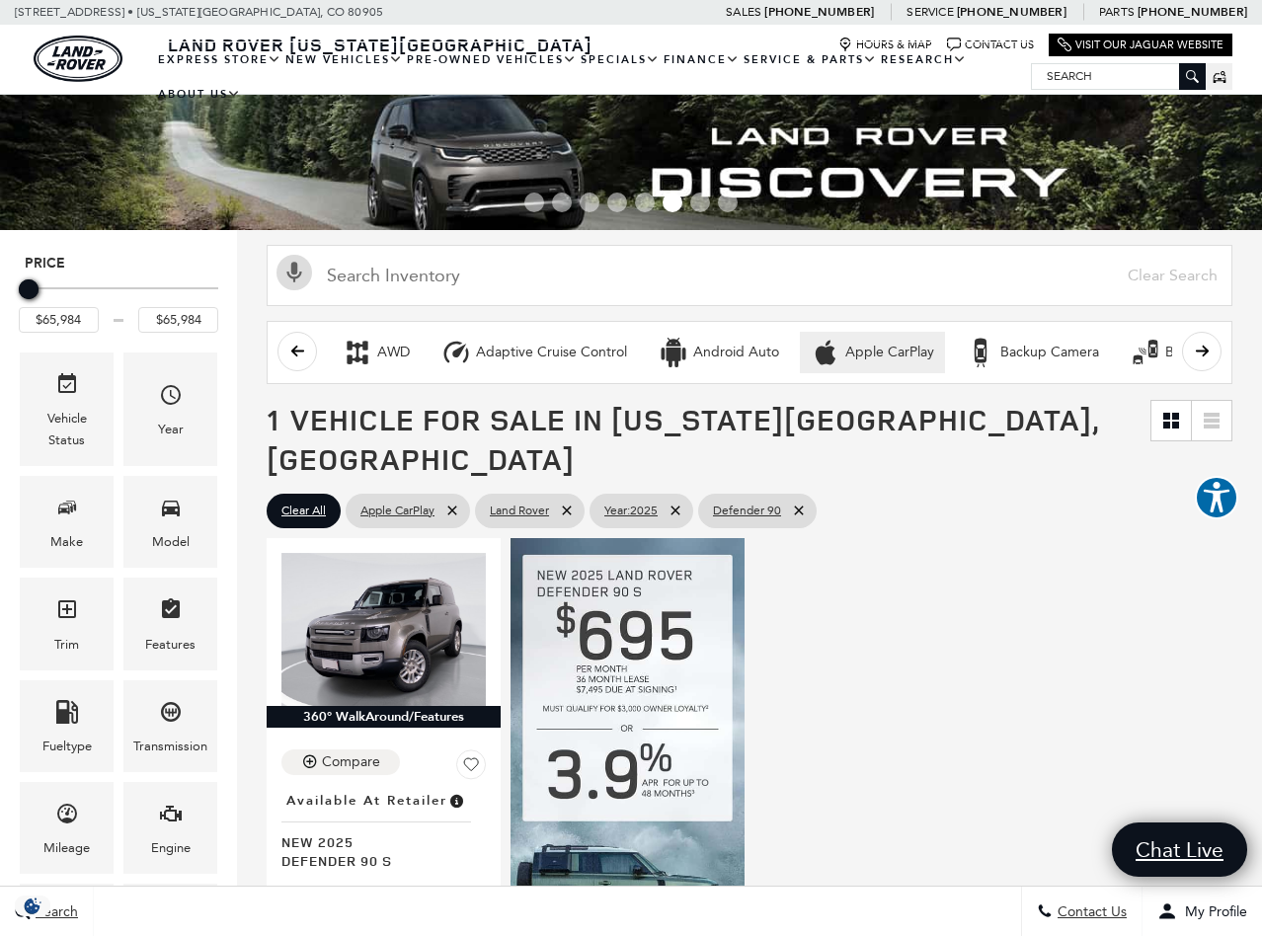
click at [534, 204] on span "Go to slide 1" at bounding box center [534, 203] width 20 height 20
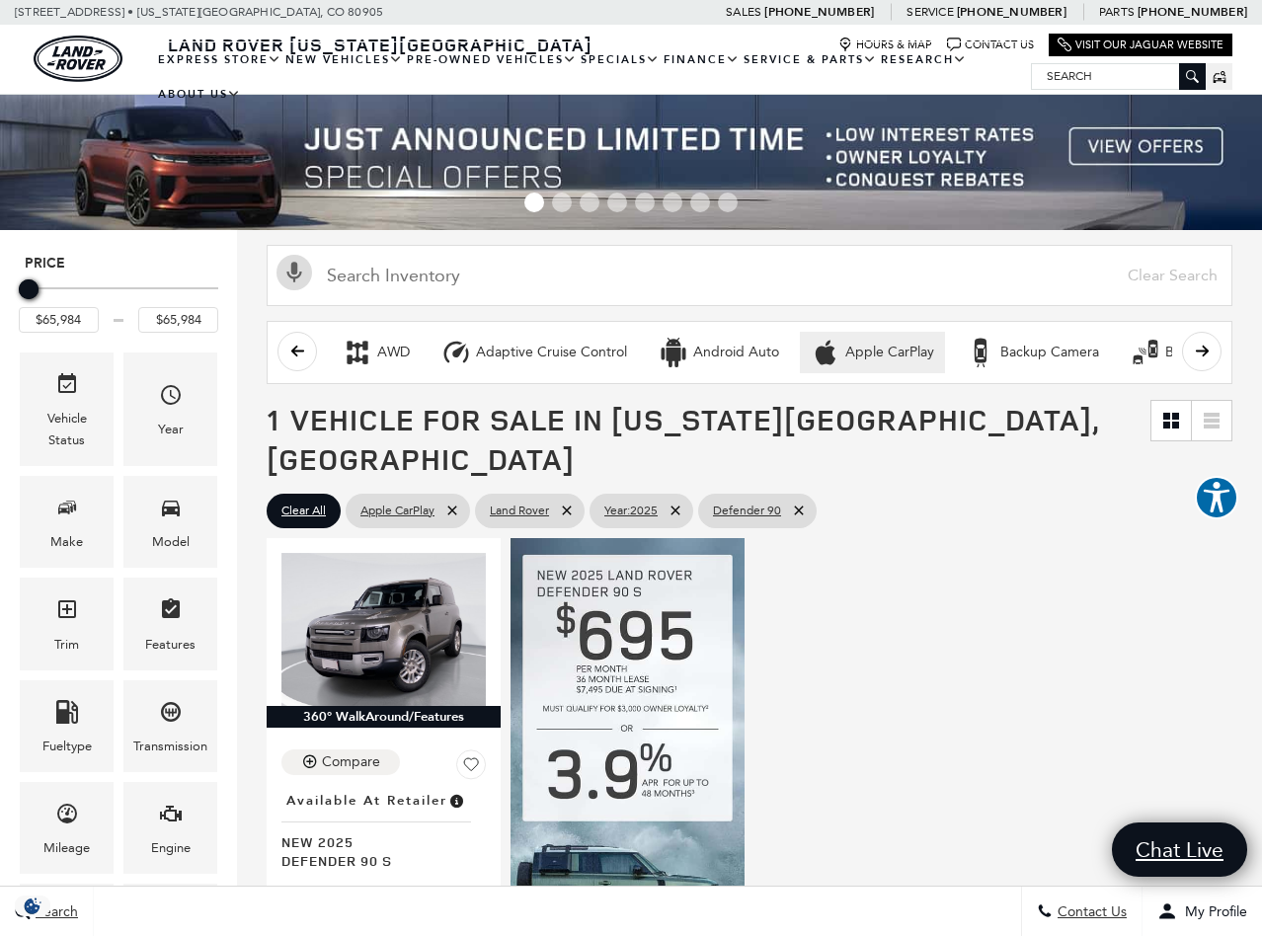
click at [824, 148] on img at bounding box center [631, 162] width 1262 height 135
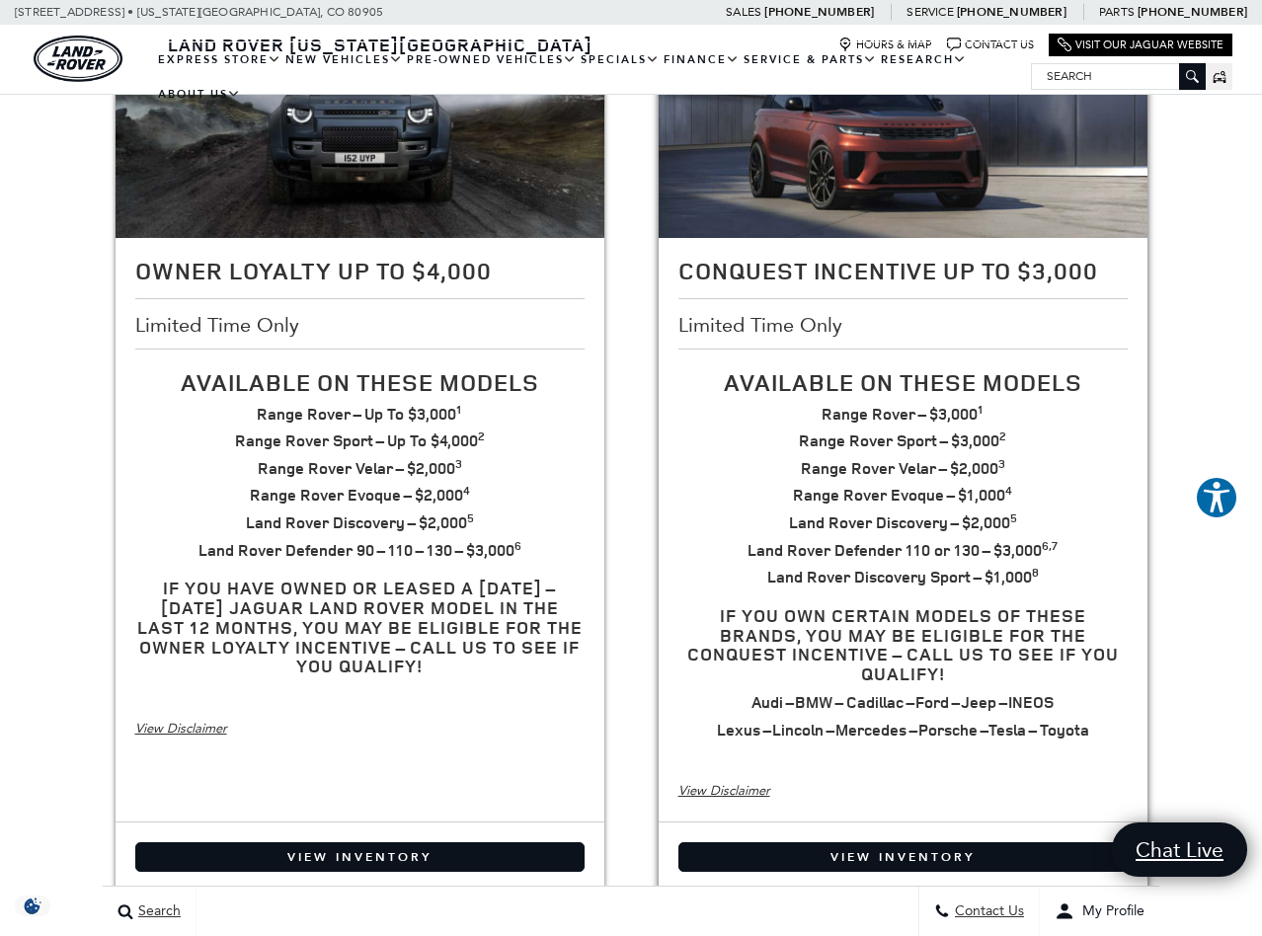
scroll to position [470, 0]
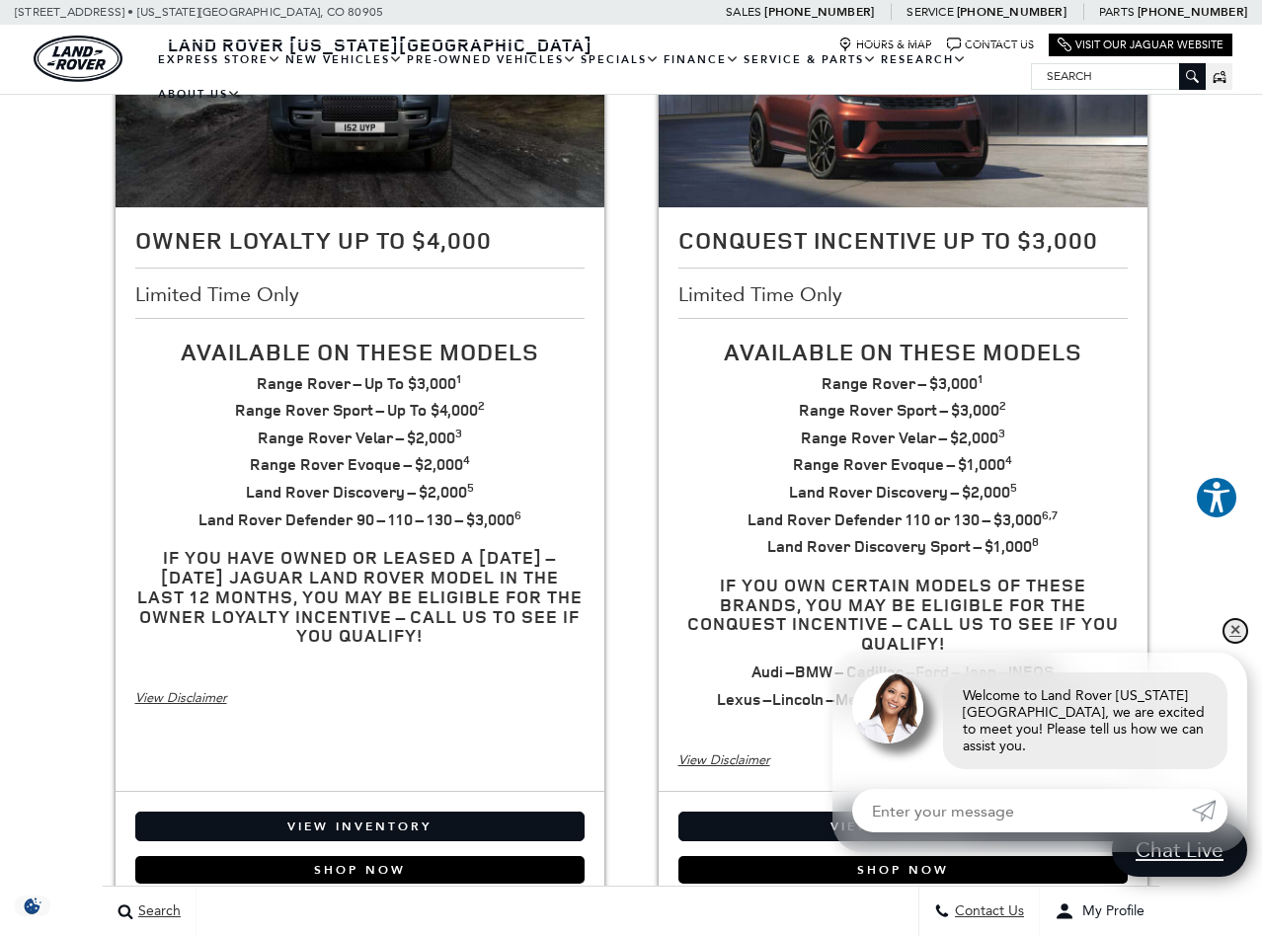
click at [1236, 643] on link "✕" at bounding box center [1236, 631] width 24 height 24
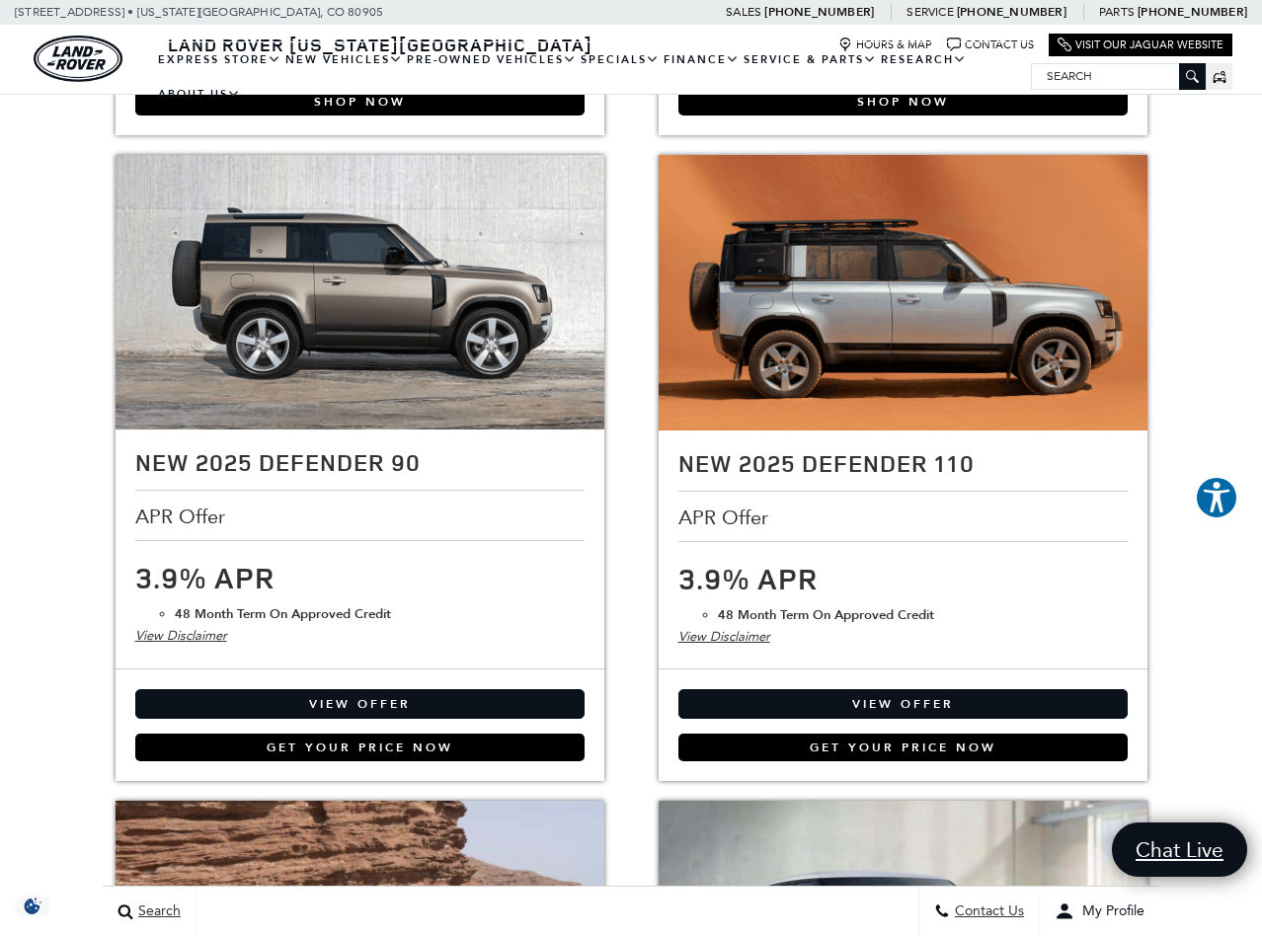
scroll to position [1245, 0]
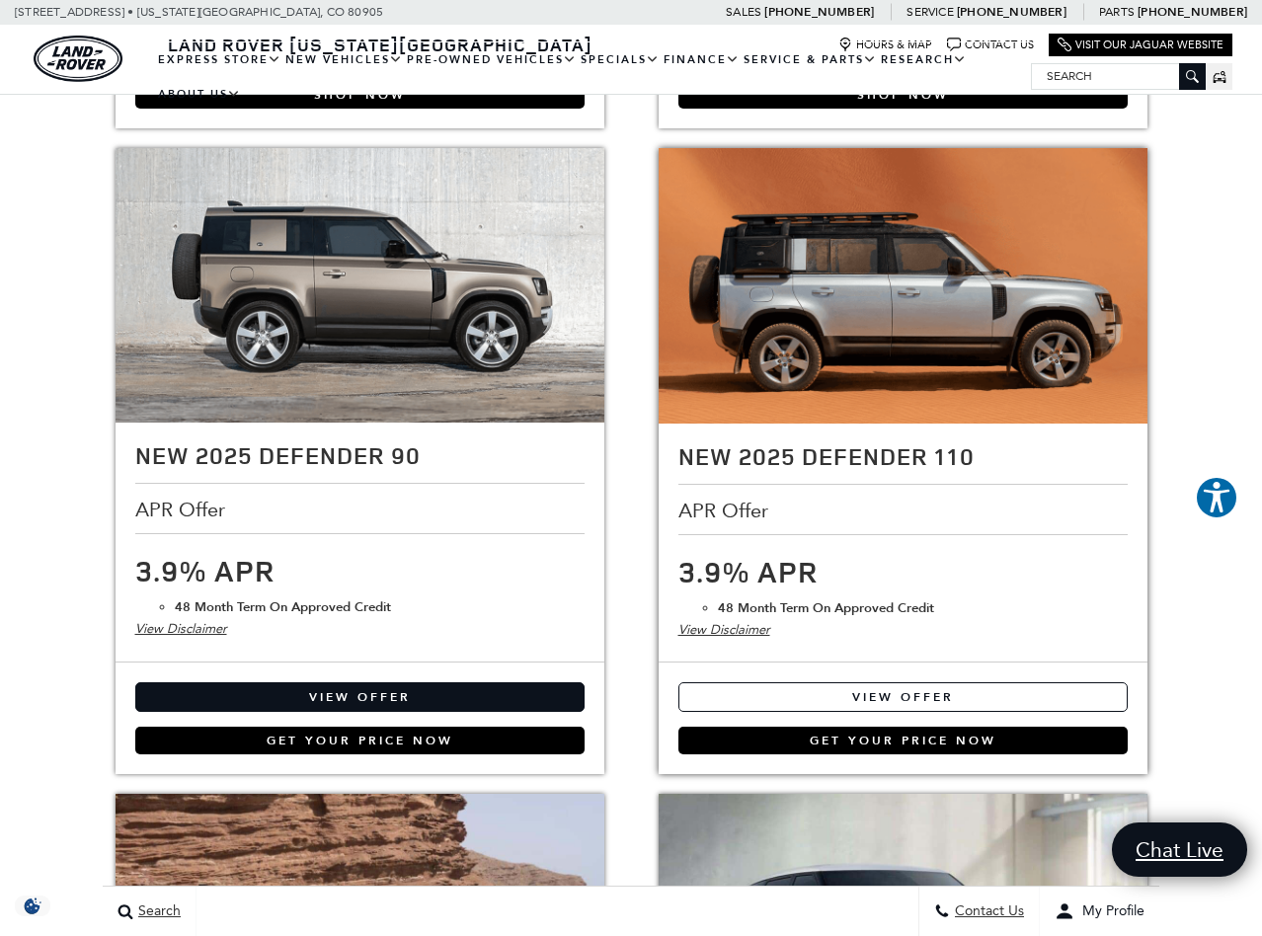
click at [946, 682] on link "View Offer" at bounding box center [903, 697] width 449 height 30
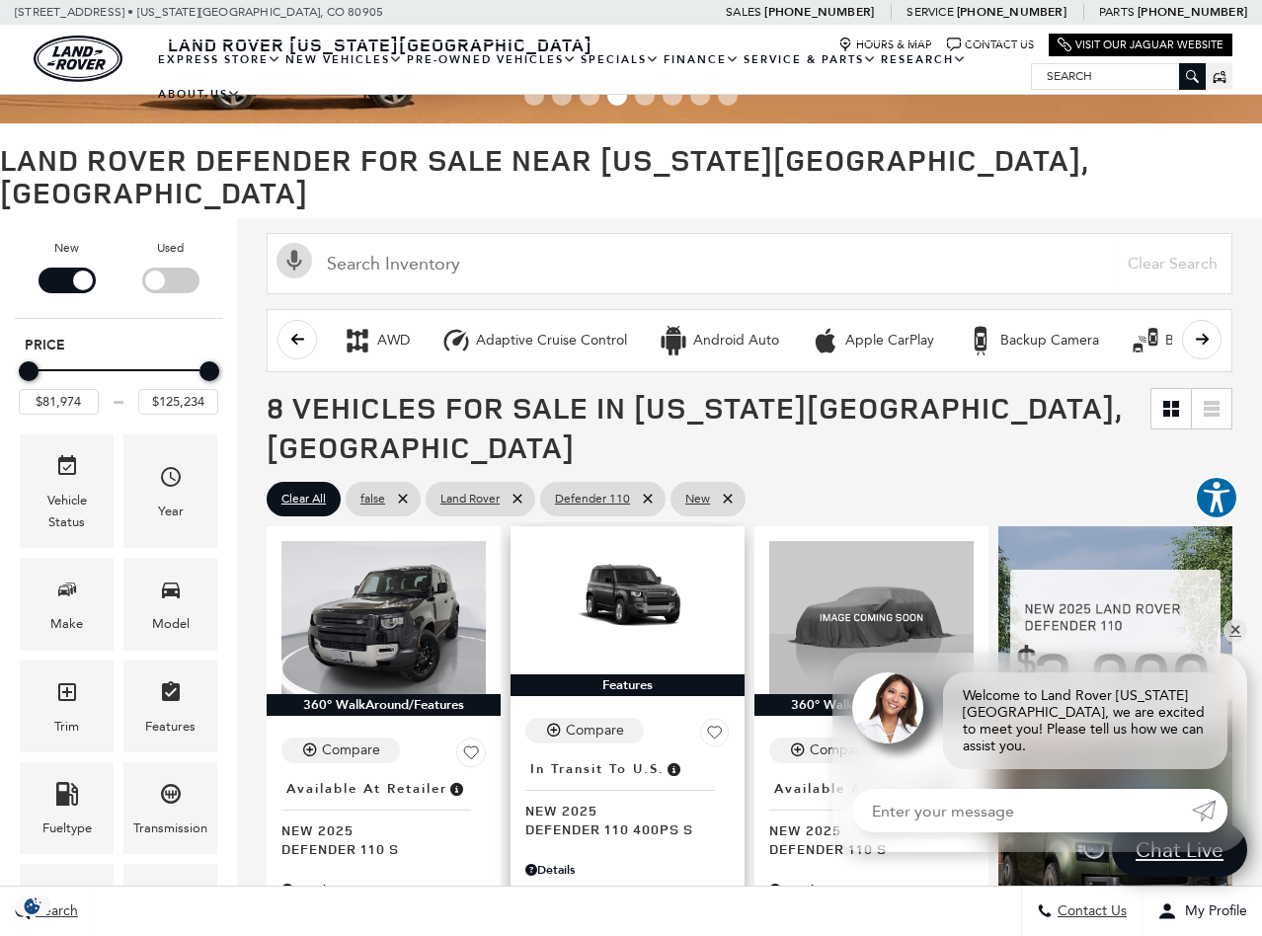
scroll to position [117, 0]
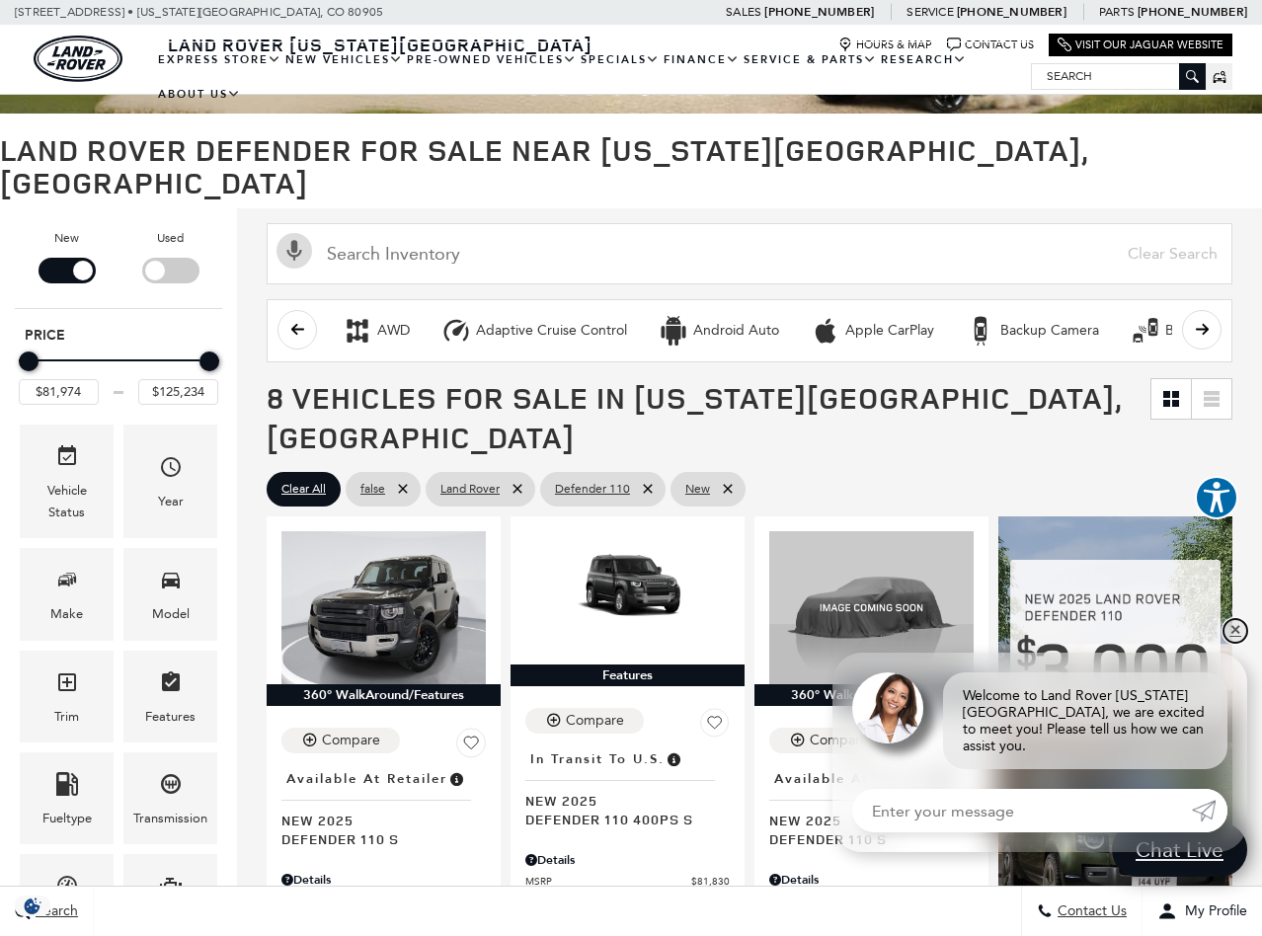
click at [1232, 640] on link "✕" at bounding box center [1236, 631] width 24 height 24
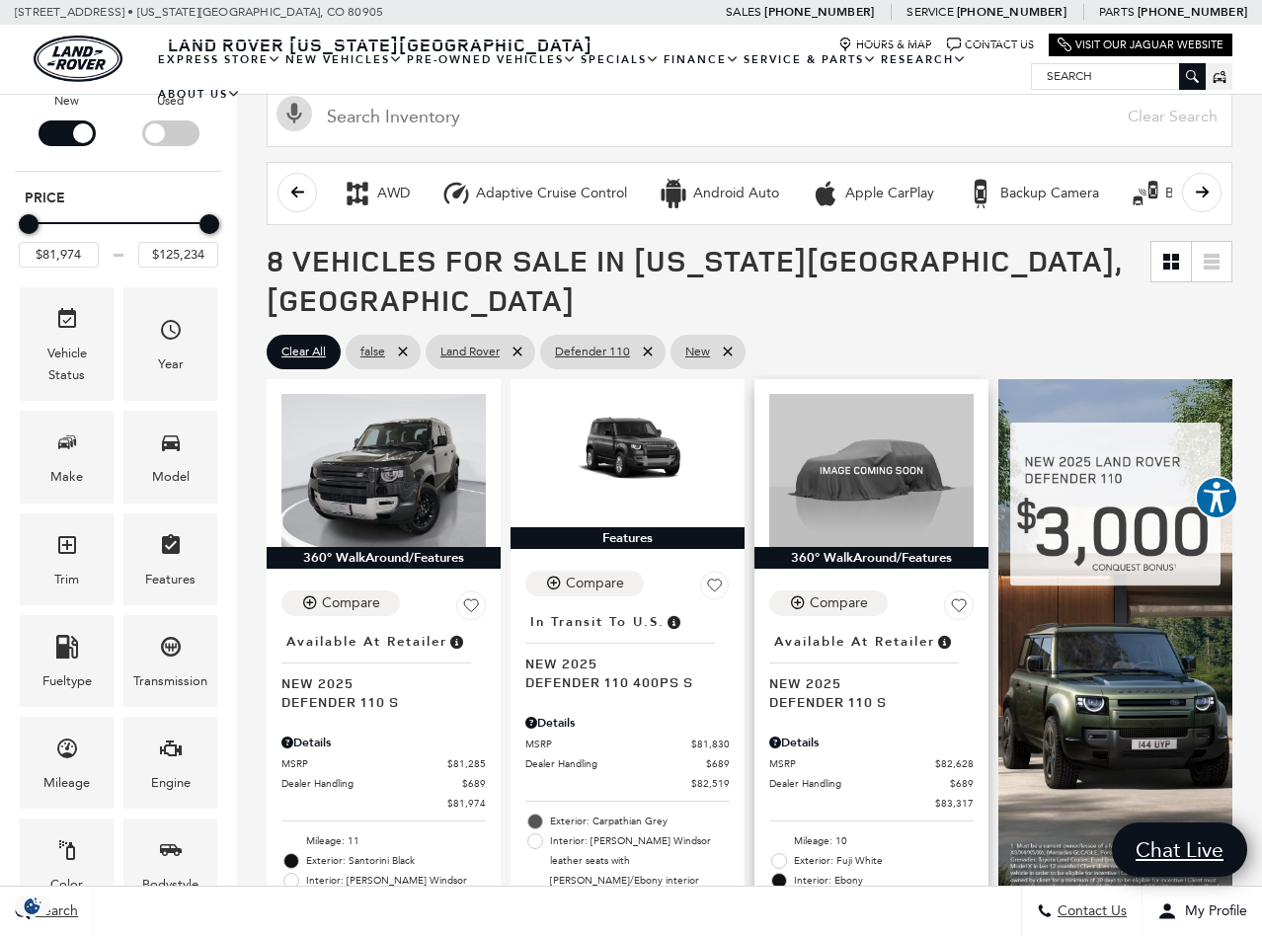
scroll to position [270, 0]
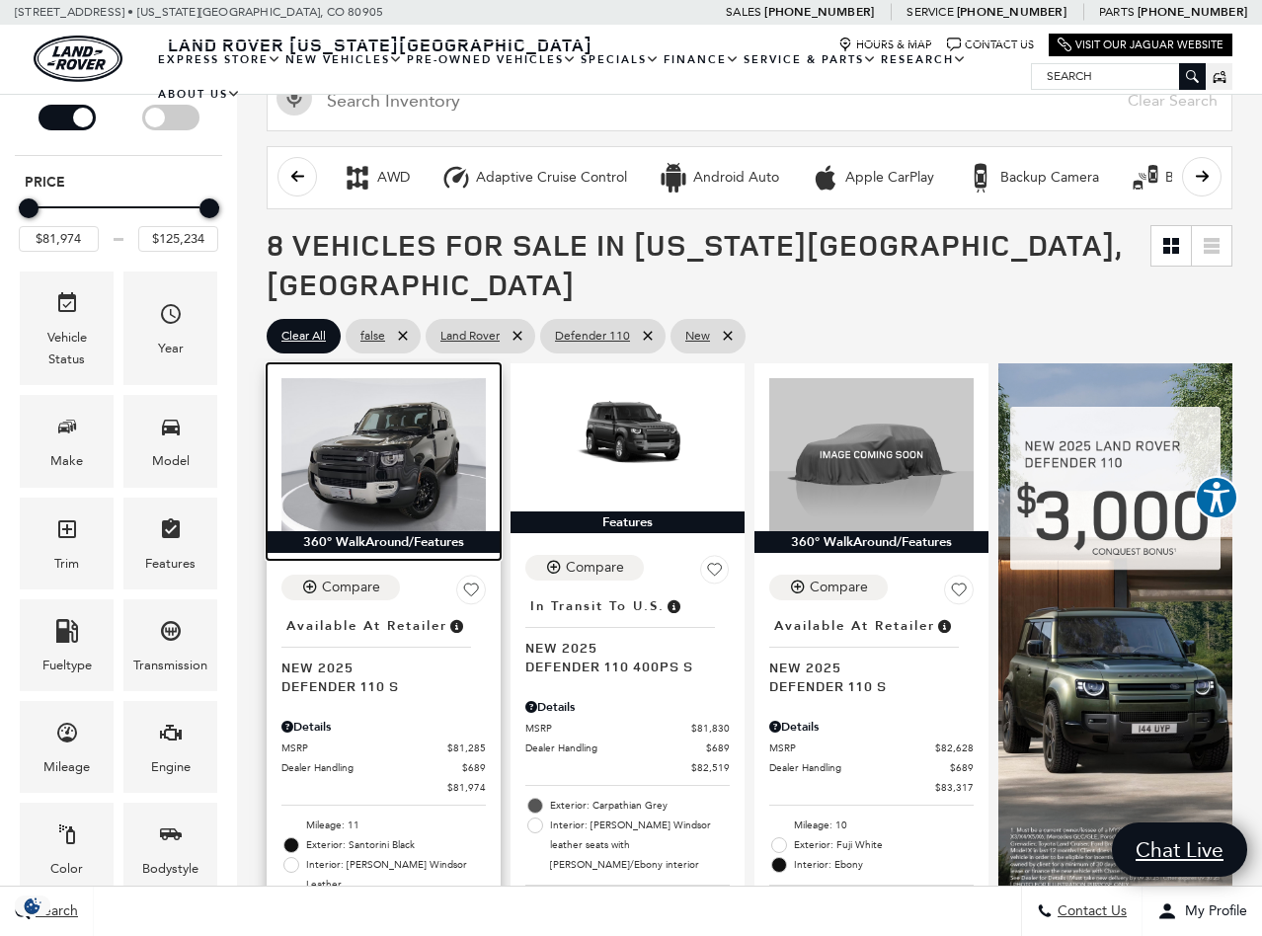
click at [415, 402] on img at bounding box center [383, 454] width 204 height 153
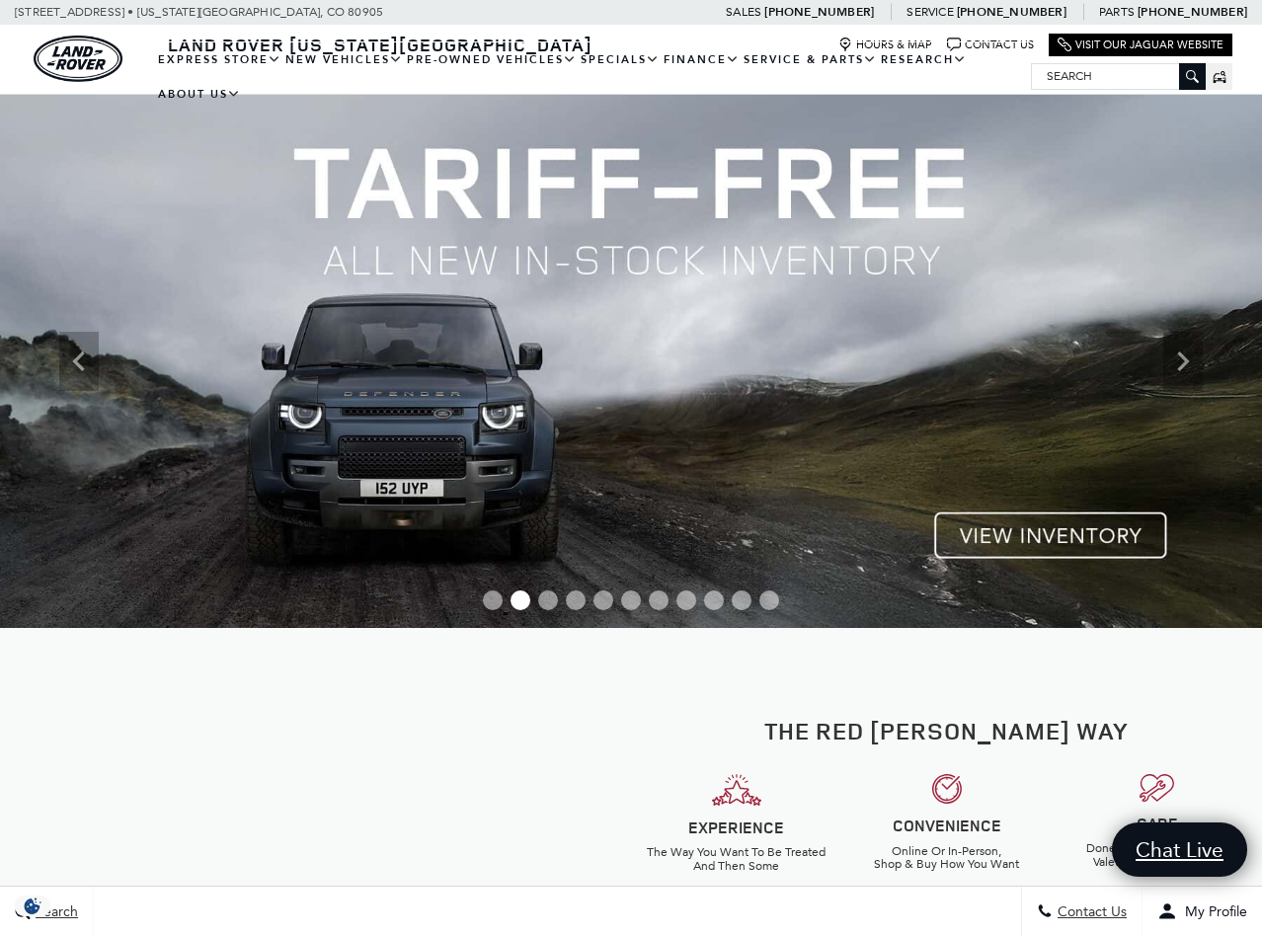
click at [552, 602] on span "Go to slide 3" at bounding box center [548, 601] width 20 height 20
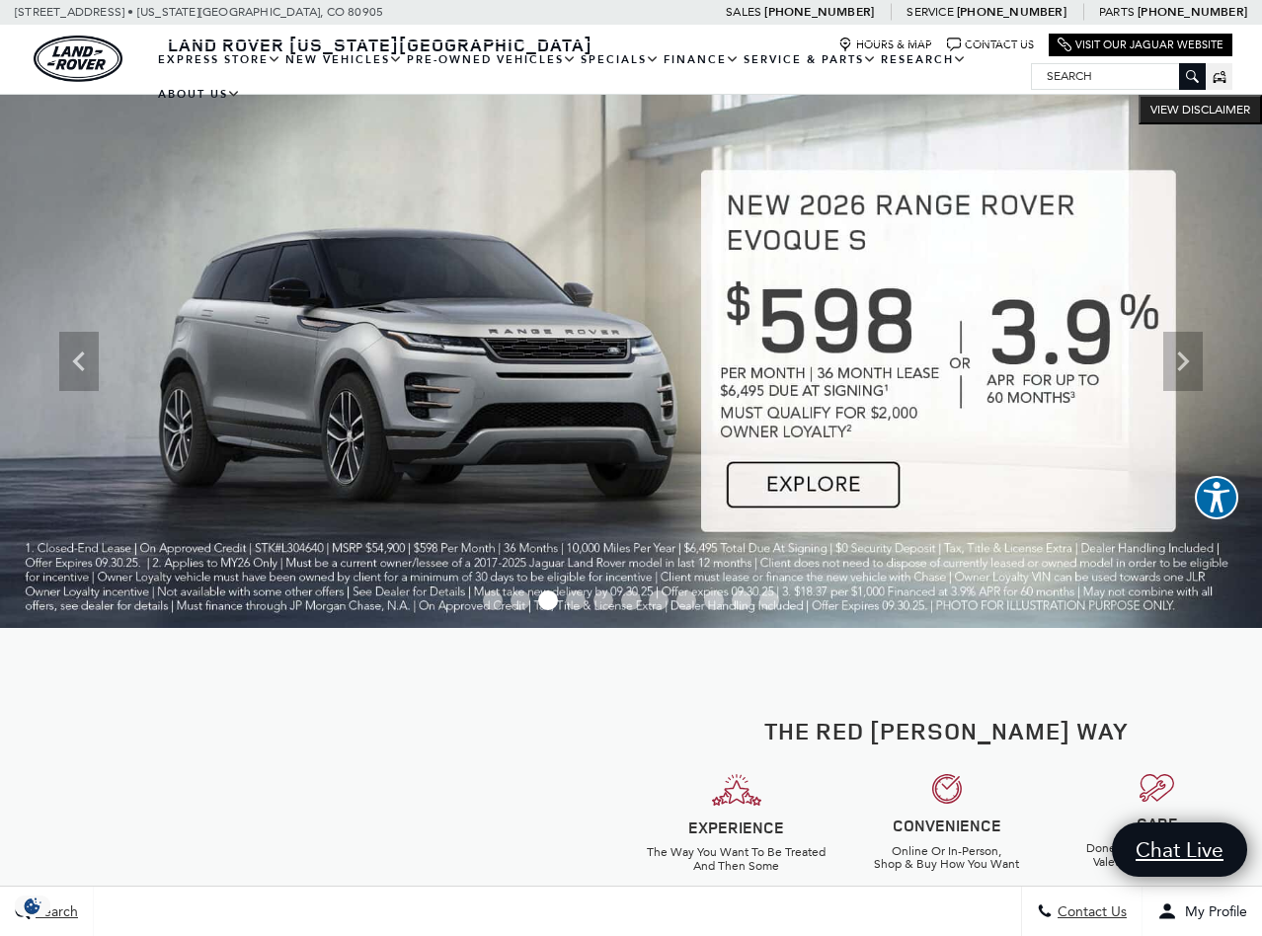
click at [584, 600] on span "Go to slide 4" at bounding box center [576, 601] width 20 height 20
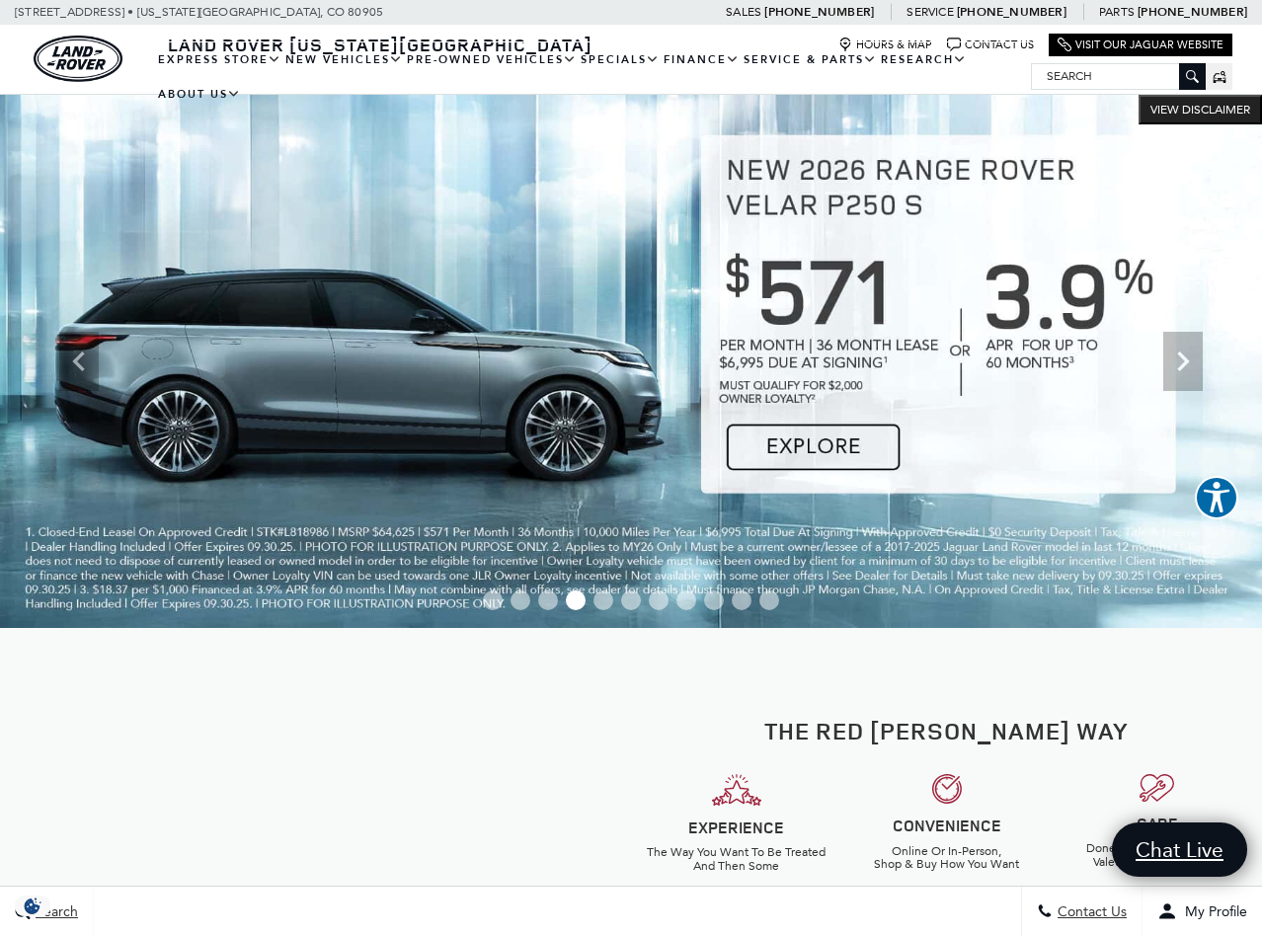
click at [603, 602] on span "Go to slide 5" at bounding box center [604, 601] width 20 height 20
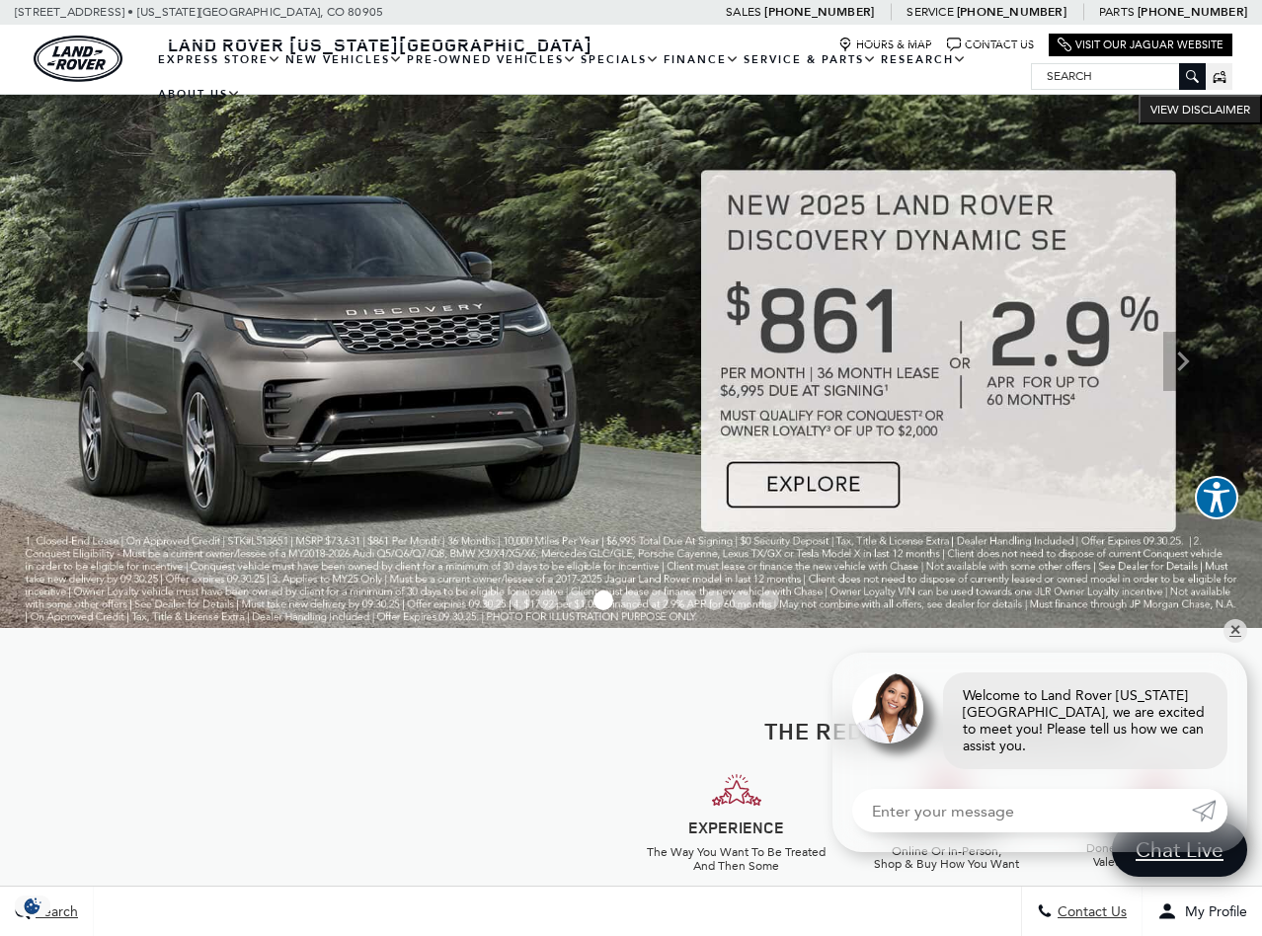
click at [634, 602] on span "Go to slide 6" at bounding box center [631, 601] width 20 height 20
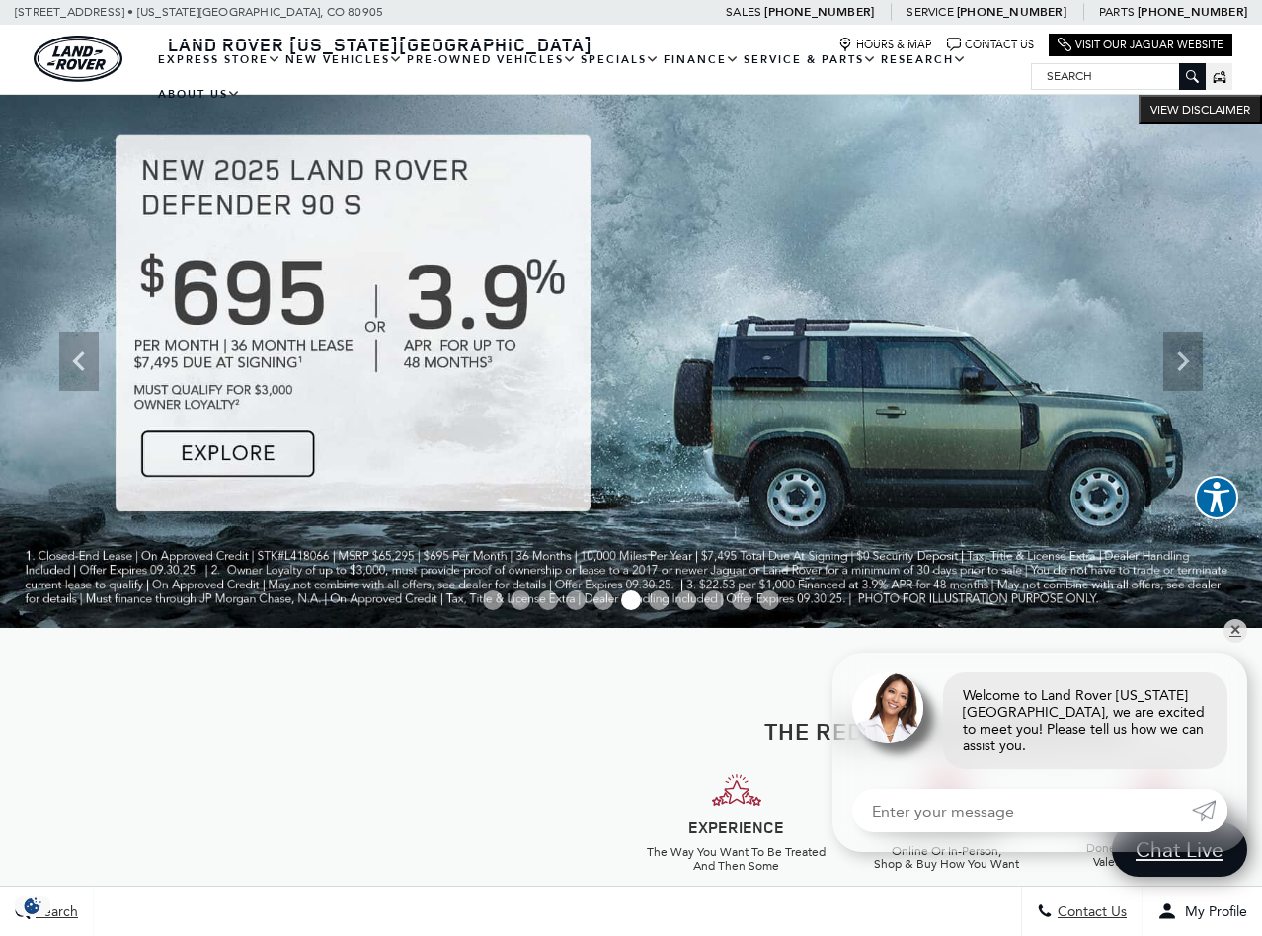
click at [659, 602] on span "Go to slide 7" at bounding box center [659, 601] width 20 height 20
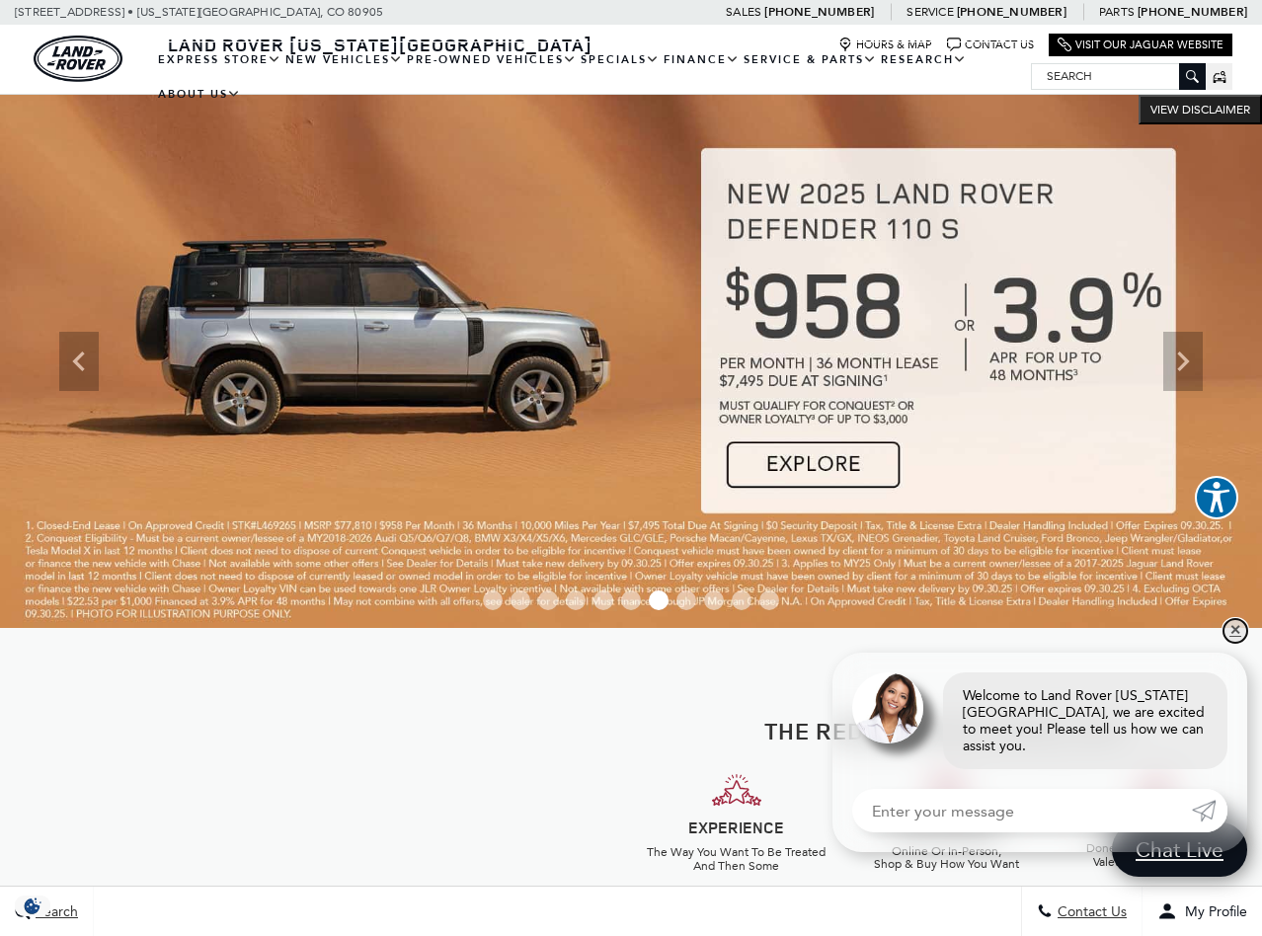
click at [1236, 641] on link "✕" at bounding box center [1236, 631] width 24 height 24
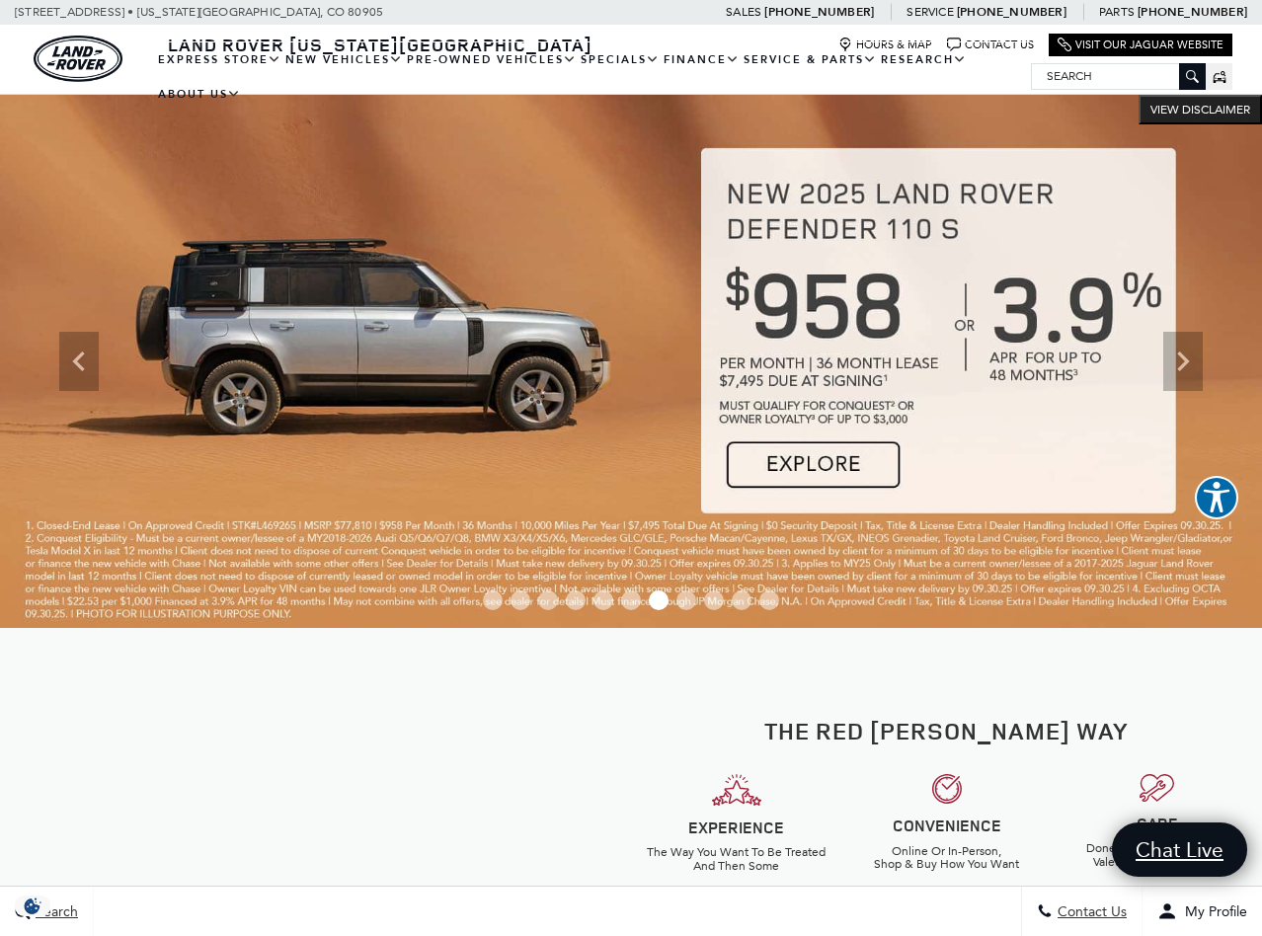
click at [690, 605] on span "Go to slide 8" at bounding box center [687, 601] width 20 height 20
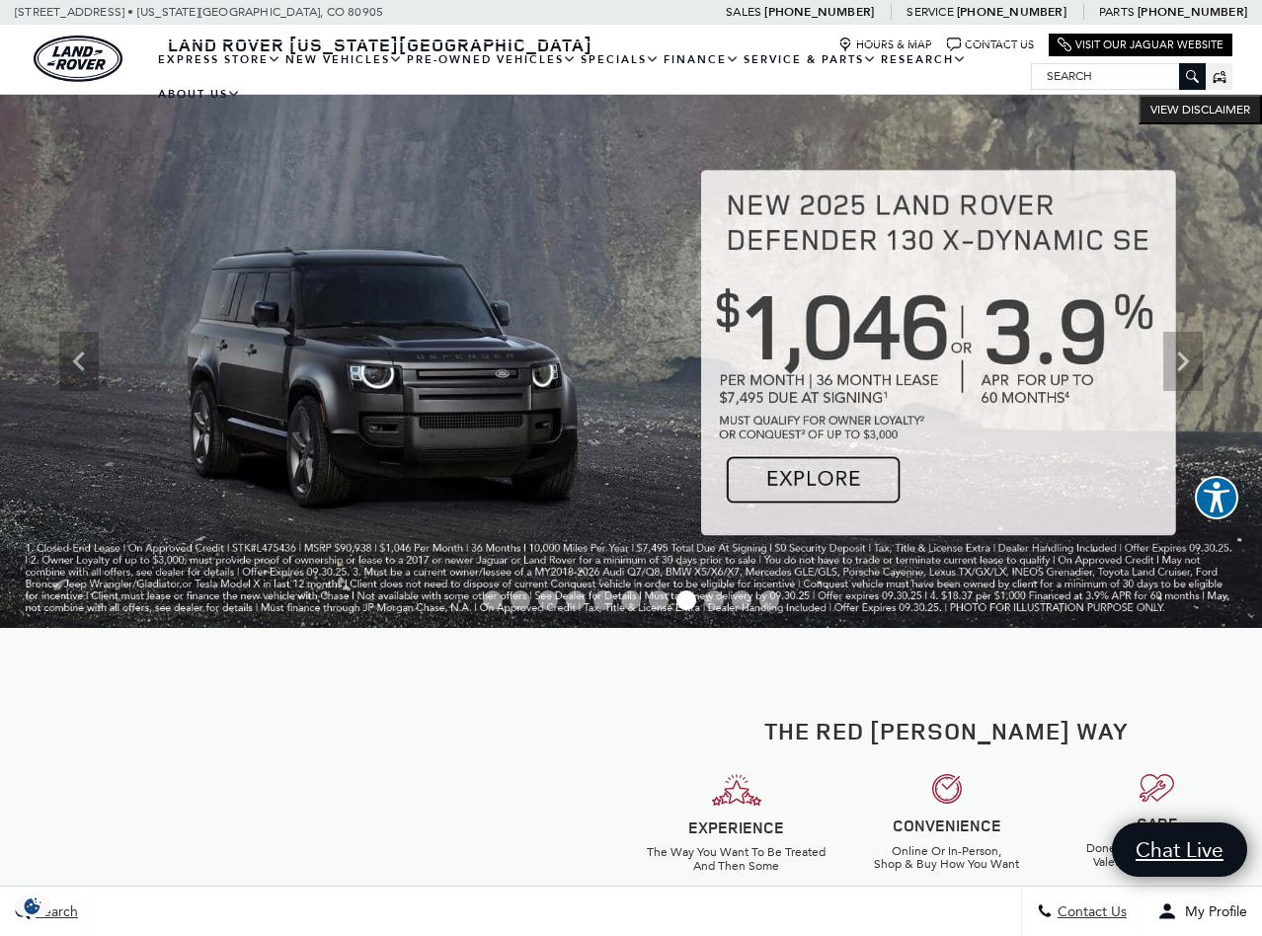
click at [715, 598] on span "Go to slide 9" at bounding box center [714, 601] width 20 height 20
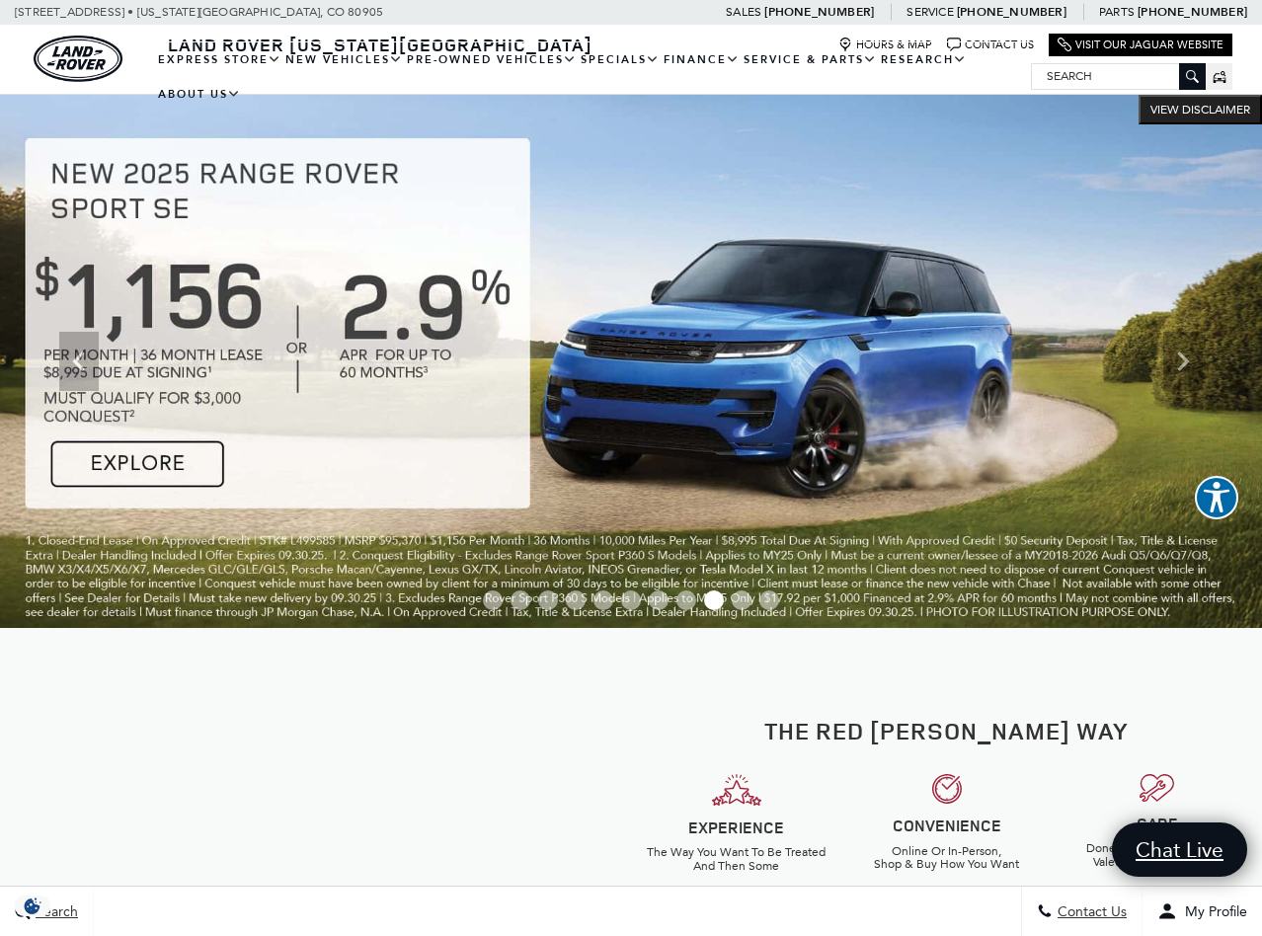
click at [751, 600] on span "Go to slide 10" at bounding box center [742, 601] width 20 height 20
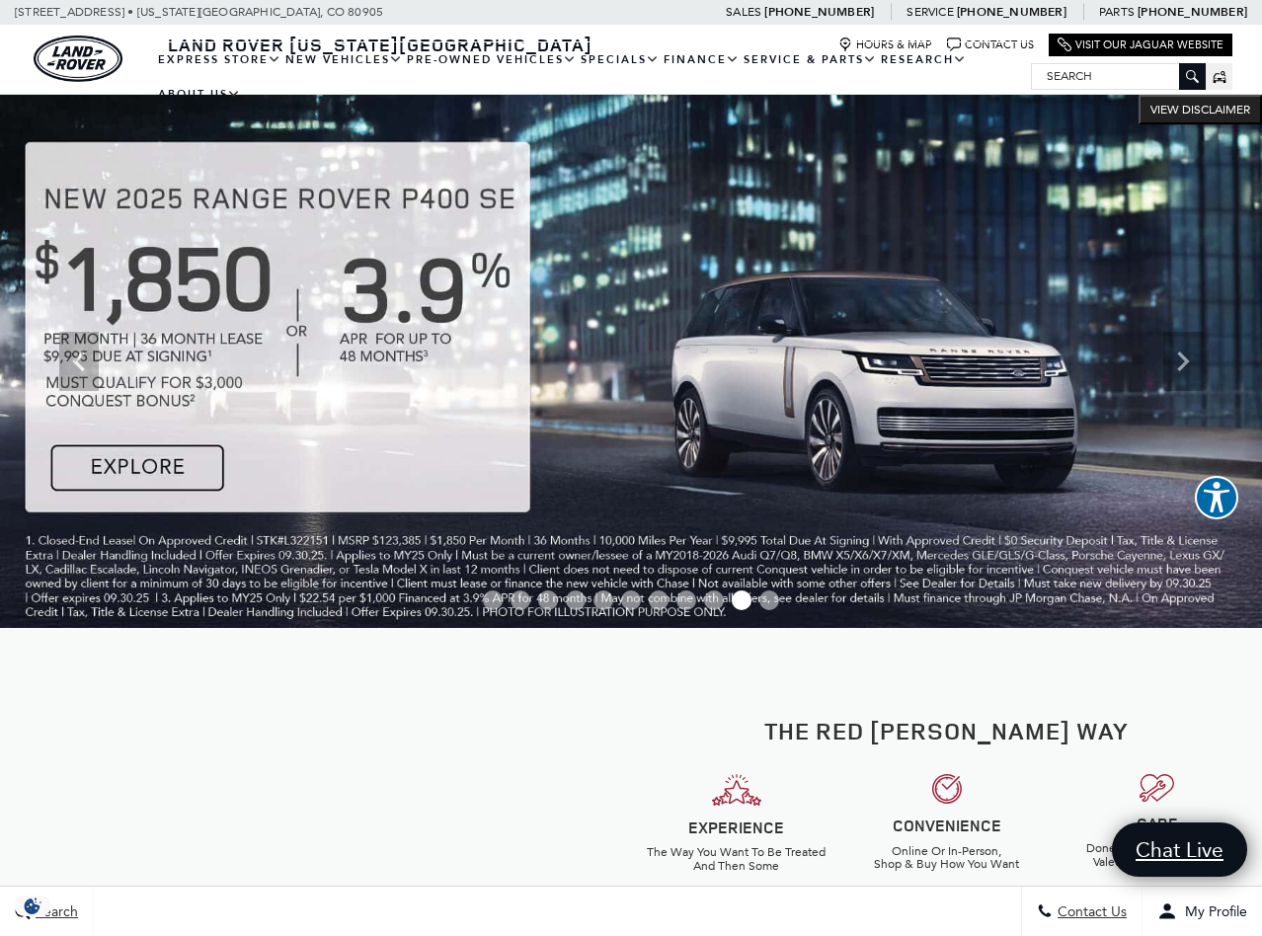
click at [765, 600] on span "Go to slide 11" at bounding box center [770, 601] width 20 height 20
